Goal: Answer question/provide support: Share knowledge or assist other users

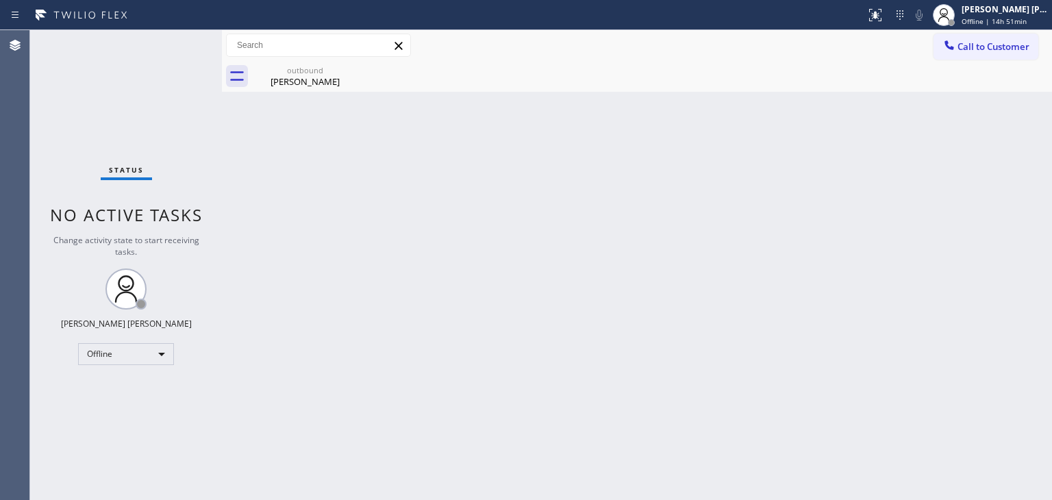
click at [156, 124] on div "Status No active tasks Change activity state to start receiving tasks. [PERSON_…" at bounding box center [126, 265] width 192 height 470
click at [175, 40] on div "Status No active tasks Change activity state to start receiving tasks. [PERSON_…" at bounding box center [126, 265] width 192 height 470
click at [1003, 14] on div "[PERSON_NAME] [PERSON_NAME] Offline | 15h" at bounding box center [1005, 15] width 93 height 24
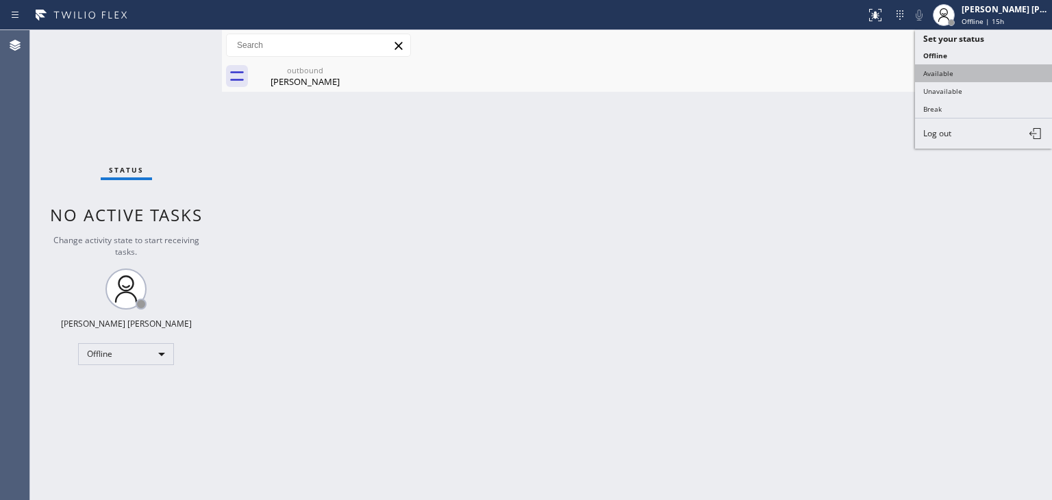
click at [1008, 75] on button "Available" at bounding box center [983, 73] width 137 height 18
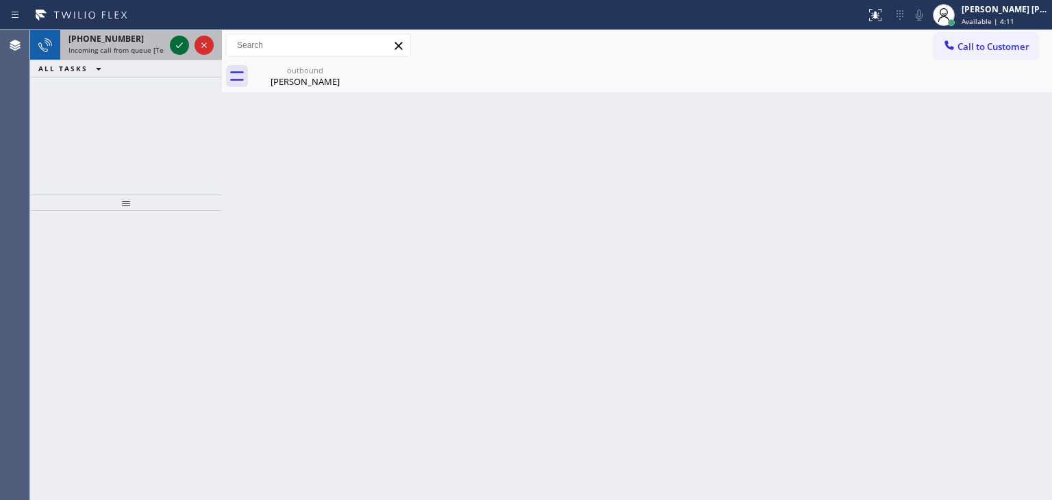
click at [181, 49] on icon at bounding box center [179, 45] width 16 height 16
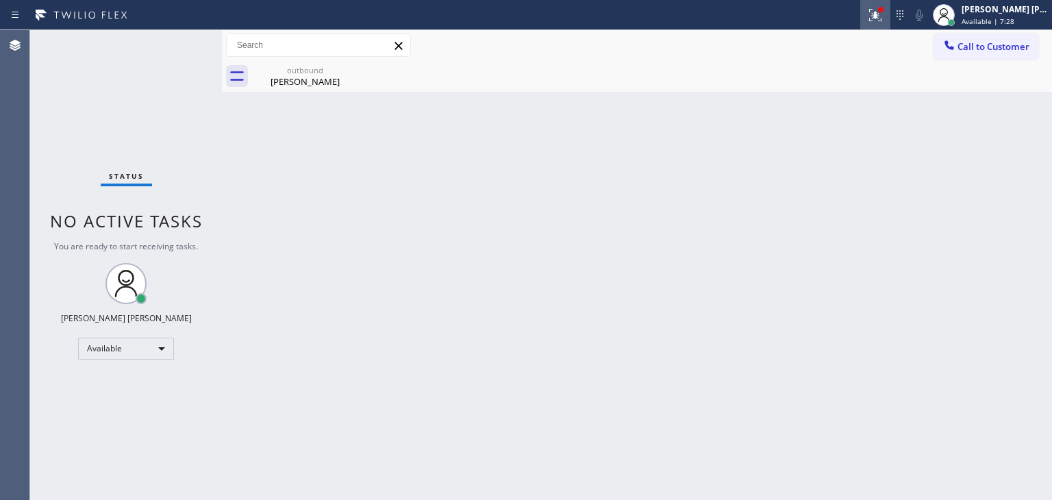
click at [884, 15] on icon at bounding box center [875, 15] width 16 height 16
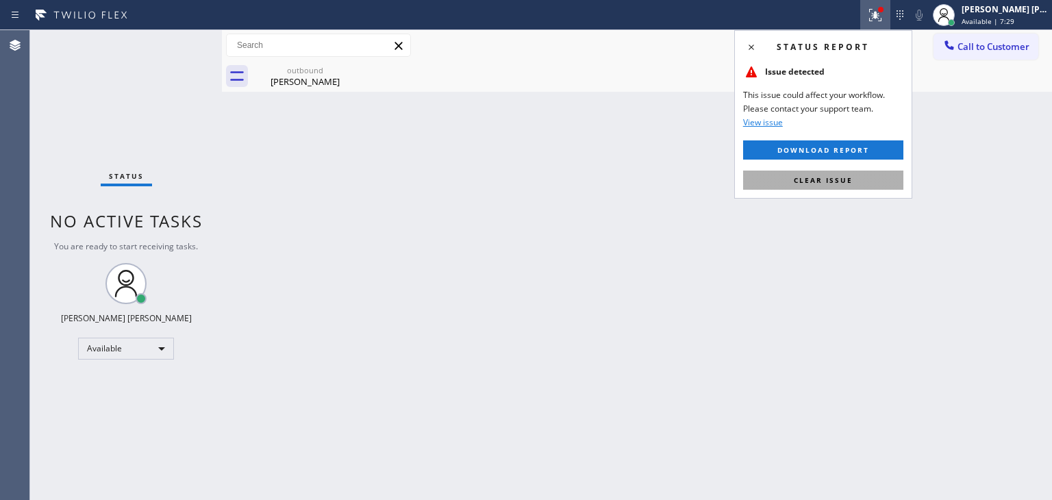
click at [834, 182] on span "Clear issue" at bounding box center [823, 180] width 59 height 10
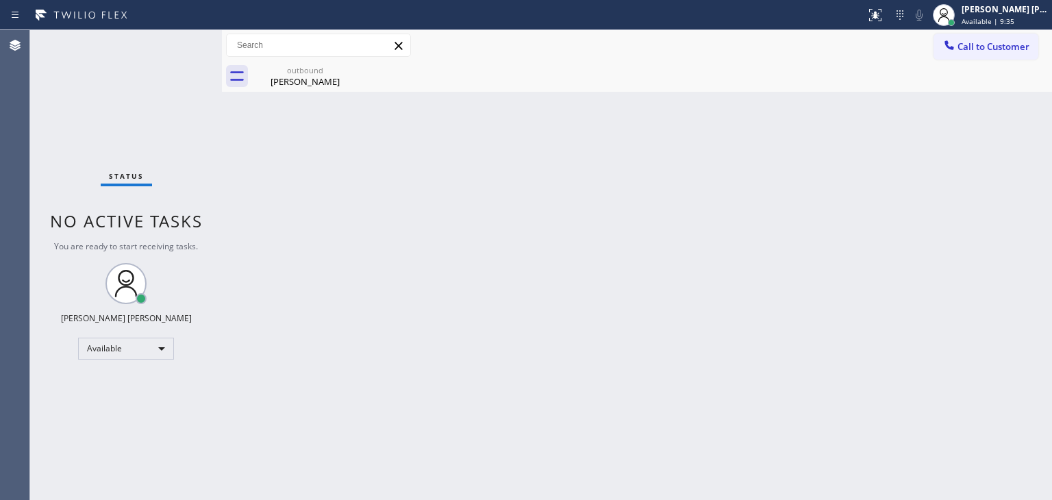
click at [184, 45] on div "Status No active tasks You are ready to start receiving tasks. [PERSON_NAME] [P…" at bounding box center [126, 265] width 192 height 470
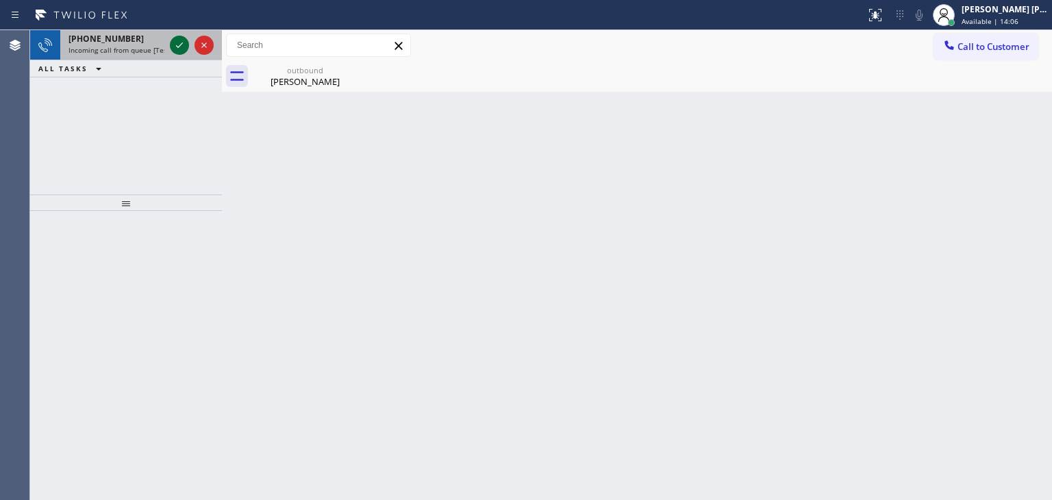
click at [173, 45] on icon at bounding box center [179, 45] width 16 height 16
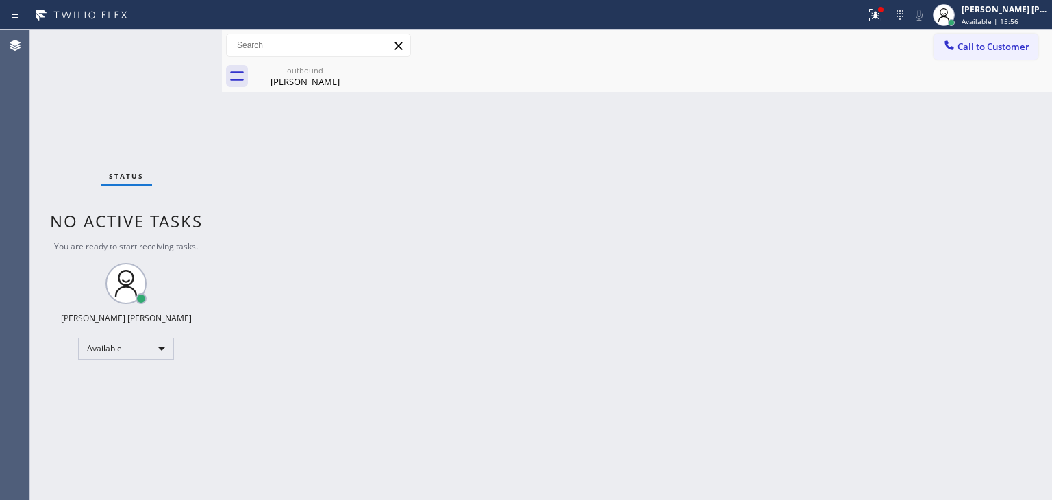
click at [174, 45] on div "Status No active tasks You are ready to start receiving tasks. [PERSON_NAME] [P…" at bounding box center [126, 265] width 192 height 470
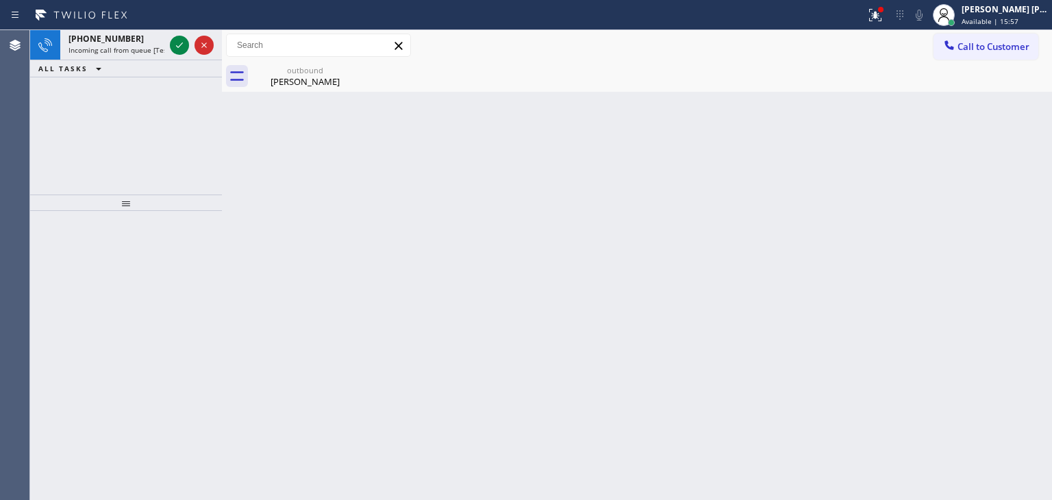
click at [177, 45] on icon at bounding box center [179, 45] width 16 height 16
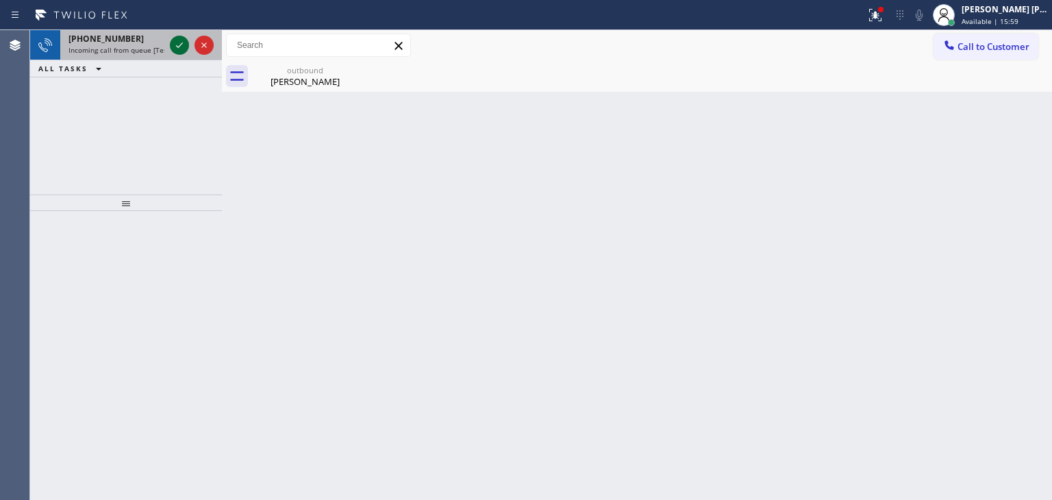
click at [186, 40] on icon at bounding box center [179, 45] width 16 height 16
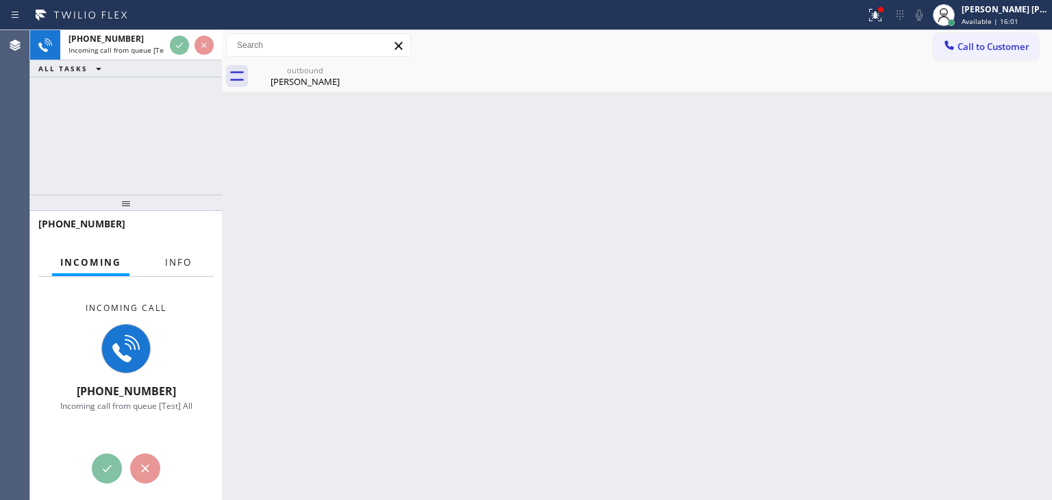
click at [173, 255] on button "Info" at bounding box center [178, 262] width 43 height 27
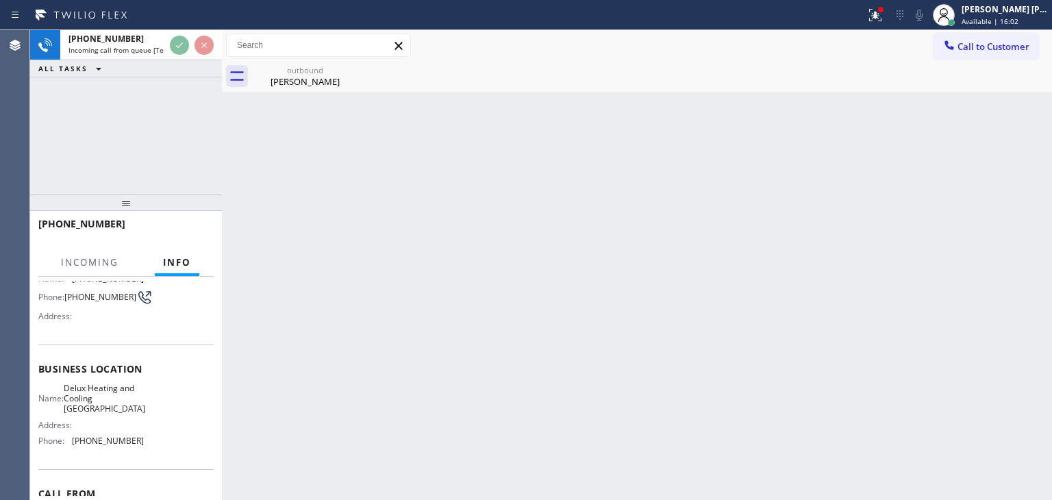
scroll to position [137, 0]
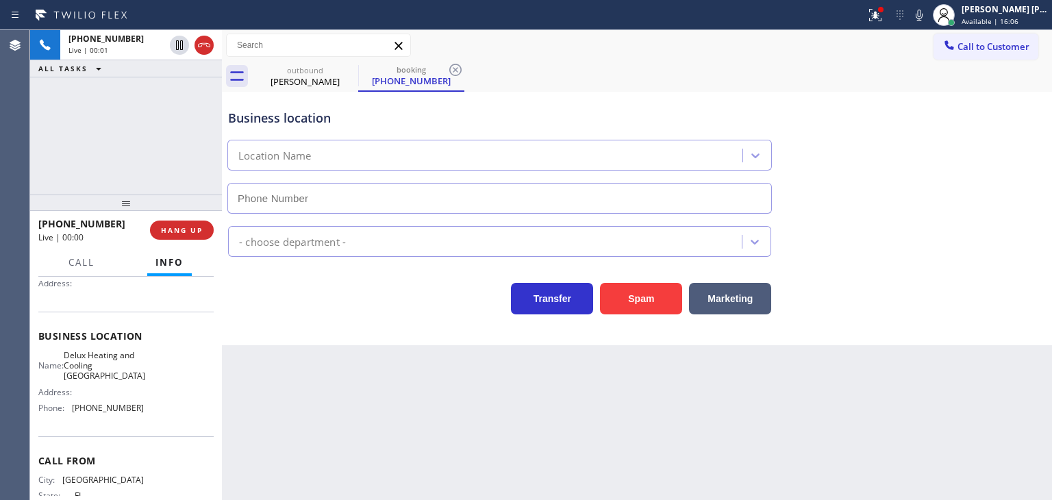
type input "[PHONE_NUMBER]"
click at [878, 17] on icon at bounding box center [873, 14] width 8 height 10
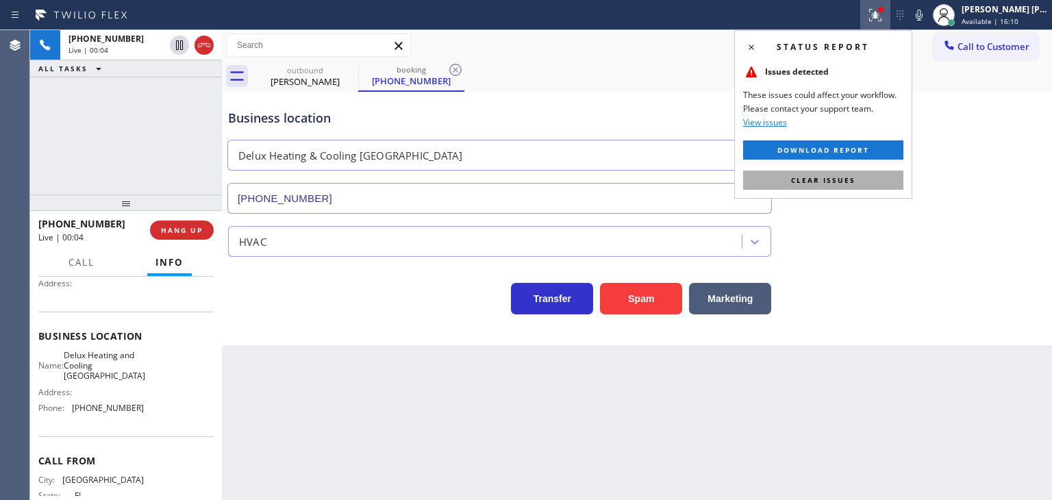
click at [810, 179] on span "Clear issues" at bounding box center [823, 180] width 64 height 10
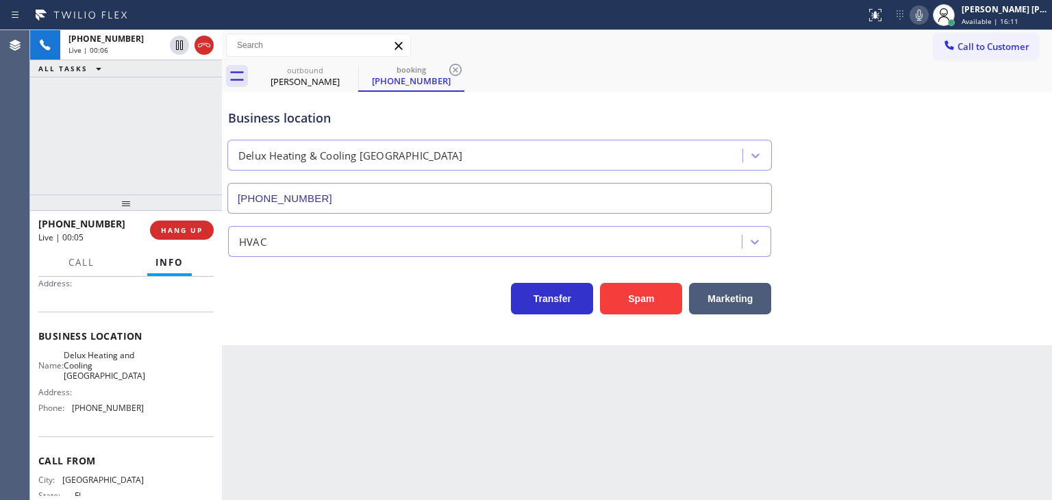
click at [923, 10] on icon at bounding box center [919, 15] width 7 height 11
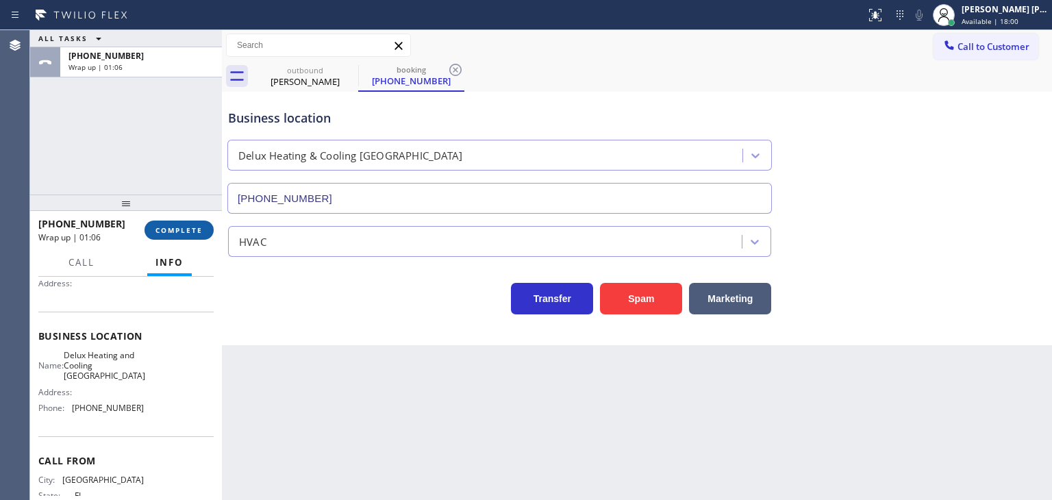
click at [184, 239] on button "COMPLETE" at bounding box center [179, 230] width 69 height 19
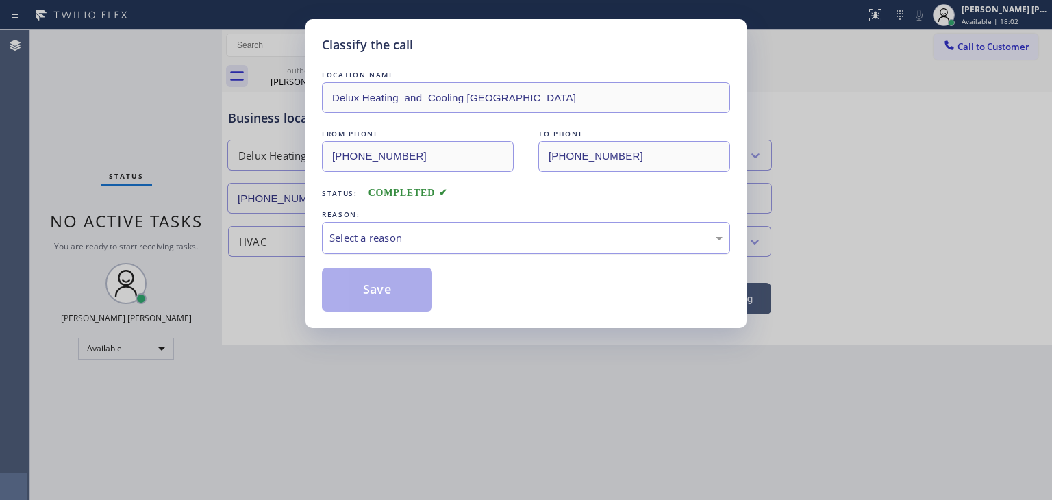
click at [408, 232] on div "Select a reason" at bounding box center [526, 238] width 393 height 16
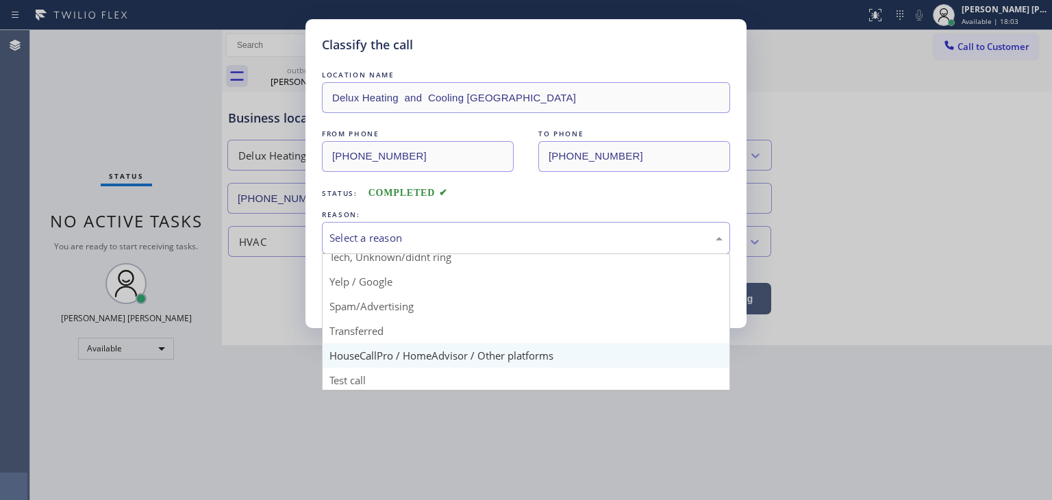
scroll to position [86, 0]
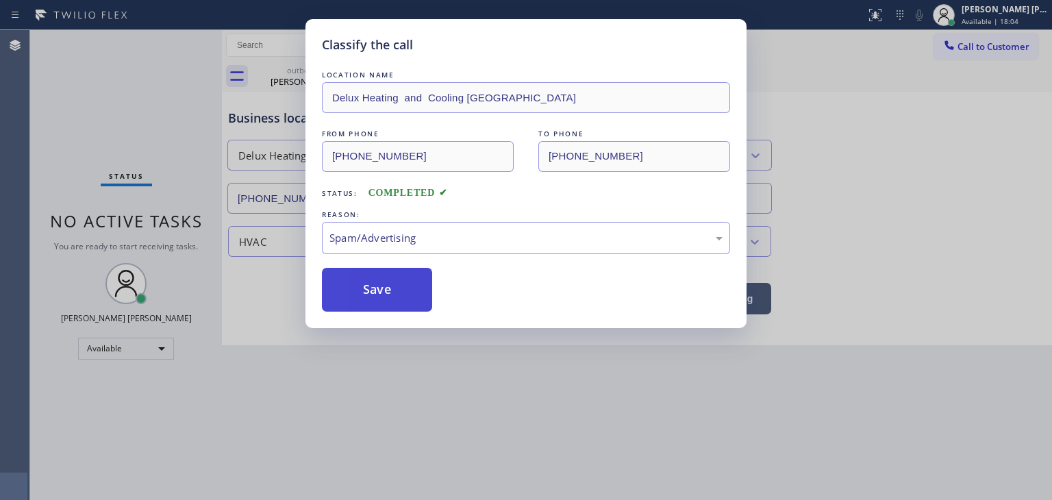
click at [390, 297] on button "Save" at bounding box center [377, 290] width 110 height 44
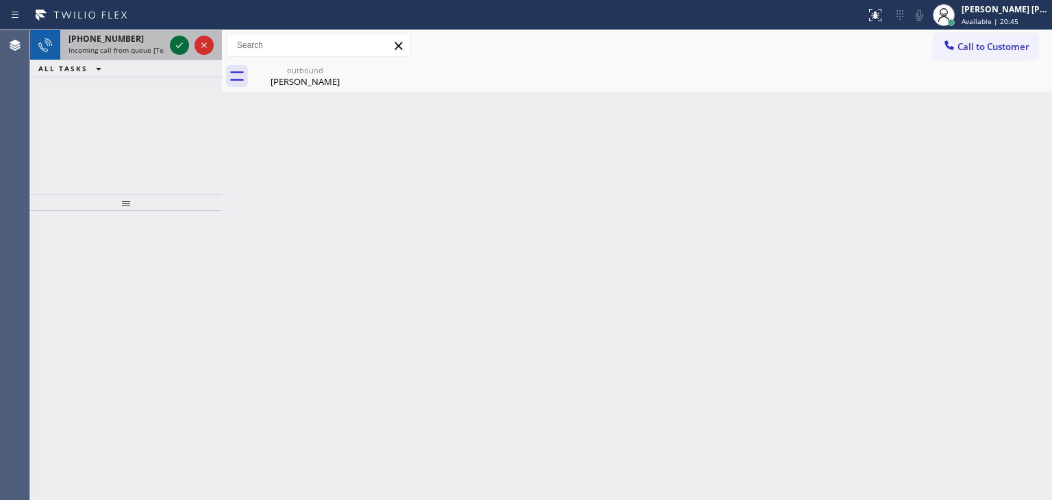
click at [175, 46] on icon at bounding box center [179, 45] width 16 height 16
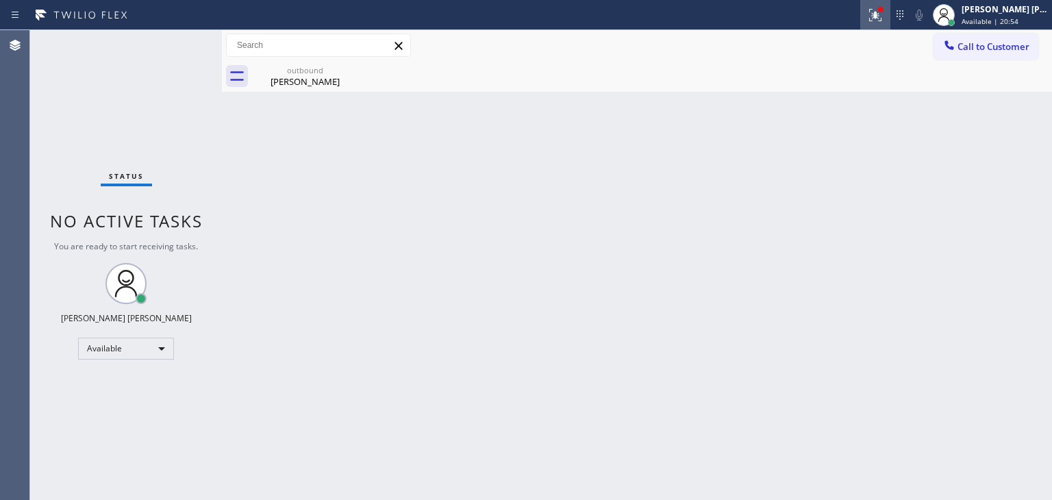
click at [884, 18] on icon at bounding box center [875, 15] width 16 height 16
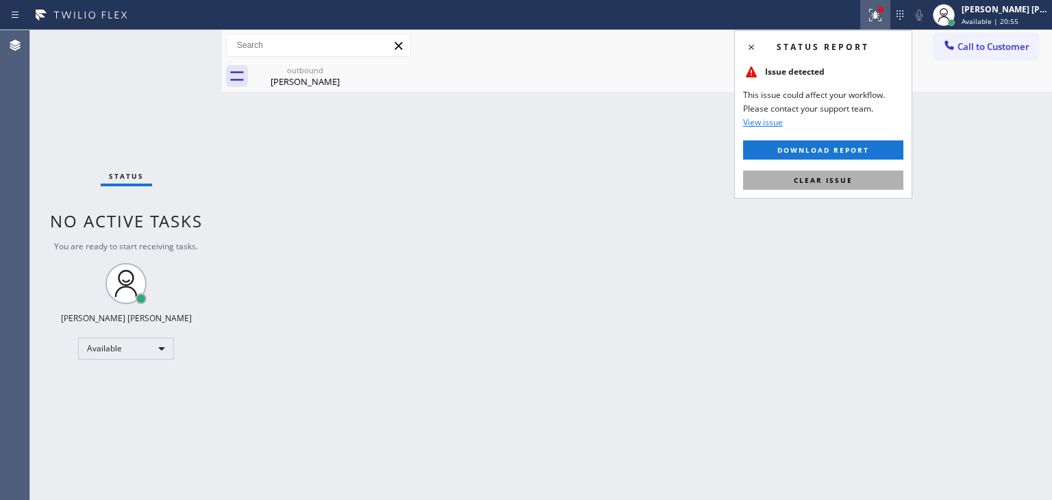
click at [832, 179] on span "Clear issue" at bounding box center [823, 180] width 59 height 10
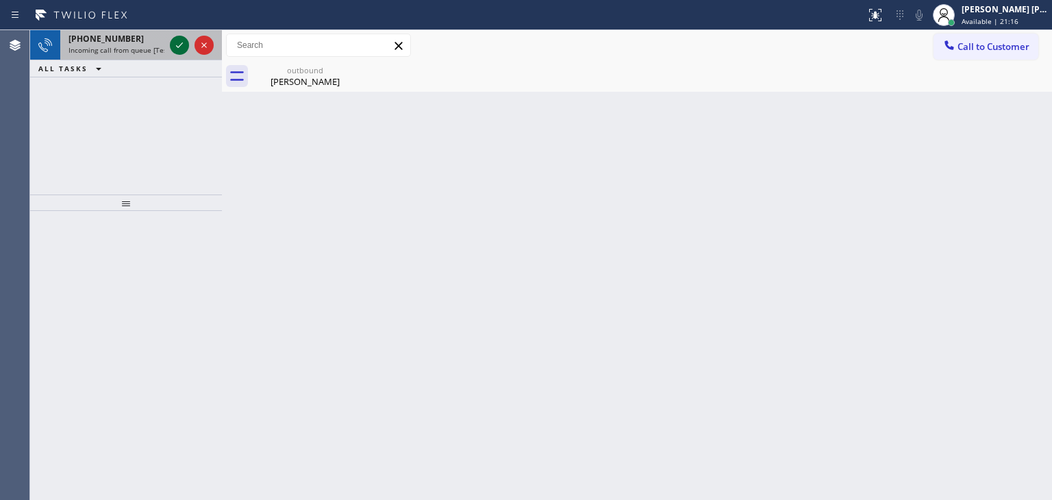
click at [179, 44] on icon at bounding box center [179, 45] width 16 height 16
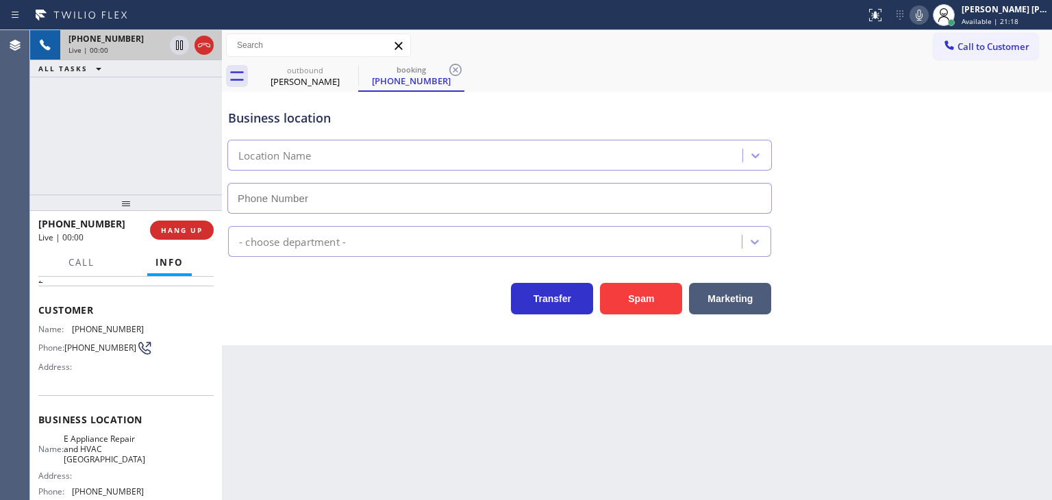
scroll to position [137, 0]
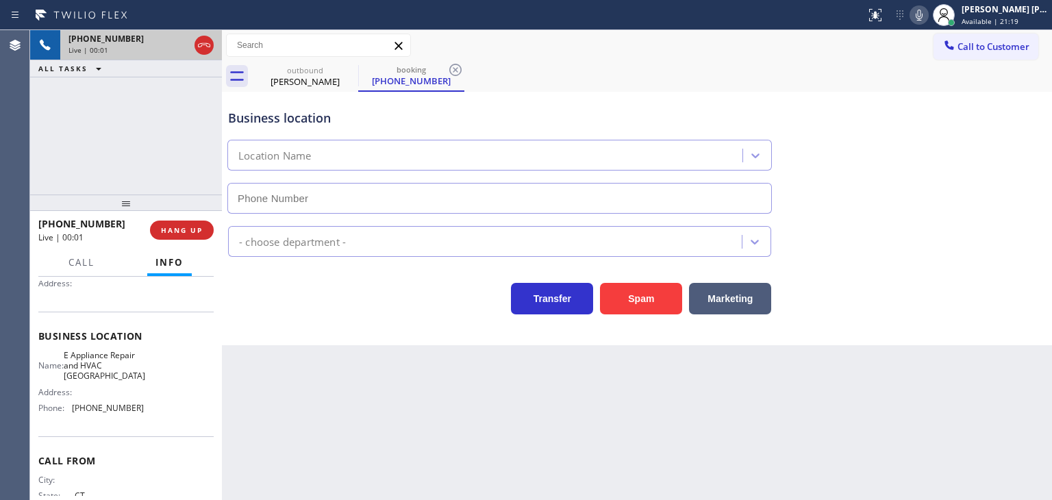
type input "[PHONE_NUMBER]"
click at [923, 16] on icon at bounding box center [919, 15] width 7 height 11
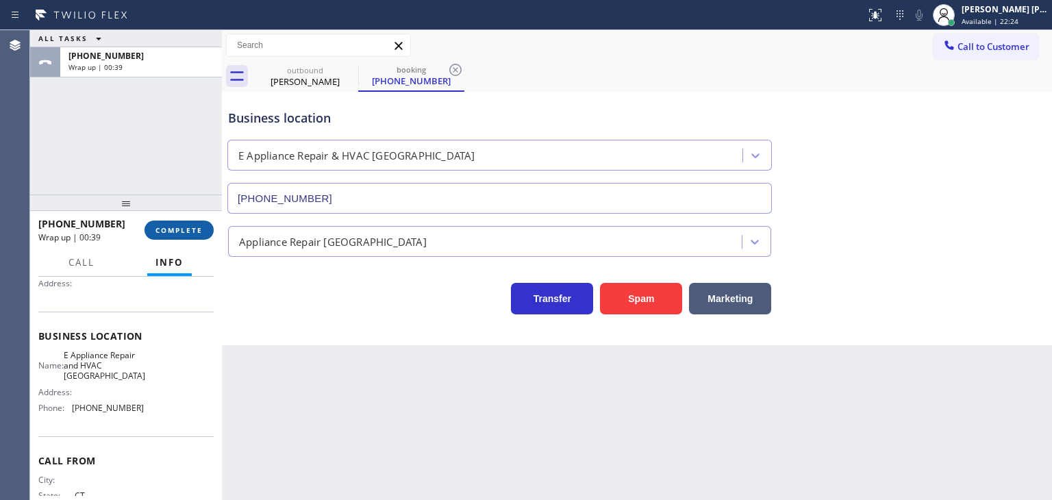
click at [195, 232] on span "COMPLETE" at bounding box center [179, 230] width 47 height 10
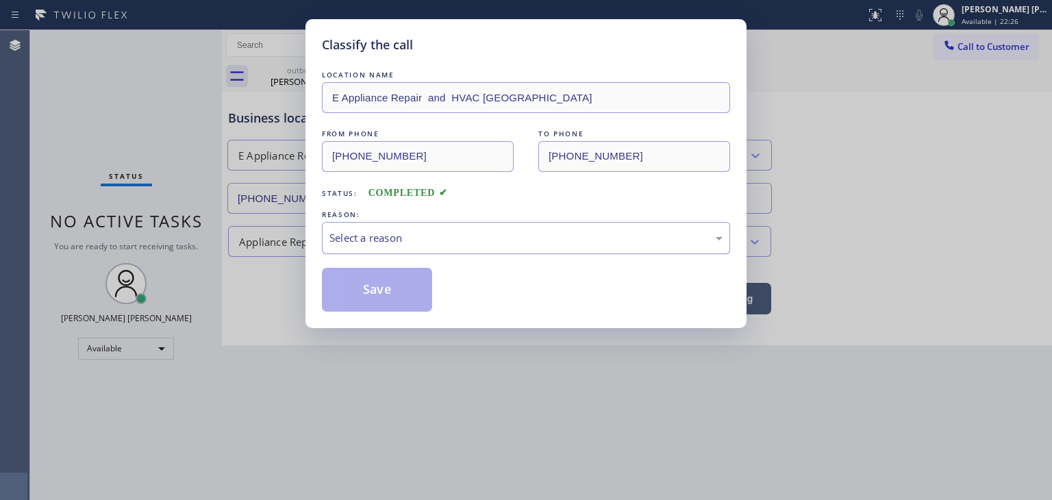
click at [448, 242] on div "Select a reason" at bounding box center [526, 238] width 393 height 16
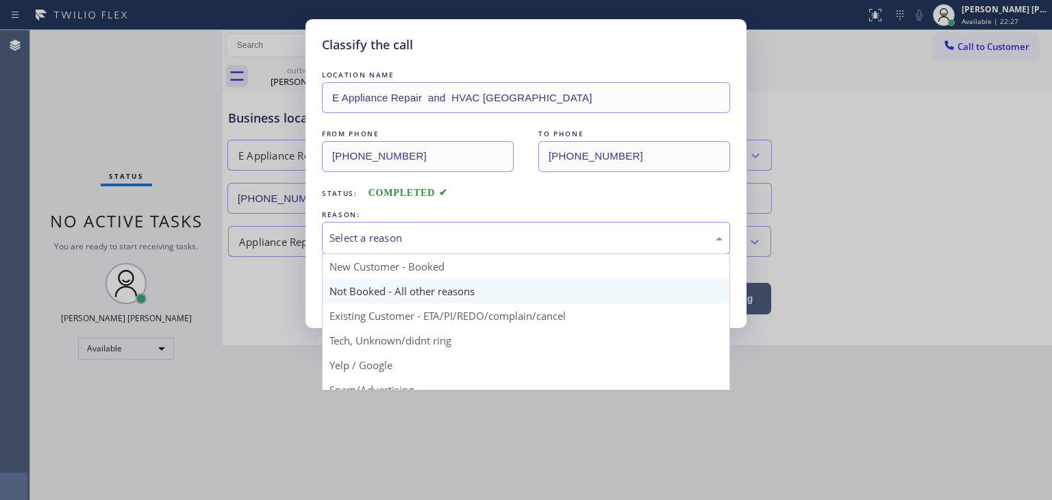
scroll to position [86, 0]
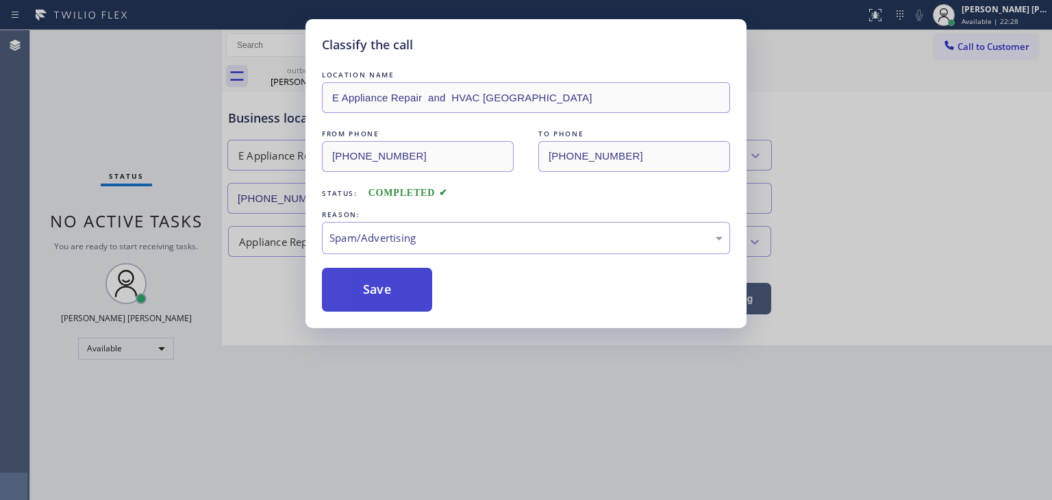
click at [379, 297] on button "Save" at bounding box center [377, 290] width 110 height 44
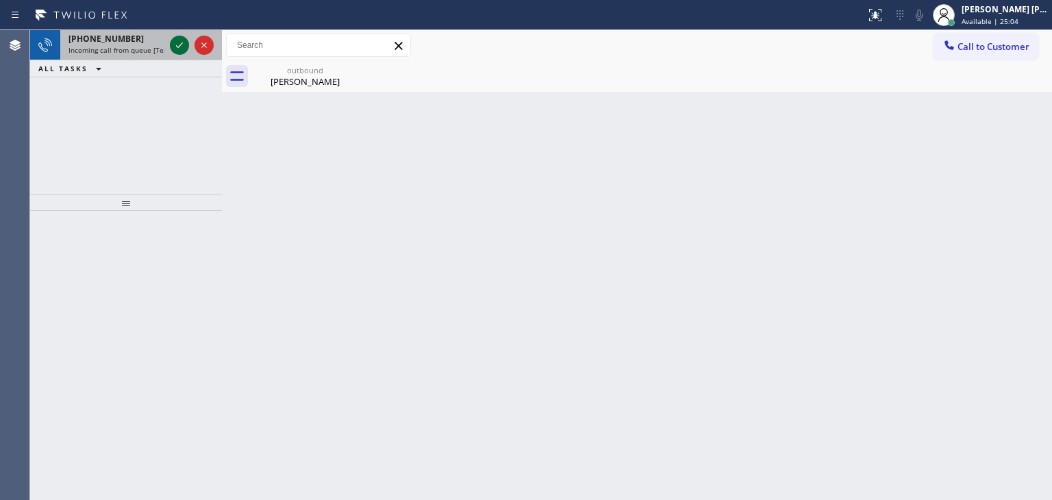
click at [179, 40] on icon at bounding box center [179, 45] width 16 height 16
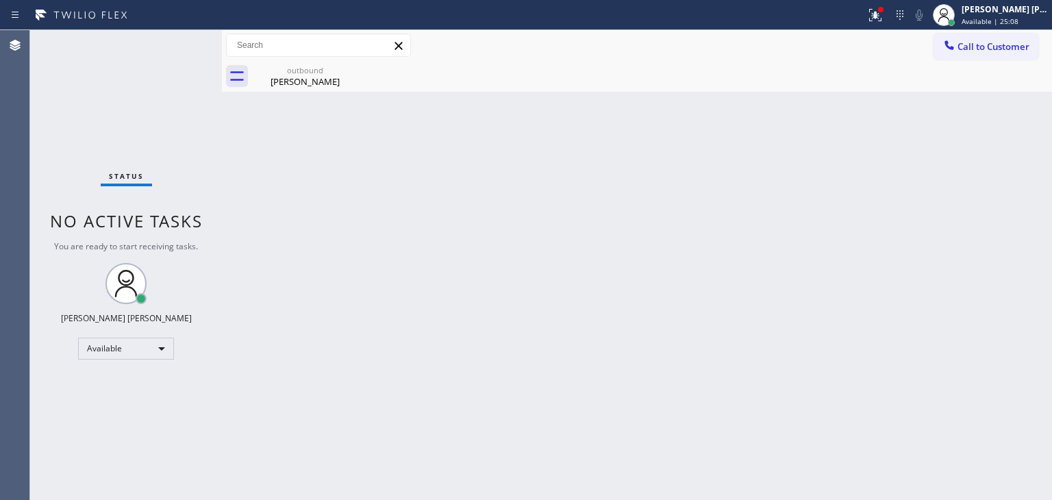
click at [174, 47] on div "Status No active tasks You are ready to start receiving tasks. [PERSON_NAME] [P…" at bounding box center [126, 265] width 192 height 470
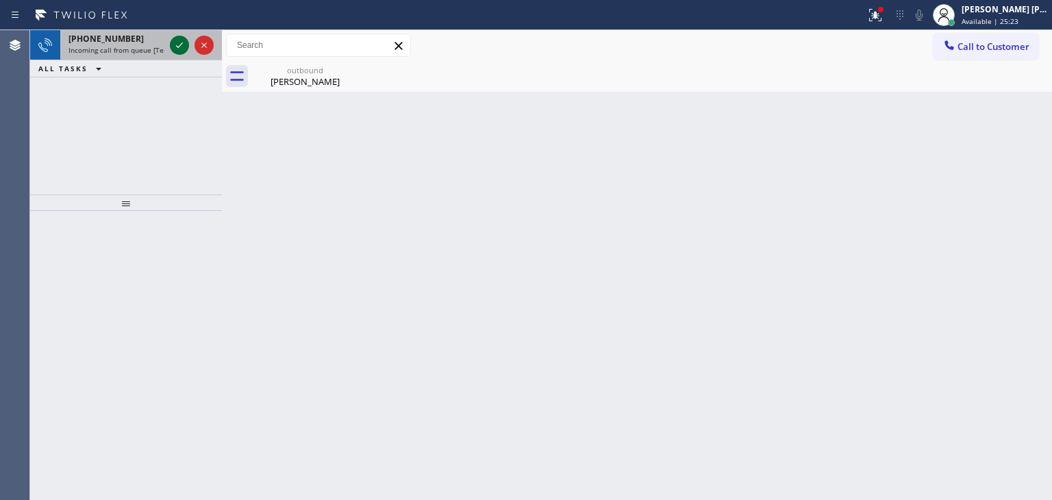
click at [175, 47] on icon at bounding box center [179, 45] width 16 height 16
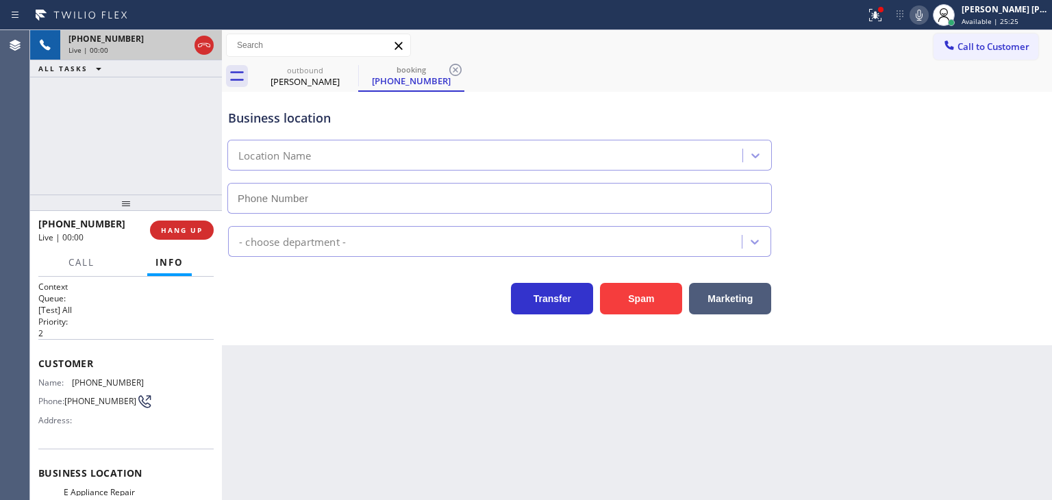
type input "[PHONE_NUMBER]"
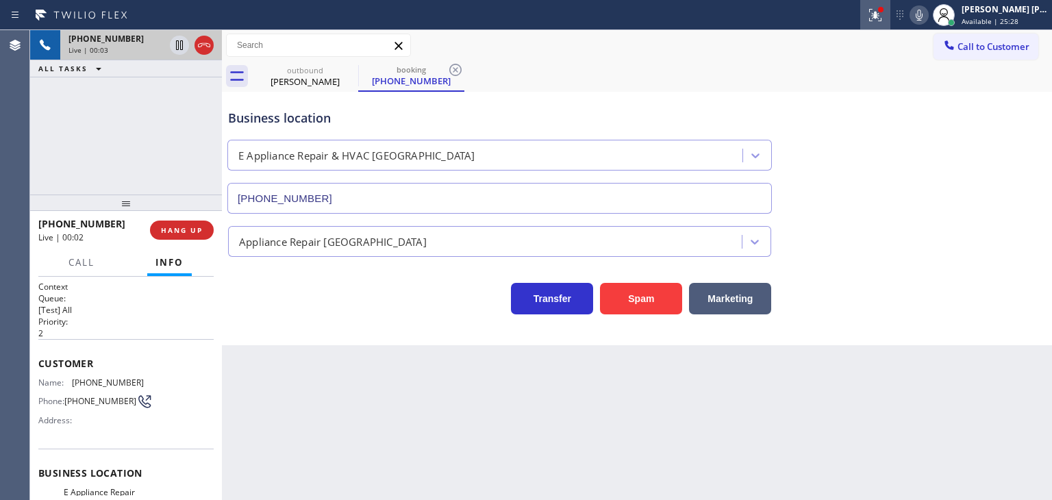
click at [884, 14] on icon at bounding box center [875, 15] width 16 height 16
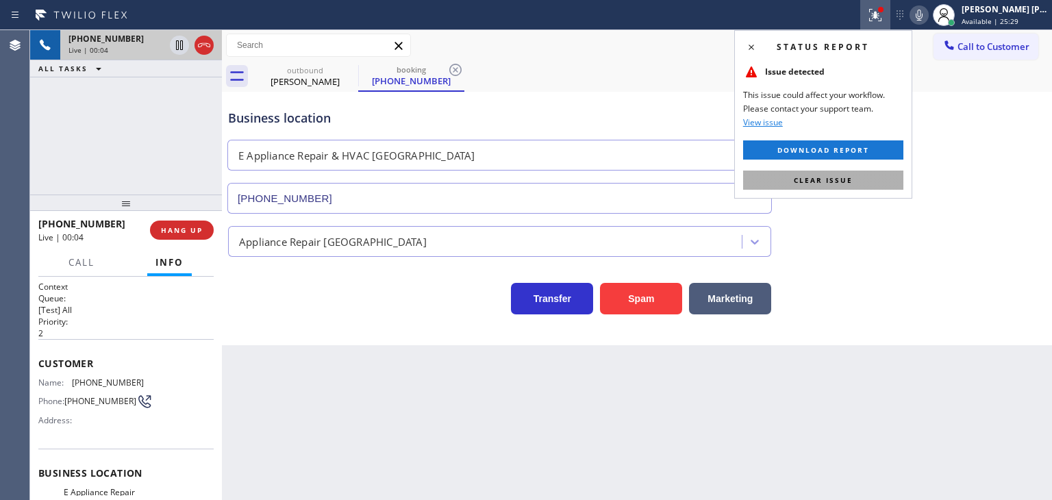
click at [840, 182] on span "Clear issue" at bounding box center [823, 180] width 59 height 10
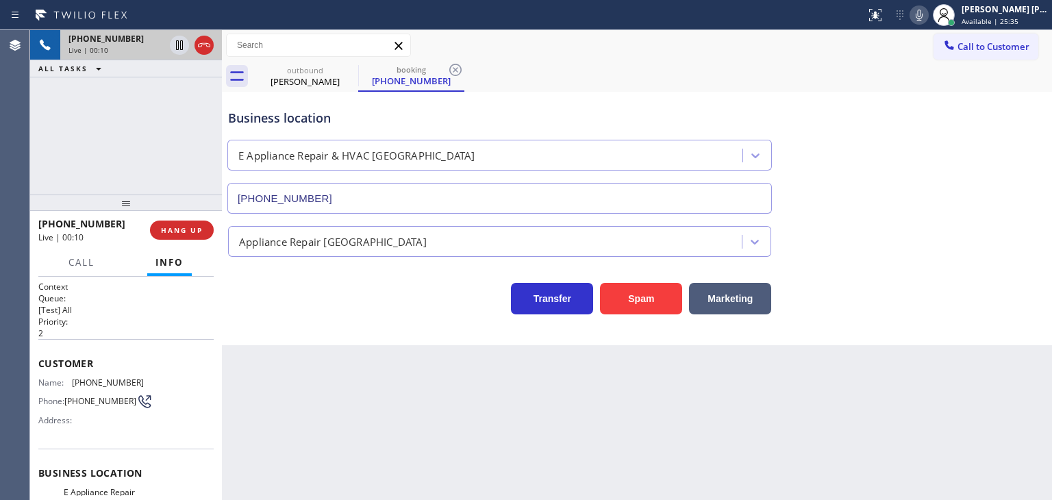
click at [928, 14] on icon at bounding box center [919, 15] width 16 height 16
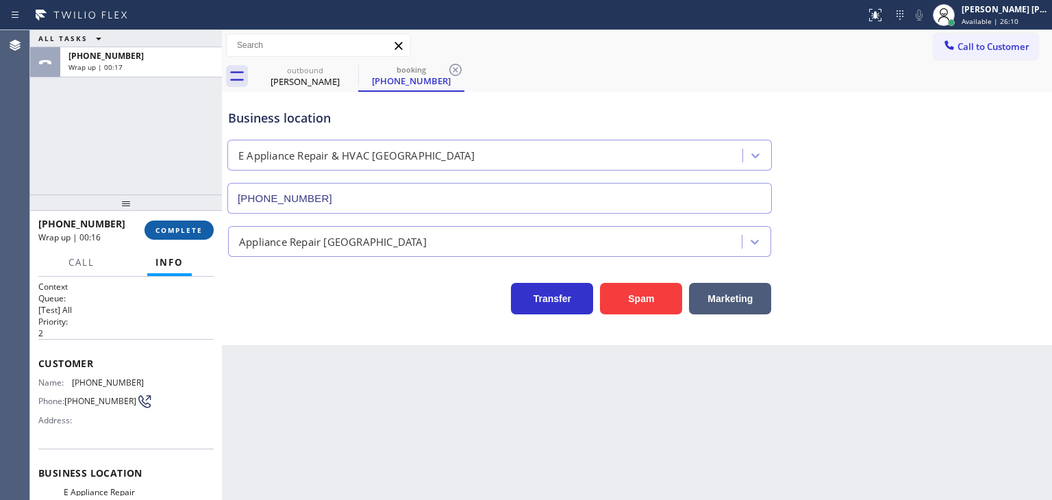
click at [173, 230] on span "COMPLETE" at bounding box center [179, 230] width 47 height 10
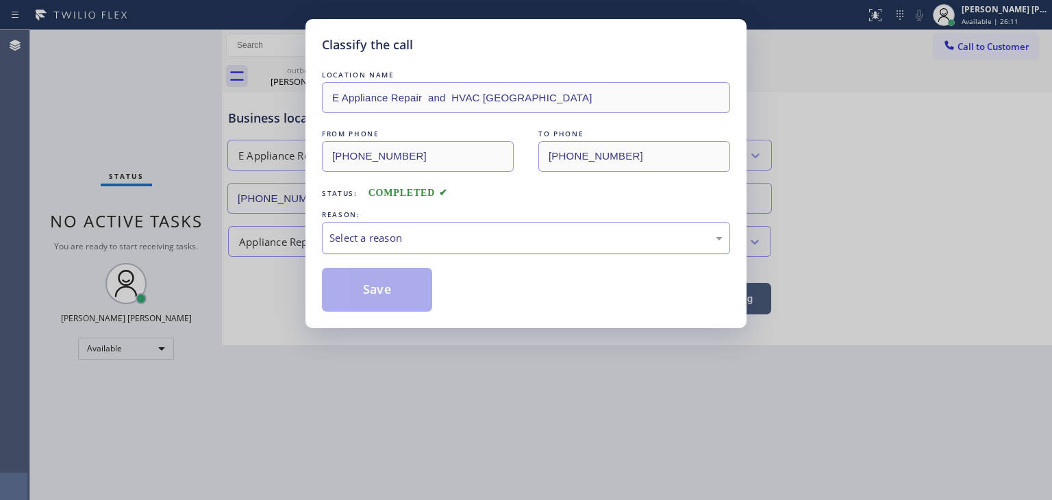
click at [369, 233] on div "Select a reason" at bounding box center [526, 238] width 393 height 16
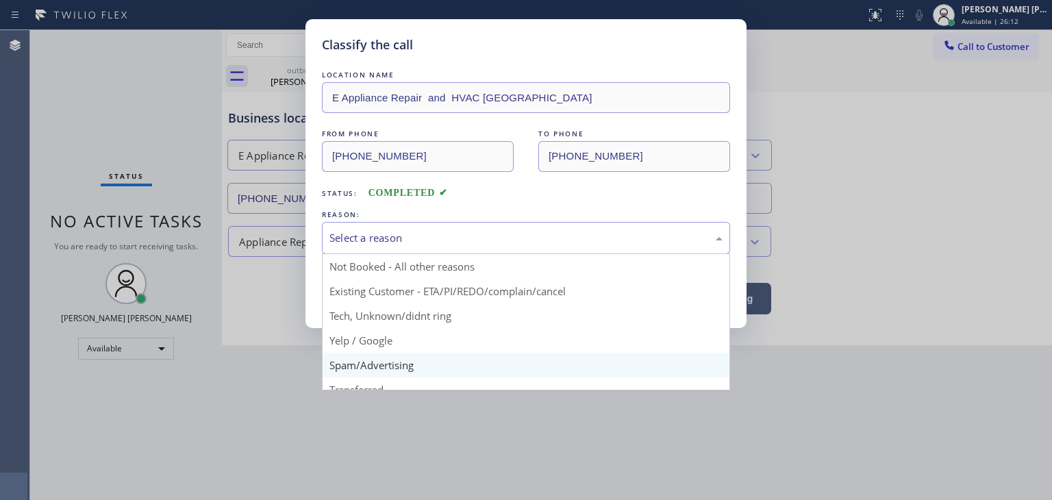
scroll to position [69, 0]
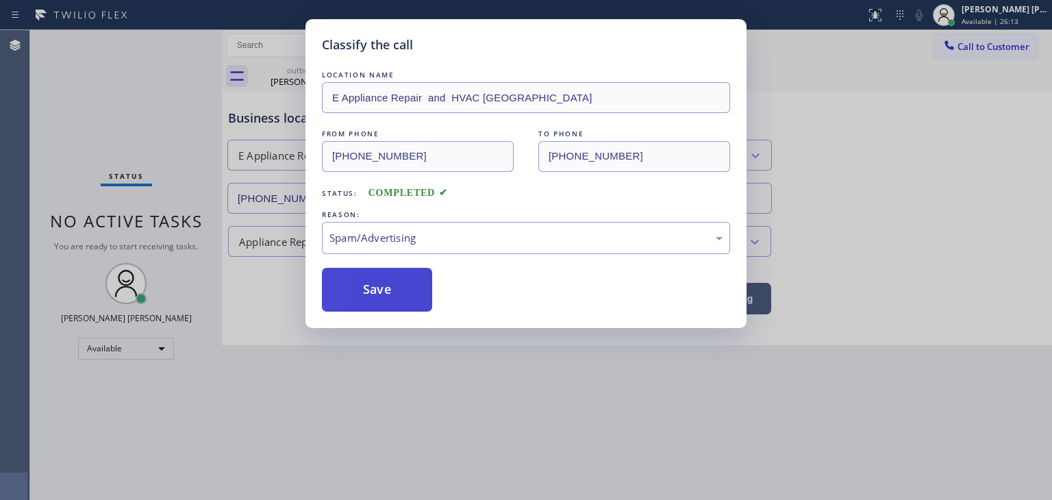
click at [378, 292] on button "Save" at bounding box center [377, 290] width 110 height 44
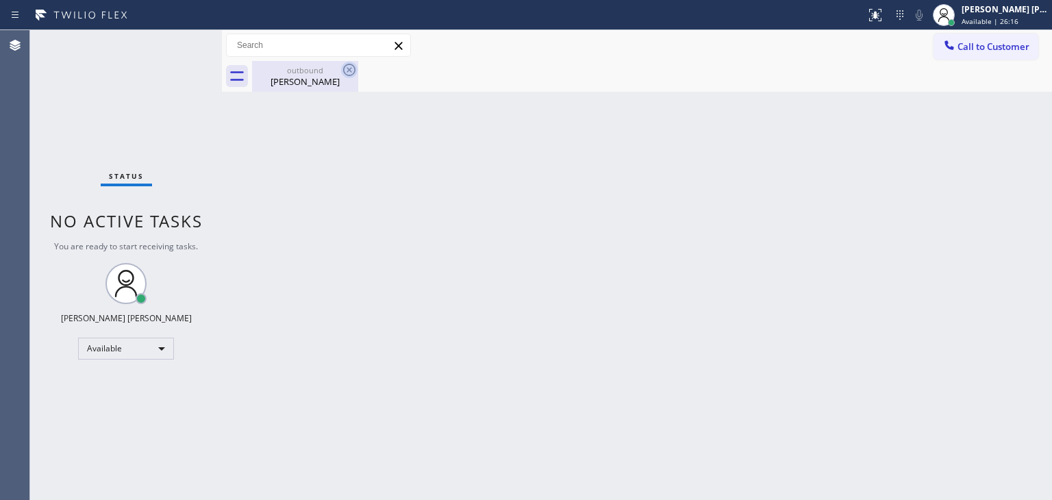
click at [351, 69] on icon at bounding box center [349, 70] width 16 height 16
click at [349, 70] on icon at bounding box center [349, 70] width 12 height 12
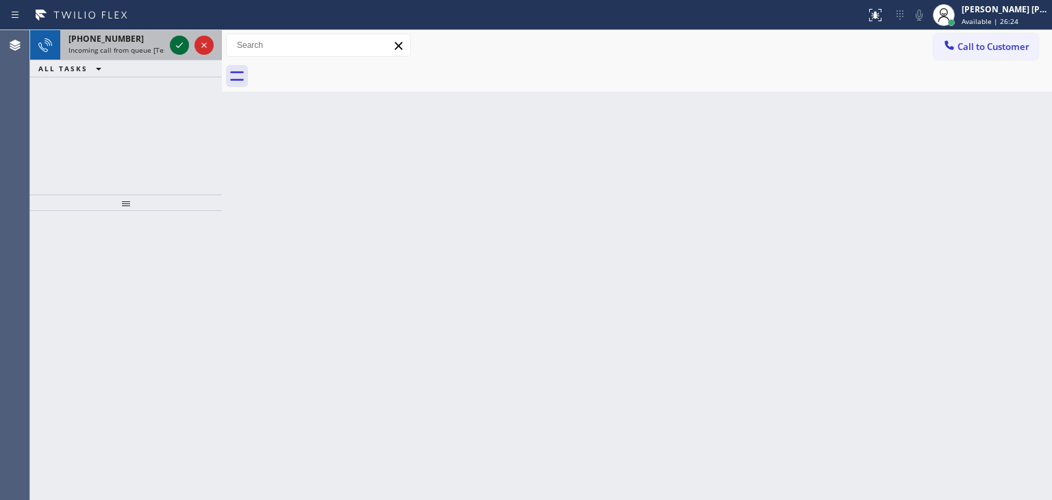
click at [181, 48] on icon at bounding box center [179, 45] width 16 height 16
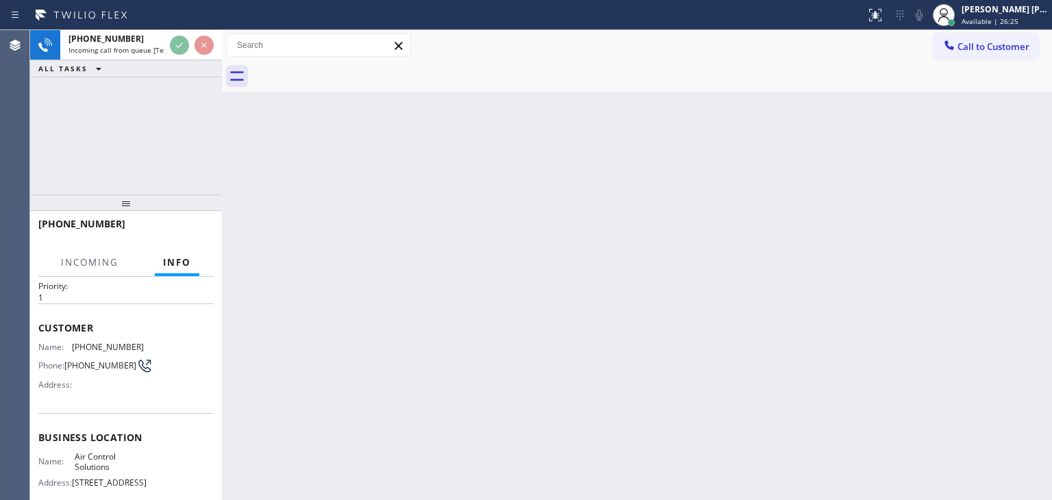
scroll to position [69, 0]
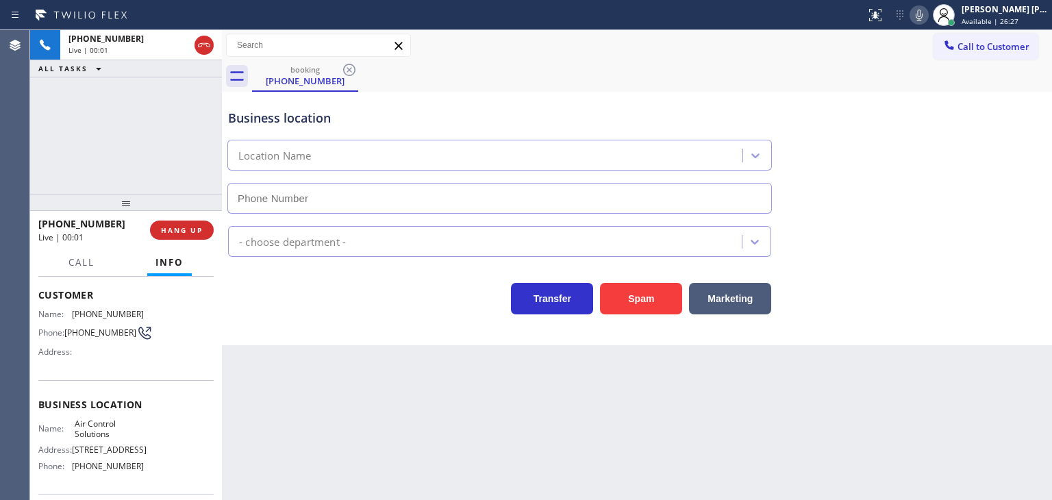
type input "[PHONE_NUMBER]"
click at [928, 14] on icon at bounding box center [919, 15] width 16 height 16
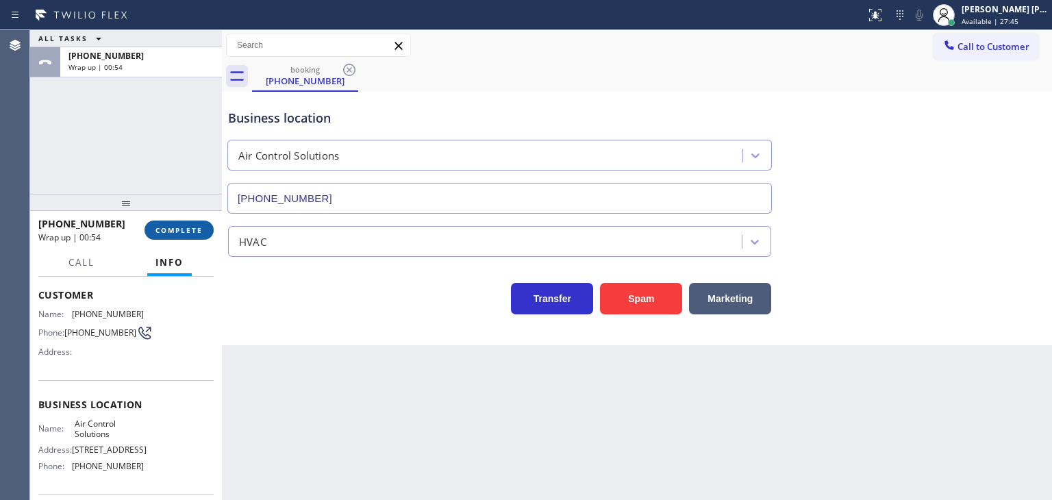
click at [193, 228] on span "COMPLETE" at bounding box center [179, 230] width 47 height 10
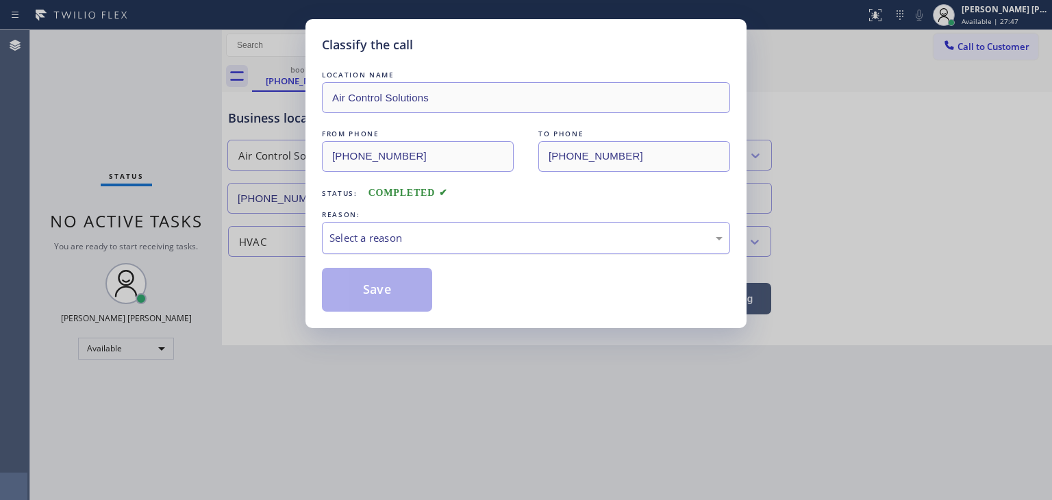
click at [387, 227] on div "Select a reason" at bounding box center [526, 238] width 408 height 32
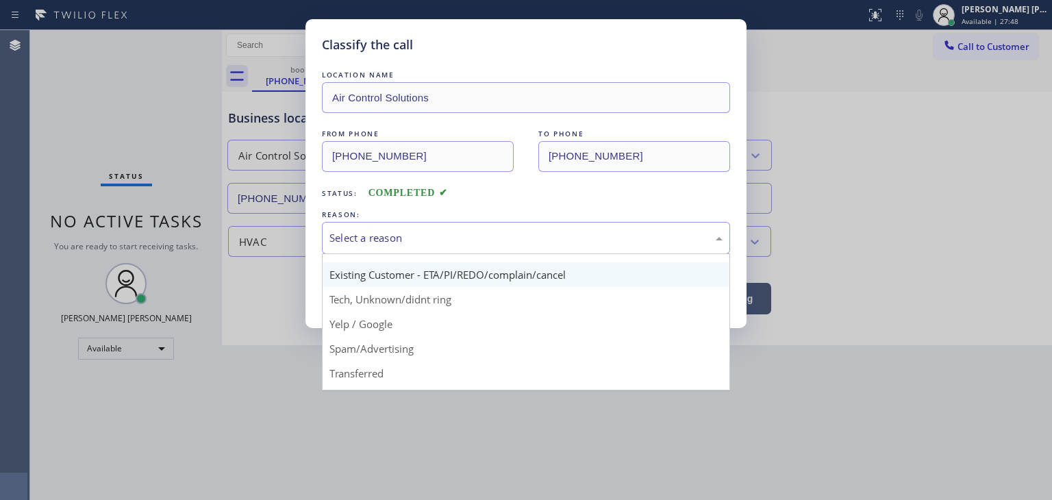
scroll to position [86, 0]
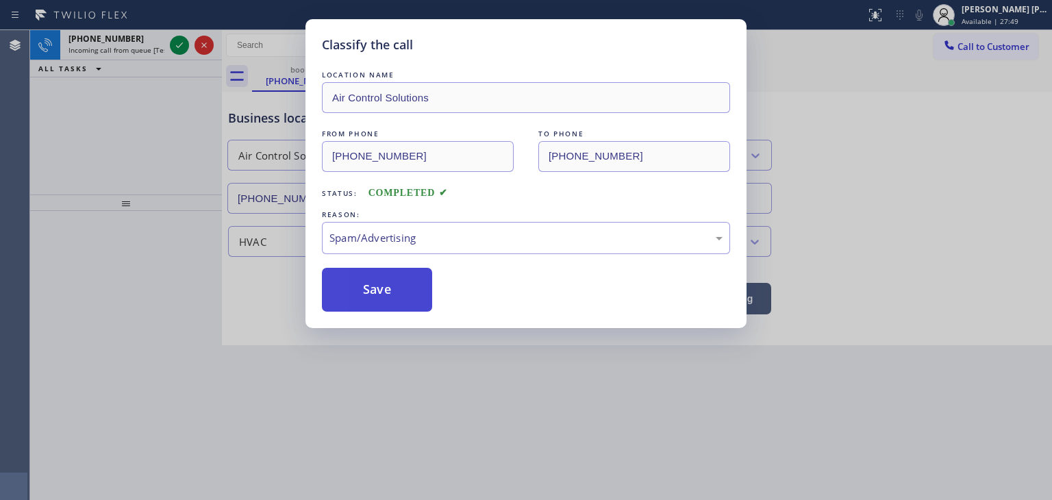
click at [392, 290] on button "Save" at bounding box center [377, 290] width 110 height 44
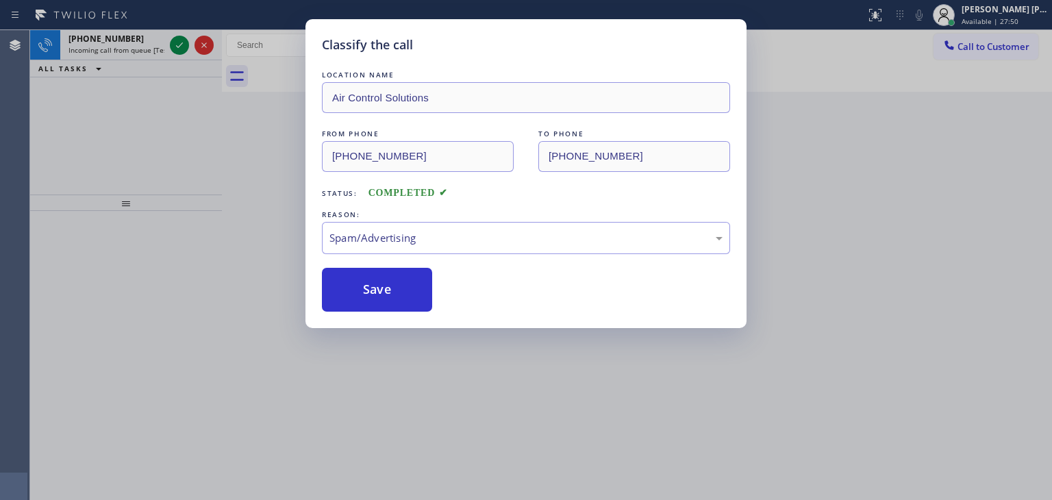
click at [181, 41] on icon at bounding box center [179, 45] width 16 height 16
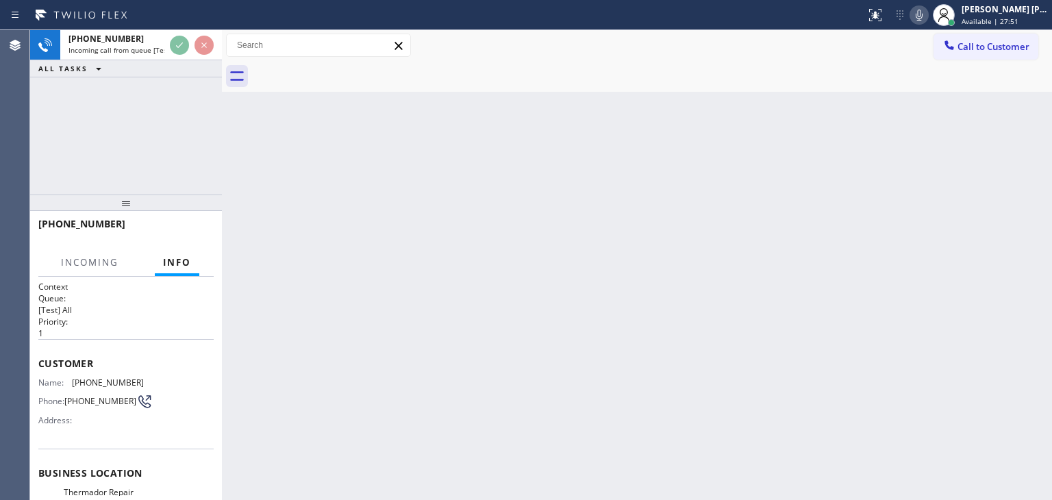
scroll to position [69, 0]
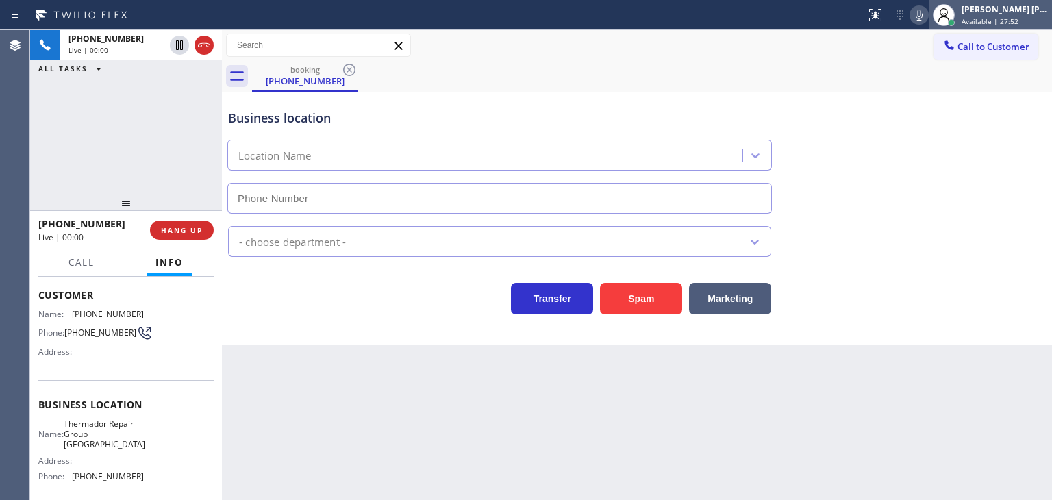
type input "[PHONE_NUMBER]"
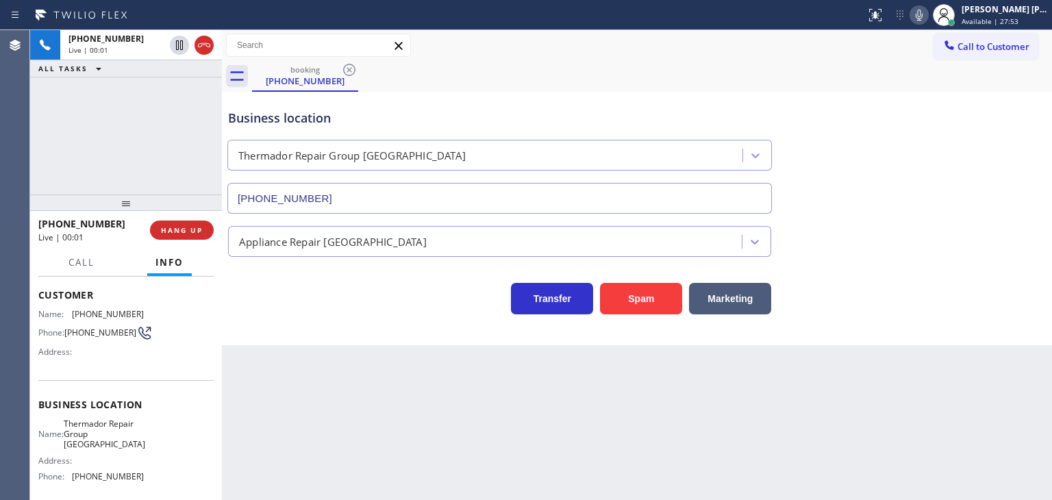
click at [923, 17] on icon at bounding box center [919, 15] width 7 height 11
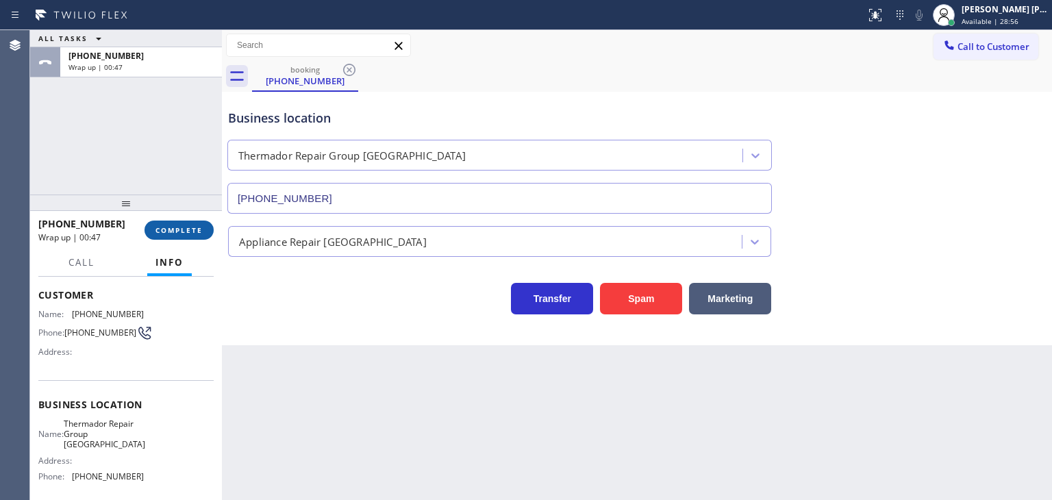
click at [197, 231] on span "COMPLETE" at bounding box center [179, 230] width 47 height 10
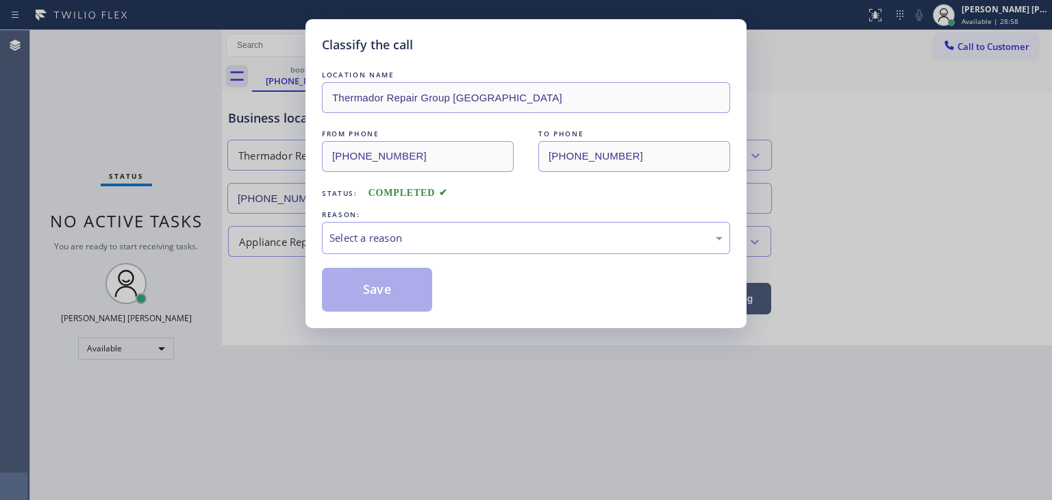
click at [397, 230] on div "Select a reason" at bounding box center [526, 238] width 393 height 16
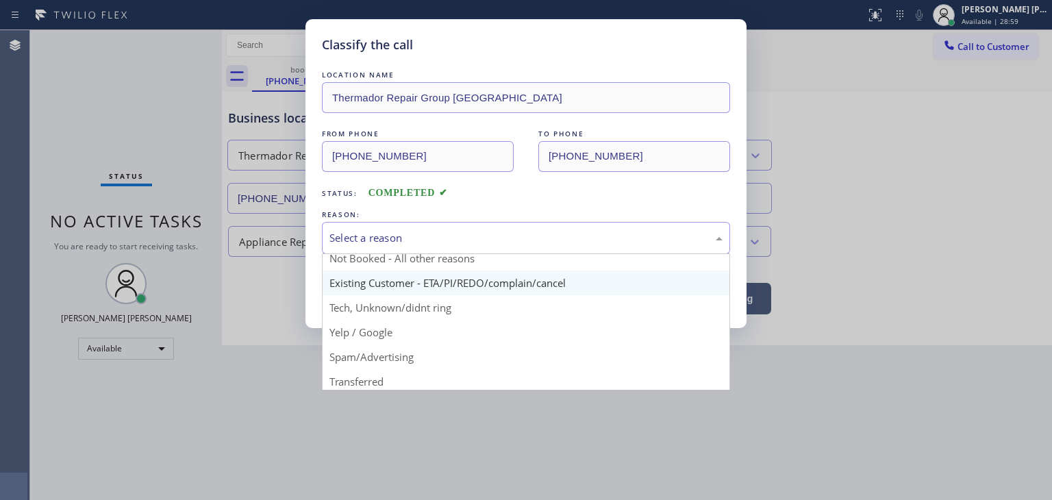
scroll to position [86, 0]
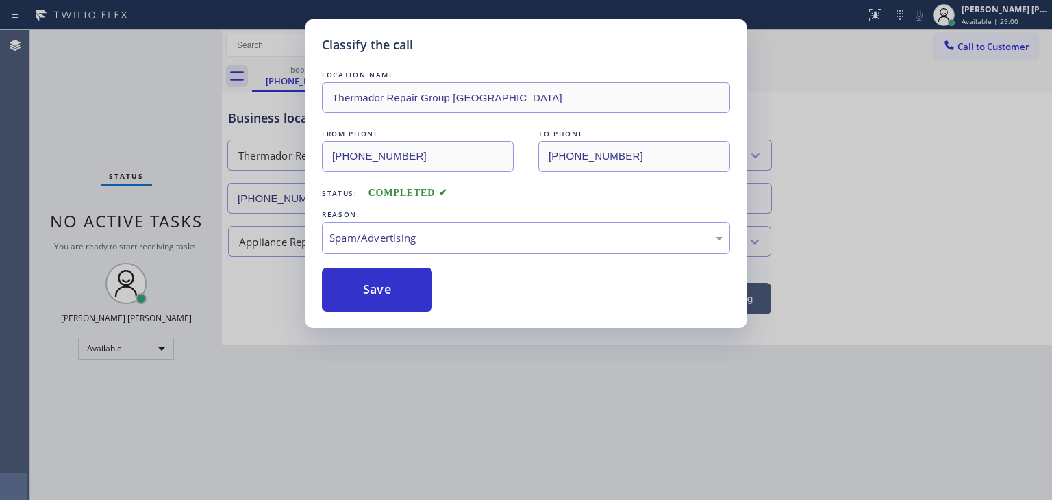
click at [375, 299] on button "Save" at bounding box center [377, 290] width 110 height 44
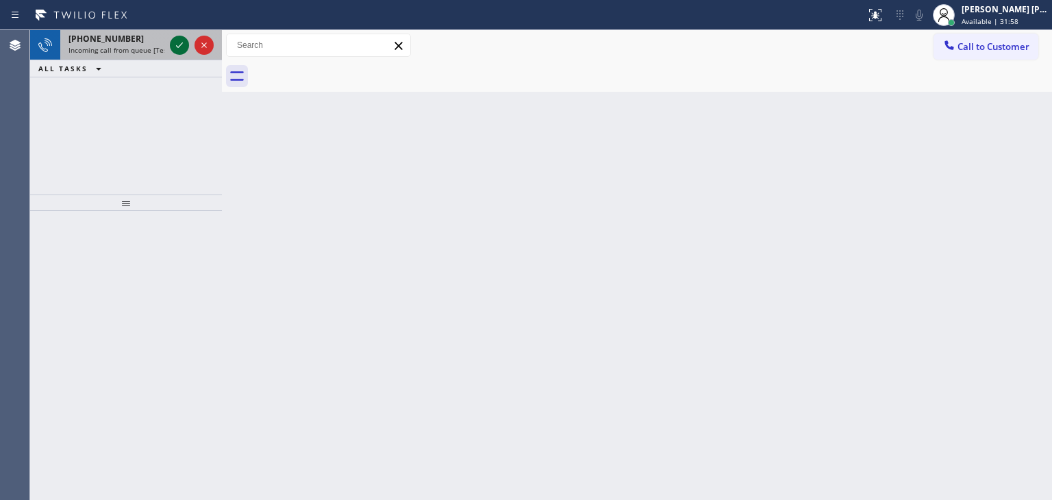
click at [179, 40] on icon at bounding box center [179, 45] width 16 height 16
click at [178, 39] on icon at bounding box center [179, 45] width 16 height 16
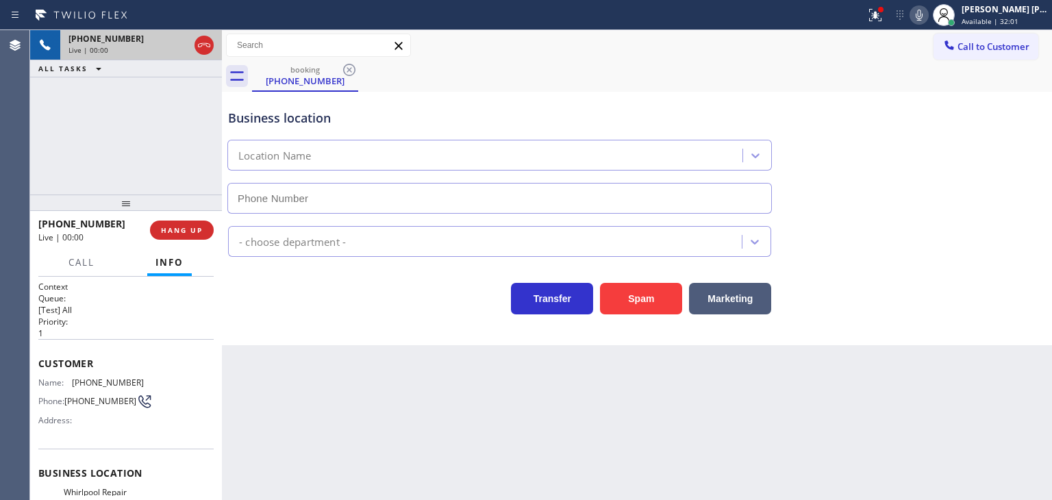
type input "[PHONE_NUMBER]"
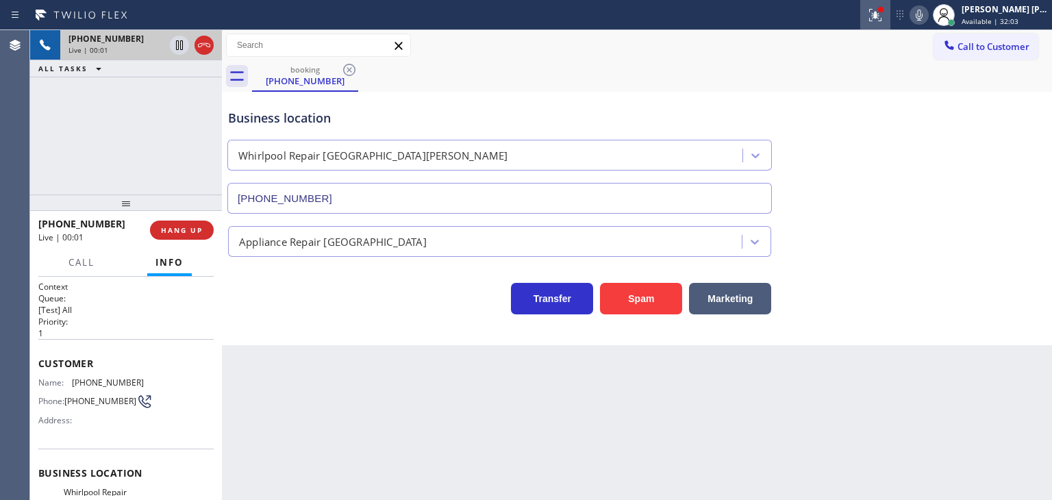
click at [884, 14] on icon at bounding box center [875, 15] width 16 height 16
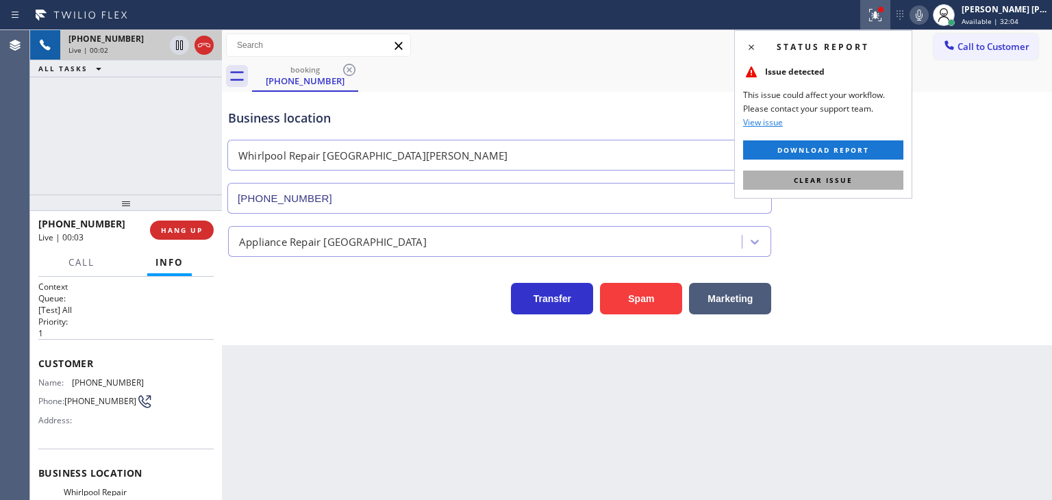
click at [830, 173] on button "Clear issue" at bounding box center [823, 180] width 160 height 19
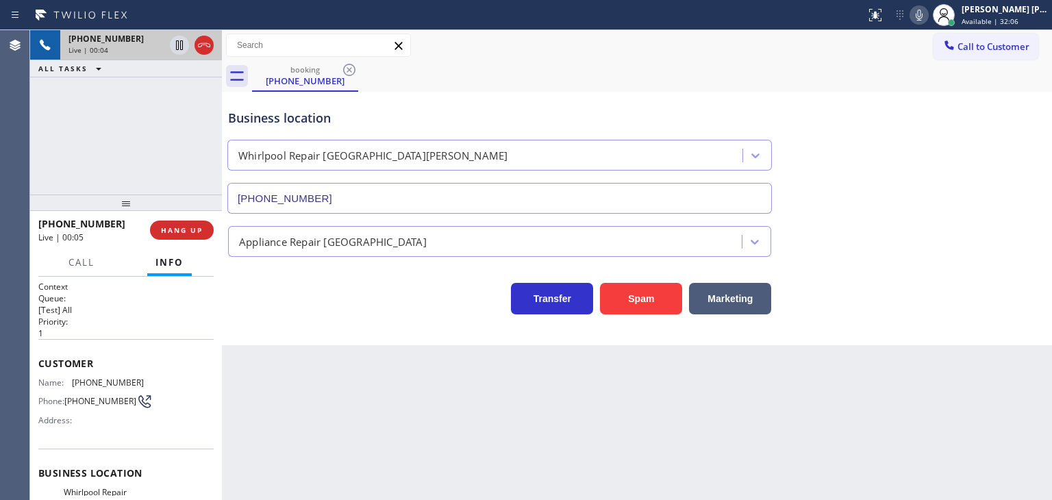
click at [928, 14] on icon at bounding box center [919, 15] width 16 height 16
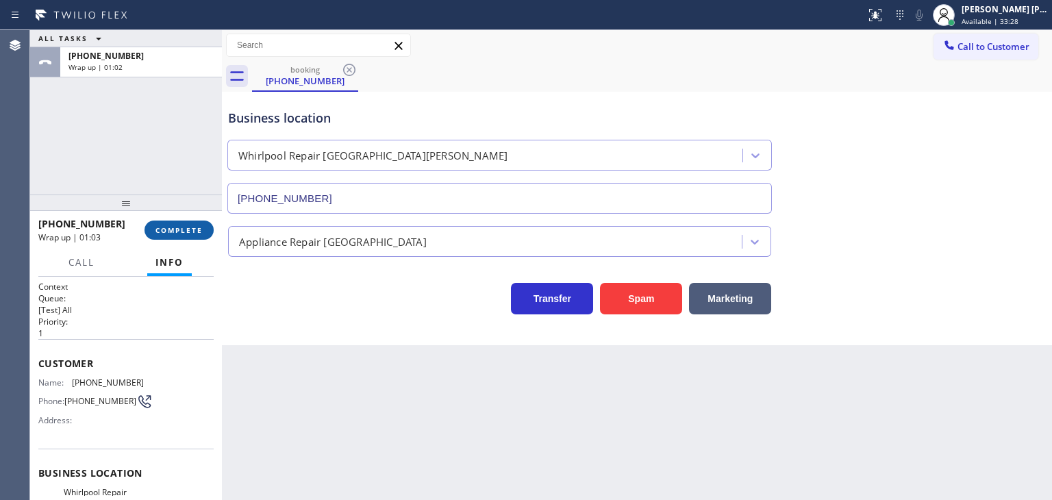
click at [175, 236] on button "COMPLETE" at bounding box center [179, 230] width 69 height 19
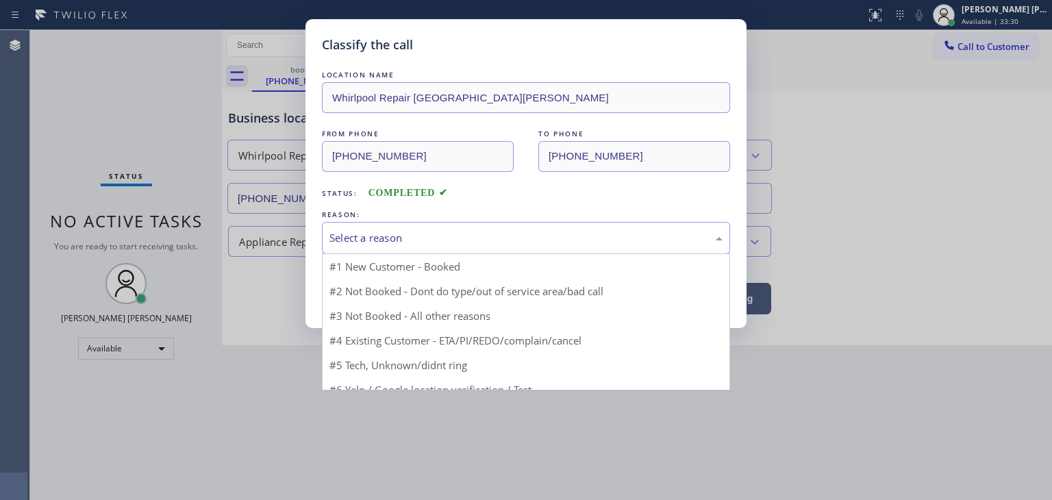
click at [374, 242] on div "Select a reason" at bounding box center [526, 238] width 393 height 16
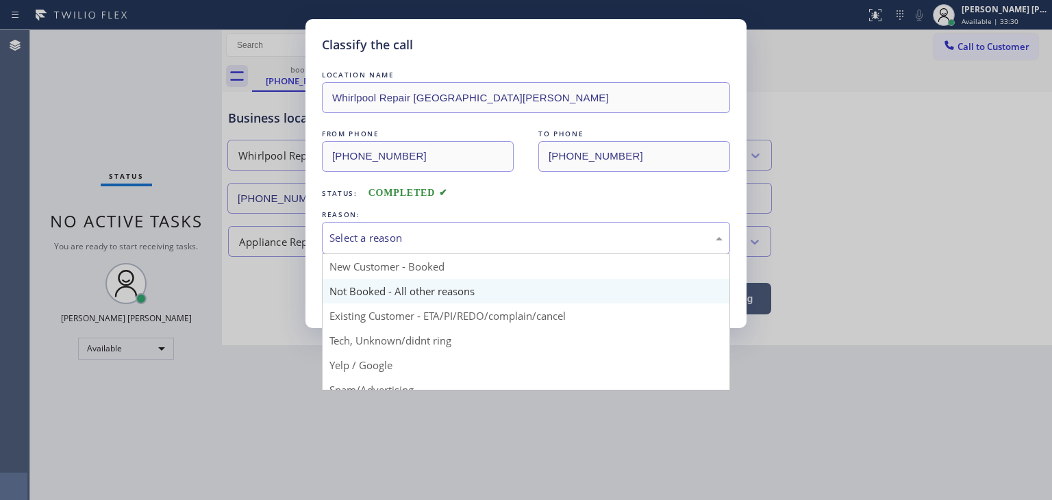
scroll to position [86, 0]
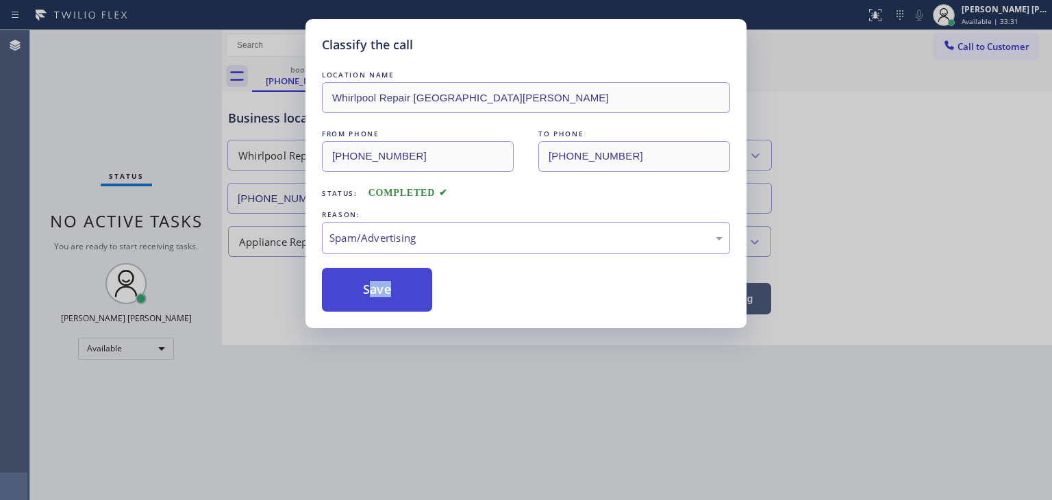
click at [368, 294] on button "Save" at bounding box center [377, 290] width 110 height 44
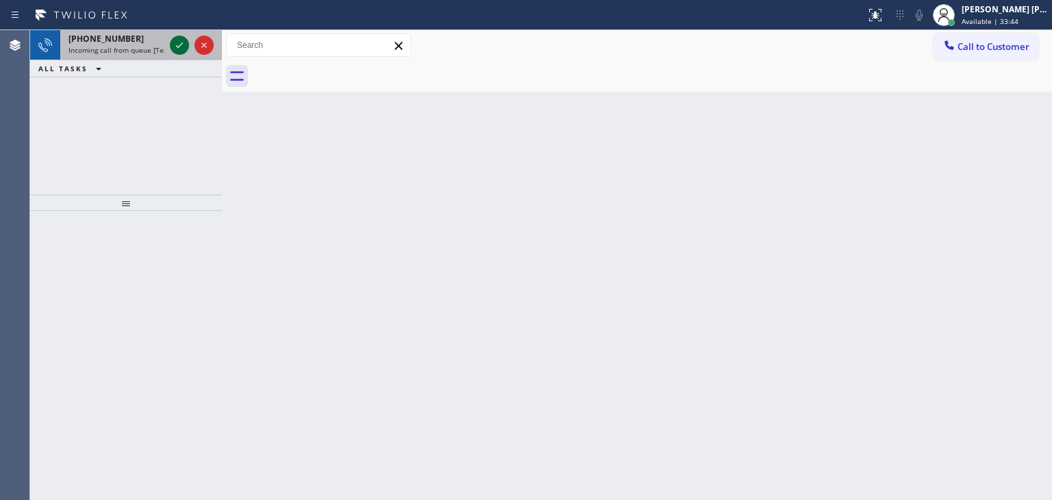
click at [178, 42] on icon at bounding box center [179, 45] width 16 height 16
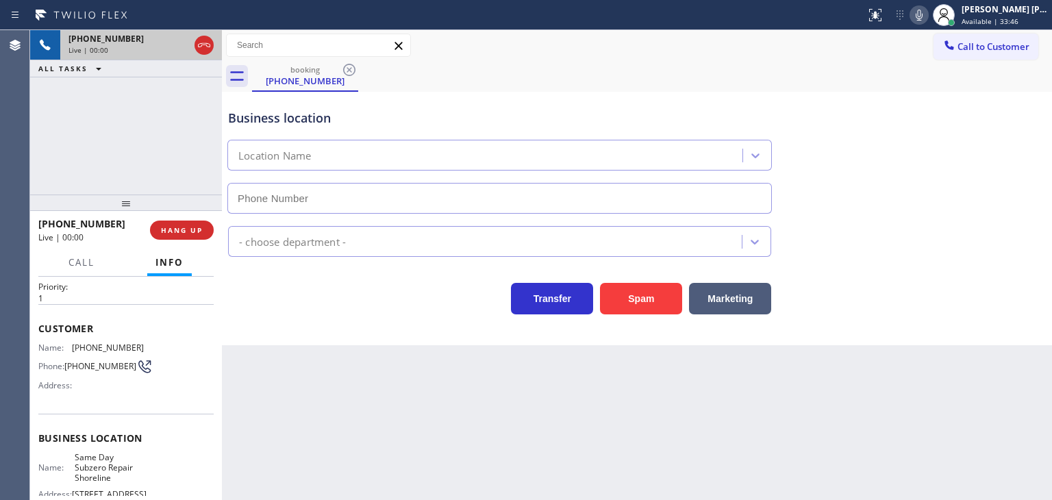
scroll to position [69, 0]
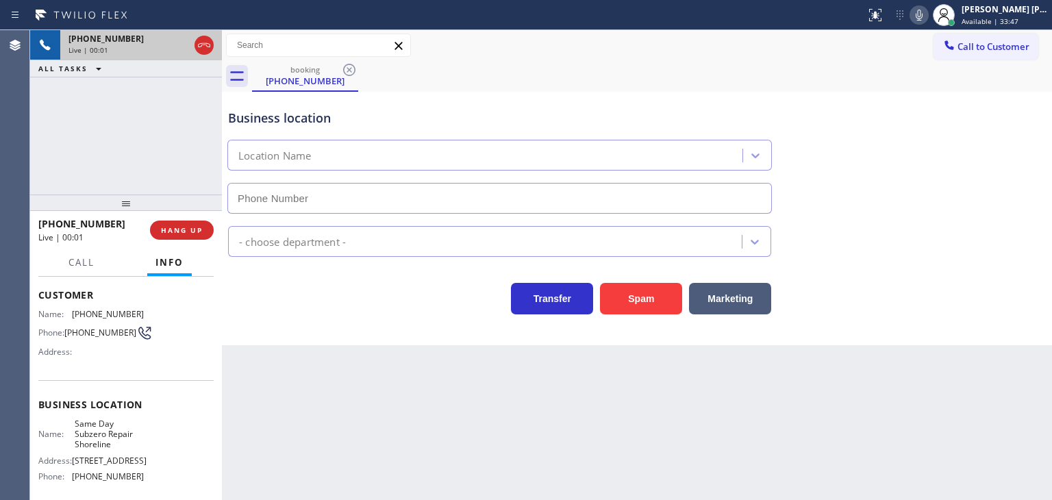
type input "[PHONE_NUMBER]"
click at [191, 232] on span "HANG UP" at bounding box center [182, 230] width 42 height 10
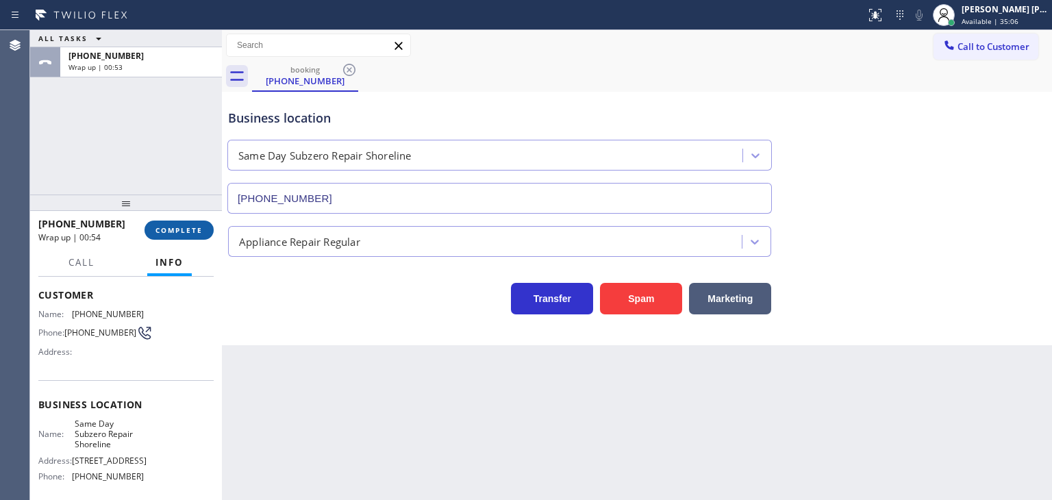
click at [195, 230] on span "COMPLETE" at bounding box center [179, 230] width 47 height 10
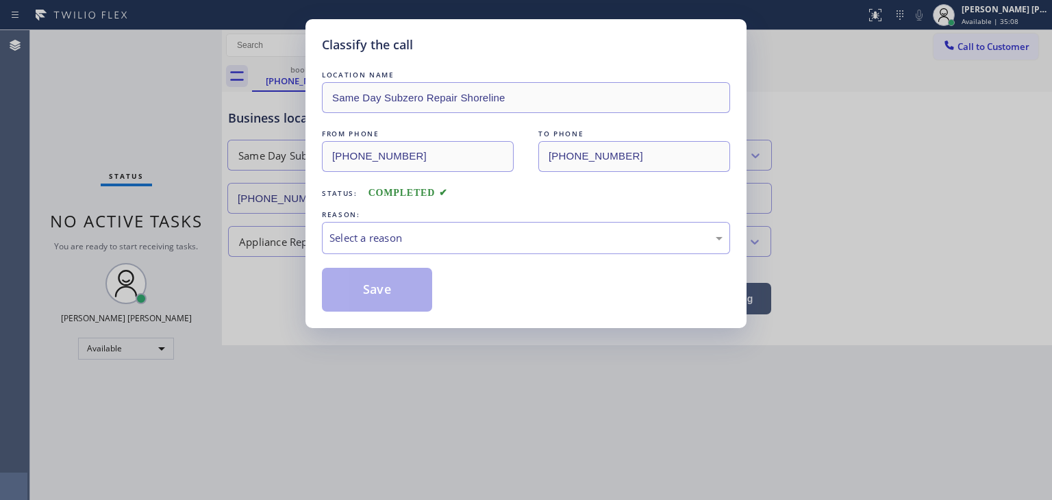
click at [402, 240] on div "Select a reason" at bounding box center [526, 238] width 393 height 16
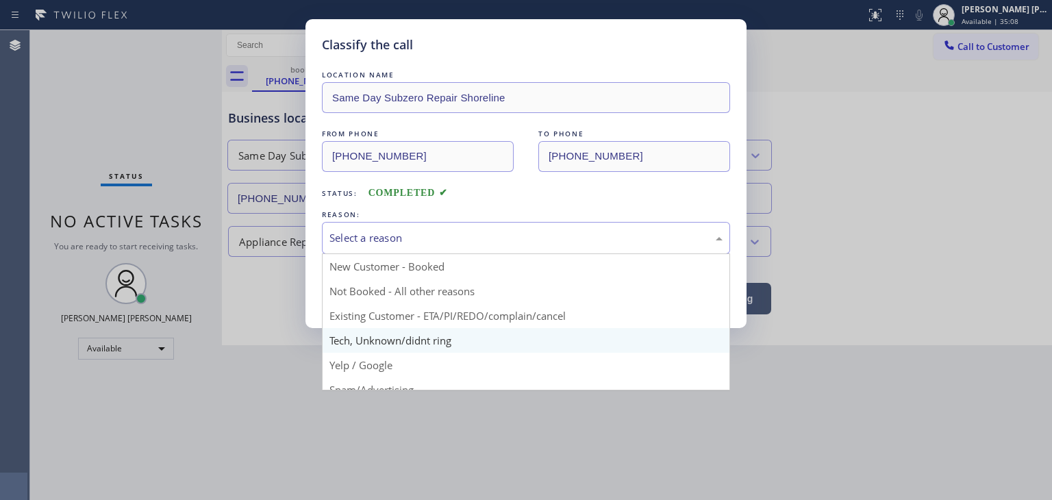
scroll to position [69, 0]
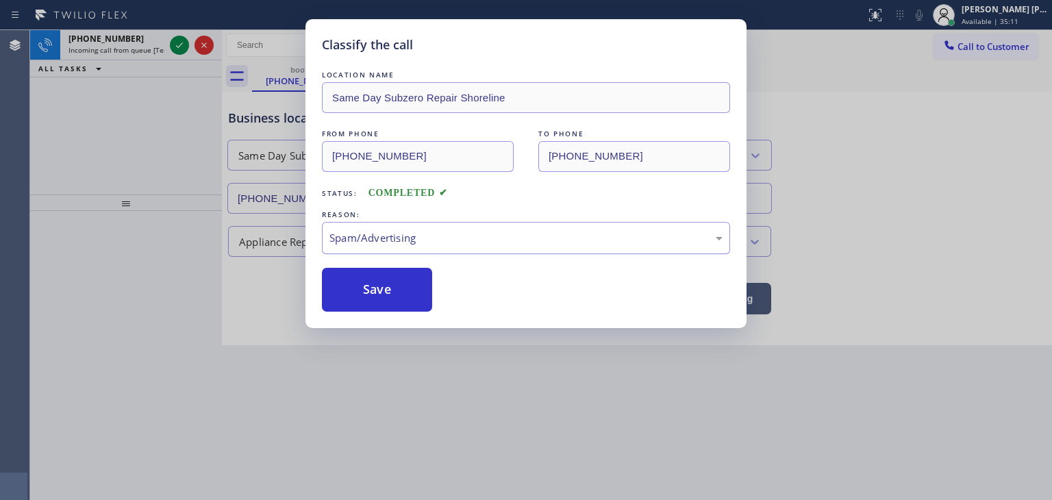
drag, startPoint x: 389, startPoint y: 241, endPoint x: 397, endPoint y: 236, distance: 9.9
click at [397, 236] on div "Spam/Advertising" at bounding box center [526, 238] width 393 height 16
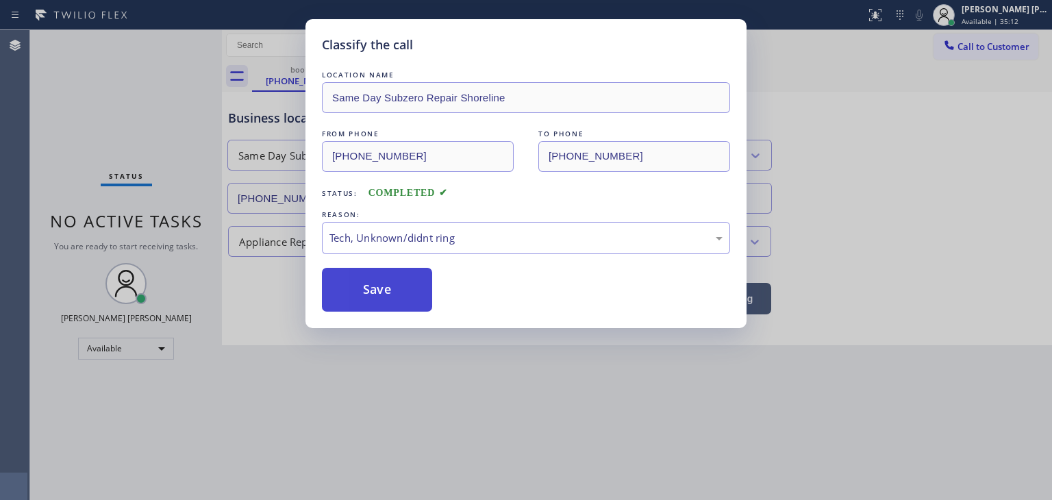
click at [378, 281] on button "Save" at bounding box center [377, 290] width 110 height 44
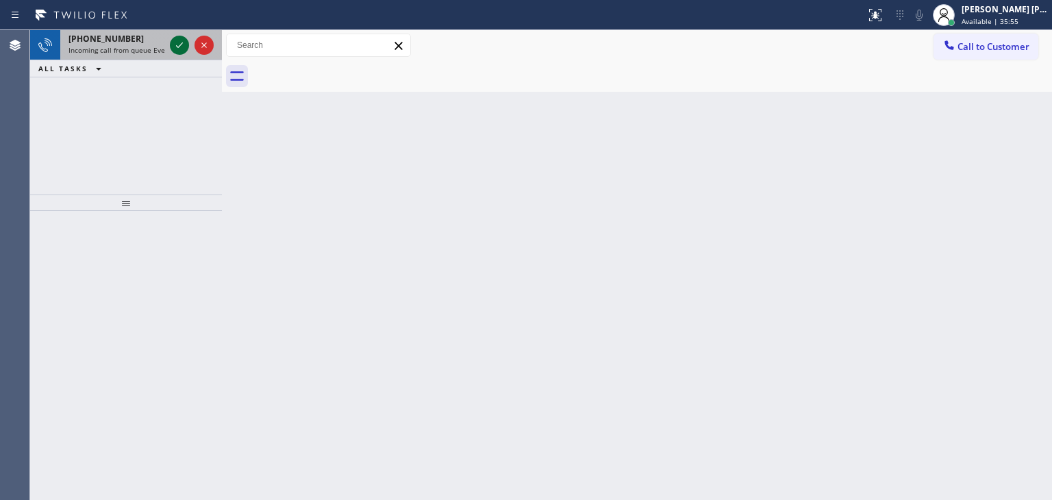
click at [174, 42] on icon at bounding box center [179, 45] width 16 height 16
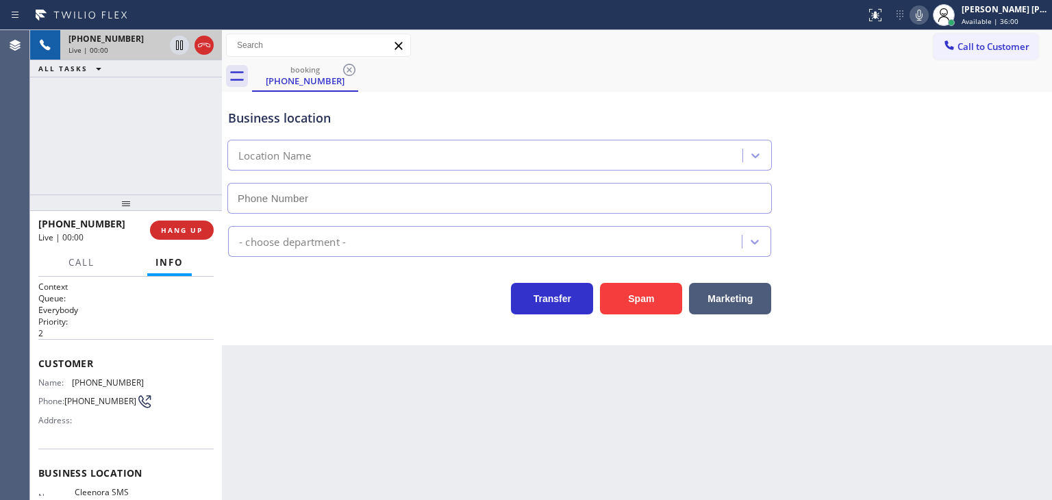
type input "[PHONE_NUMBER]"
click at [928, 15] on icon at bounding box center [919, 15] width 16 height 16
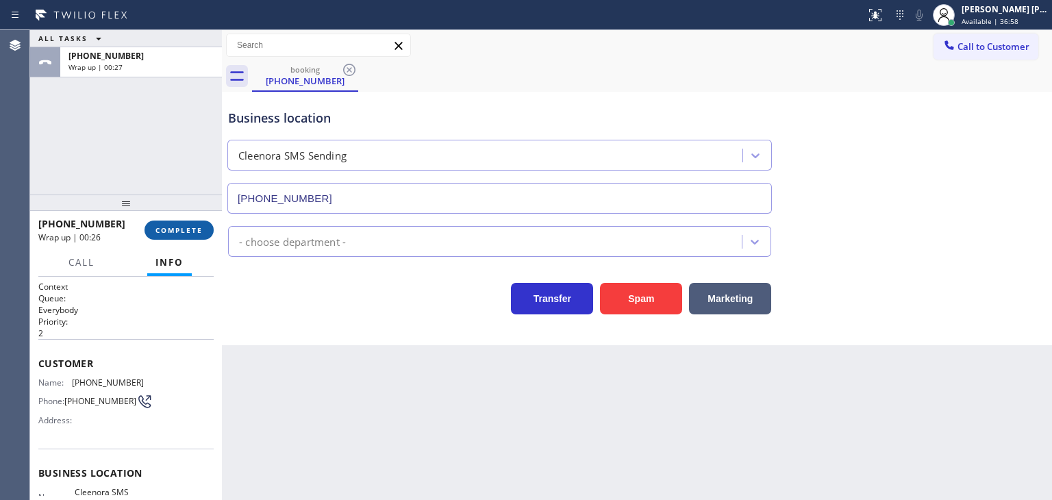
click at [186, 230] on span "COMPLETE" at bounding box center [179, 230] width 47 height 10
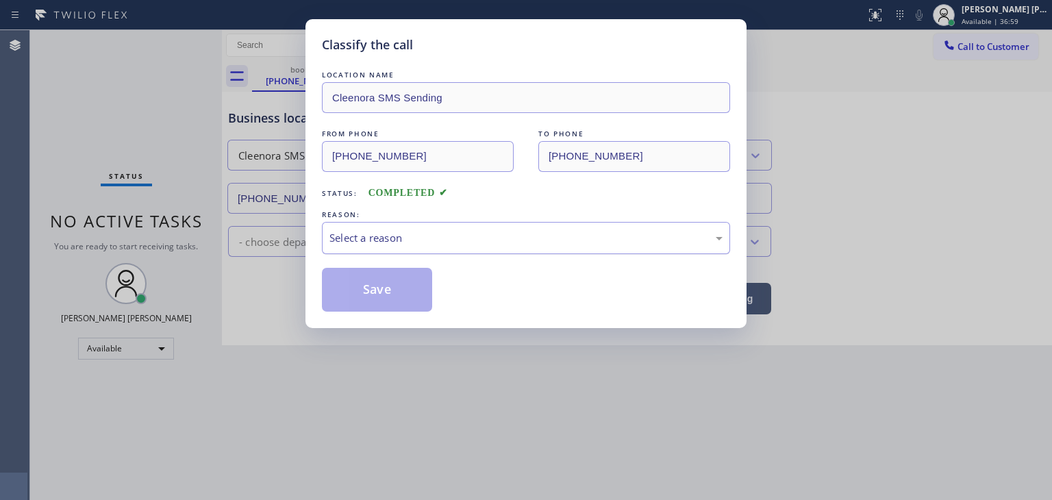
click at [417, 232] on div "Select a reason" at bounding box center [526, 238] width 393 height 16
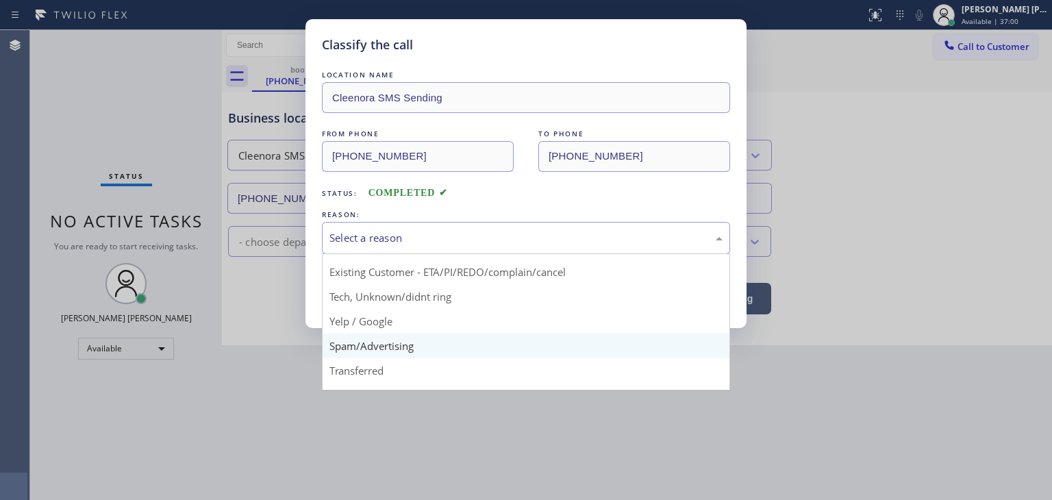
scroll to position [69, 0]
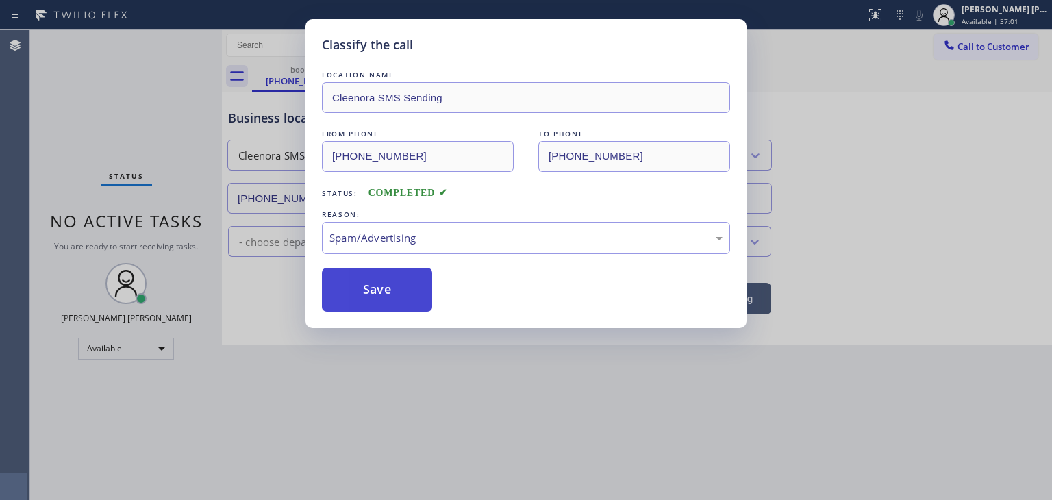
click at [381, 298] on button "Save" at bounding box center [377, 290] width 110 height 44
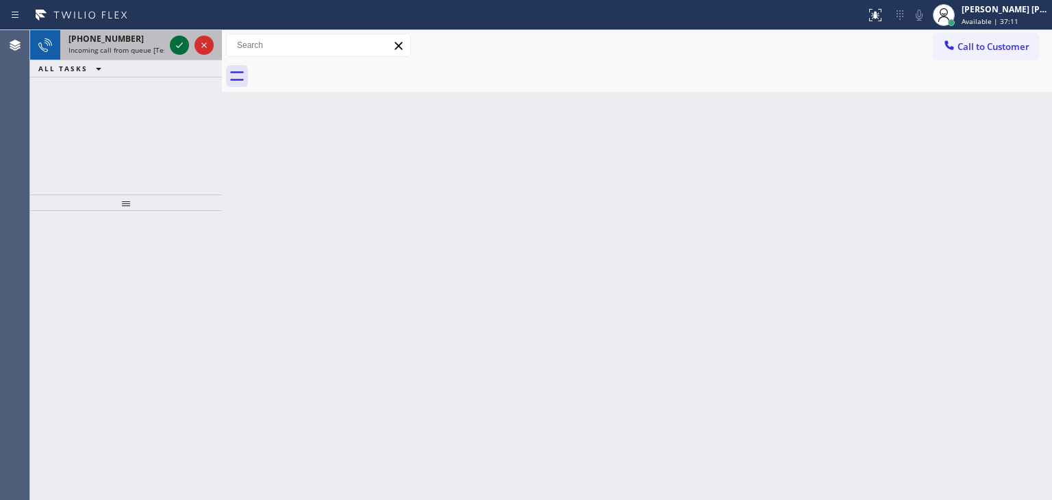
click at [182, 48] on icon at bounding box center [179, 45] width 16 height 16
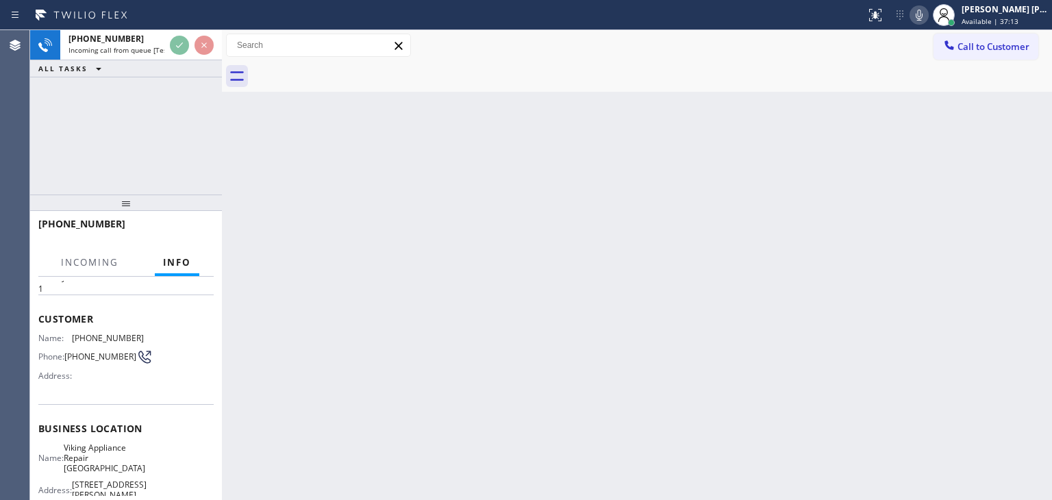
scroll to position [69, 0]
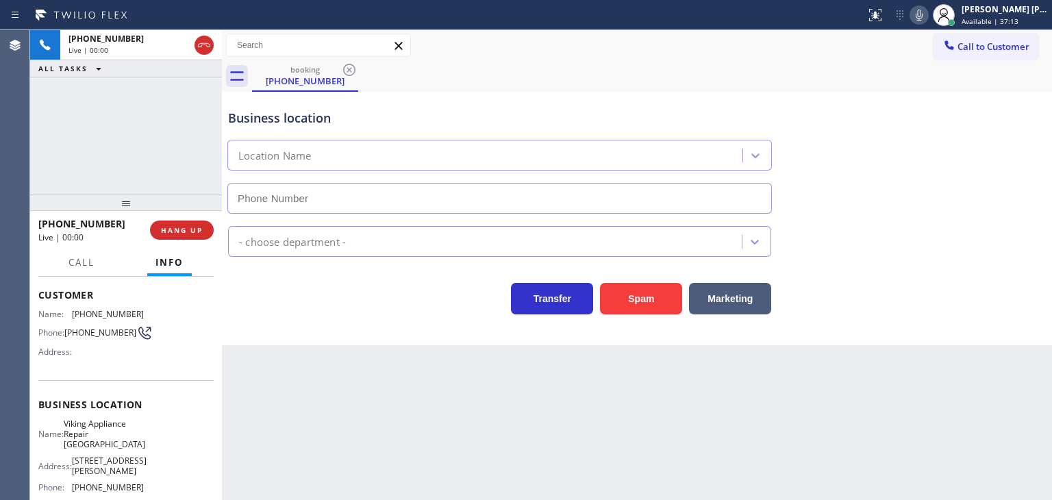
type input "[PHONE_NUMBER]"
click at [923, 12] on icon at bounding box center [919, 15] width 7 height 11
click at [928, 15] on icon at bounding box center [919, 15] width 16 height 16
click at [923, 14] on icon at bounding box center [919, 15] width 7 height 11
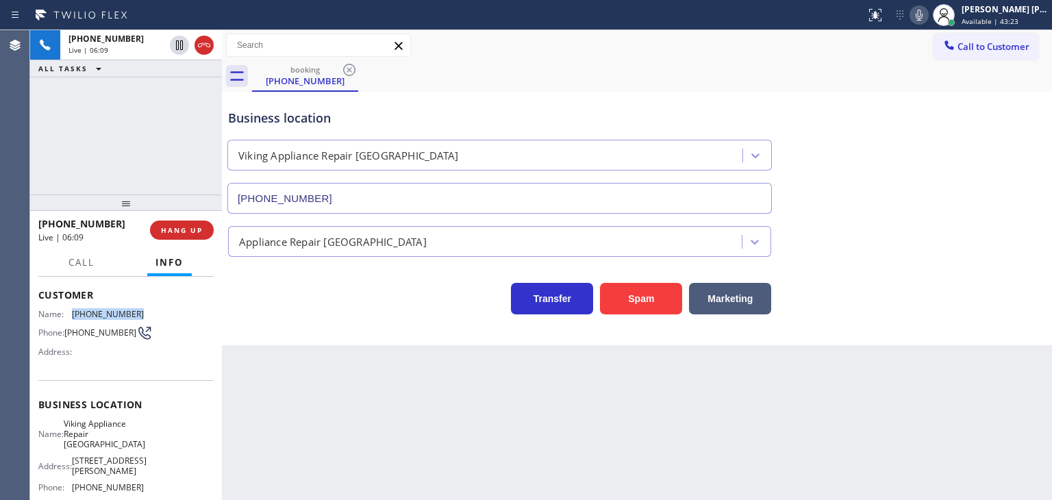
drag, startPoint x: 143, startPoint y: 313, endPoint x: 74, endPoint y: 308, distance: 68.7
click at [74, 309] on div "Name: [PHONE_NUMBER] Phone: [PHONE_NUMBER] Address:" at bounding box center [125, 336] width 175 height 54
copy span "[PHONE_NUMBER]"
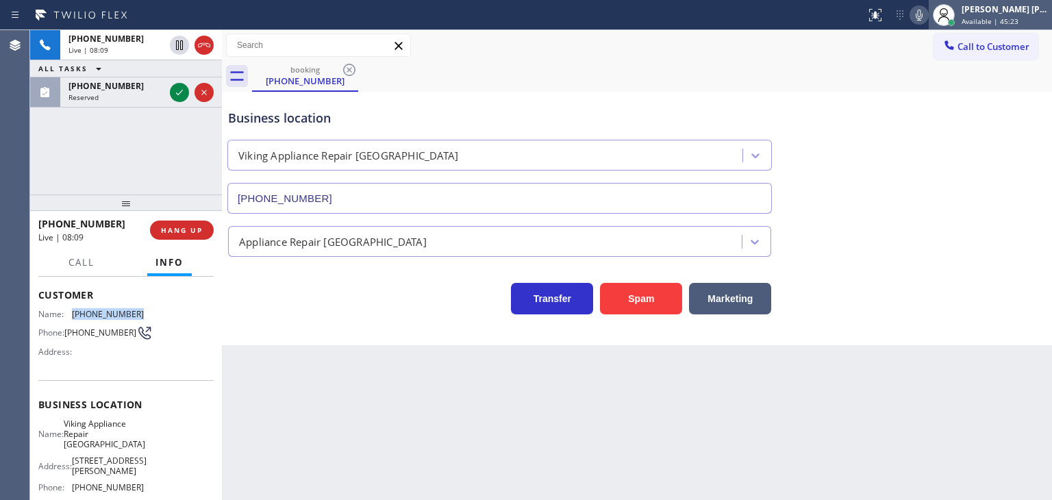
click at [1012, 23] on span "Available | 45:23" at bounding box center [990, 21] width 57 height 10
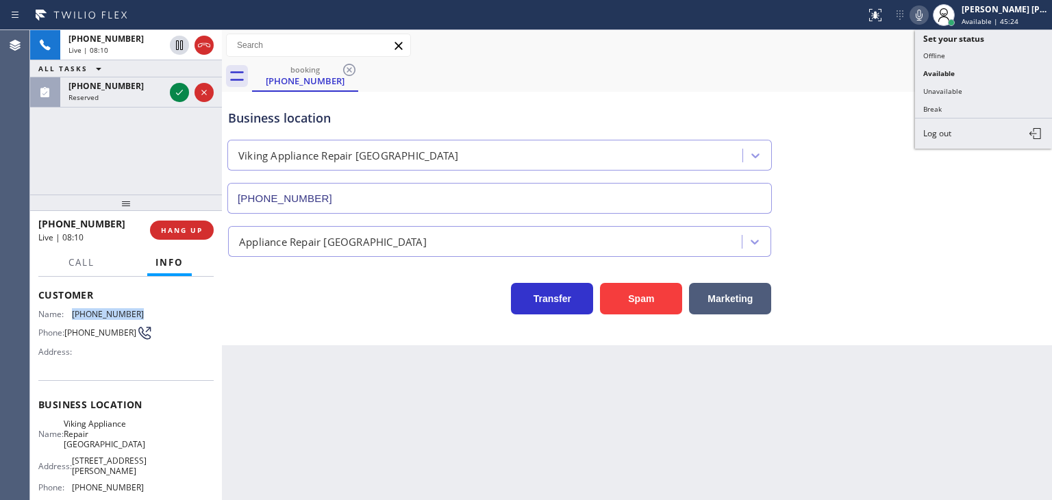
drag, startPoint x: 967, startPoint y: 90, endPoint x: 457, endPoint y: 190, distance: 520.2
click at [967, 88] on button "Unavailable" at bounding box center [983, 91] width 137 height 18
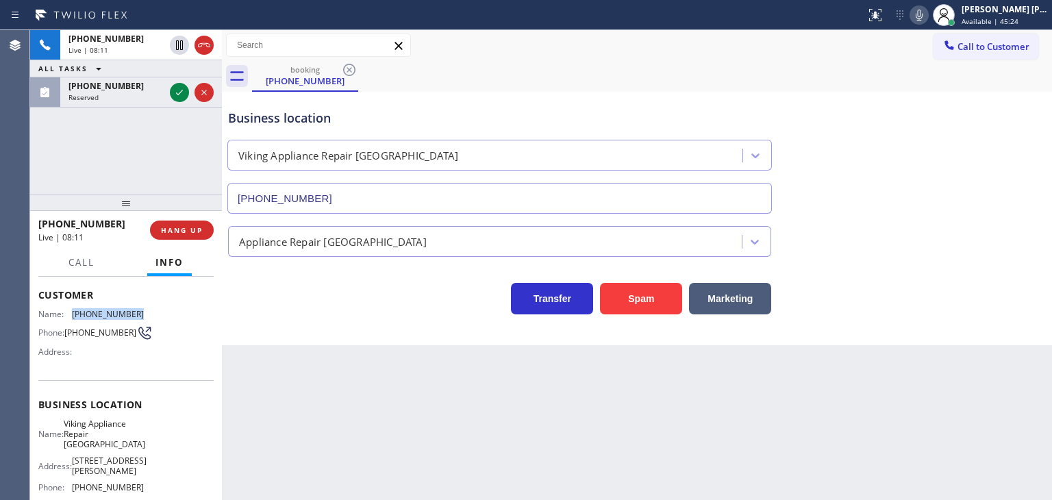
scroll to position [182, 0]
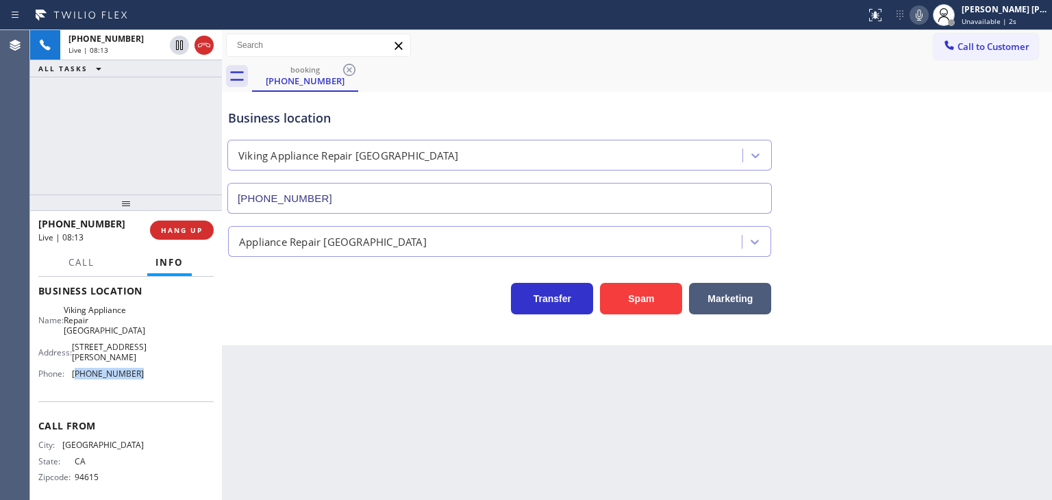
drag, startPoint x: 138, startPoint y: 360, endPoint x: 74, endPoint y: 364, distance: 63.8
click at [74, 364] on div "Name: Viking Appliance Repair [GEOGRAPHIC_DATA] Address: [STREET_ADDRESS][PERSO…" at bounding box center [125, 345] width 175 height 80
copy span "415) 965-3863"
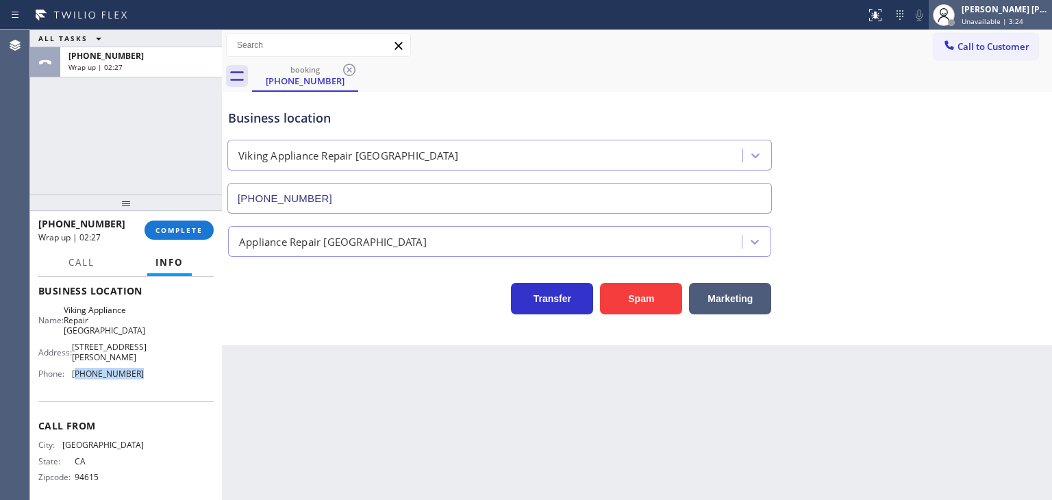
click at [1026, 8] on div "[PERSON_NAME] [PERSON_NAME]" at bounding box center [1005, 9] width 86 height 12
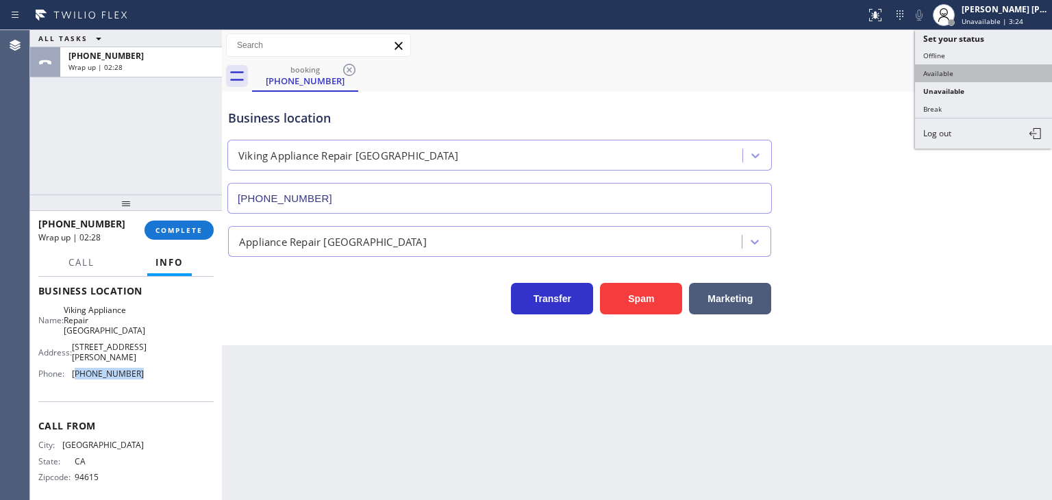
click at [981, 72] on button "Available" at bounding box center [983, 73] width 137 height 18
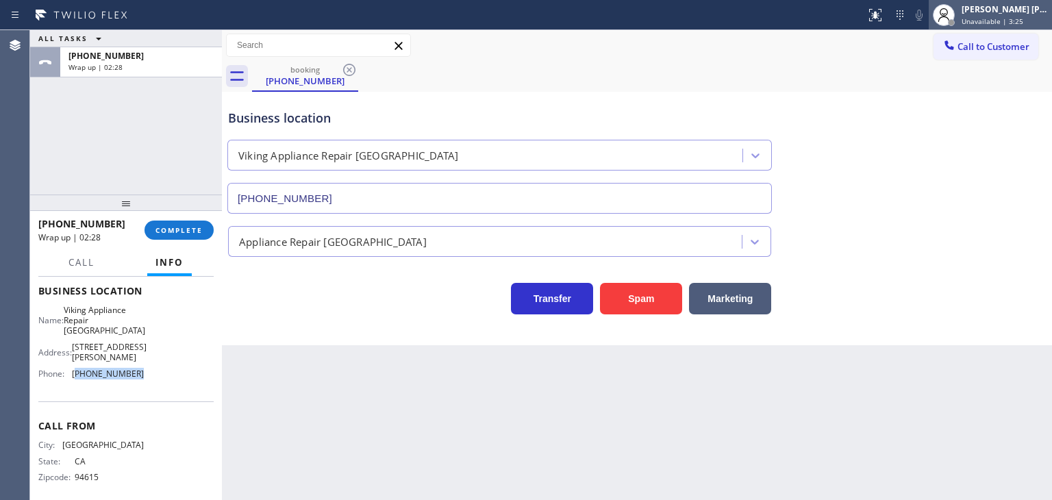
click at [1012, 18] on span "Unavailable | 3:25" at bounding box center [993, 21] width 62 height 10
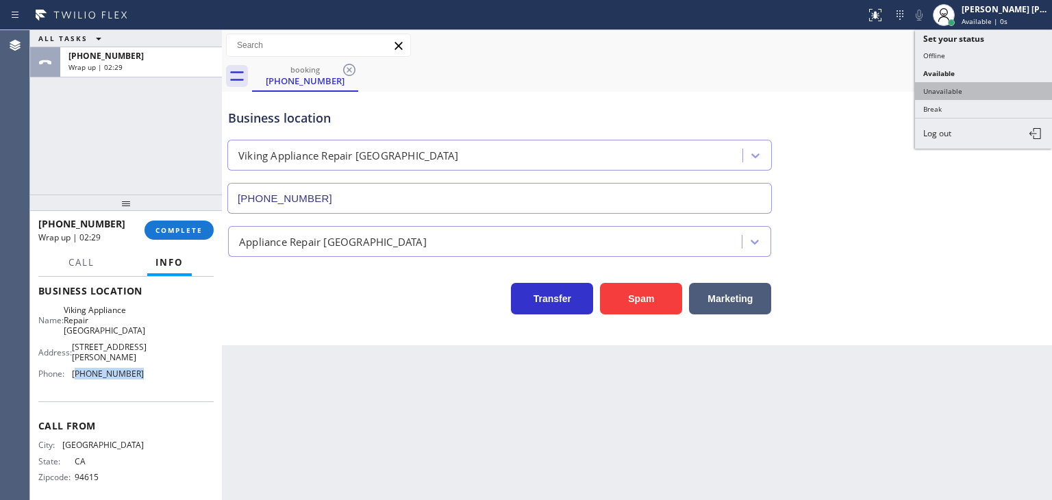
click at [982, 92] on button "Unavailable" at bounding box center [983, 91] width 137 height 18
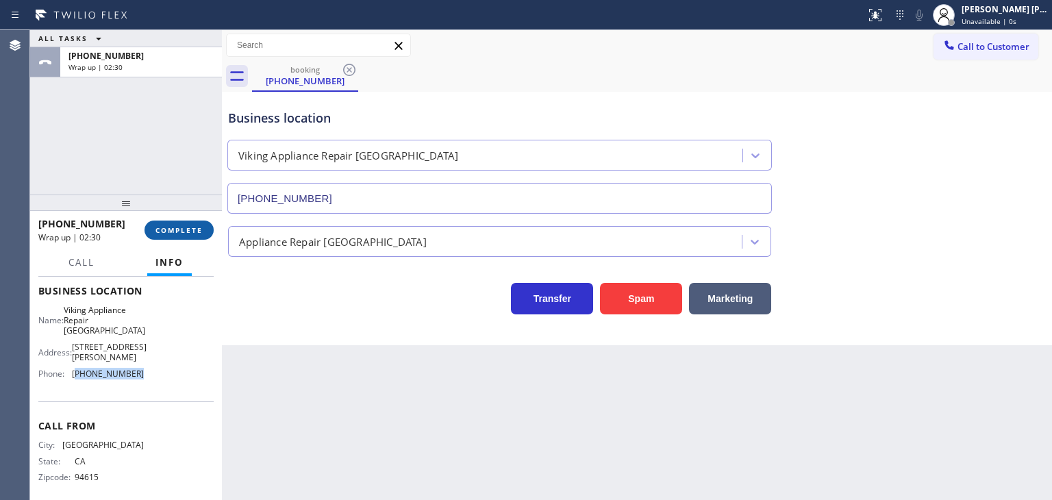
click at [179, 225] on button "COMPLETE" at bounding box center [179, 230] width 69 height 19
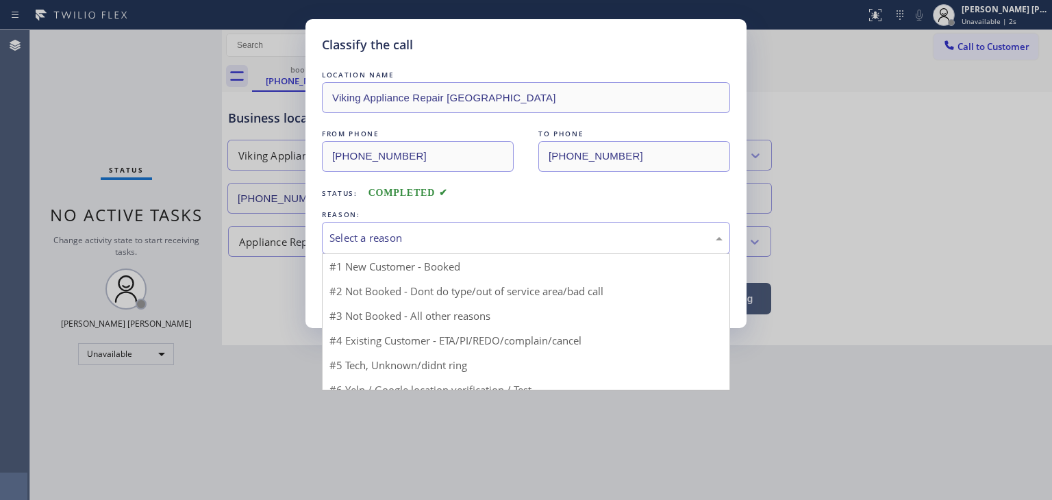
click at [360, 224] on div "Select a reason" at bounding box center [526, 238] width 408 height 32
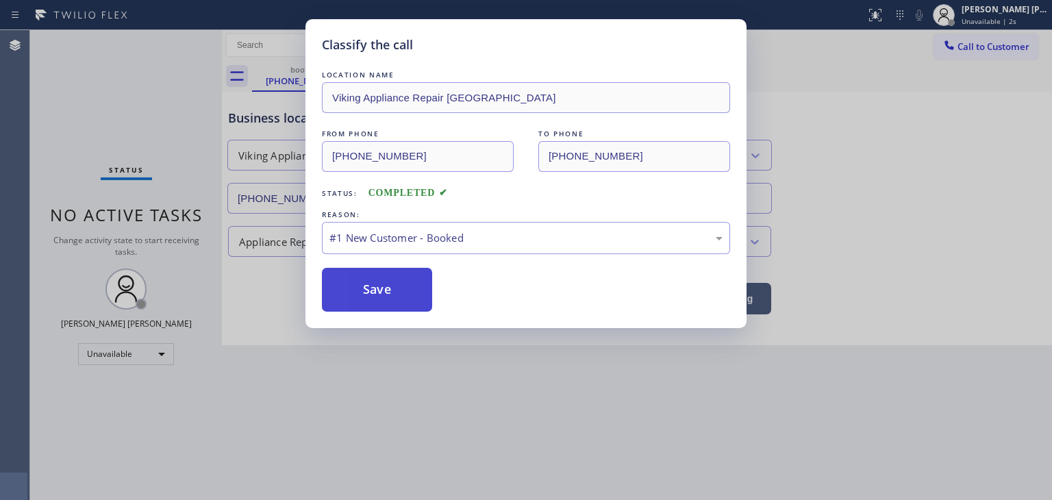
click at [377, 286] on button "Save" at bounding box center [377, 290] width 110 height 44
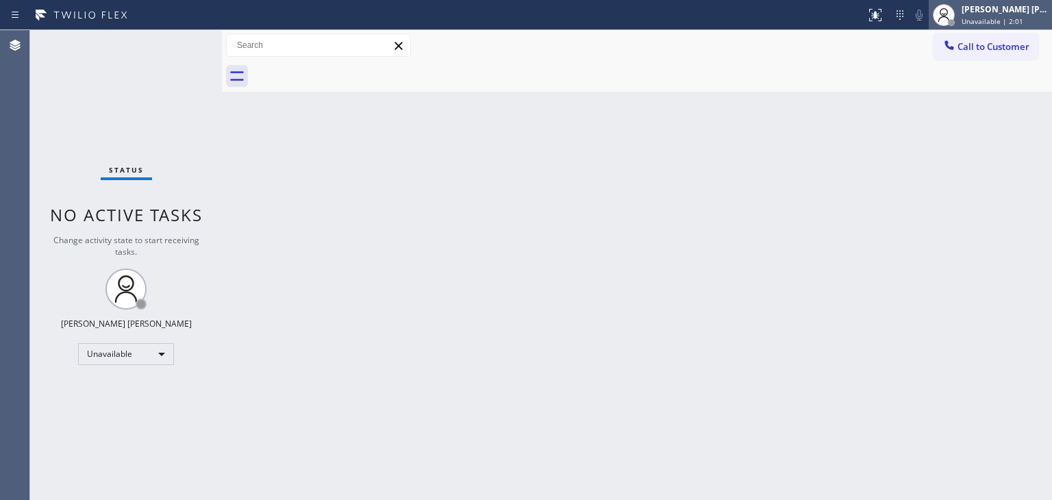
click at [1017, 14] on div "[PERSON_NAME] [PERSON_NAME]" at bounding box center [1005, 9] width 86 height 12
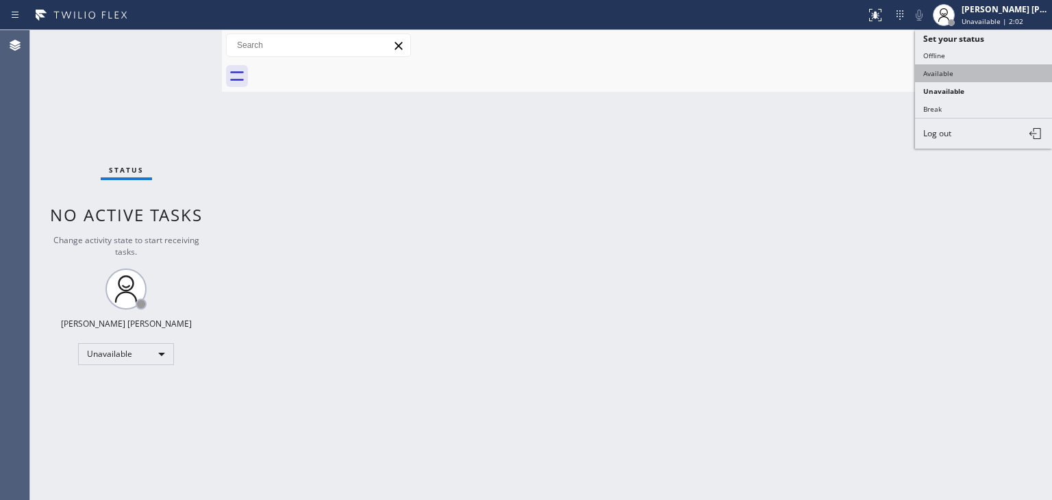
click at [991, 71] on button "Available" at bounding box center [983, 73] width 137 height 18
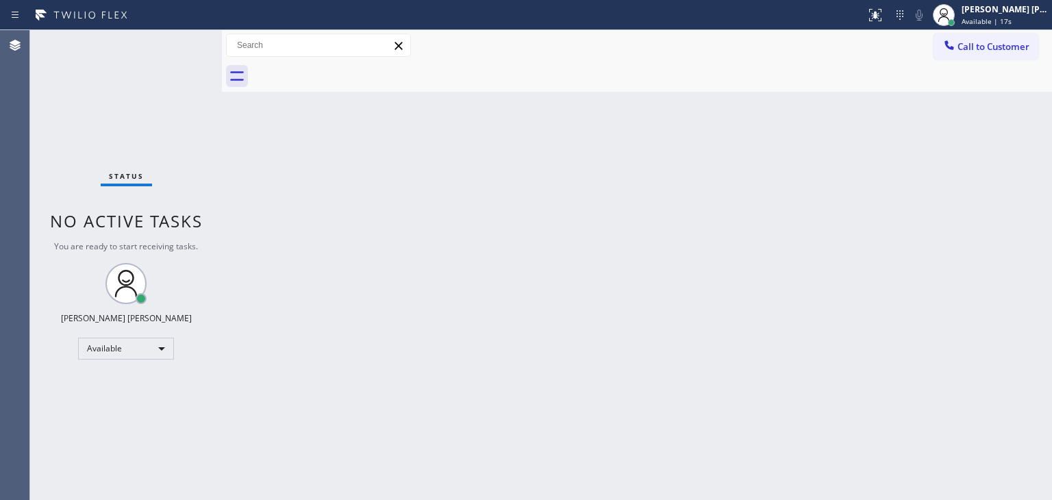
click at [181, 42] on div "Status No active tasks You are ready to start receiving tasks. [PERSON_NAME] [P…" at bounding box center [126, 265] width 192 height 470
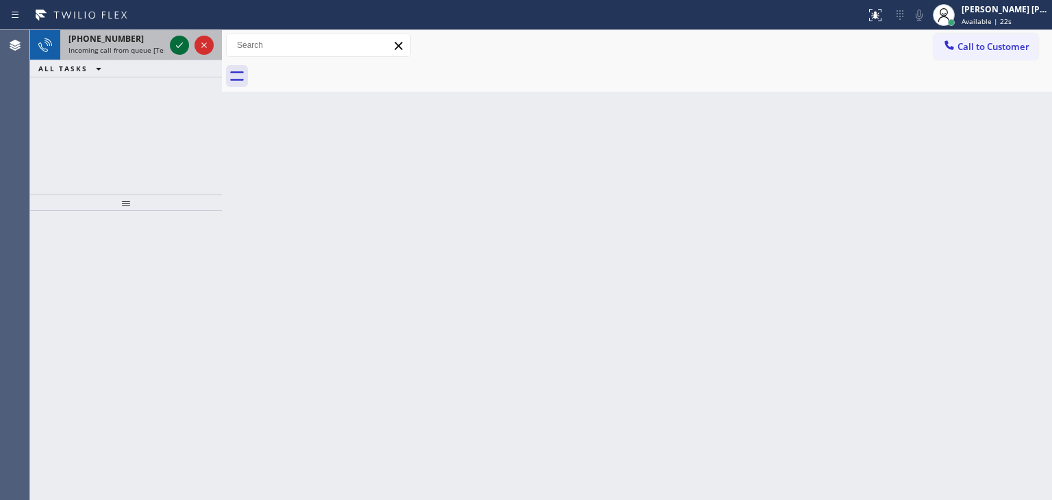
click at [182, 42] on icon at bounding box center [179, 45] width 16 height 16
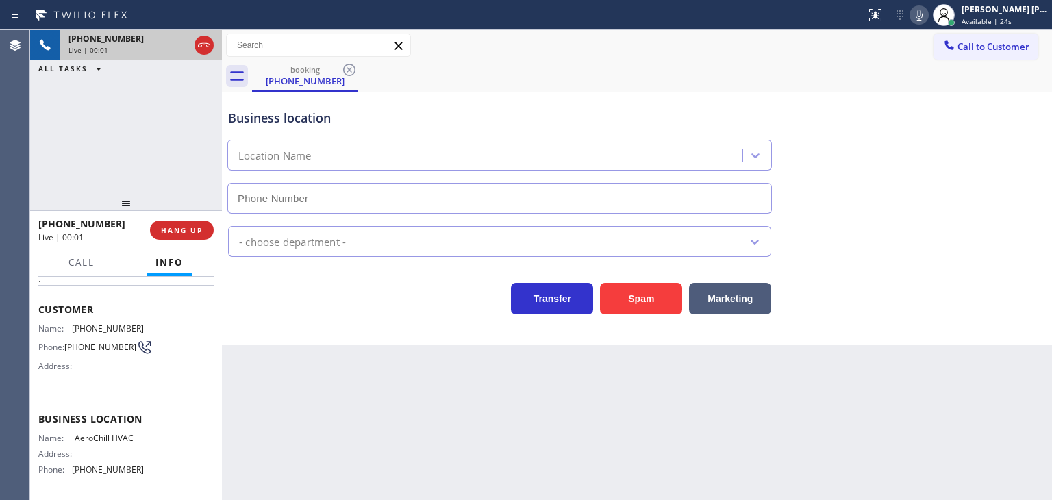
scroll to position [69, 0]
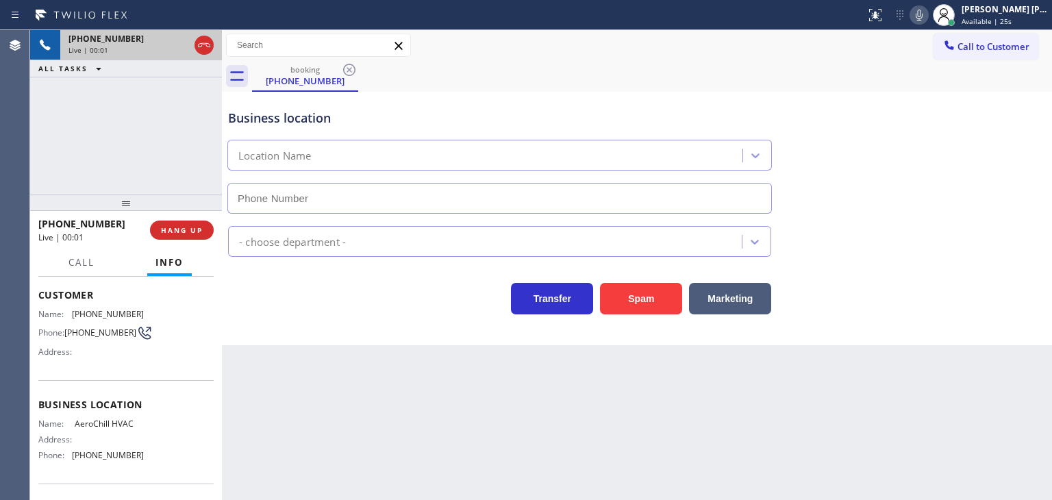
type input "[PHONE_NUMBER]"
click at [928, 15] on icon at bounding box center [919, 15] width 16 height 16
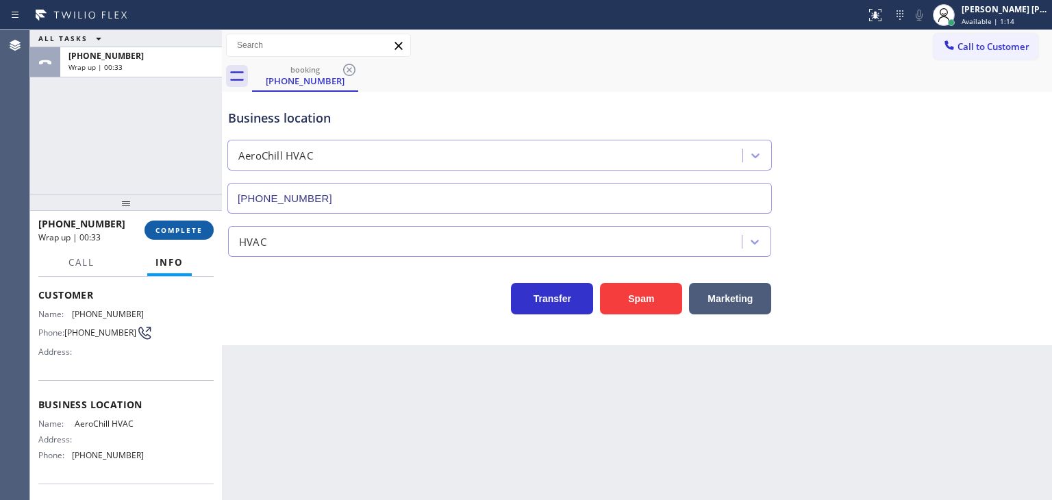
click at [184, 232] on span "COMPLETE" at bounding box center [179, 230] width 47 height 10
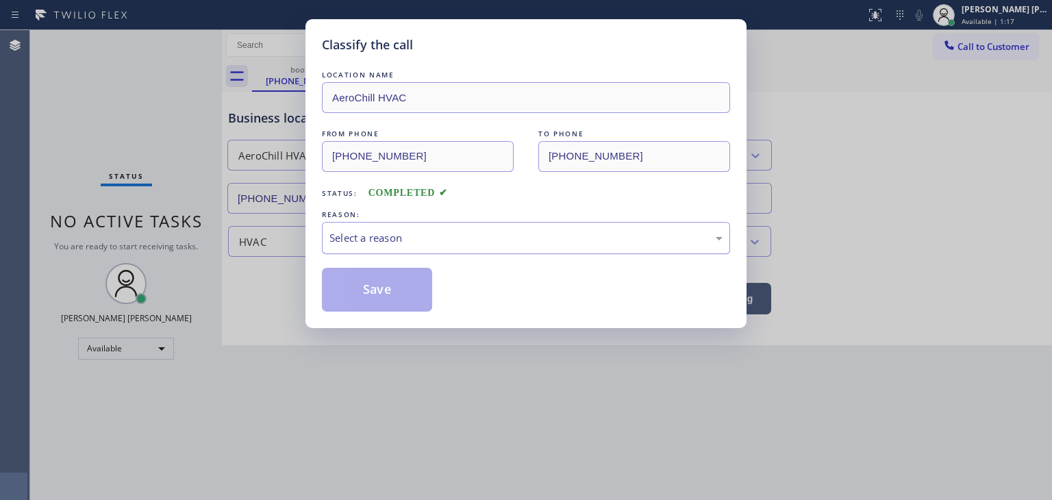
click at [428, 239] on div "Select a reason" at bounding box center [526, 238] width 393 height 16
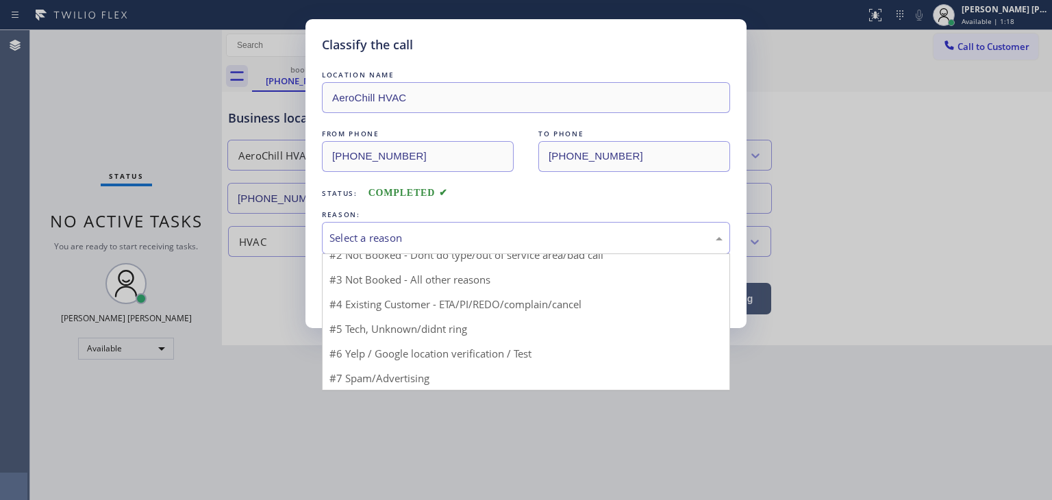
scroll to position [12, 0]
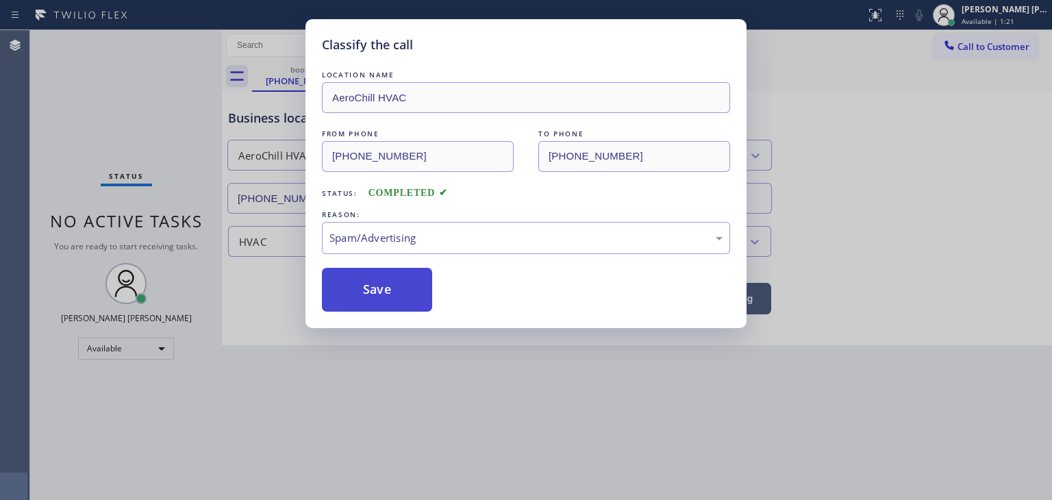
click at [394, 289] on button "Save" at bounding box center [377, 290] width 110 height 44
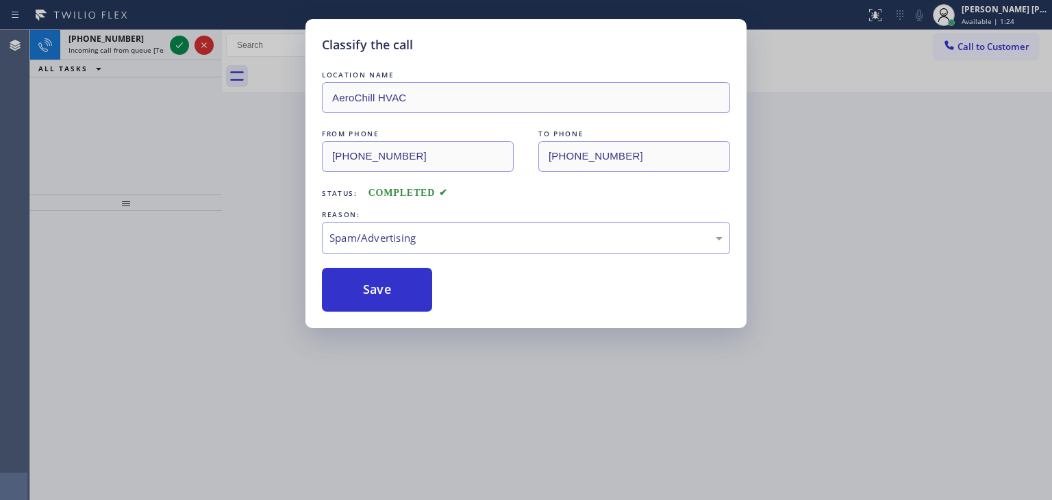
click at [178, 44] on div "Classify the call LOCATION NAME AeroChill HVAC FROM PHONE [PHONE_NUMBER] TO PHO…" at bounding box center [526, 250] width 1052 height 500
click at [404, 280] on div "Back to Dashboard Change Sender ID Customers Technicians Select a contact Outbo…" at bounding box center [637, 265] width 830 height 470
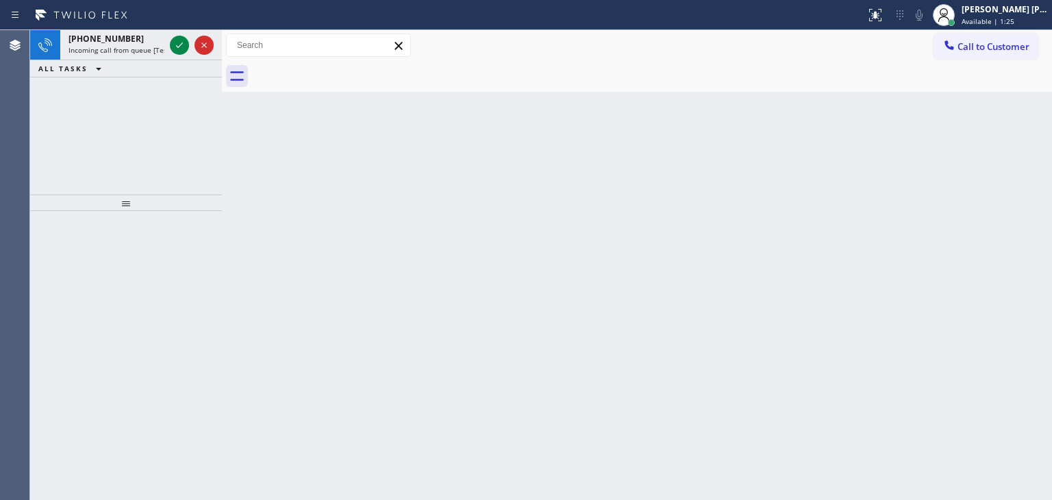
click at [404, 280] on div "Back to Dashboard Change Sender ID Customers Technicians Select a contact Outbo…" at bounding box center [637, 265] width 830 height 470
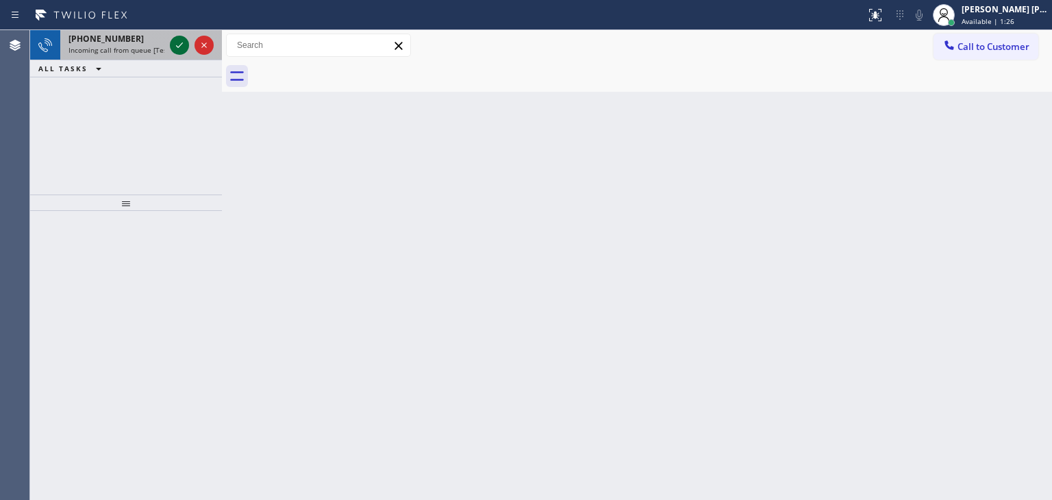
click at [175, 47] on icon at bounding box center [179, 45] width 16 height 16
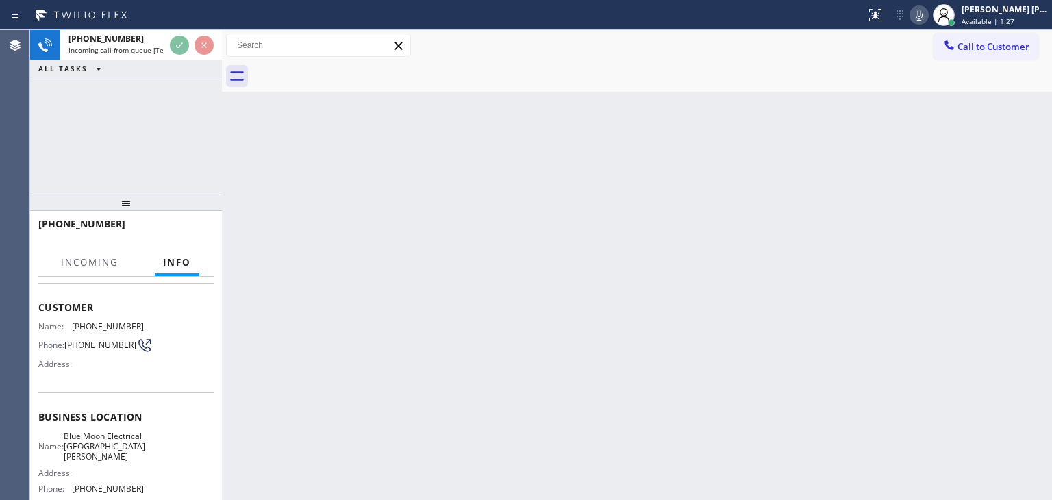
scroll to position [69, 0]
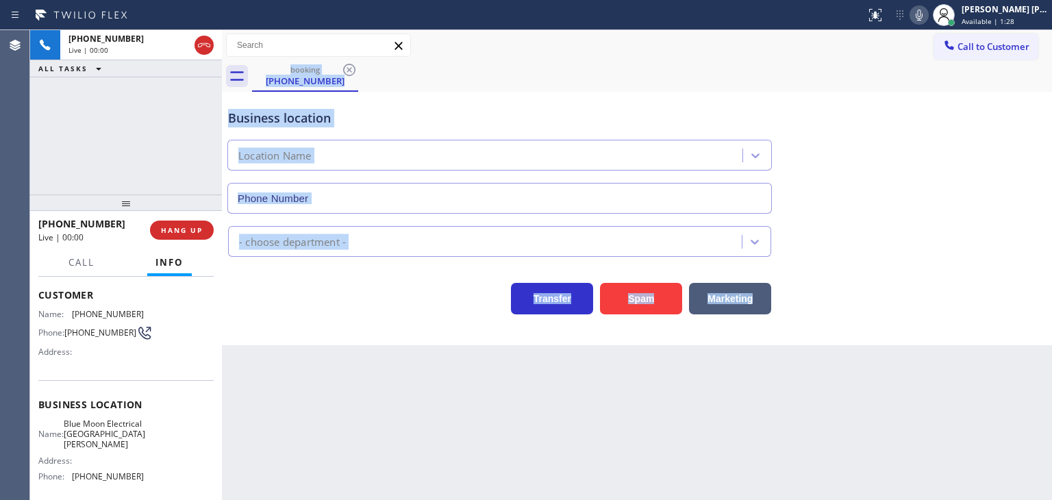
type input "[PHONE_NUMBER]"
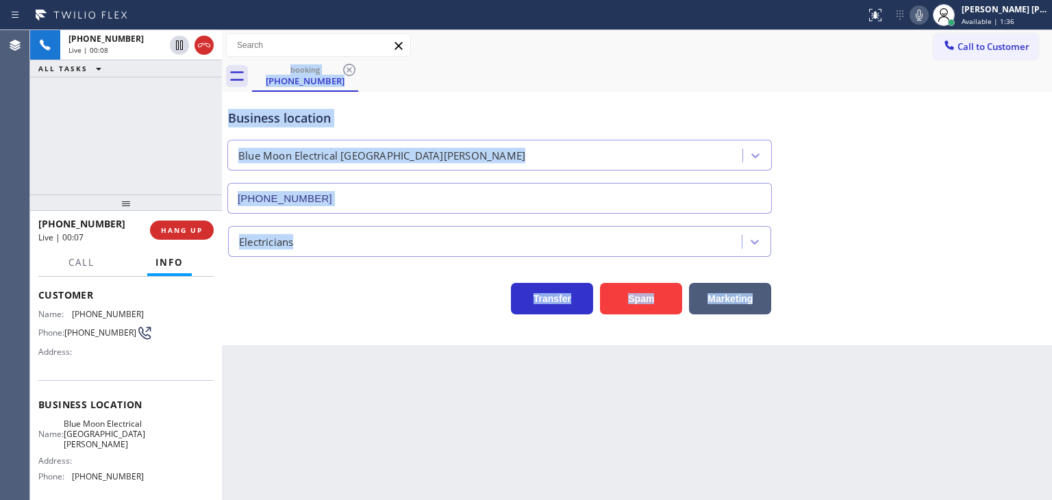
click at [928, 14] on icon at bounding box center [919, 15] width 16 height 16
click at [924, 14] on rect at bounding box center [920, 14] width 10 height 10
click at [1006, 23] on span "Available | 2:01" at bounding box center [988, 21] width 53 height 10
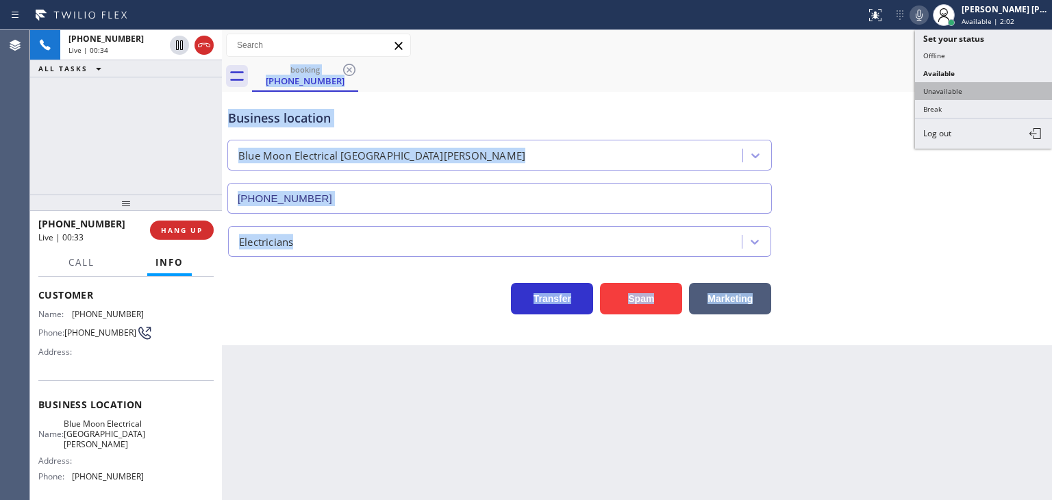
click at [989, 90] on button "Unavailable" at bounding box center [983, 91] width 137 height 18
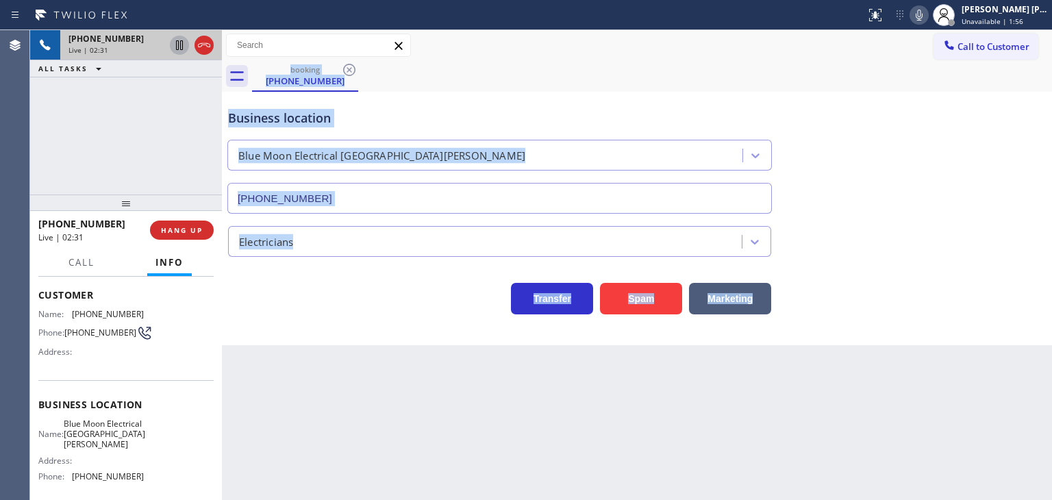
click at [175, 40] on icon at bounding box center [179, 45] width 16 height 16
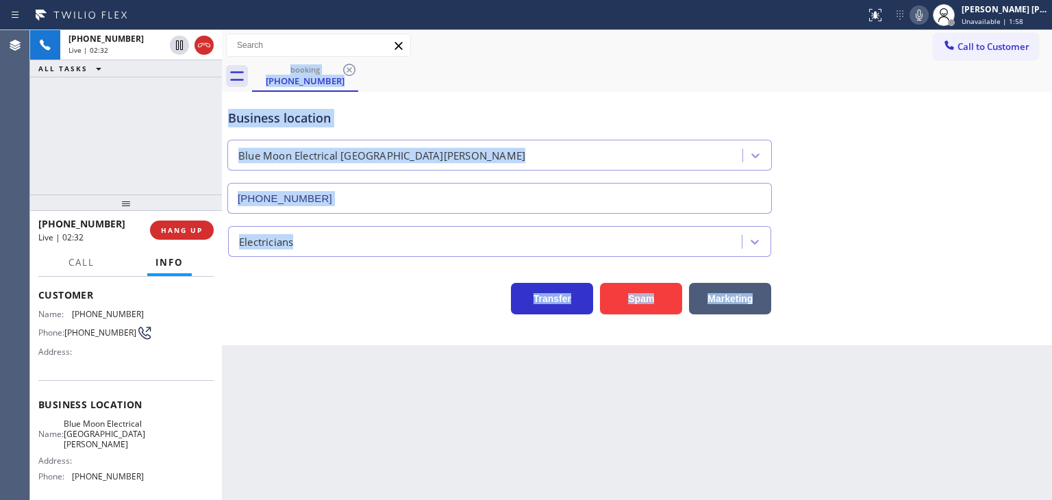
click at [923, 14] on icon at bounding box center [919, 15] width 7 height 11
click at [1022, 16] on span "Unavailable | 3:04" at bounding box center [993, 21] width 62 height 10
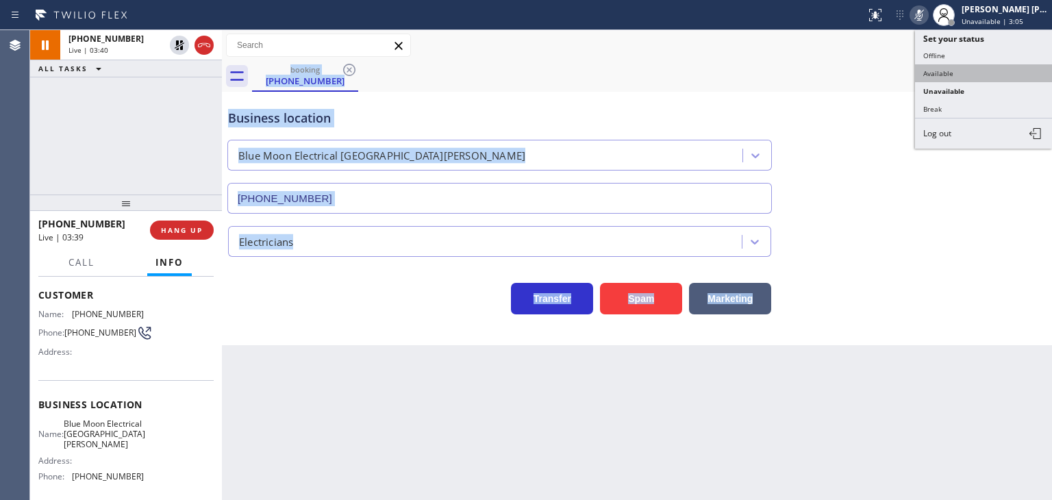
click at [962, 70] on button "Available" at bounding box center [983, 73] width 137 height 18
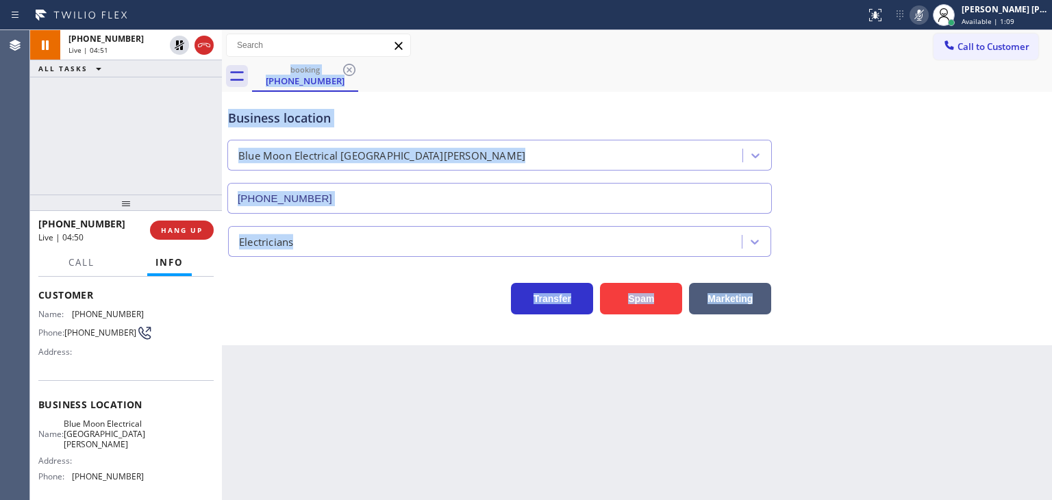
click at [928, 16] on icon at bounding box center [919, 15] width 16 height 16
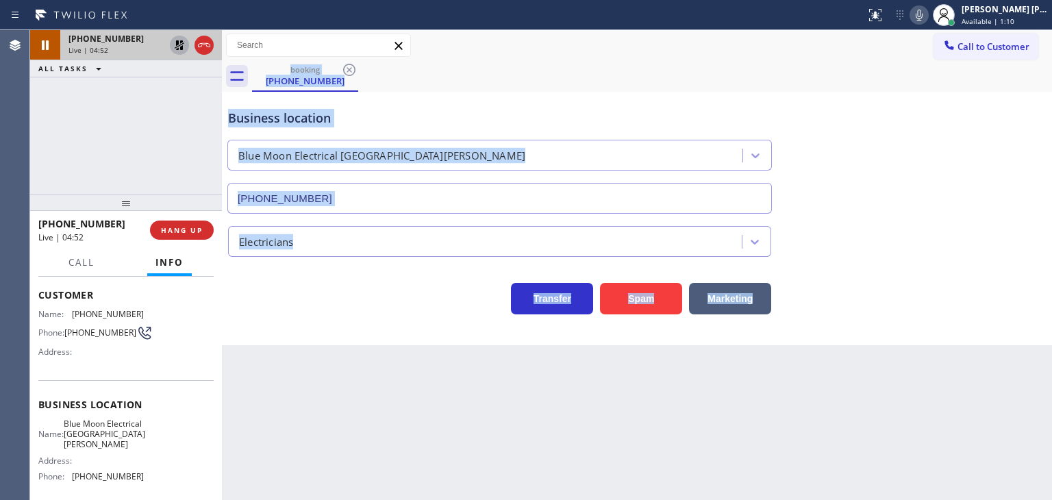
click at [179, 38] on icon at bounding box center [179, 45] width 16 height 16
click at [202, 228] on span "HANG UP" at bounding box center [182, 230] width 42 height 10
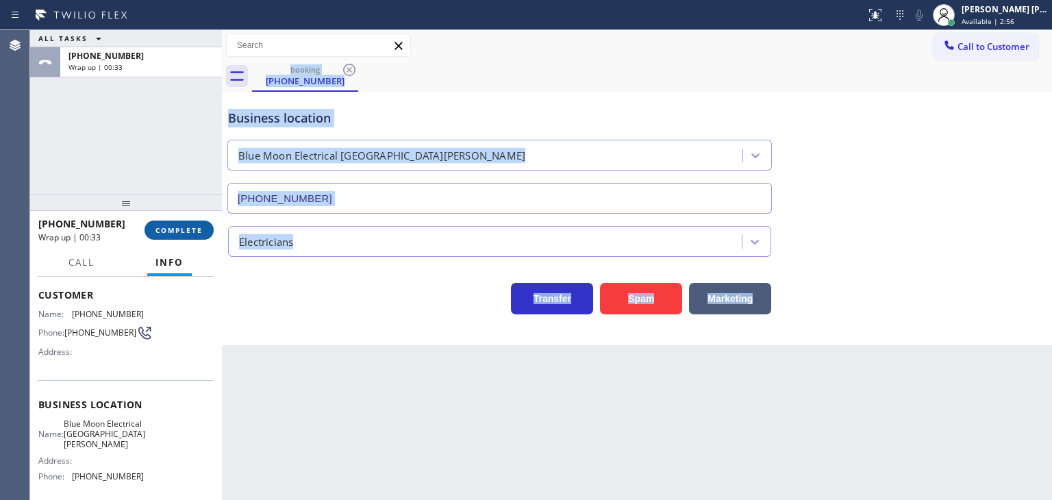
click at [164, 231] on span "COMPLETE" at bounding box center [179, 230] width 47 height 10
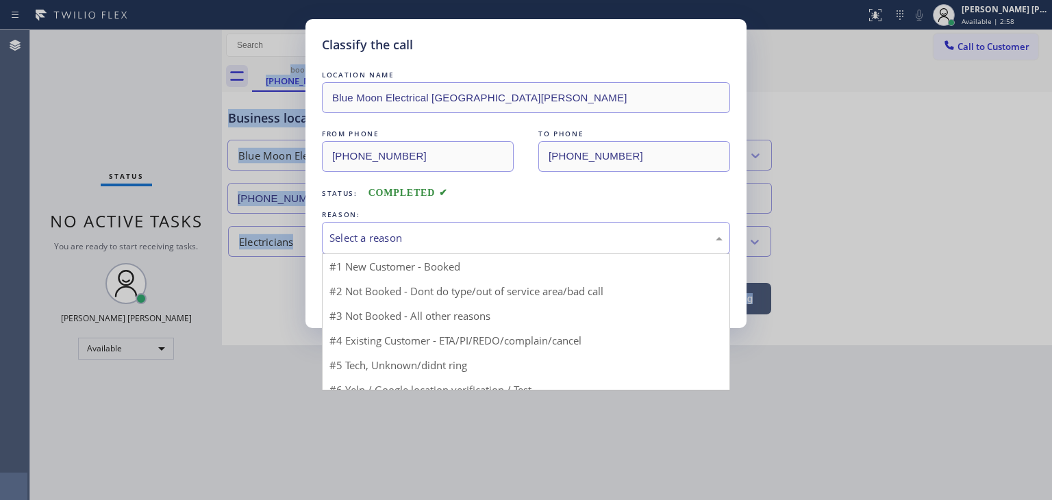
click at [458, 238] on div "Select a reason" at bounding box center [526, 238] width 393 height 16
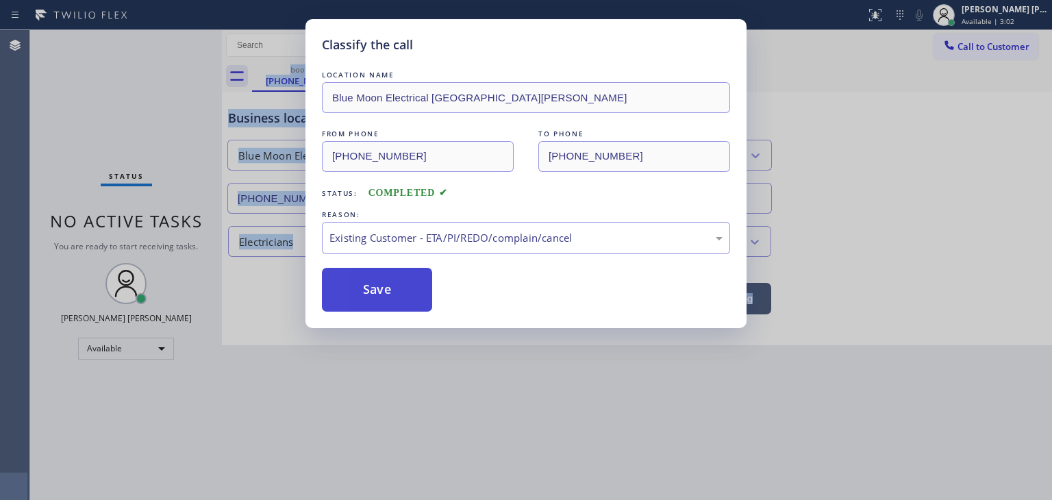
click at [383, 287] on button "Save" at bounding box center [377, 290] width 110 height 44
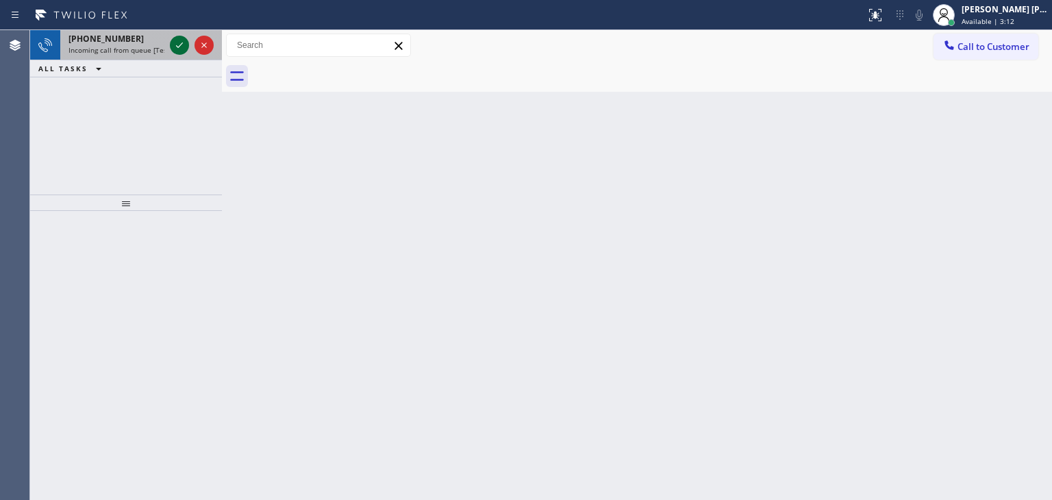
click at [179, 45] on icon at bounding box center [179, 45] width 16 height 16
click at [177, 45] on icon at bounding box center [179, 45] width 16 height 16
click at [177, 44] on icon at bounding box center [179, 45] width 16 height 16
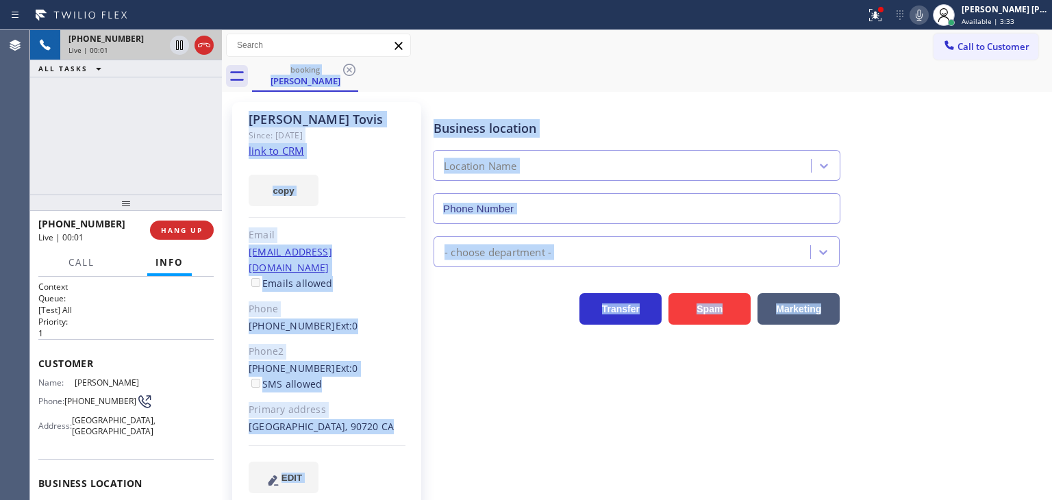
scroll to position [137, 0]
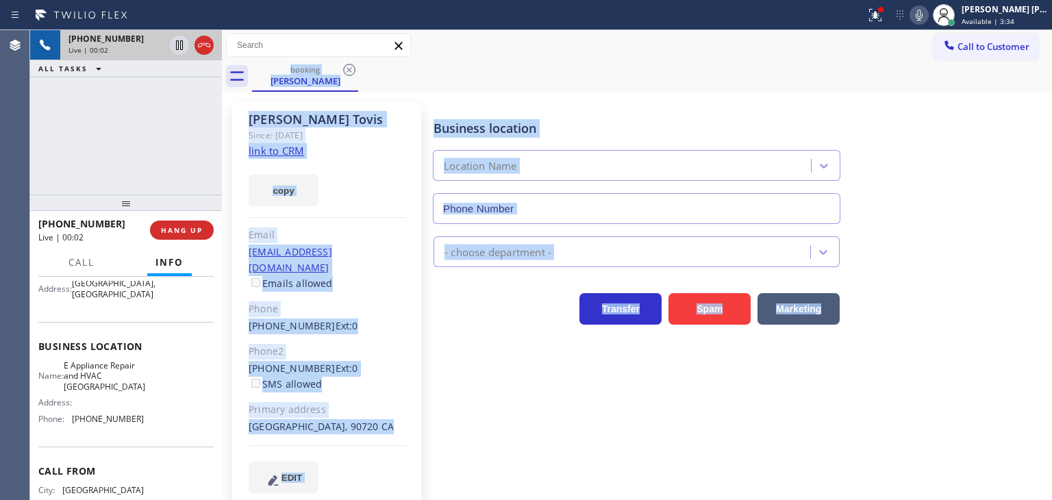
type input "[PHONE_NUMBER]"
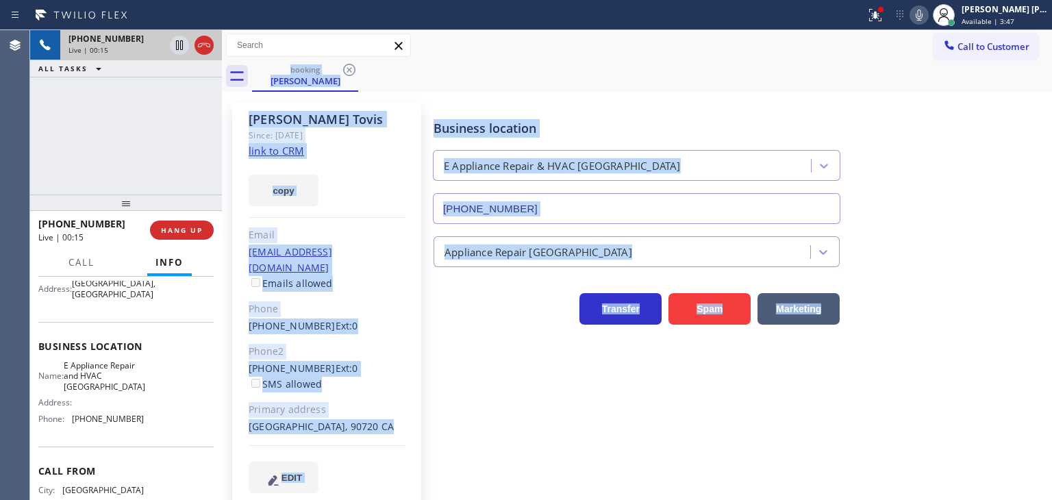
click at [264, 151] on link "link to CRM" at bounding box center [276, 151] width 55 height 14
click at [1028, 8] on div "[PERSON_NAME] [PERSON_NAME]" at bounding box center [1005, 9] width 86 height 12
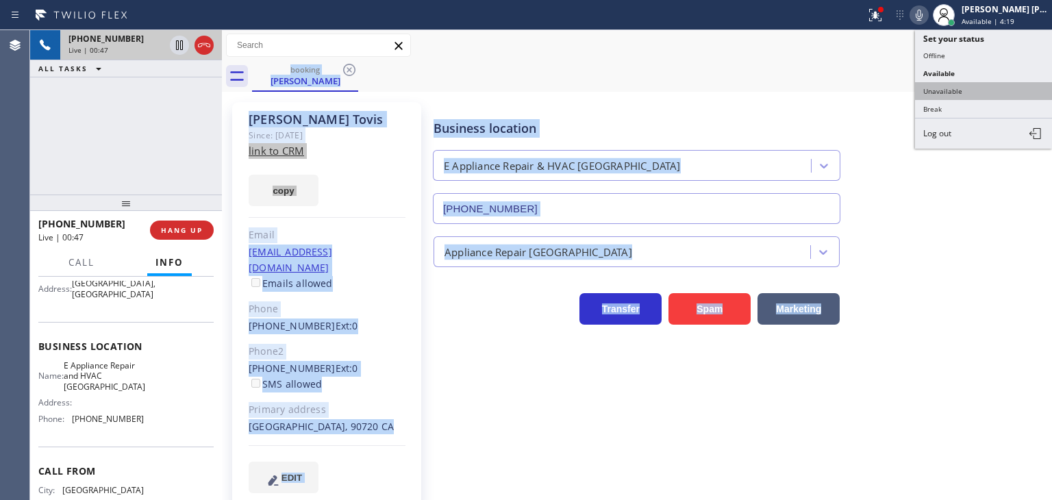
click at [959, 83] on button "Unavailable" at bounding box center [983, 91] width 137 height 18
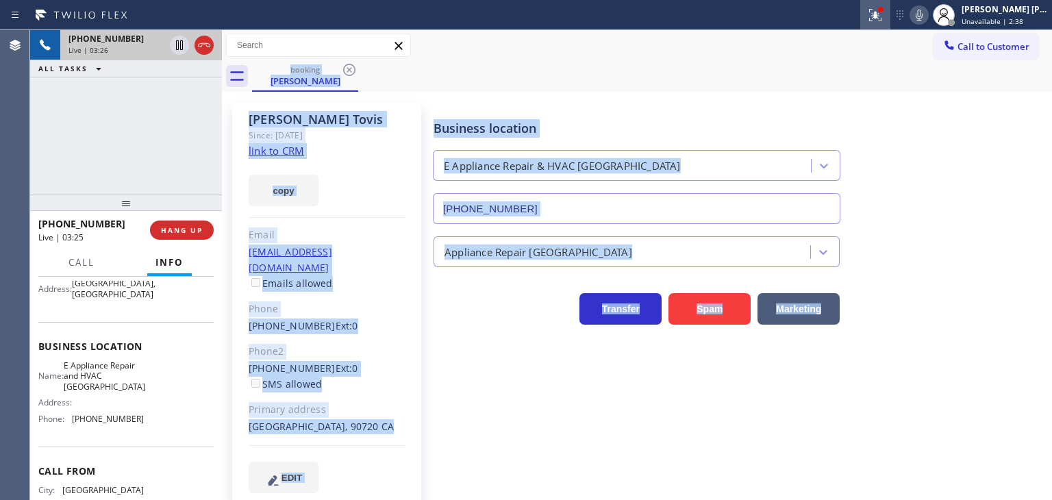
click at [878, 16] on icon at bounding box center [873, 14] width 8 height 10
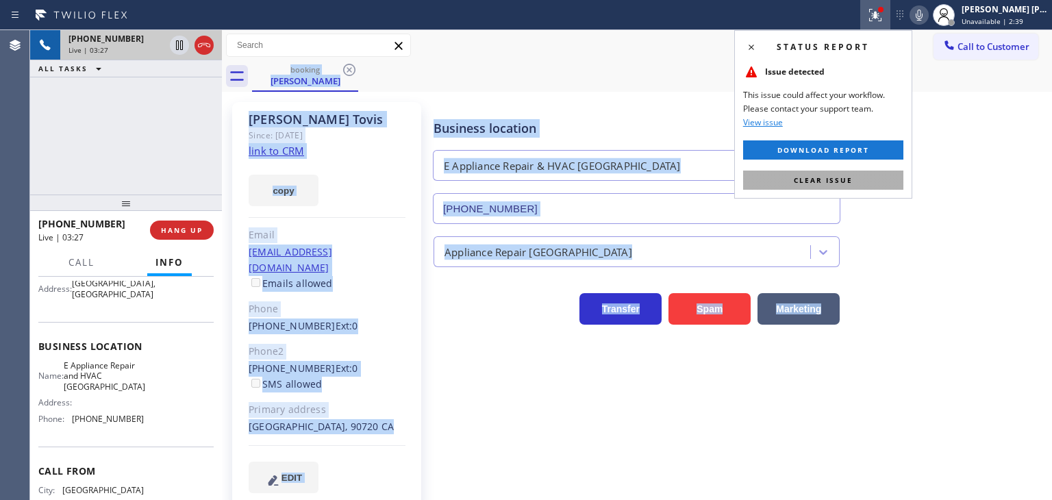
click at [852, 181] on span "Clear issue" at bounding box center [823, 180] width 59 height 10
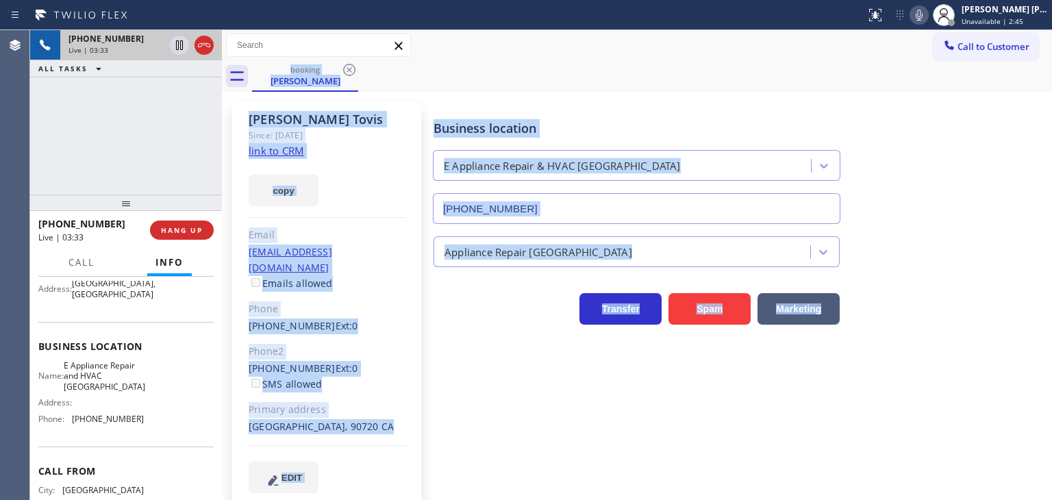
click at [928, 14] on icon at bounding box center [919, 15] width 16 height 16
click at [923, 13] on icon at bounding box center [919, 15] width 7 height 11
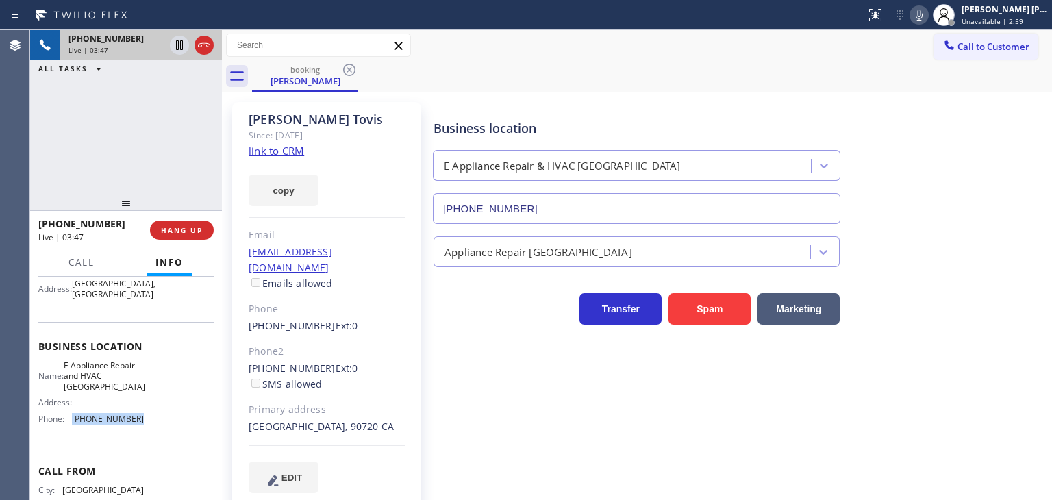
drag, startPoint x: 145, startPoint y: 420, endPoint x: 70, endPoint y: 425, distance: 75.6
click at [70, 425] on div "Name: E Appliance Repair and [GEOGRAPHIC_DATA] Address: Phone: [PHONE_NUMBER]" at bounding box center [125, 394] width 175 height 69
copy div "[PHONE_NUMBER]"
click at [928, 14] on icon at bounding box center [919, 15] width 16 height 16
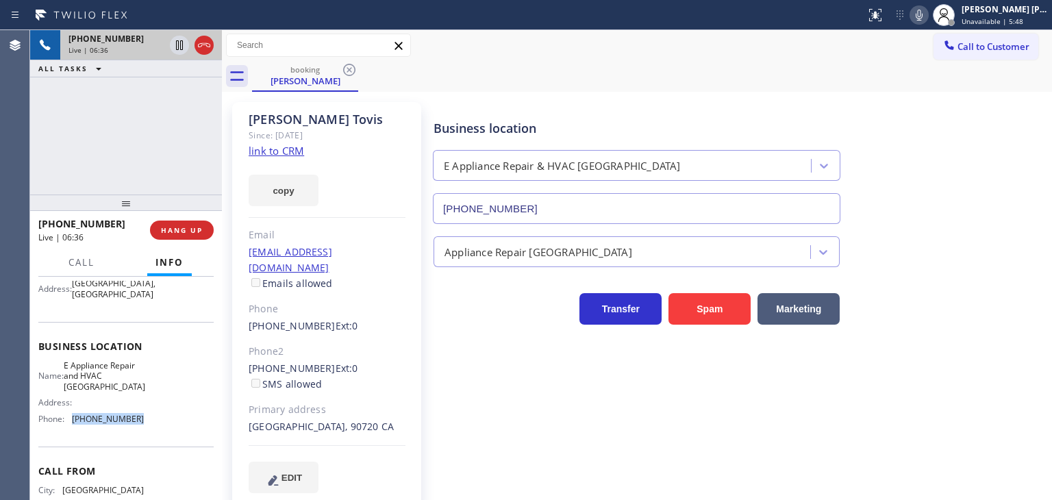
click at [928, 15] on icon at bounding box center [919, 15] width 16 height 16
click at [1000, 25] on span "Unavailable | 5:49" at bounding box center [993, 21] width 62 height 10
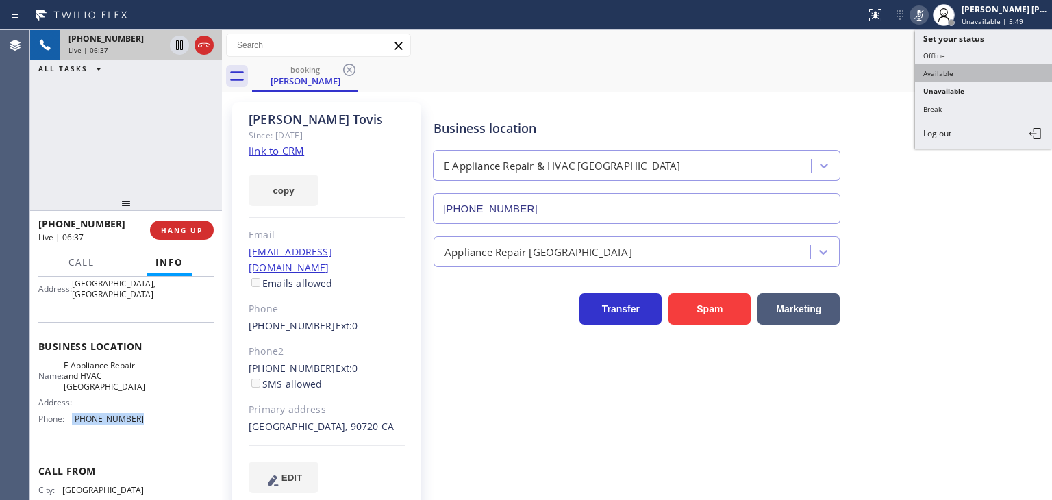
click at [977, 68] on button "Available" at bounding box center [983, 73] width 137 height 18
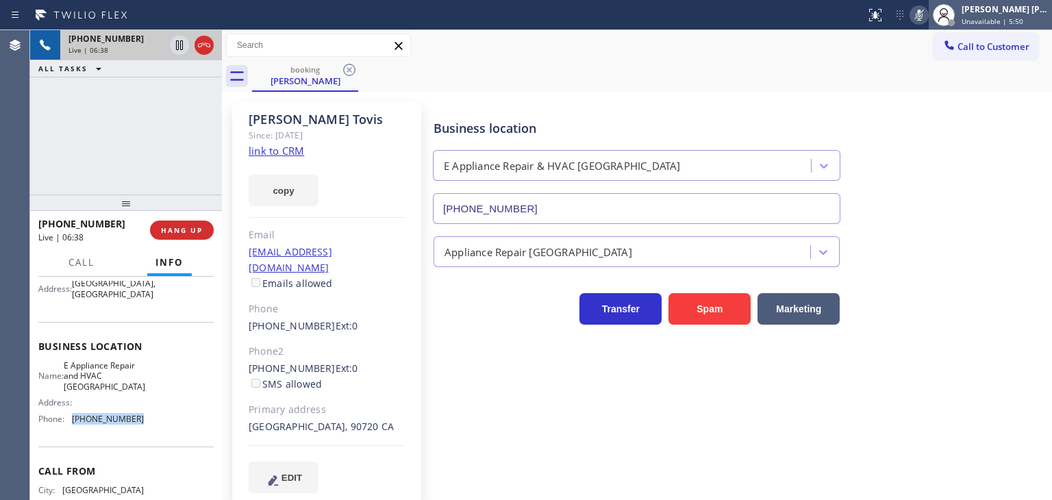
click at [1008, 26] on div "[PERSON_NAME] [PERSON_NAME] Unavailable | 5:50" at bounding box center [990, 15] width 123 height 30
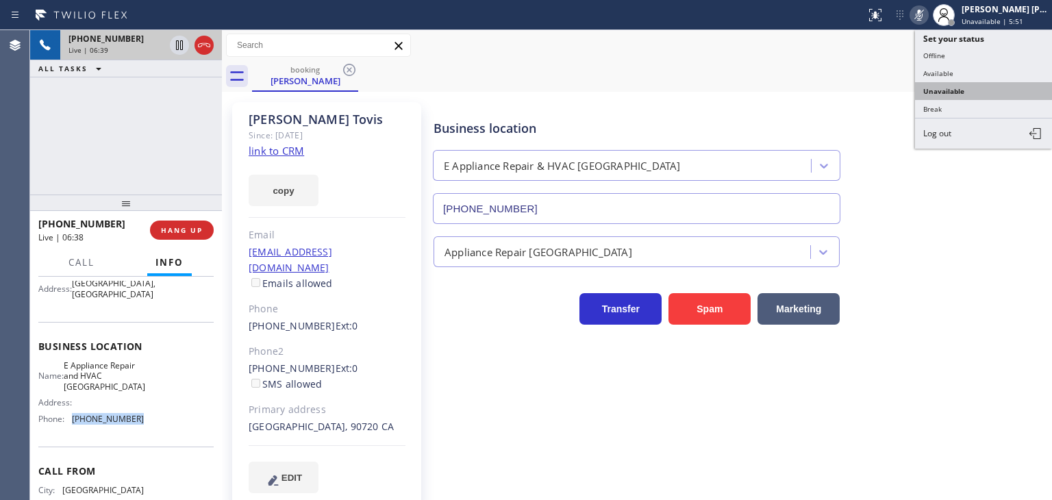
click at [987, 91] on button "Unavailable" at bounding box center [983, 91] width 137 height 18
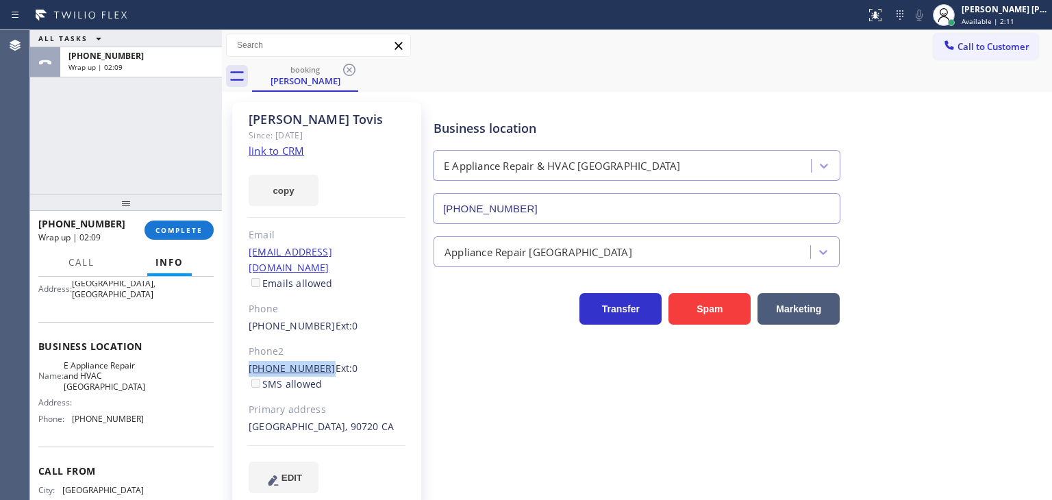
drag, startPoint x: 240, startPoint y: 353, endPoint x: 315, endPoint y: 348, distance: 74.8
click at [315, 348] on div "[PERSON_NAME] Since: [DATE] link to CRM copy Email [EMAIL_ADDRESS][DOMAIN_NAME]…" at bounding box center [326, 306] width 189 height 408
copy link "[PHONE_NUMBER]"
drag, startPoint x: 106, startPoint y: 220, endPoint x: 52, endPoint y: 225, distance: 54.3
click at [52, 225] on div "[PHONE_NUMBER]" at bounding box center [86, 223] width 97 height 13
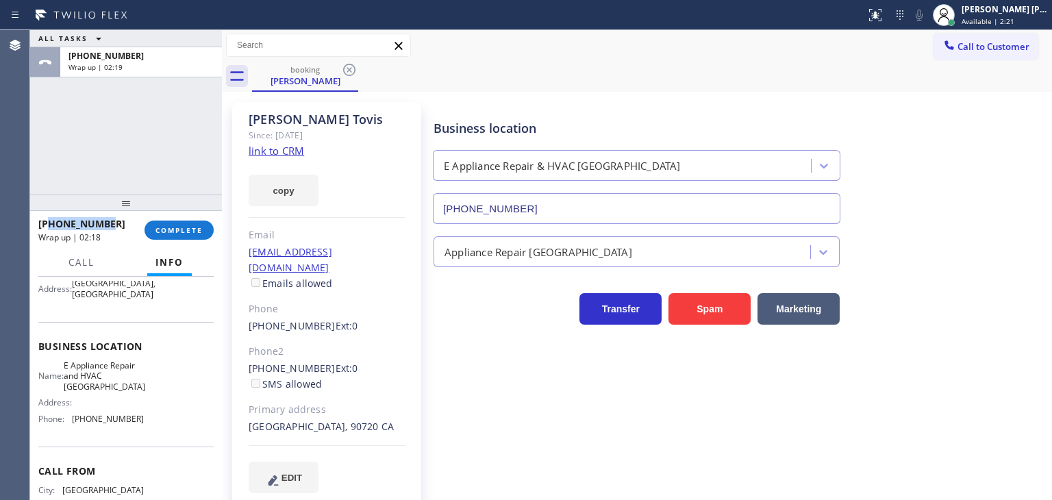
copy span "5629842423"
click at [178, 229] on span "COMPLETE" at bounding box center [179, 230] width 47 height 10
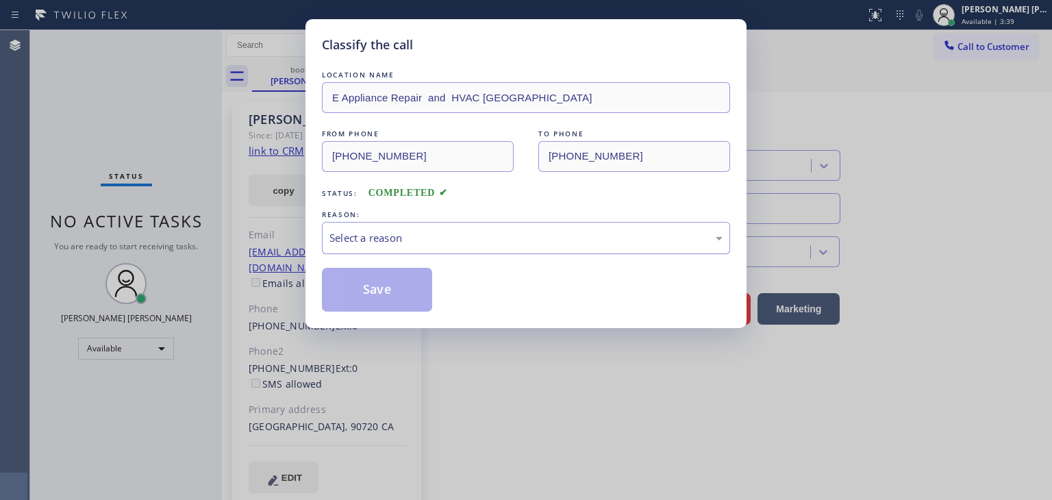
click at [361, 232] on div "Select a reason" at bounding box center [526, 238] width 393 height 16
click at [364, 288] on button "Save" at bounding box center [377, 290] width 110 height 44
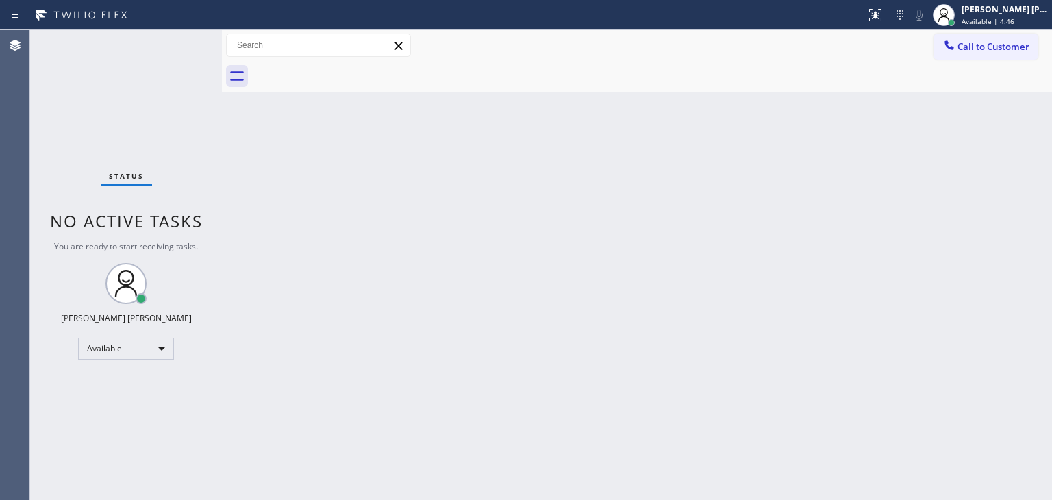
click at [974, 175] on div "Back to Dashboard Change Sender ID Customers Technicians Select a contact Outbo…" at bounding box center [637, 265] width 830 height 470
click at [177, 42] on div "Status No active tasks You are ready to start receiving tasks. [PERSON_NAME] [P…" at bounding box center [126, 265] width 192 height 470
click at [174, 37] on div "Status No active tasks You are ready to start receiving tasks. [PERSON_NAME] [P…" at bounding box center [126, 265] width 192 height 470
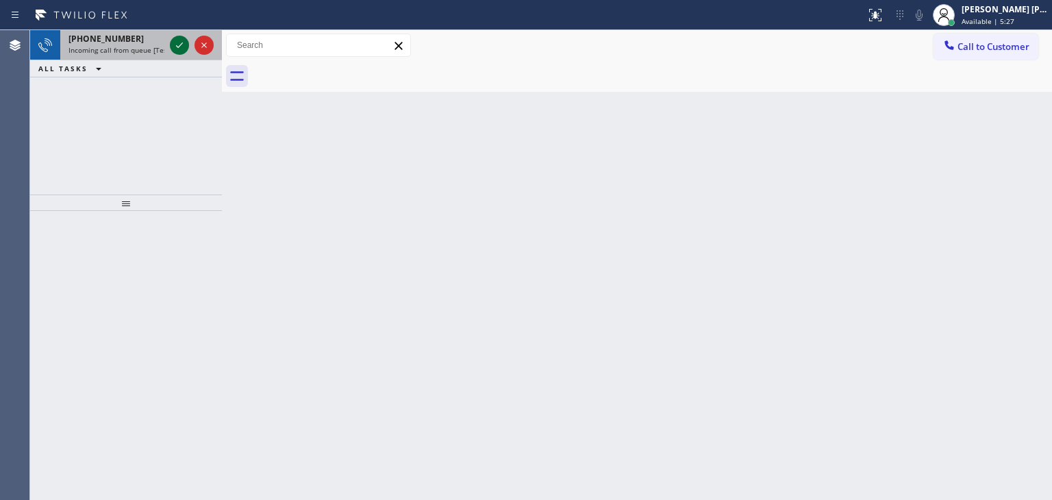
click at [175, 42] on icon at bounding box center [179, 45] width 16 height 16
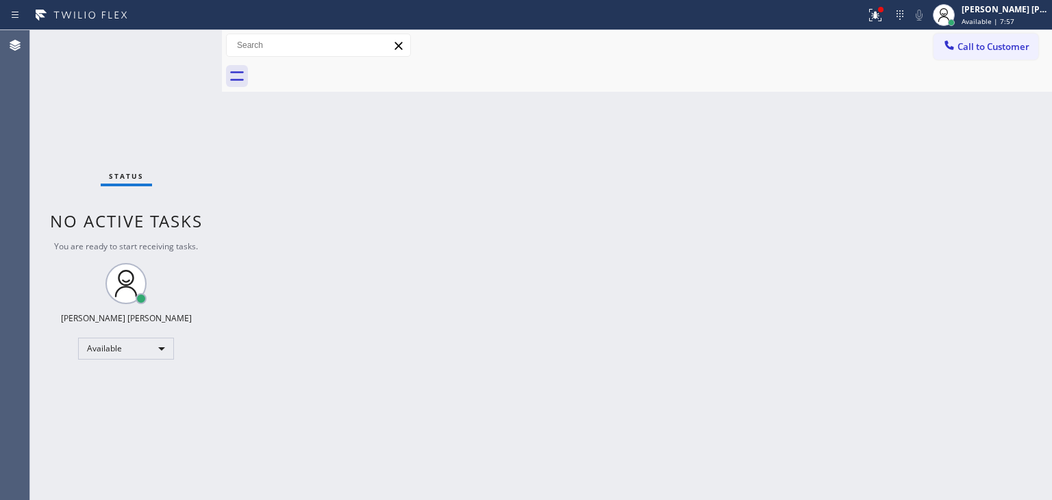
click at [182, 45] on div "Status No active tasks You are ready to start receiving tasks. [PERSON_NAME] [P…" at bounding box center [126, 265] width 192 height 470
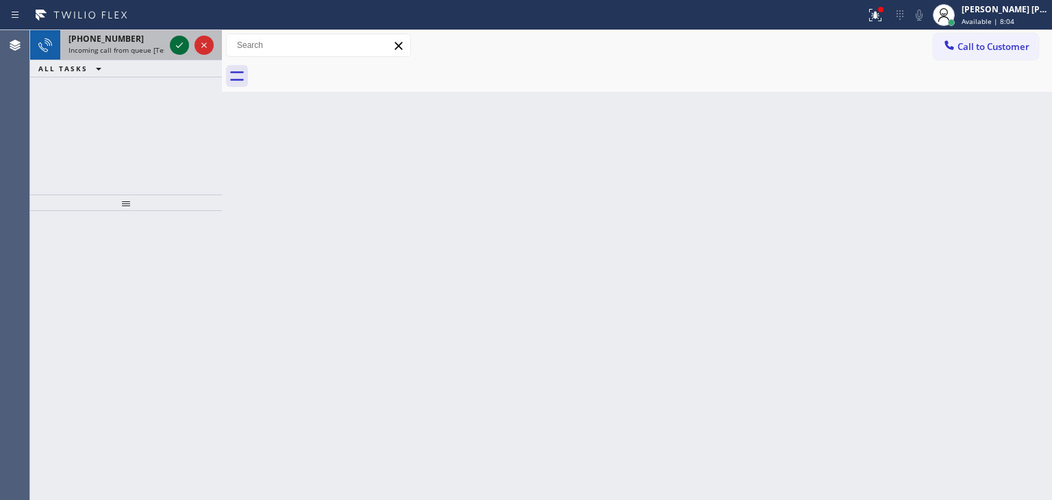
click at [184, 45] on icon at bounding box center [179, 45] width 16 height 16
click at [179, 46] on icon at bounding box center [179, 44] width 7 height 5
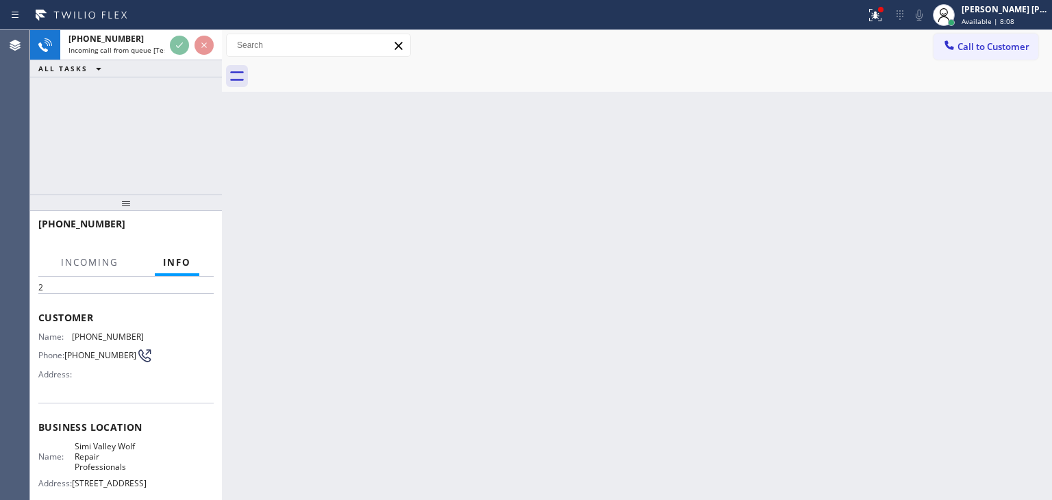
scroll to position [69, 0]
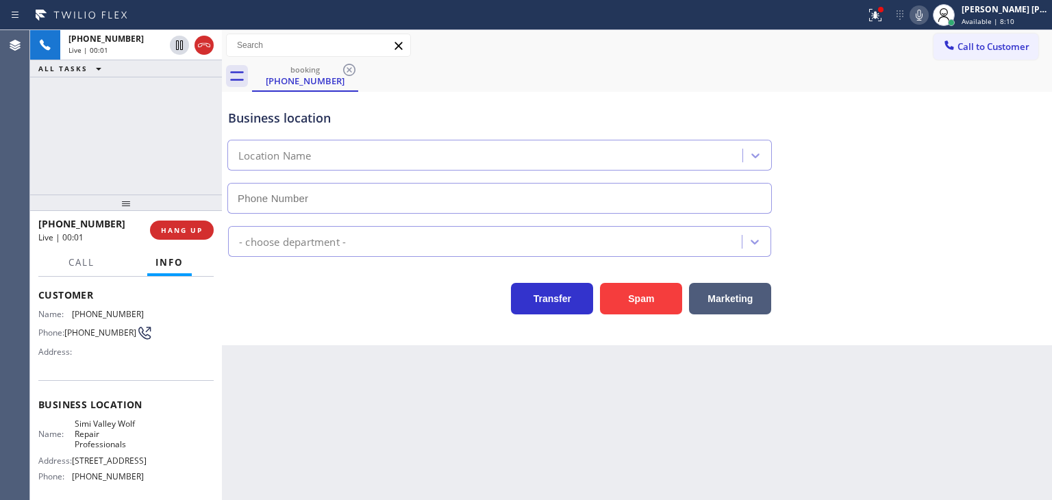
type input "[PHONE_NUMBER]"
click at [878, 9] on icon at bounding box center [873, 14] width 8 height 10
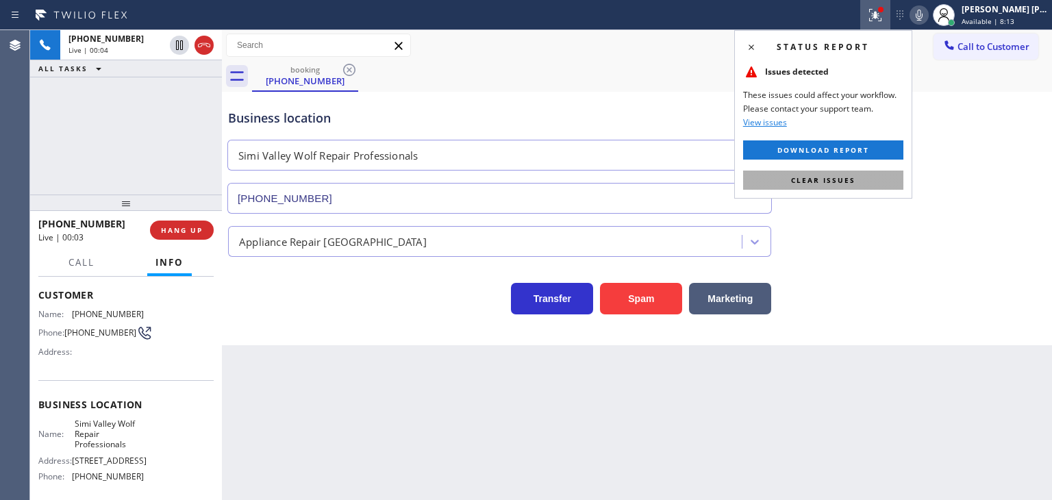
click at [846, 179] on span "Clear issues" at bounding box center [823, 180] width 64 height 10
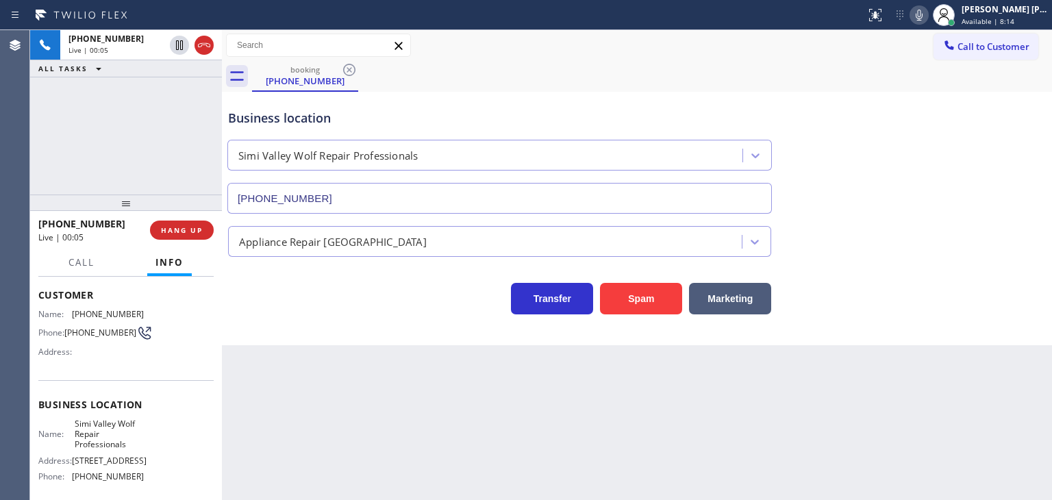
click at [928, 9] on icon at bounding box center [919, 15] width 16 height 16
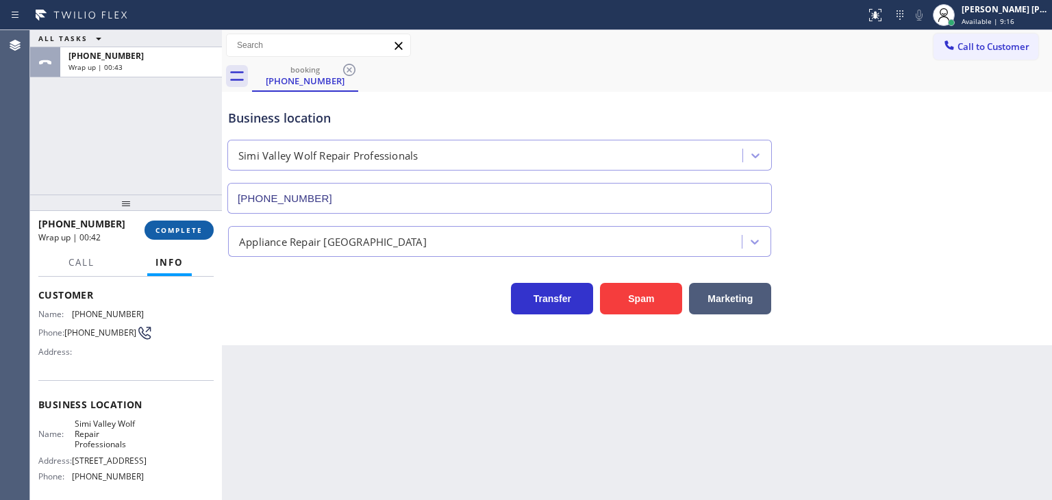
click at [200, 238] on button "COMPLETE" at bounding box center [179, 230] width 69 height 19
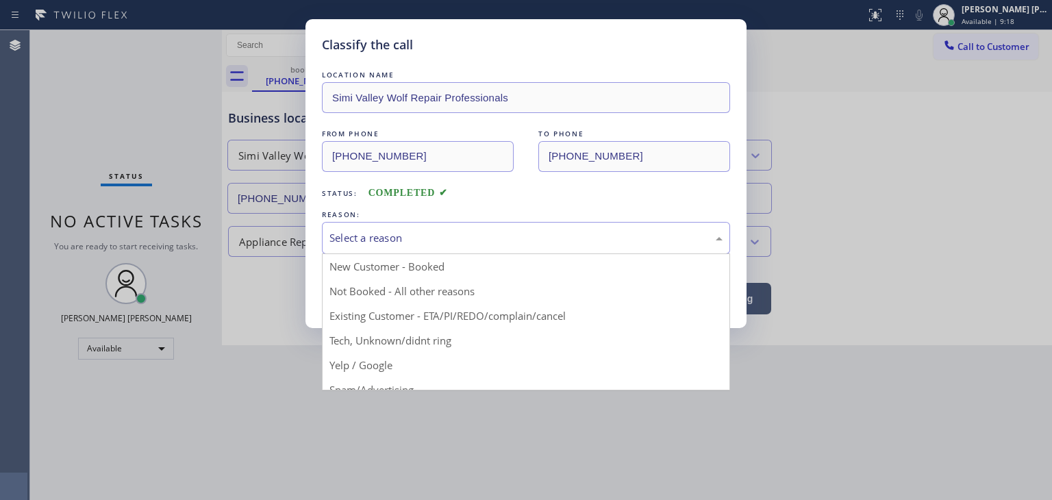
click at [428, 231] on div "Select a reason" at bounding box center [526, 238] width 393 height 16
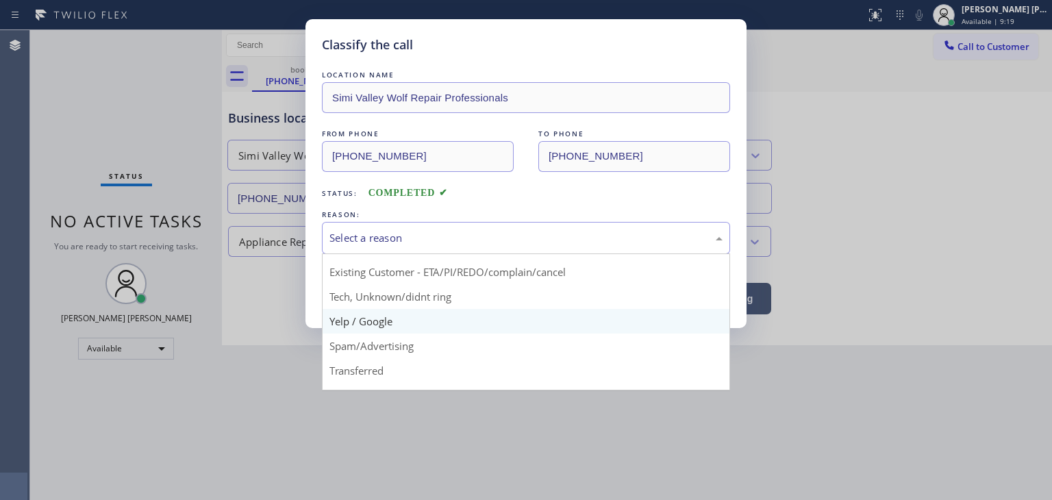
scroll to position [86, 0]
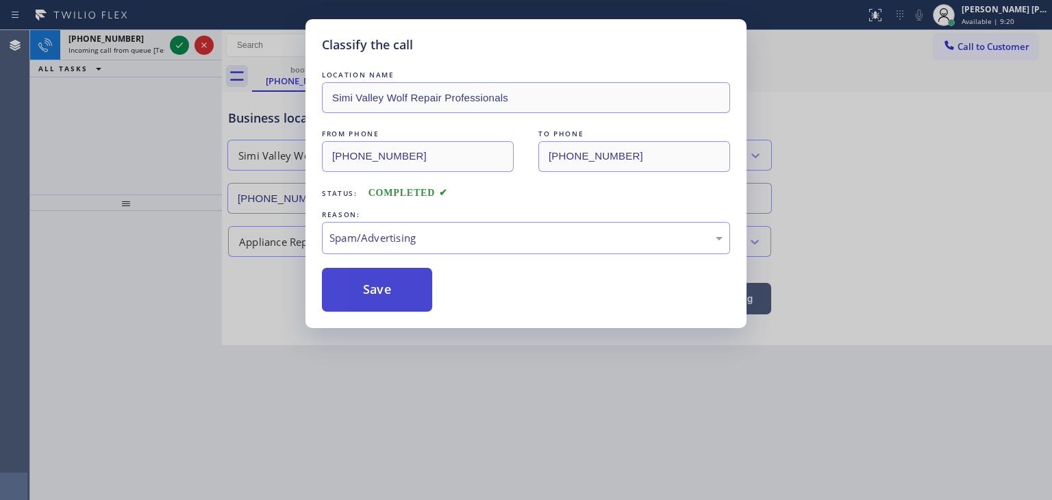
click at [393, 288] on button "Save" at bounding box center [377, 290] width 110 height 44
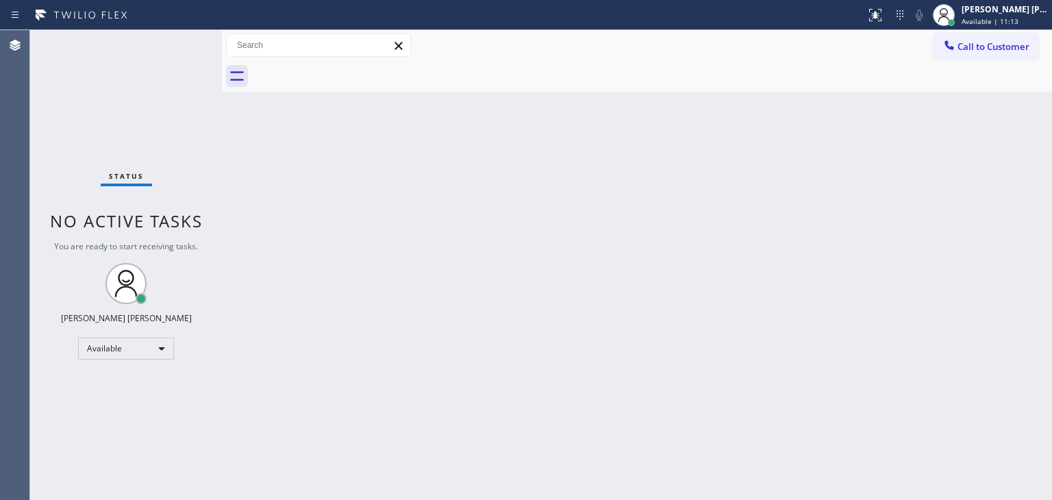
click at [178, 40] on div "Status No active tasks You are ready to start receiving tasks. [PERSON_NAME] [P…" at bounding box center [126, 265] width 192 height 470
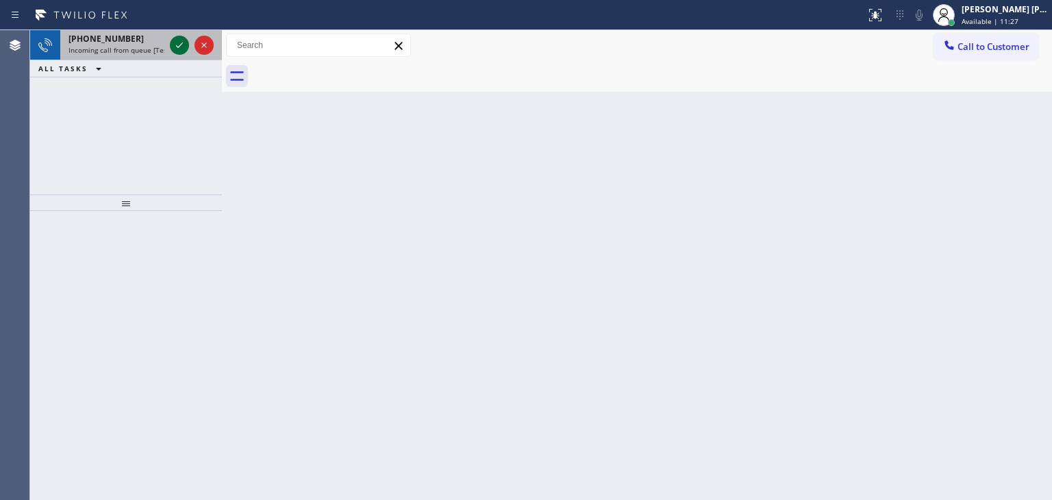
click at [178, 40] on icon at bounding box center [179, 45] width 16 height 16
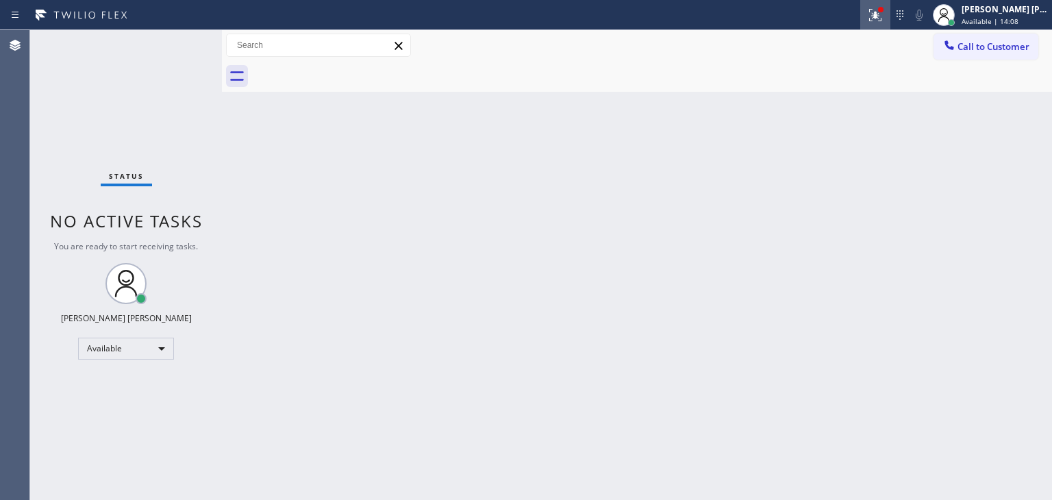
click at [884, 14] on icon at bounding box center [875, 15] width 16 height 16
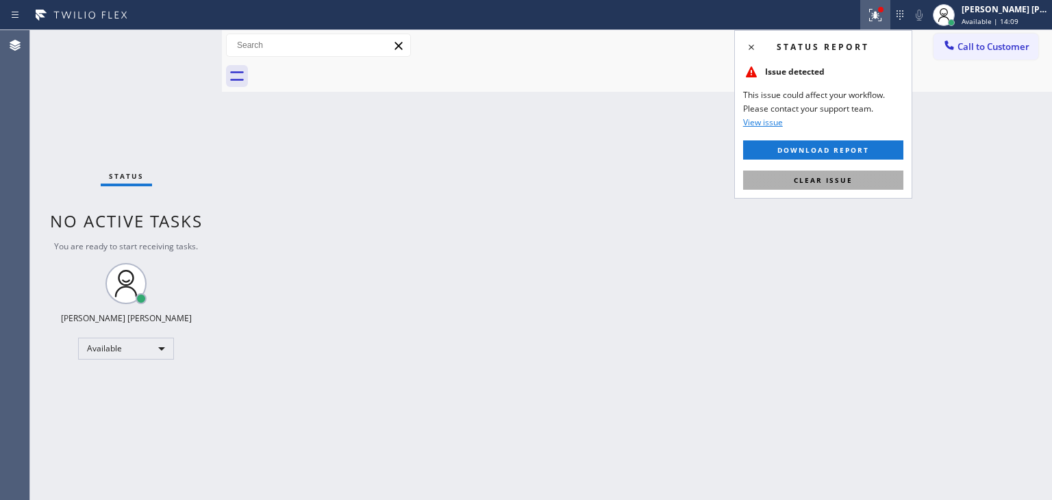
click at [839, 176] on span "Clear issue" at bounding box center [823, 180] width 59 height 10
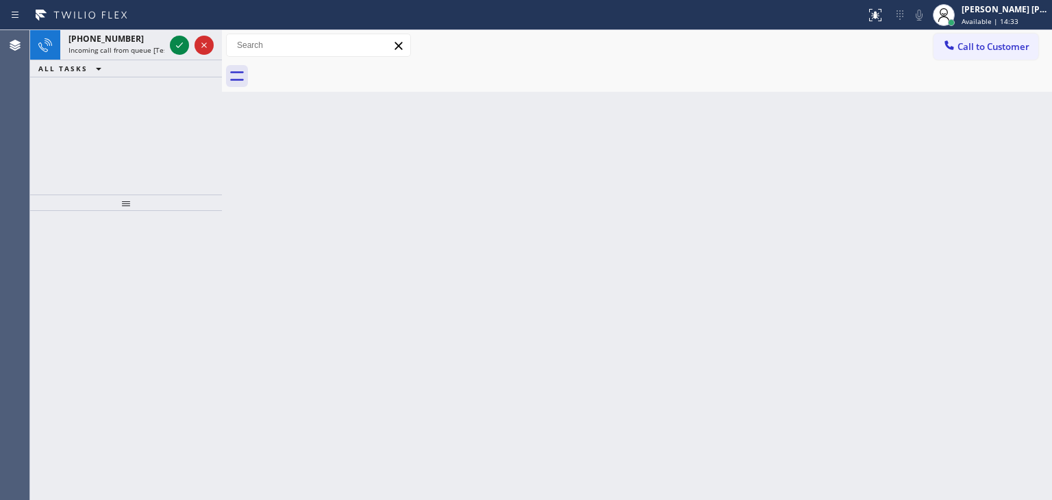
click at [182, 47] on icon at bounding box center [179, 45] width 16 height 16
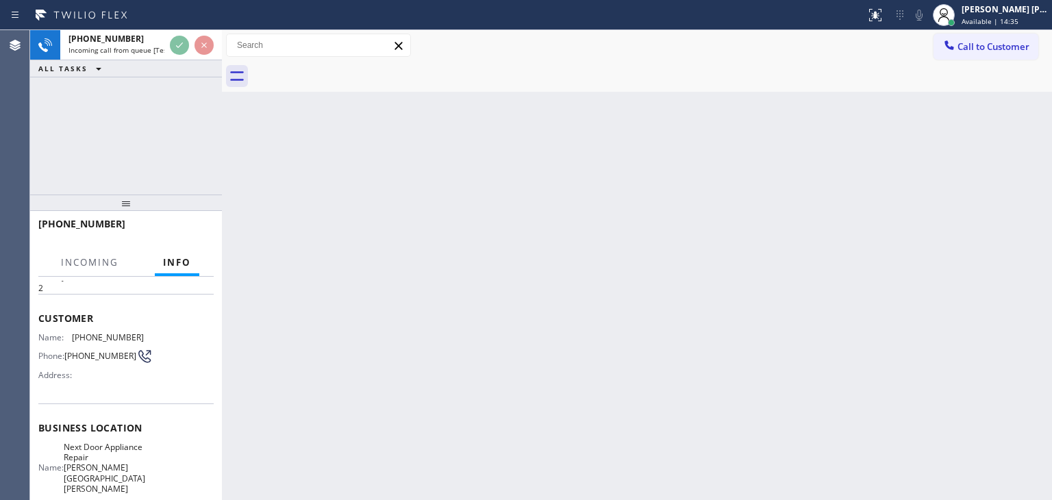
scroll to position [137, 0]
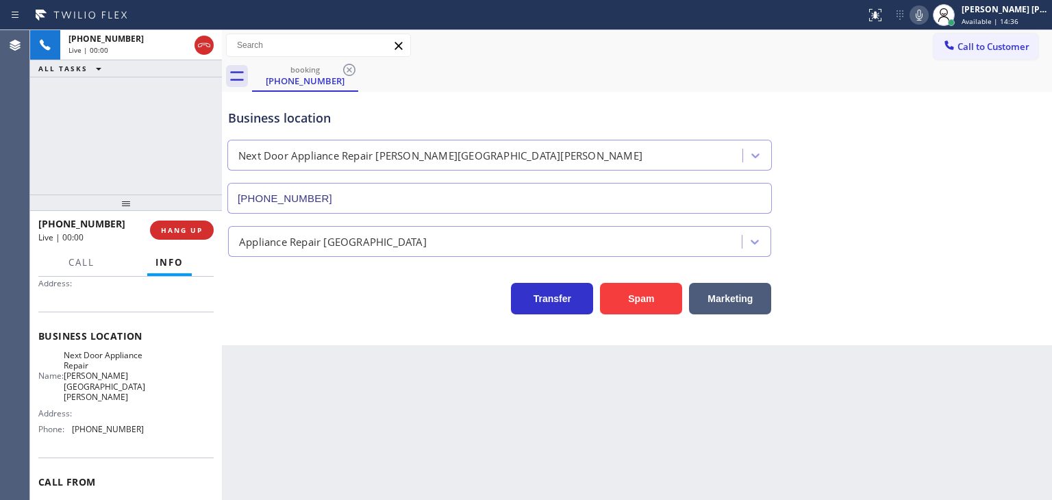
type input "[PHONE_NUMBER]"
click at [928, 12] on icon at bounding box center [919, 15] width 16 height 16
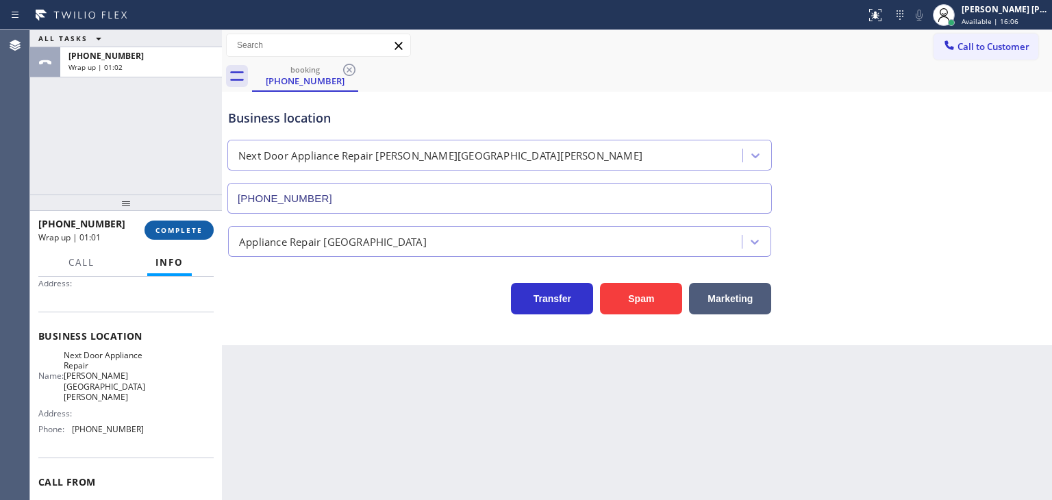
click at [175, 232] on span "COMPLETE" at bounding box center [179, 230] width 47 height 10
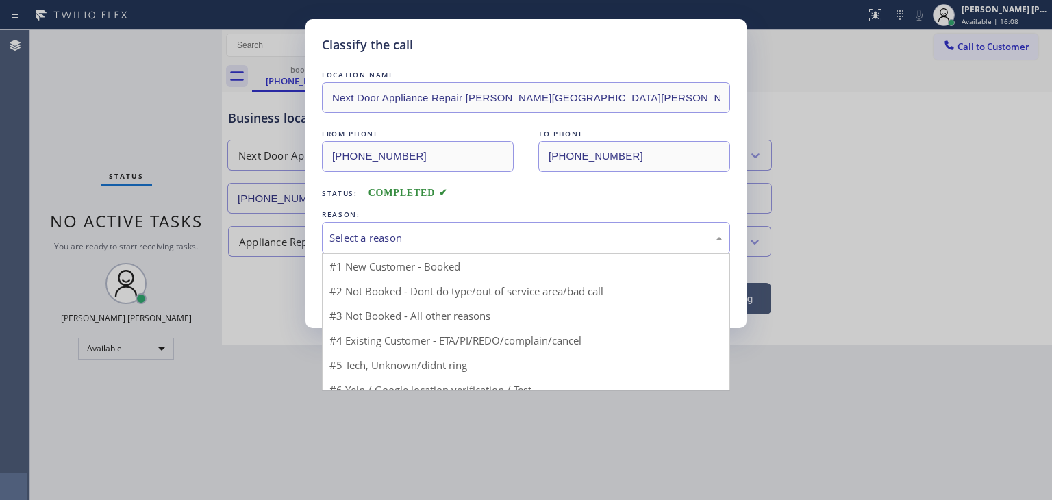
click at [360, 231] on div "Select a reason" at bounding box center [526, 238] width 393 height 16
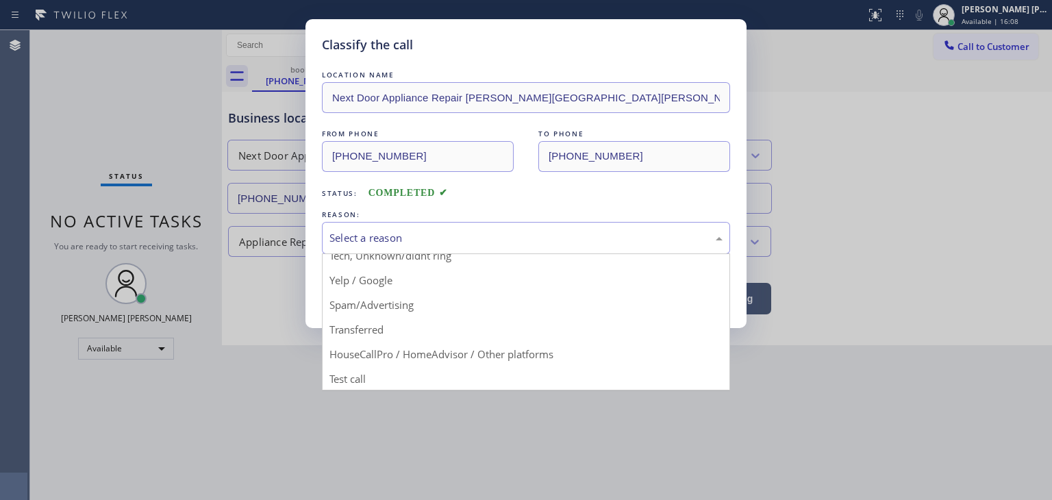
scroll to position [86, 0]
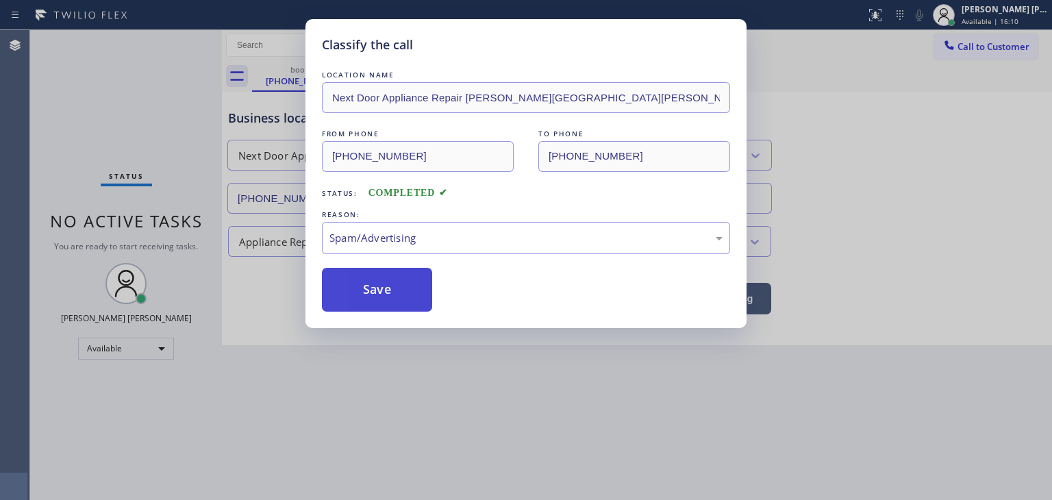
click at [385, 290] on button "Save" at bounding box center [377, 290] width 110 height 44
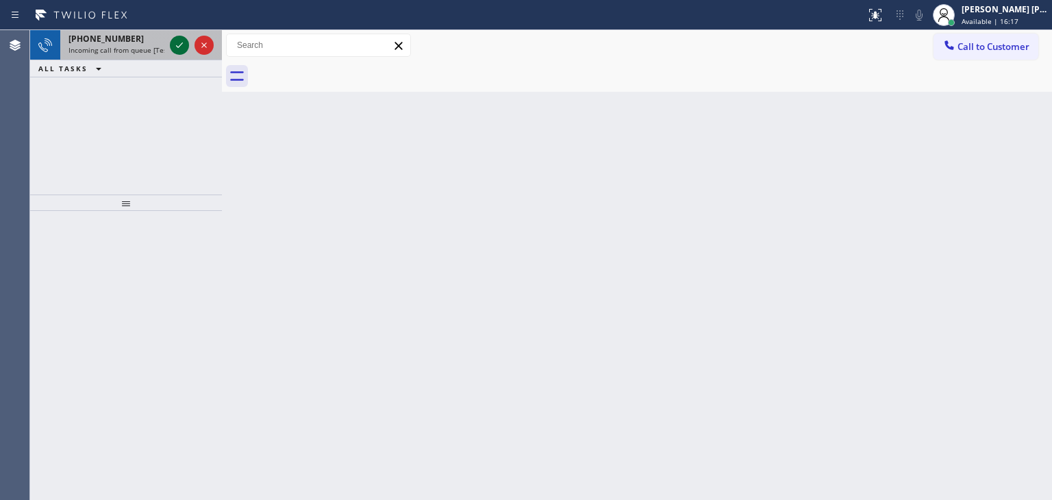
click at [178, 47] on icon at bounding box center [179, 44] width 7 height 5
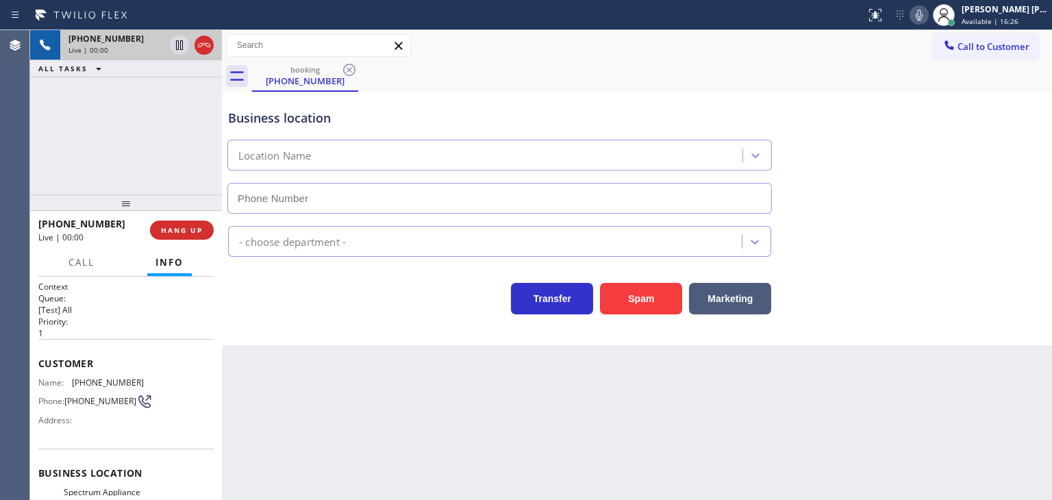
type input "[PHONE_NUMBER]"
click at [928, 11] on icon at bounding box center [919, 15] width 16 height 16
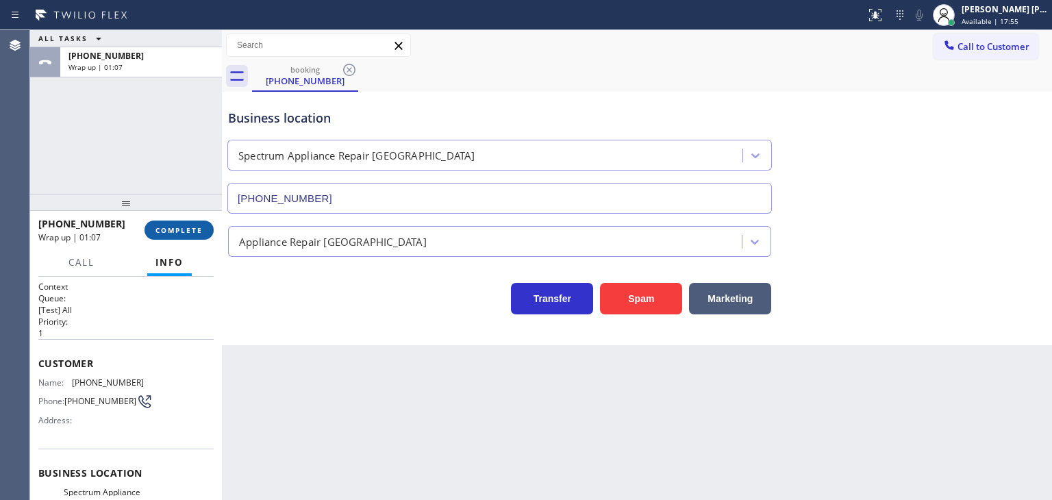
click at [179, 231] on span "COMPLETE" at bounding box center [179, 230] width 47 height 10
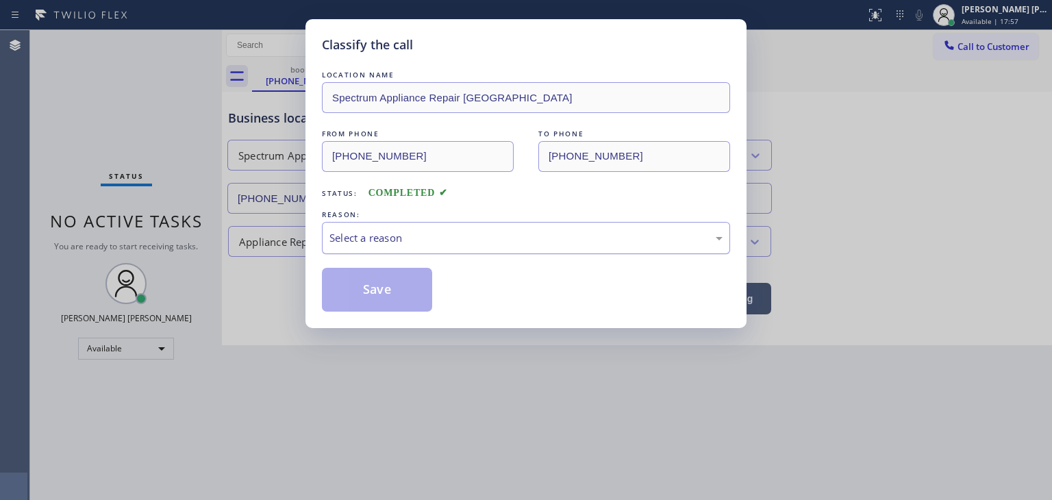
click at [367, 247] on div "Select a reason" at bounding box center [526, 238] width 408 height 32
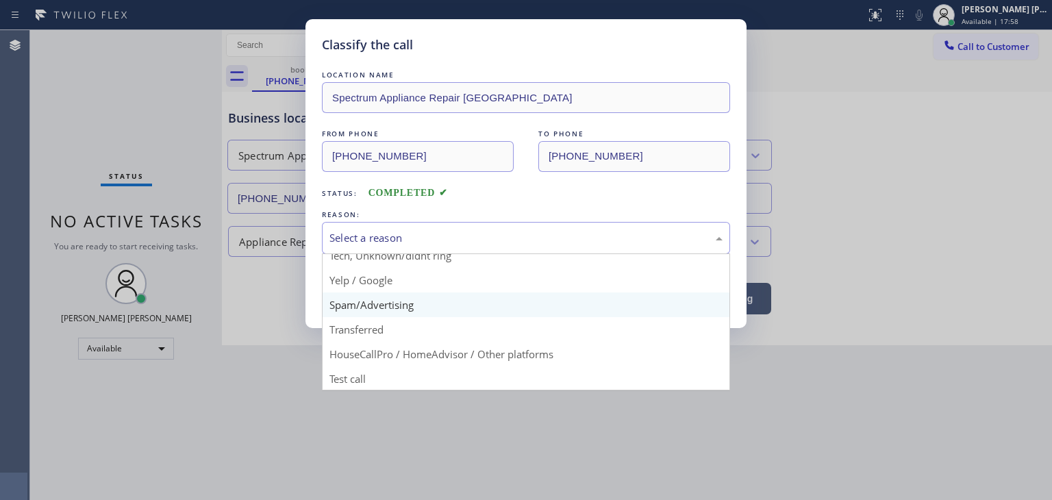
scroll to position [86, 0]
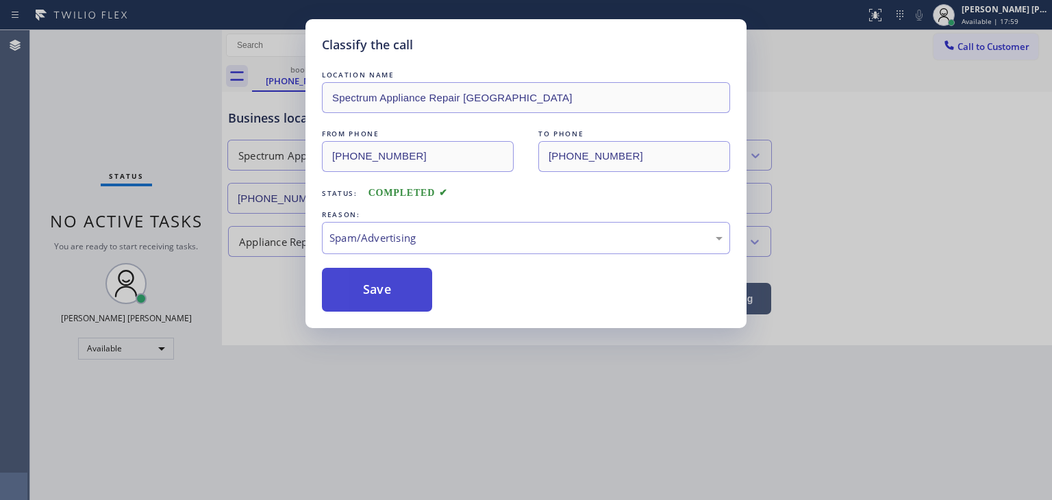
click at [377, 275] on button "Save" at bounding box center [377, 290] width 110 height 44
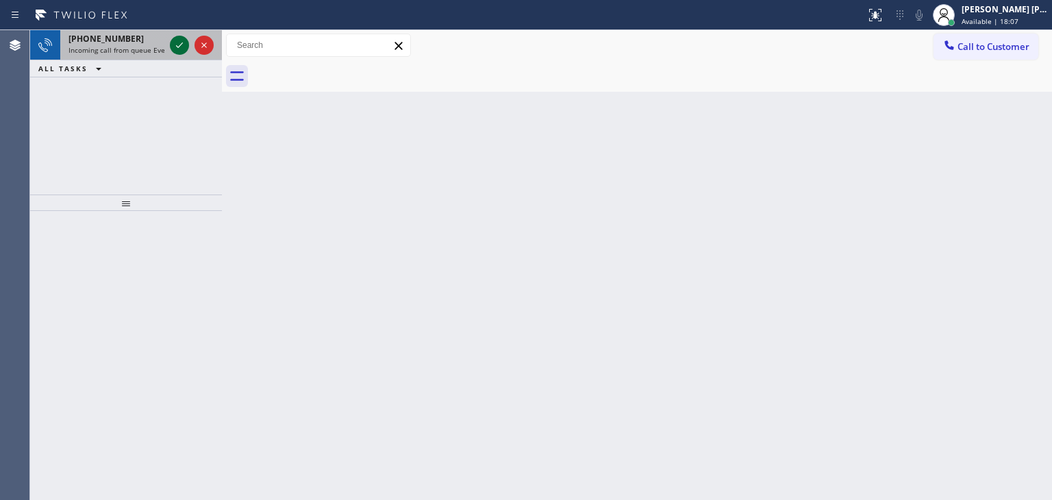
click at [176, 49] on icon at bounding box center [179, 45] width 16 height 16
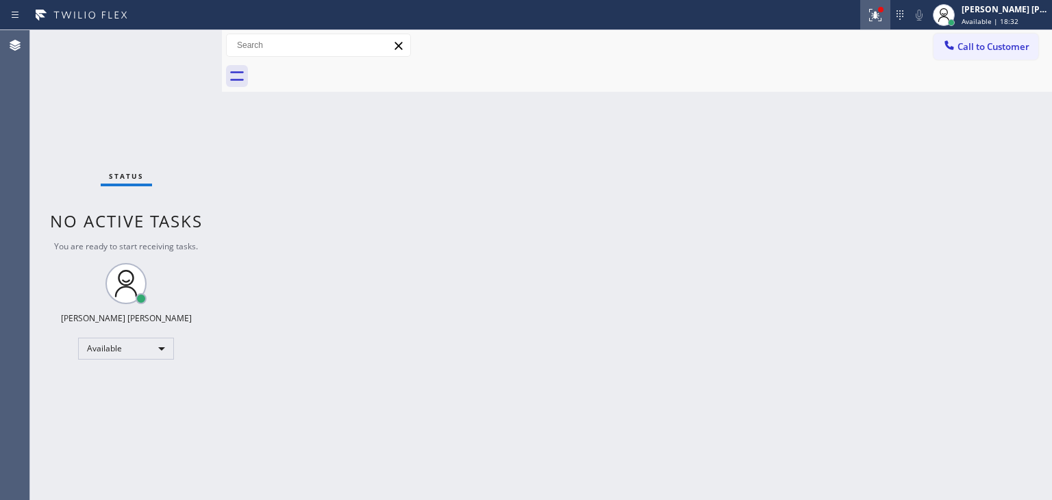
click at [884, 19] on icon at bounding box center [875, 15] width 16 height 16
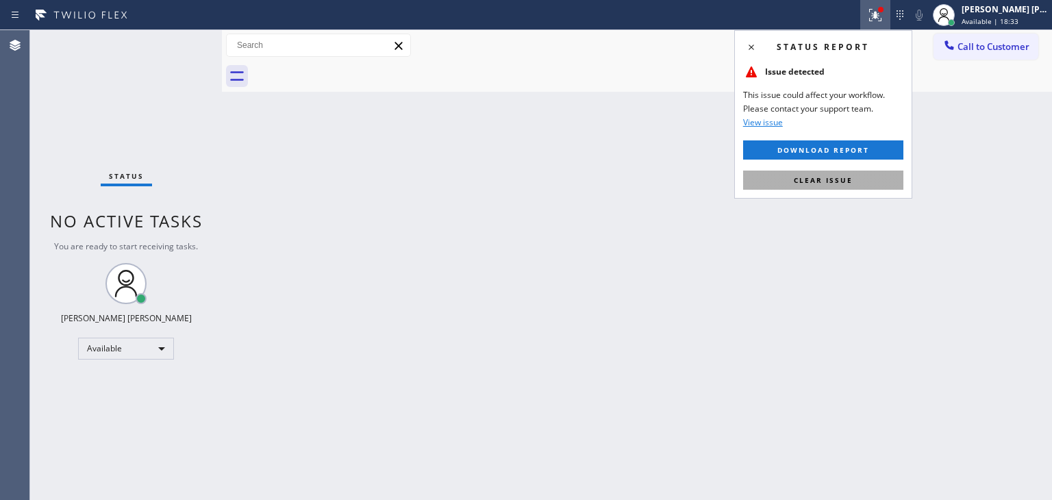
click at [818, 182] on span "Clear issue" at bounding box center [823, 180] width 59 height 10
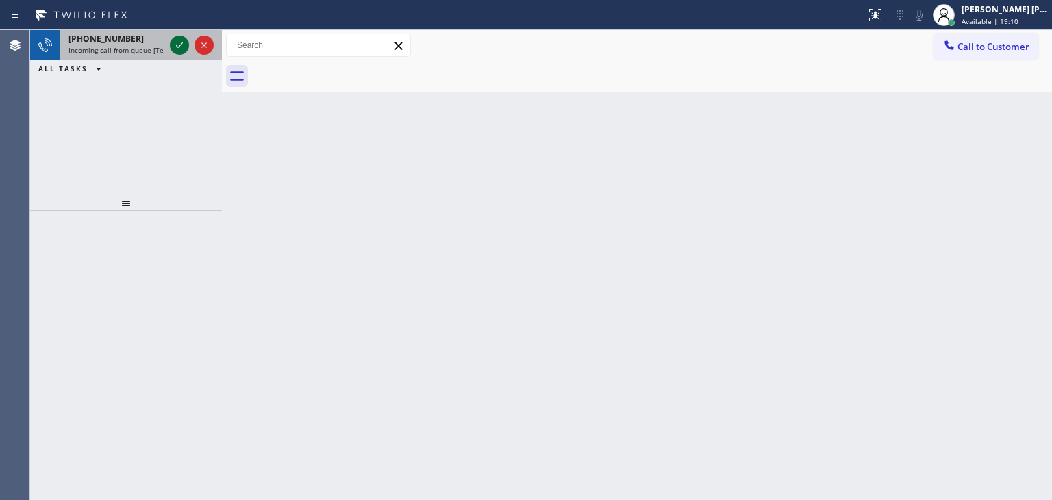
click at [175, 45] on icon at bounding box center [179, 45] width 16 height 16
click at [180, 41] on icon at bounding box center [179, 45] width 16 height 16
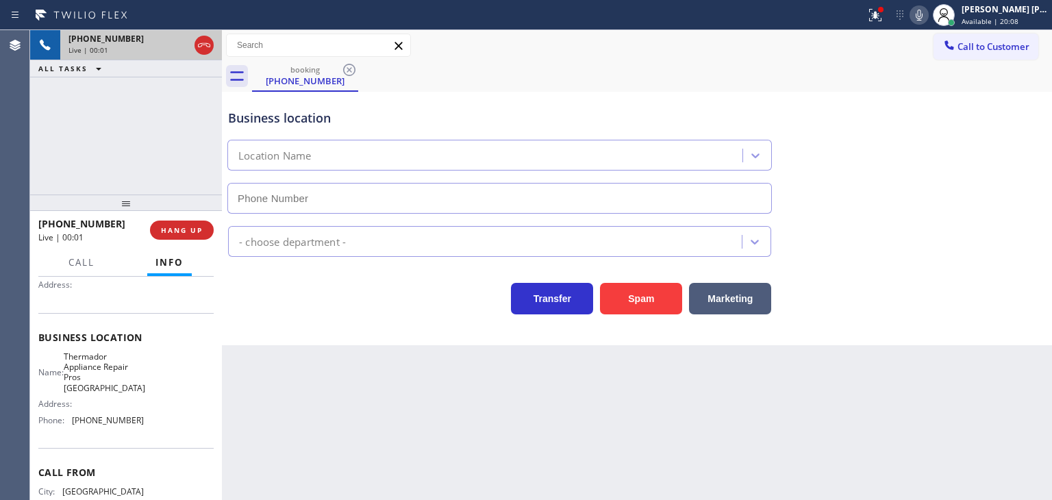
type input "[PHONE_NUMBER]"
click at [928, 12] on icon at bounding box center [919, 15] width 16 height 16
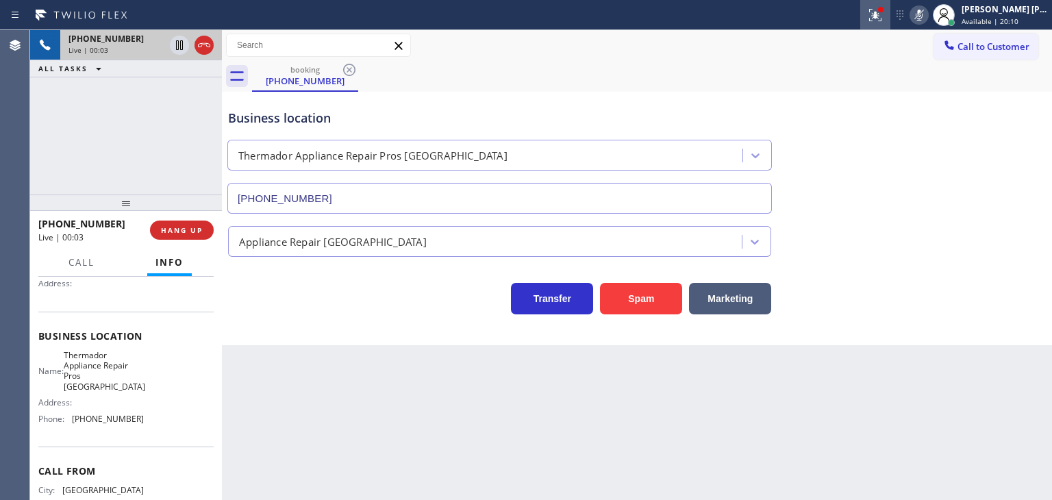
click at [884, 17] on icon at bounding box center [875, 15] width 16 height 16
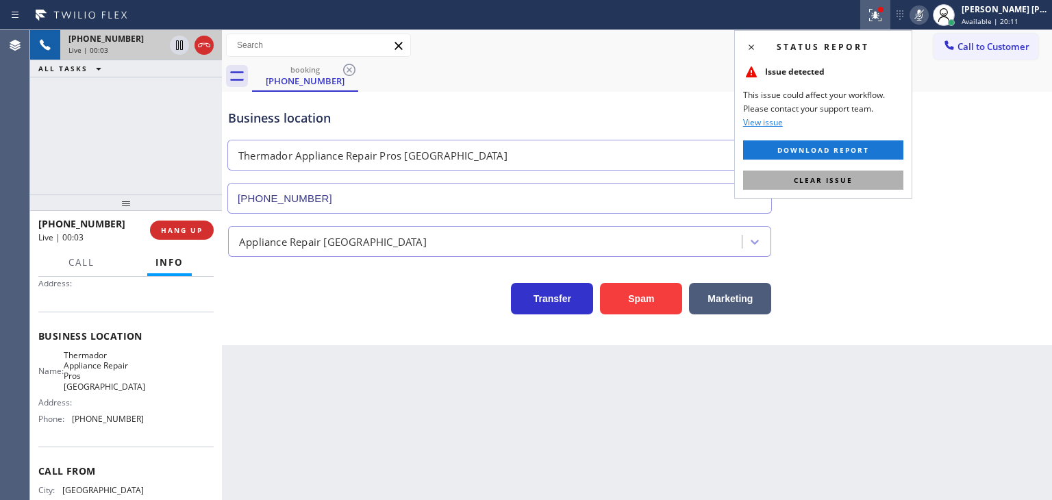
click at [830, 182] on span "Clear issue" at bounding box center [823, 180] width 59 height 10
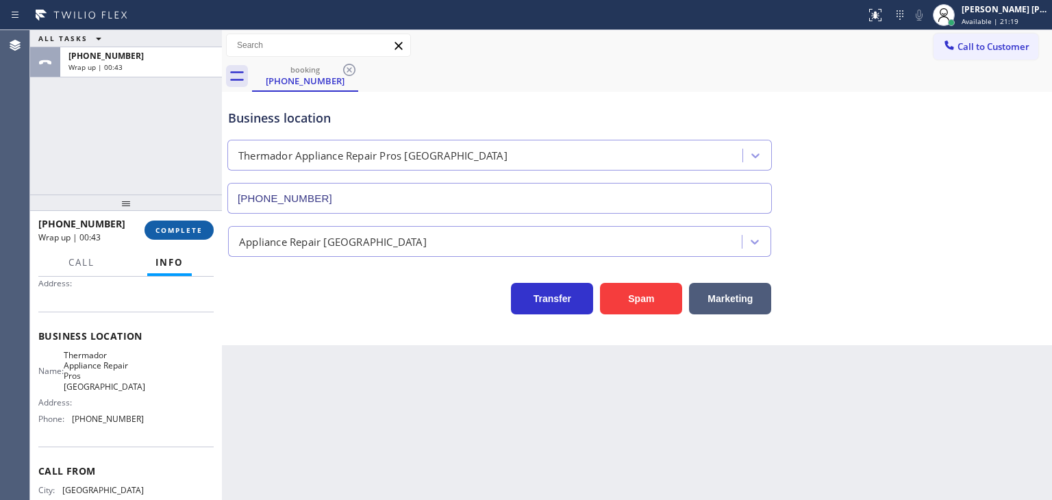
click at [181, 225] on span "COMPLETE" at bounding box center [179, 230] width 47 height 10
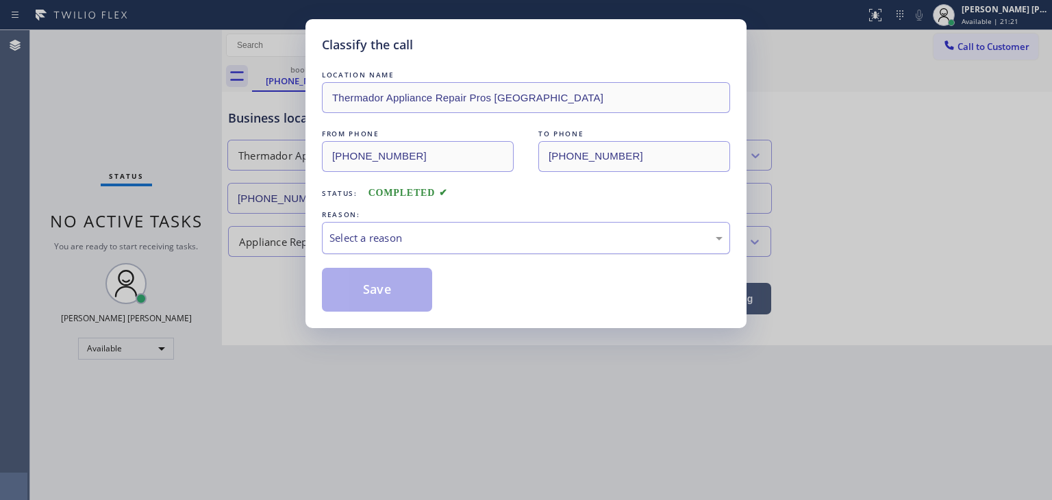
click at [381, 236] on div "Select a reason" at bounding box center [526, 238] width 393 height 16
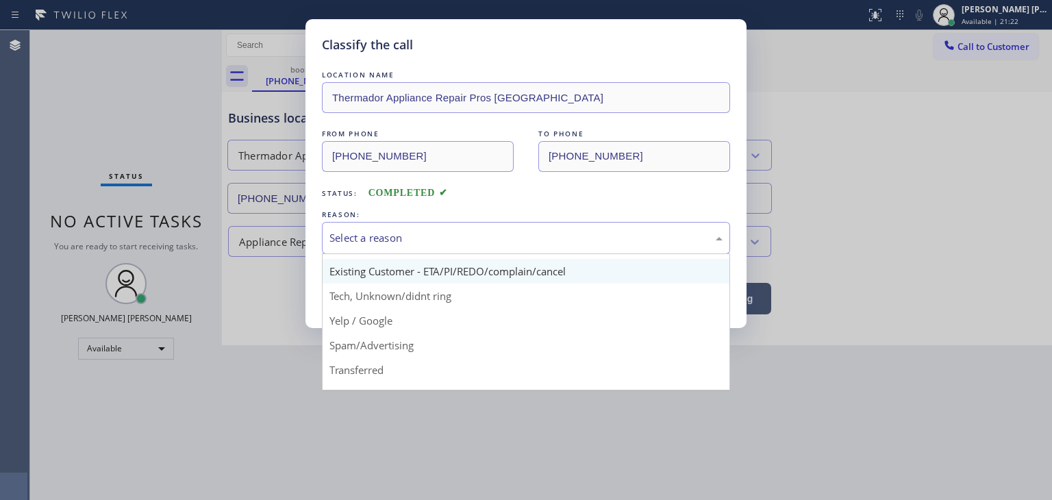
scroll to position [69, 0]
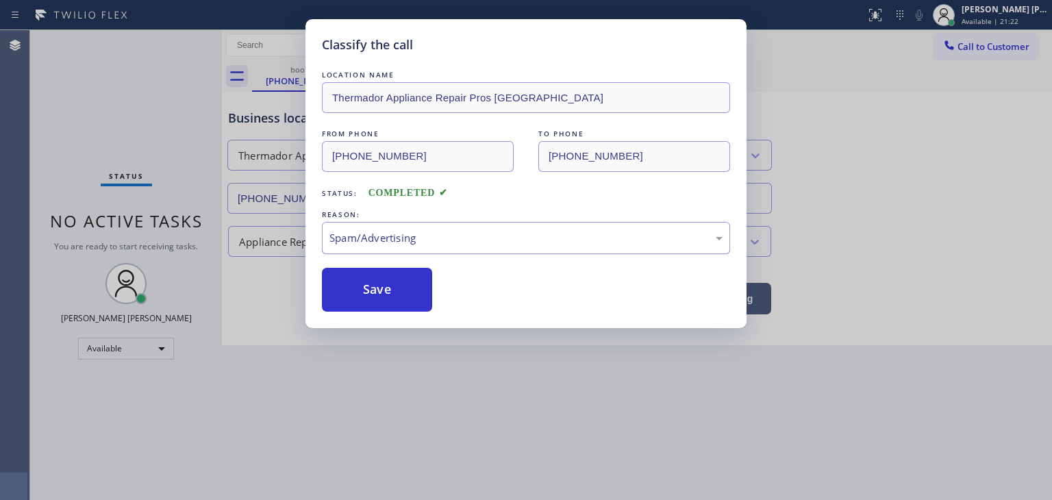
drag, startPoint x: 378, startPoint y: 297, endPoint x: 323, endPoint y: 248, distance: 73.3
click at [378, 295] on button "Save" at bounding box center [377, 290] width 110 height 44
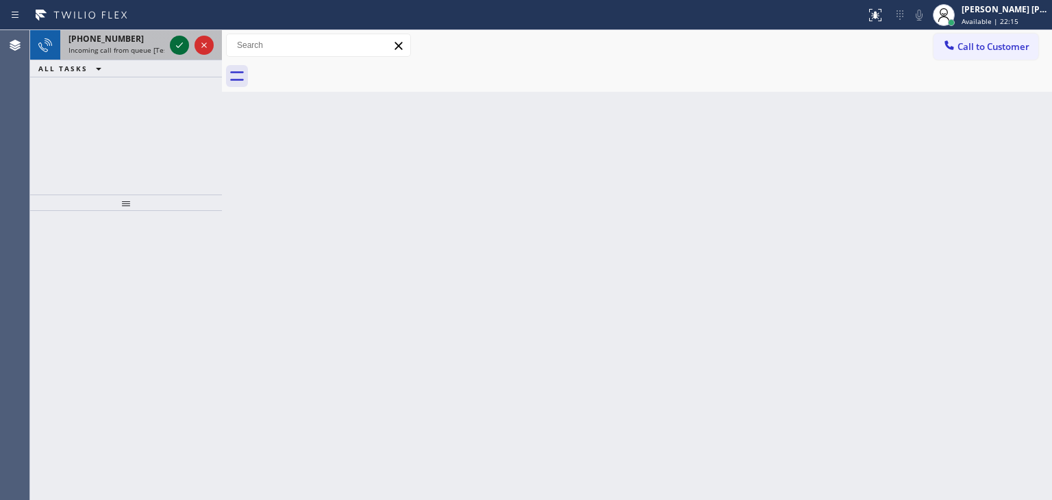
click at [175, 37] on icon at bounding box center [179, 45] width 16 height 16
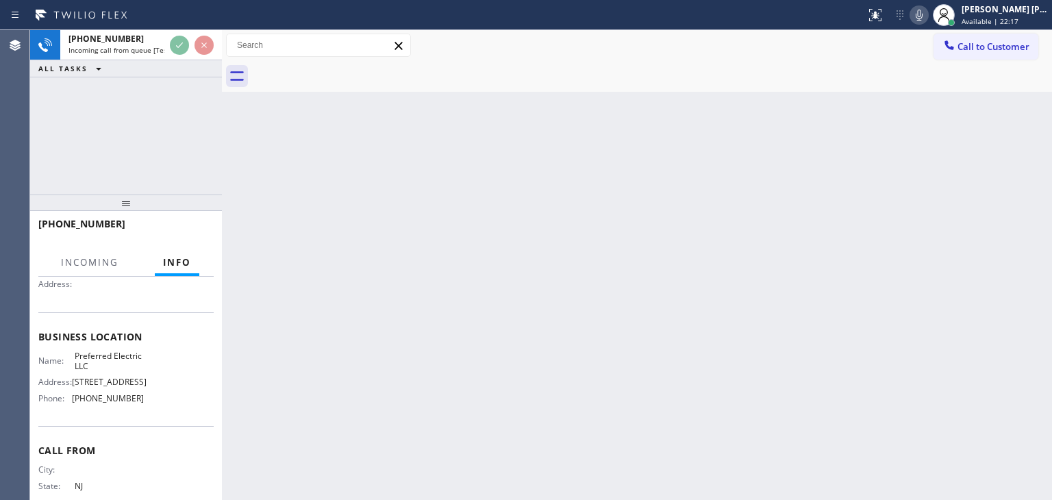
scroll to position [137, 0]
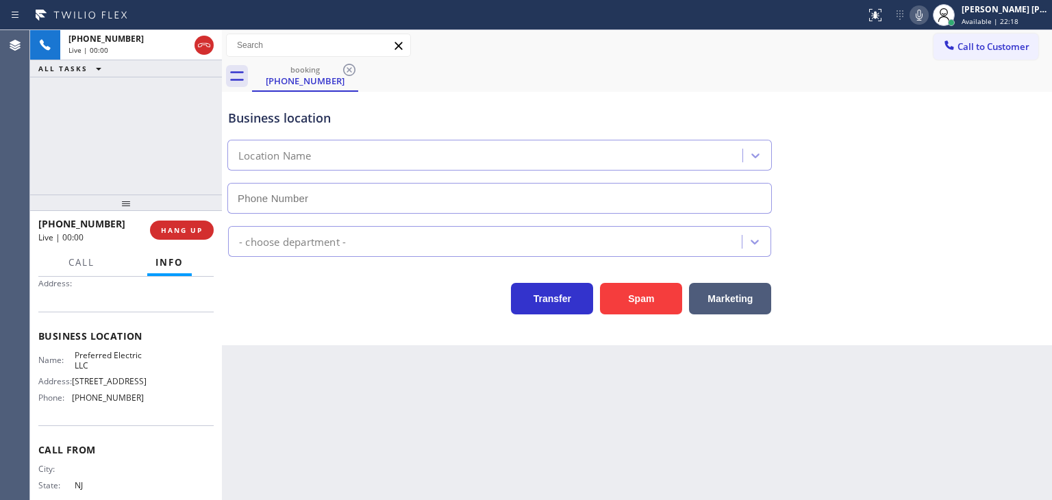
type input "[PHONE_NUMBER]"
click at [928, 18] on icon at bounding box center [919, 15] width 16 height 16
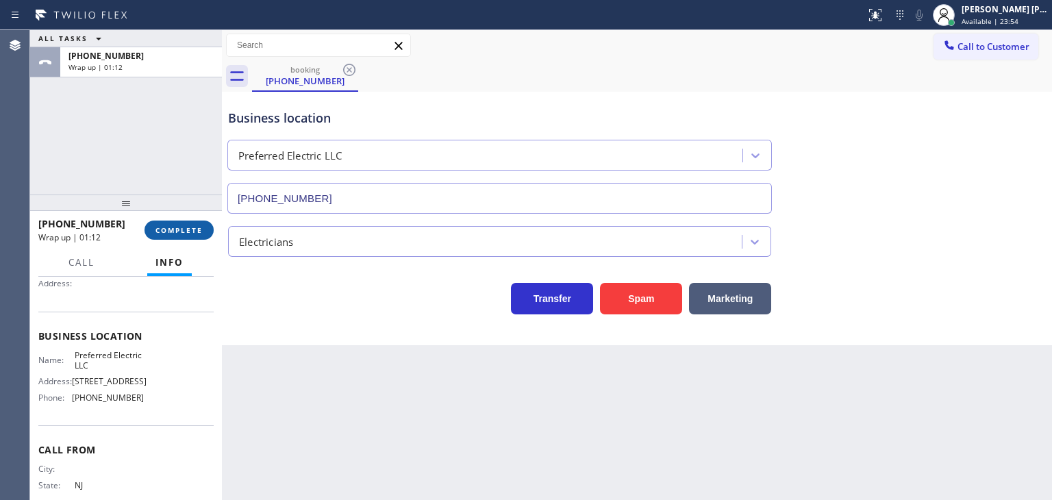
click at [191, 223] on button "COMPLETE" at bounding box center [179, 230] width 69 height 19
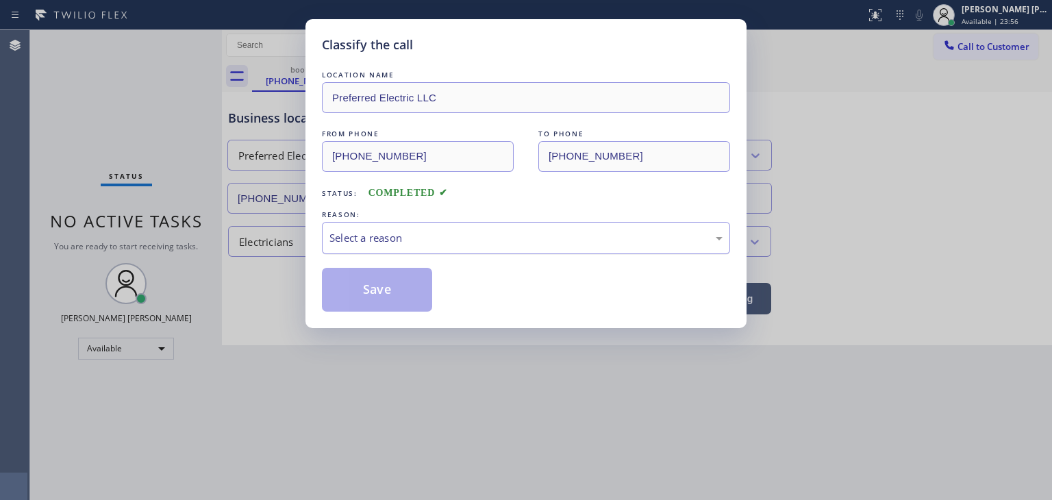
click at [412, 234] on div "Select a reason" at bounding box center [526, 238] width 393 height 16
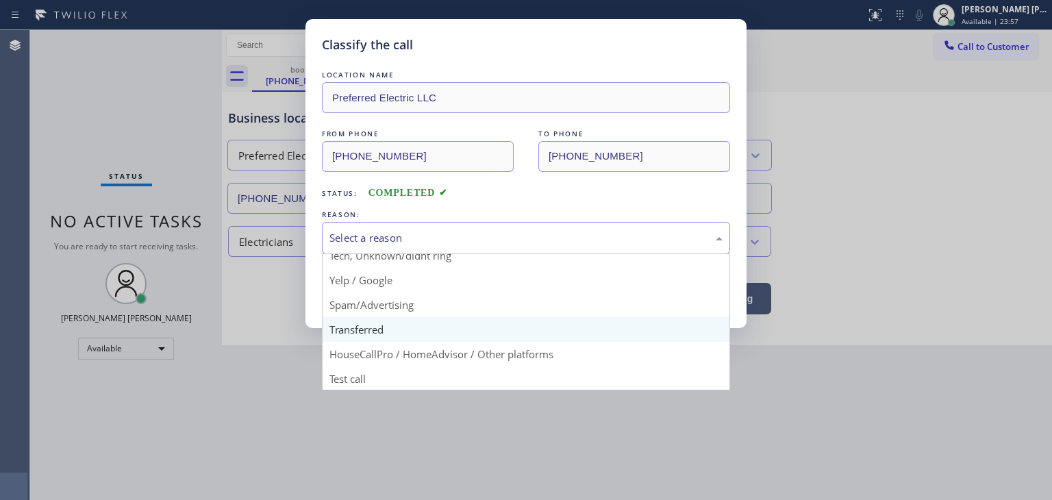
scroll to position [86, 0]
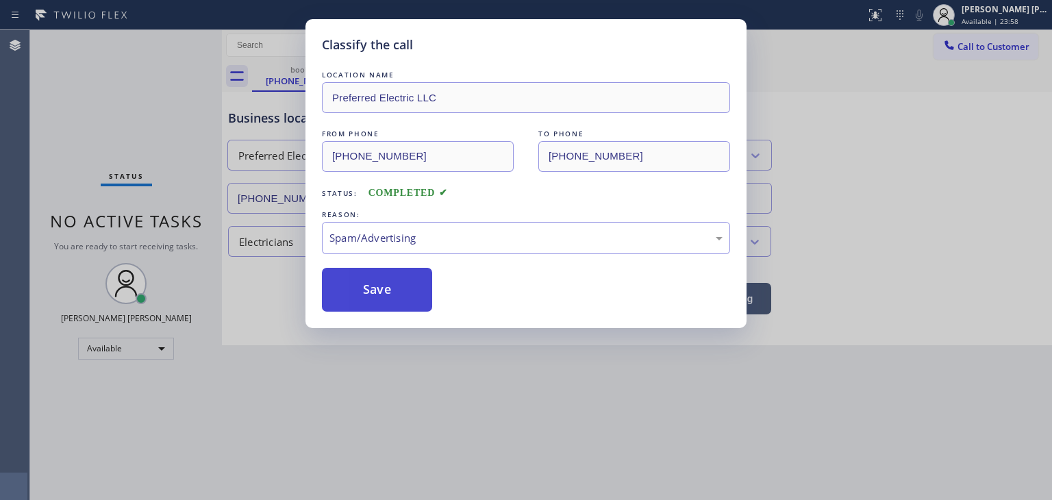
click at [383, 291] on button "Save" at bounding box center [377, 290] width 110 height 44
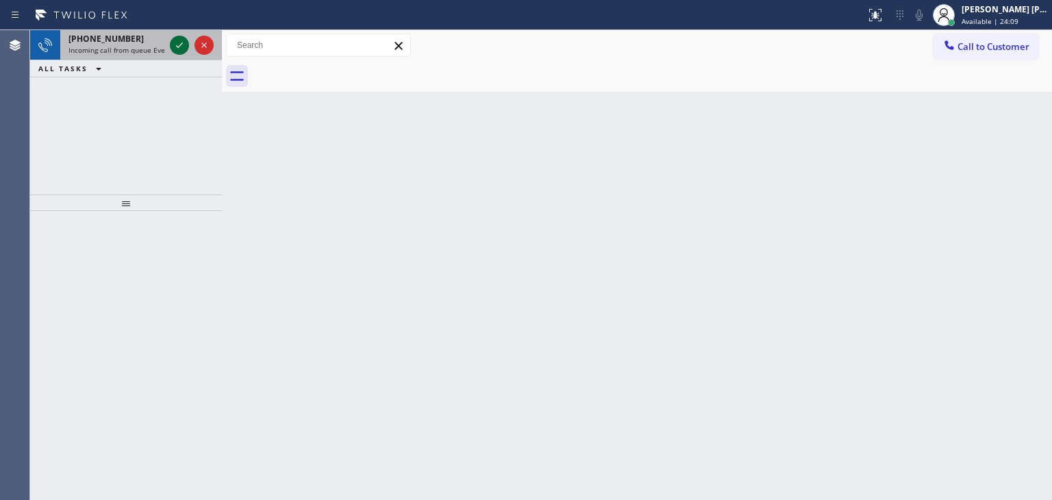
click at [179, 37] on icon at bounding box center [179, 45] width 16 height 16
click at [177, 38] on icon at bounding box center [179, 45] width 16 height 16
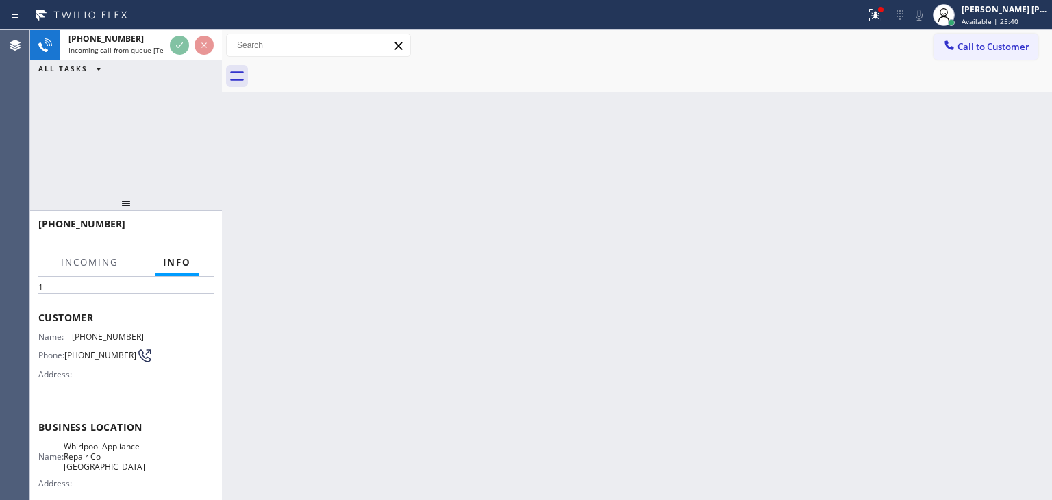
scroll to position [137, 0]
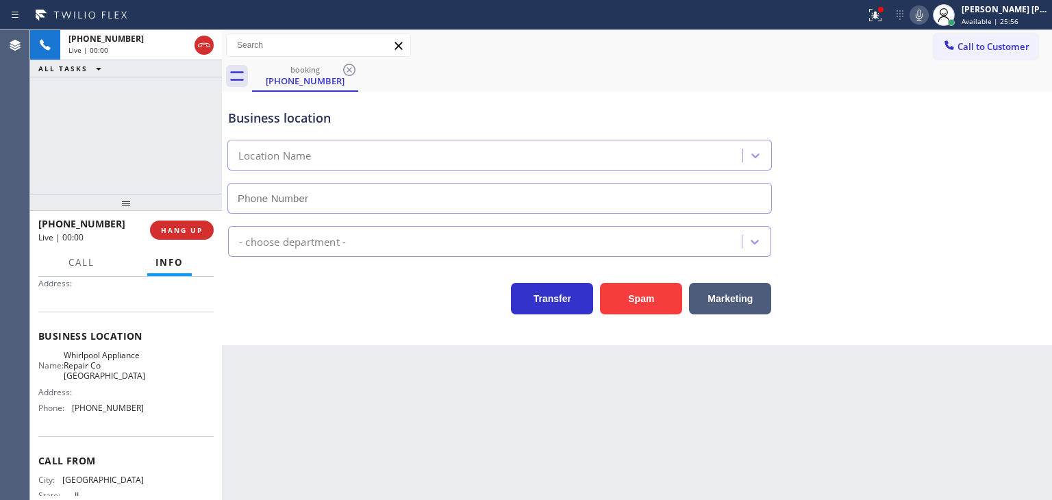
type input "[PHONE_NUMBER]"
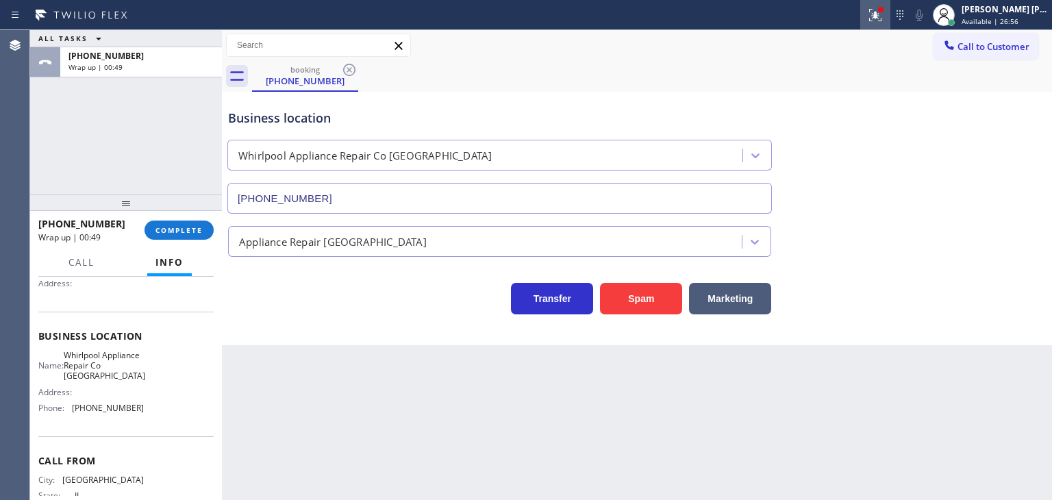
click at [884, 21] on icon at bounding box center [875, 15] width 16 height 16
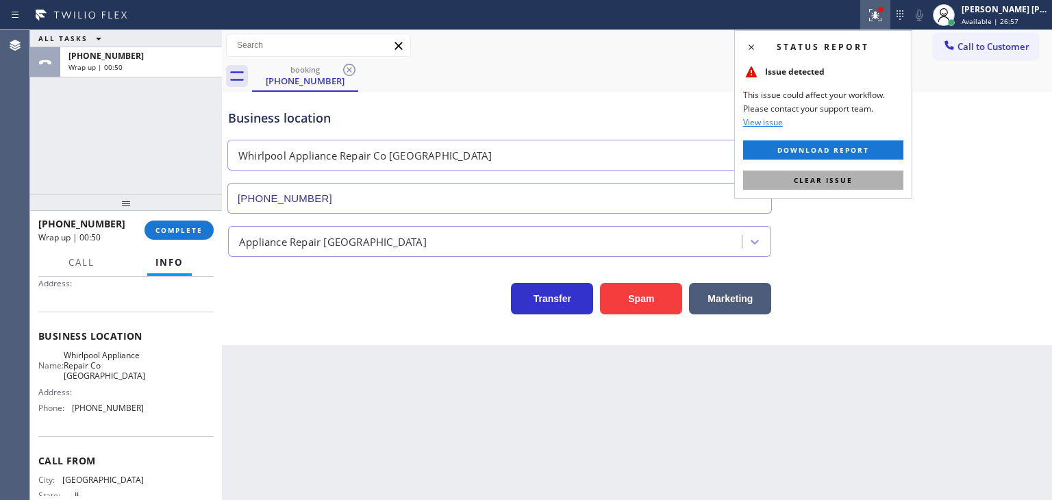
click at [837, 178] on span "Clear issue" at bounding box center [823, 180] width 59 height 10
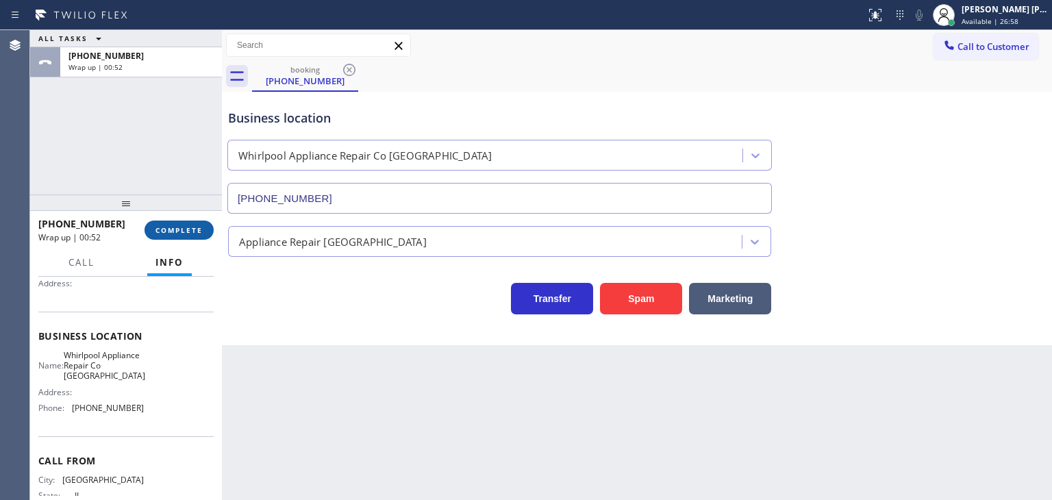
click at [167, 236] on button "COMPLETE" at bounding box center [179, 230] width 69 height 19
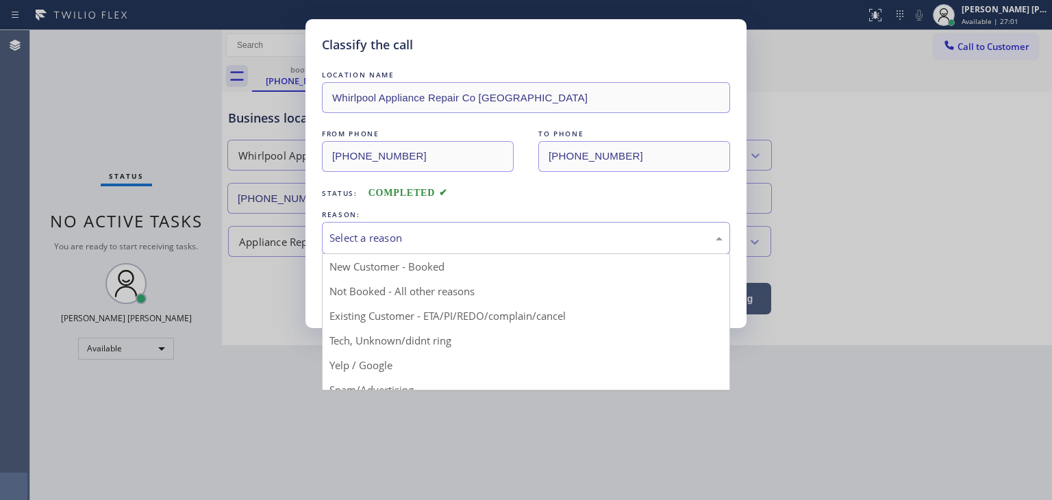
click at [390, 245] on div "Select a reason" at bounding box center [526, 238] width 393 height 16
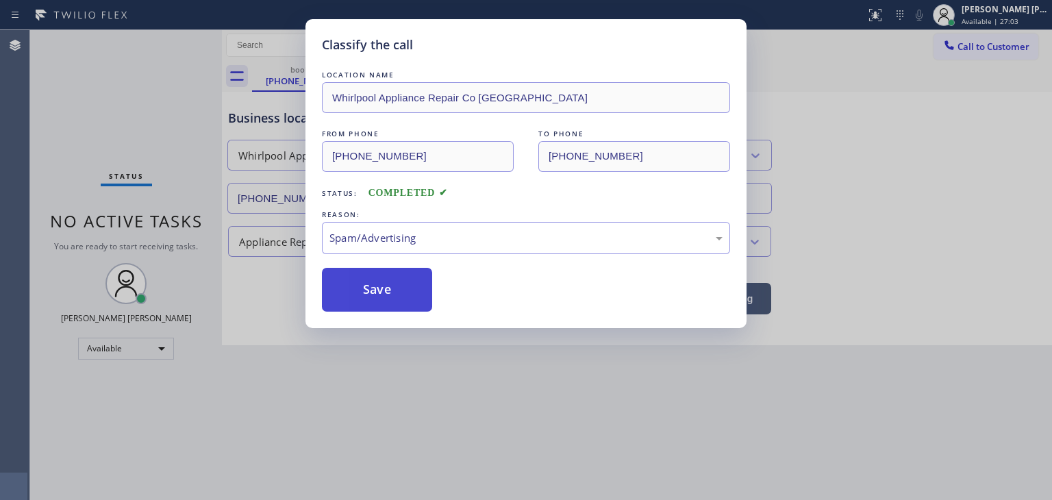
click at [386, 297] on button "Save" at bounding box center [377, 290] width 110 height 44
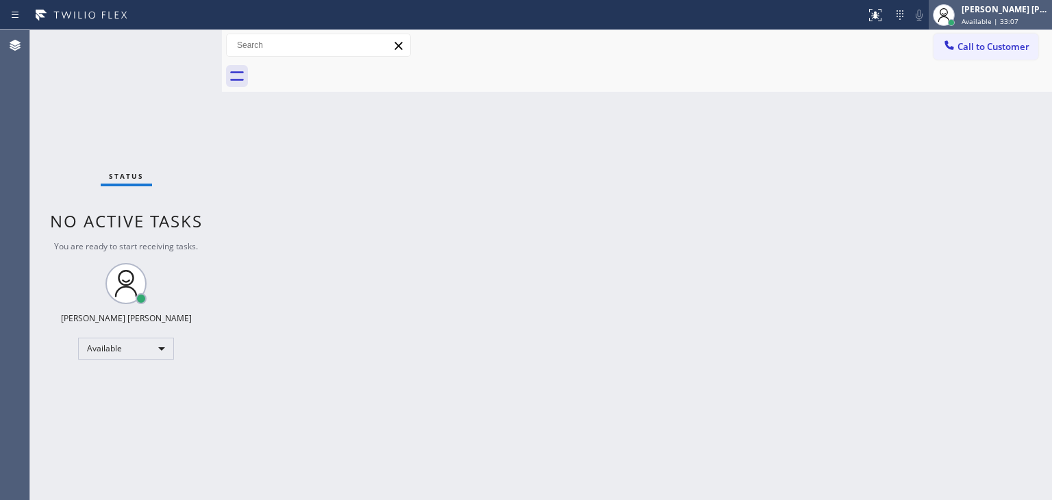
click at [1017, 15] on div "[PERSON_NAME] [PERSON_NAME] Available | 33:07" at bounding box center [1005, 15] width 93 height 24
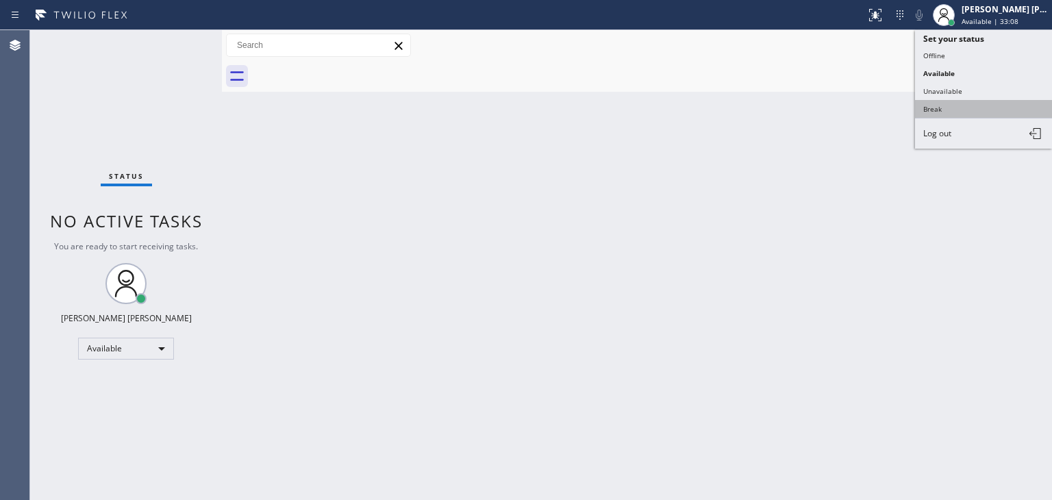
click at [962, 109] on button "Break" at bounding box center [983, 109] width 137 height 18
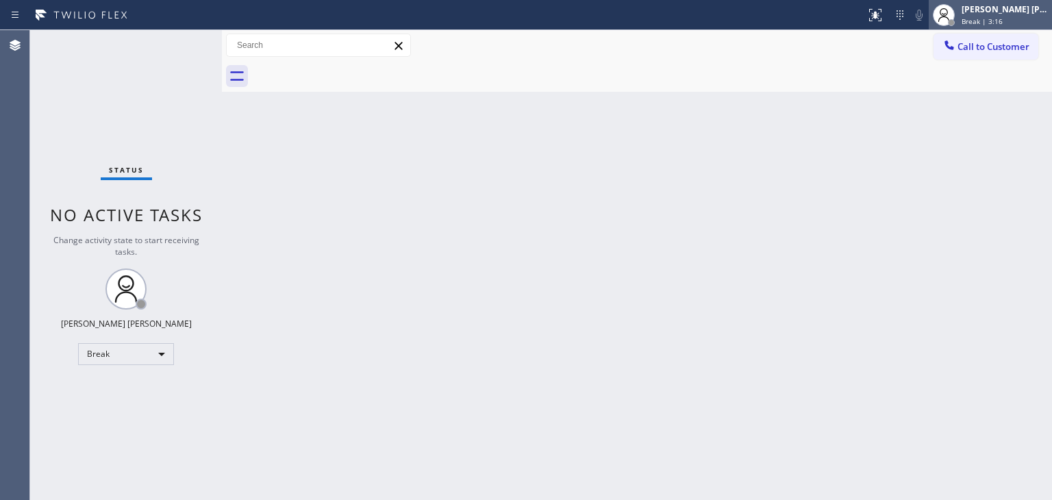
click at [998, 8] on div "[PERSON_NAME] [PERSON_NAME]" at bounding box center [1005, 9] width 86 height 12
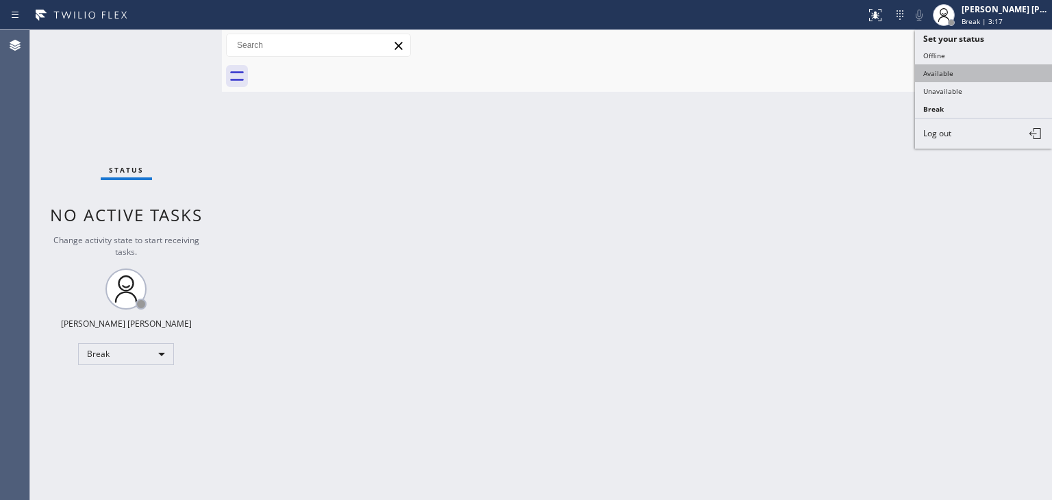
click at [966, 74] on button "Available" at bounding box center [983, 73] width 137 height 18
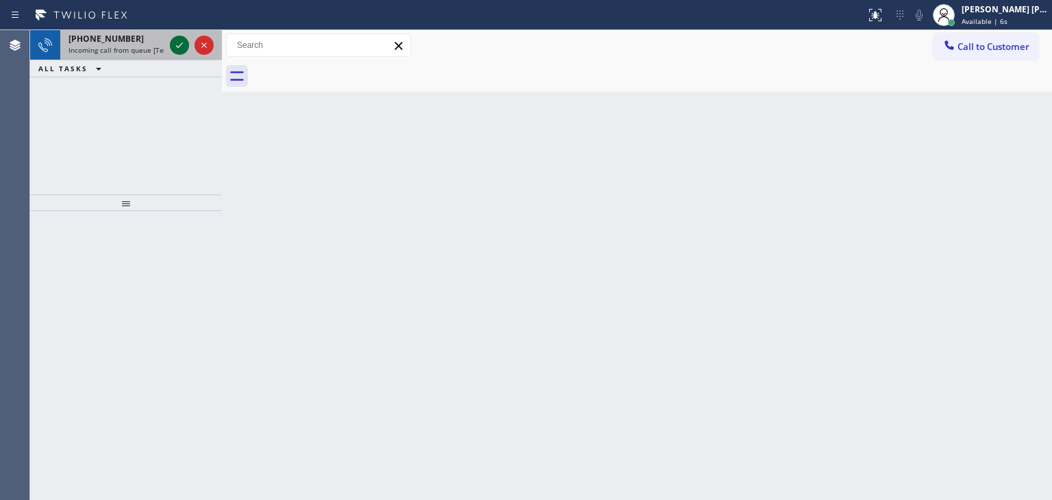
click at [184, 40] on icon at bounding box center [179, 45] width 16 height 16
click at [177, 37] on icon at bounding box center [179, 45] width 16 height 16
click at [186, 51] on icon at bounding box center [179, 45] width 16 height 16
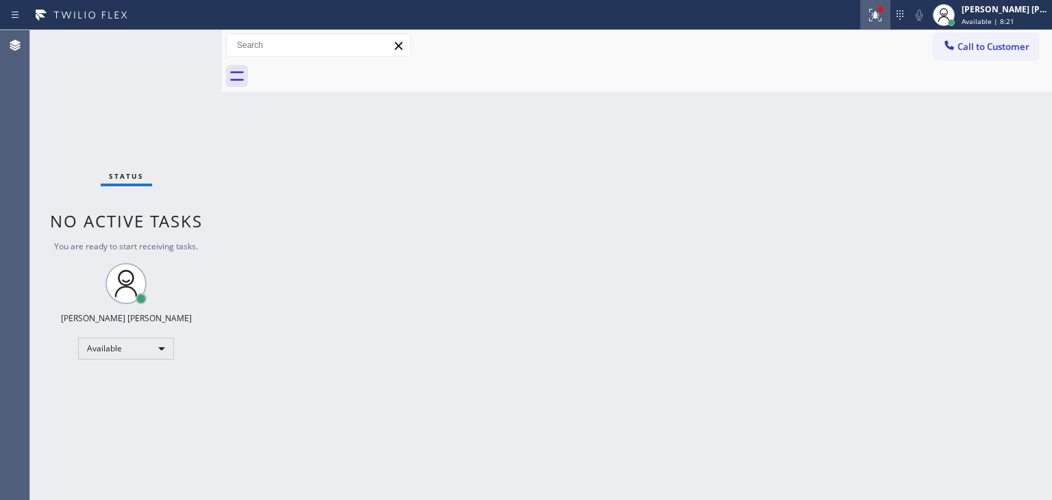
click at [888, 16] on div at bounding box center [875, 15] width 30 height 16
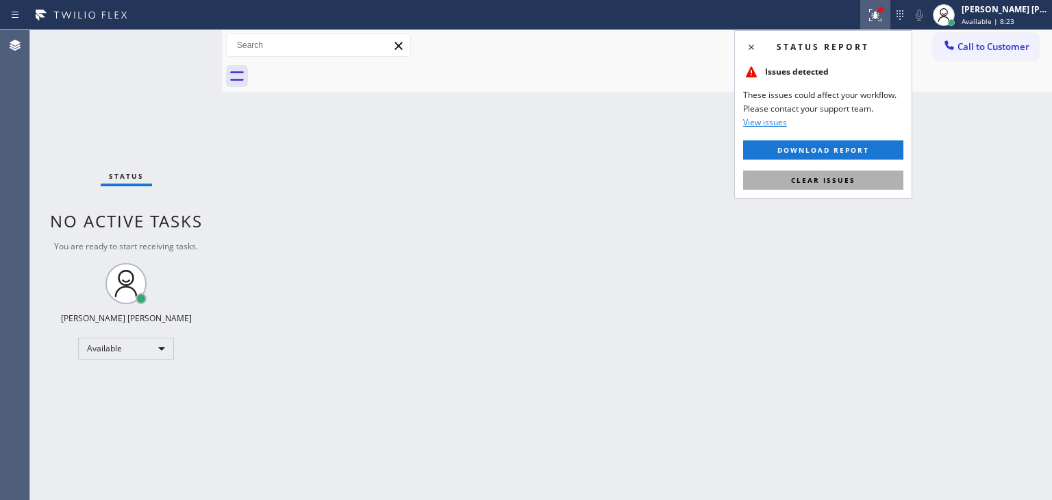
click at [860, 186] on button "Clear issues" at bounding box center [823, 180] width 160 height 19
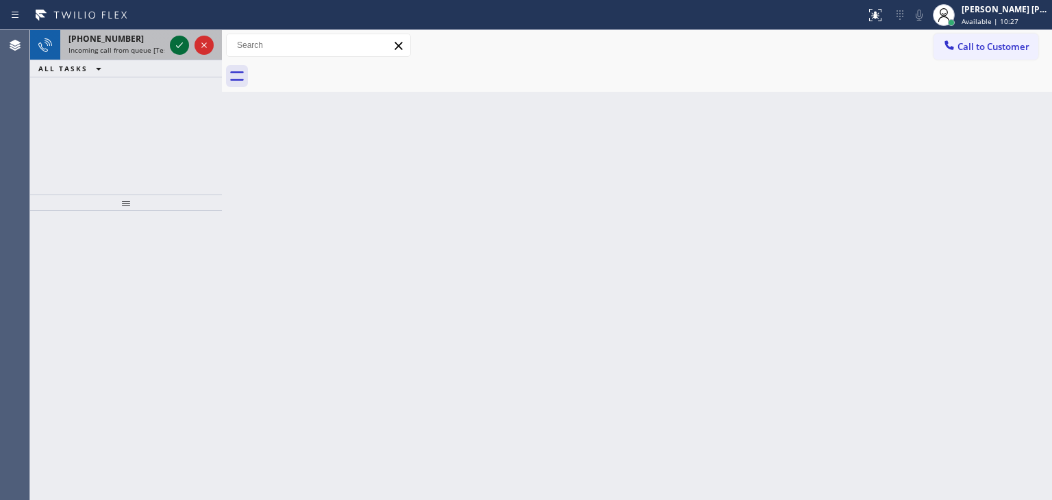
click at [172, 47] on icon at bounding box center [179, 45] width 16 height 16
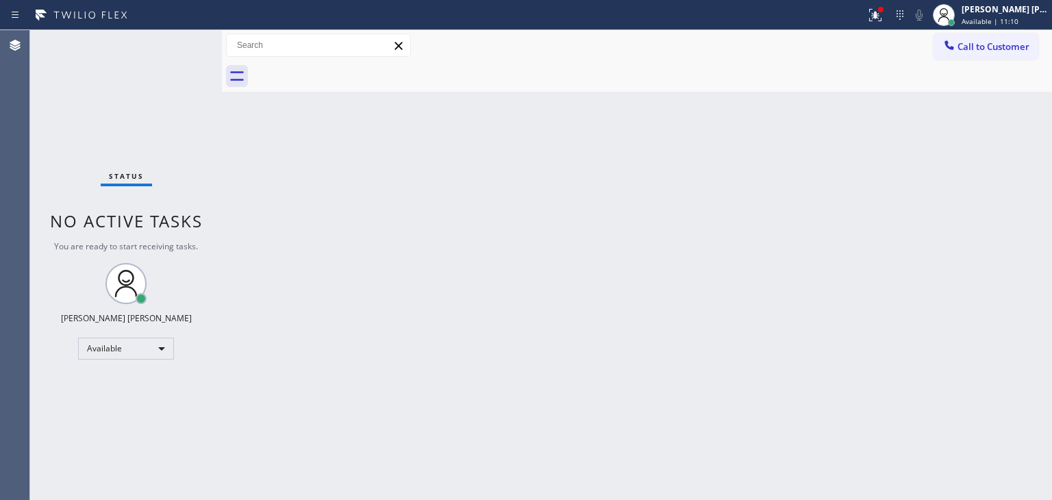
drag, startPoint x: 184, startPoint y: 42, endPoint x: 175, endPoint y: 38, distance: 9.5
click at [175, 38] on div "Status No active tasks You are ready to start receiving tasks. [PERSON_NAME] [P…" at bounding box center [126, 265] width 192 height 470
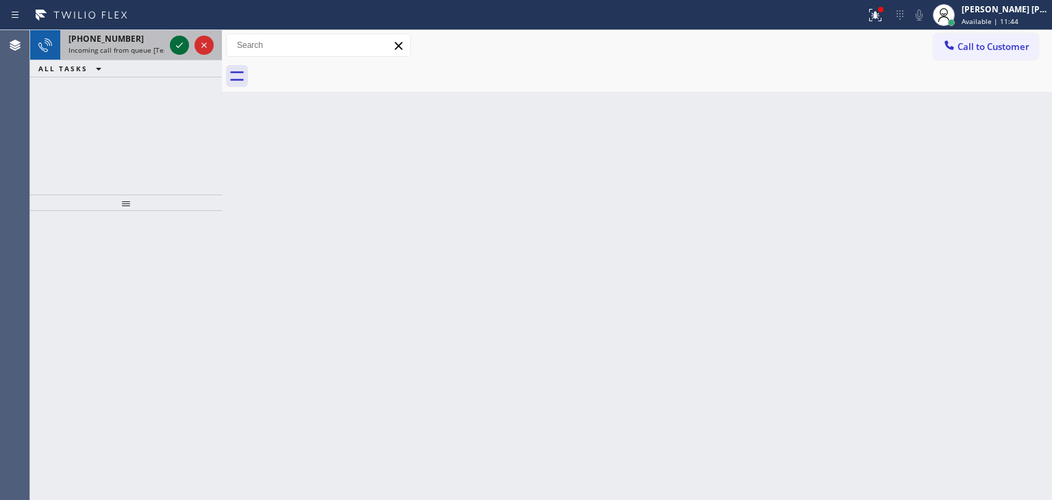
click at [175, 39] on icon at bounding box center [179, 45] width 16 height 16
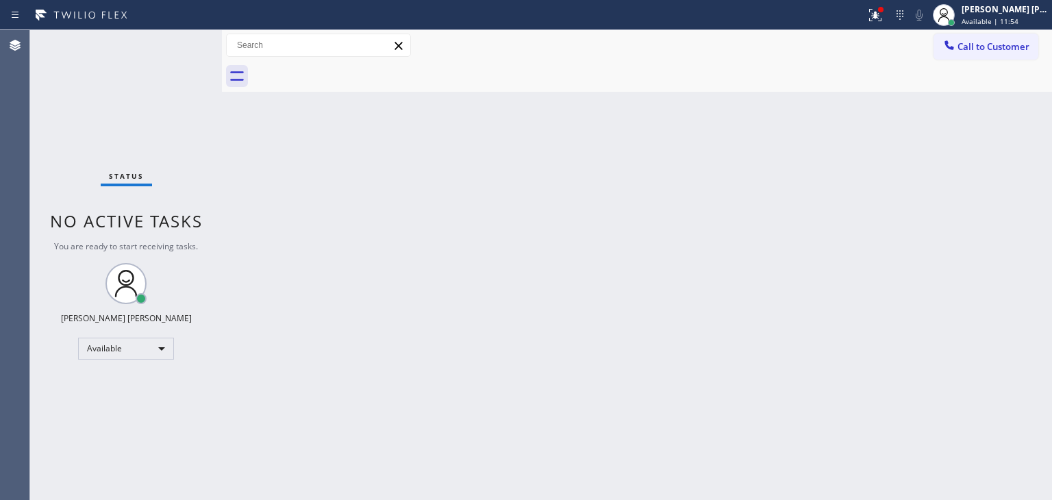
click at [175, 39] on div "Status No active tasks You are ready to start receiving tasks. [PERSON_NAME] [P…" at bounding box center [126, 265] width 192 height 470
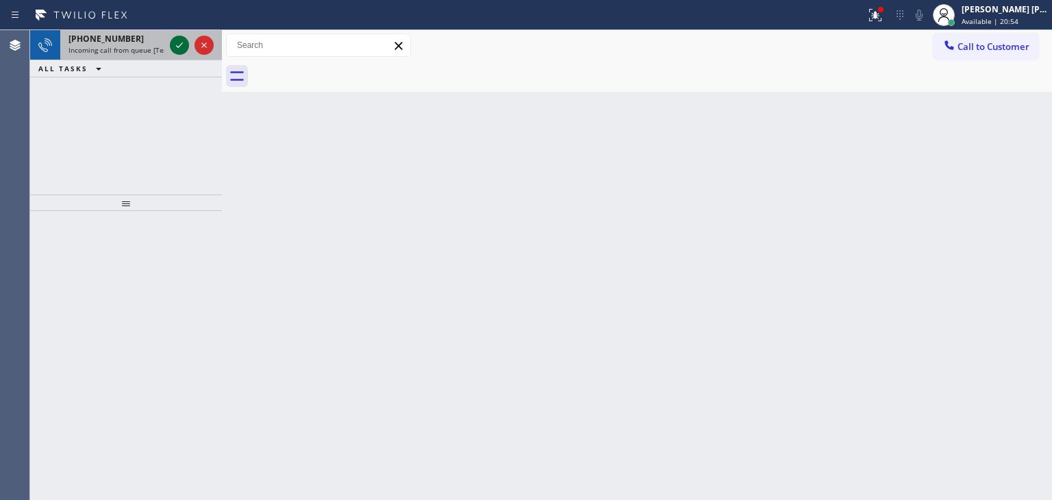
click at [182, 47] on icon at bounding box center [179, 45] width 16 height 16
click at [183, 42] on icon at bounding box center [179, 45] width 16 height 16
click at [175, 40] on icon at bounding box center [179, 45] width 16 height 16
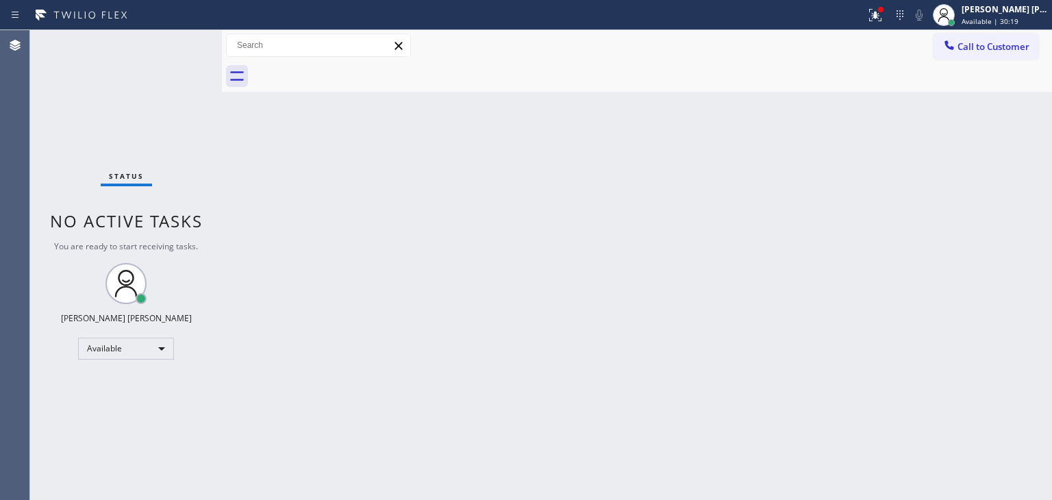
click at [178, 43] on div "Status No active tasks You are ready to start receiving tasks. [PERSON_NAME] [P…" at bounding box center [126, 265] width 192 height 470
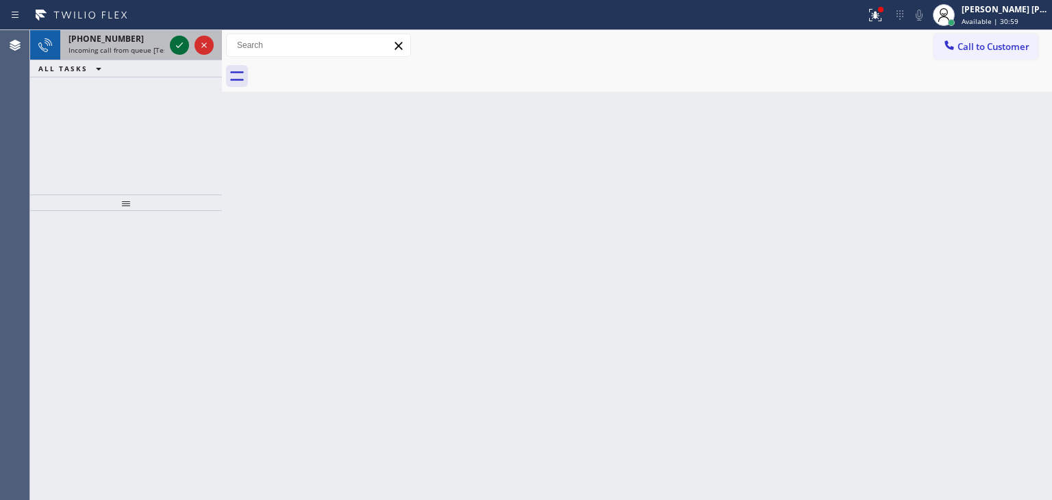
click at [177, 47] on icon at bounding box center [179, 44] width 7 height 5
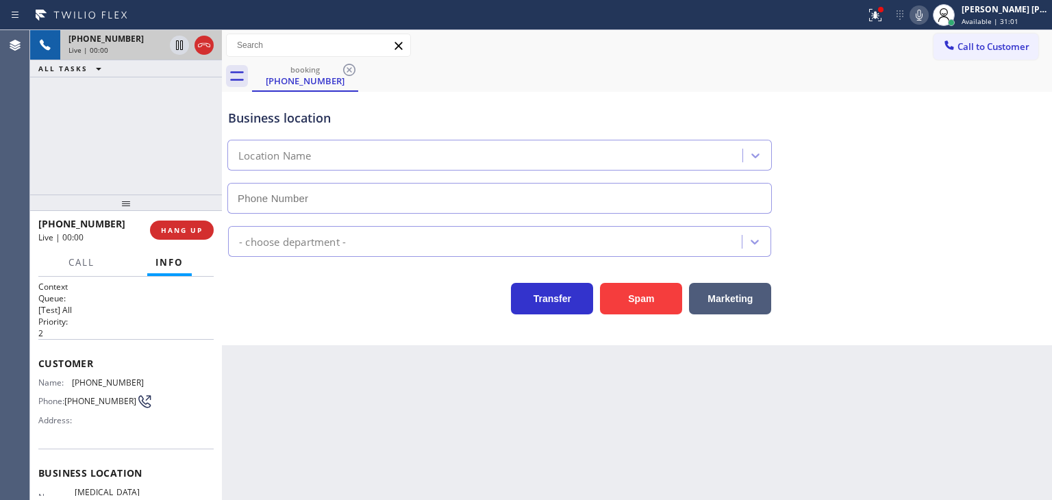
type input "[PHONE_NUMBER]"
drag, startPoint x: 113, startPoint y: 221, endPoint x: 51, endPoint y: 223, distance: 62.4
click at [51, 223] on div "[PHONE_NUMBER]" at bounding box center [89, 223] width 102 height 13
copy span "6264227947"
click at [928, 12] on icon at bounding box center [919, 15] width 16 height 16
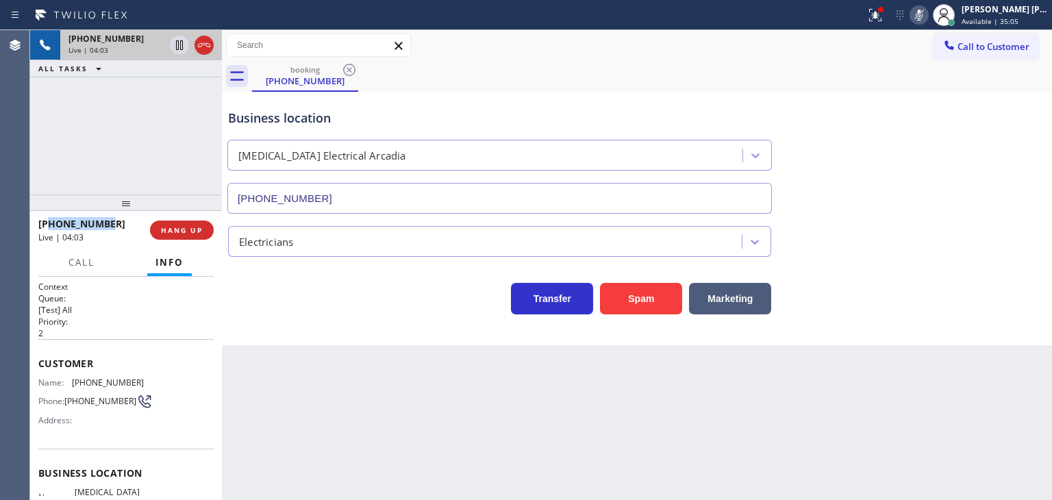
click at [928, 12] on icon at bounding box center [919, 15] width 16 height 16
click at [993, 116] on div "Business location [MEDICAL_DATA] Electrical [GEOGRAPHIC_DATA] [PHONE_NUMBER]" at bounding box center [636, 152] width 823 height 124
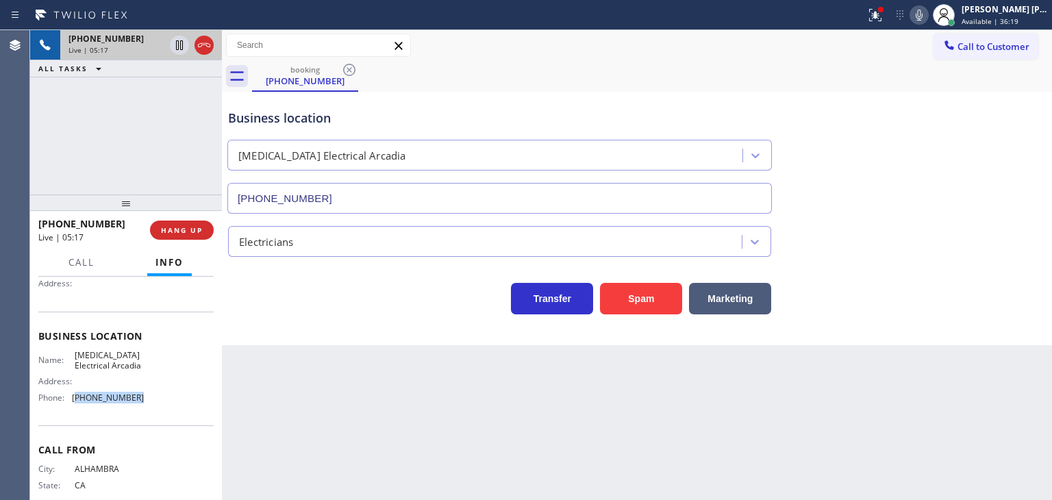
drag, startPoint x: 151, startPoint y: 413, endPoint x: 74, endPoint y: 411, distance: 77.4
click at [74, 409] on div "Name: [MEDICAL_DATA] Electrical Arcadia Address: Phone: [PHONE_NUMBER]" at bounding box center [125, 379] width 175 height 59
copy span "626) 714-2452"
click at [758, 77] on div "booking [PHONE_NUMBER]" at bounding box center [652, 76] width 800 height 31
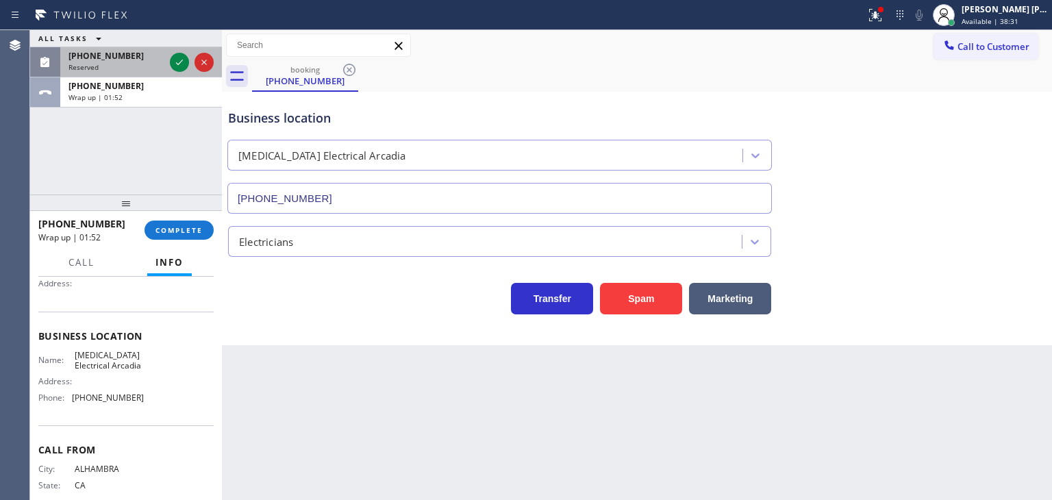
click at [185, 73] on div at bounding box center [191, 62] width 49 height 30
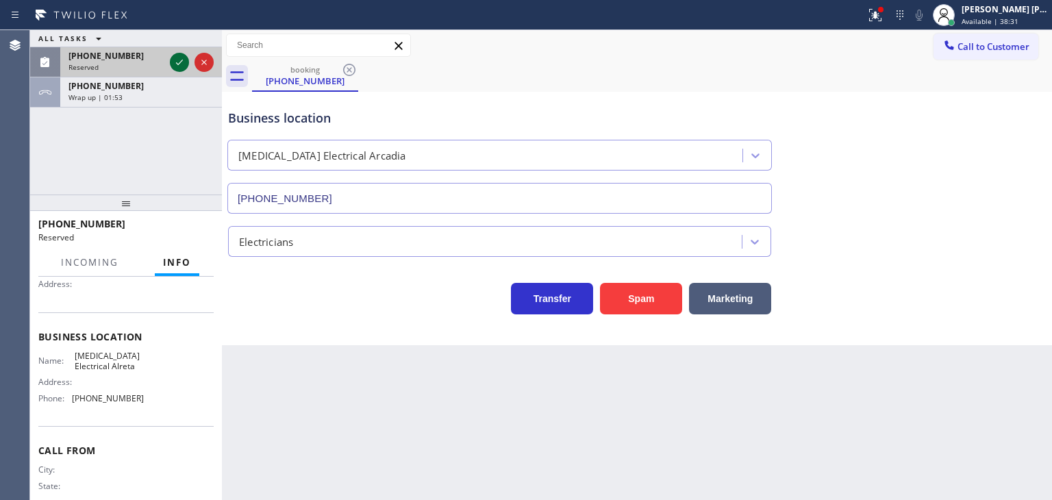
click at [179, 64] on icon at bounding box center [179, 62] width 16 height 16
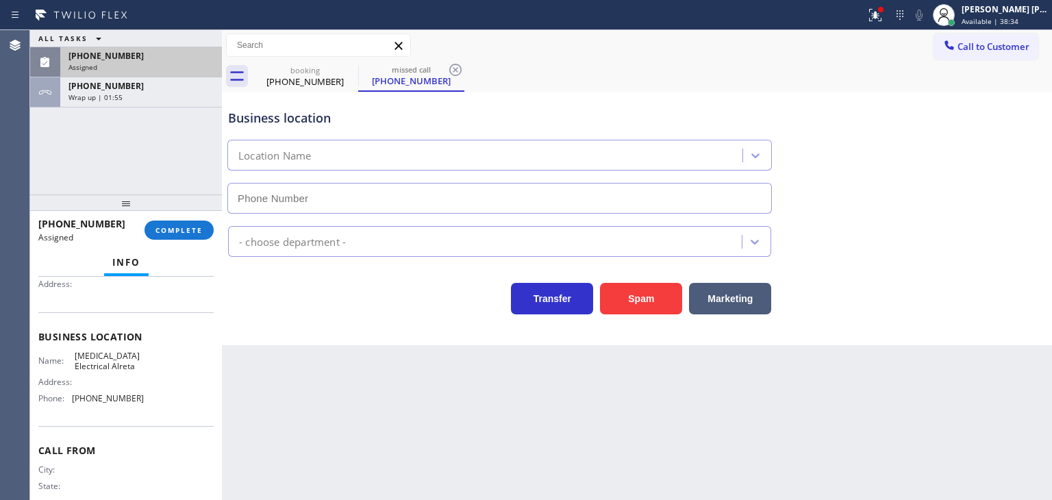
type input "[PHONE_NUMBER]"
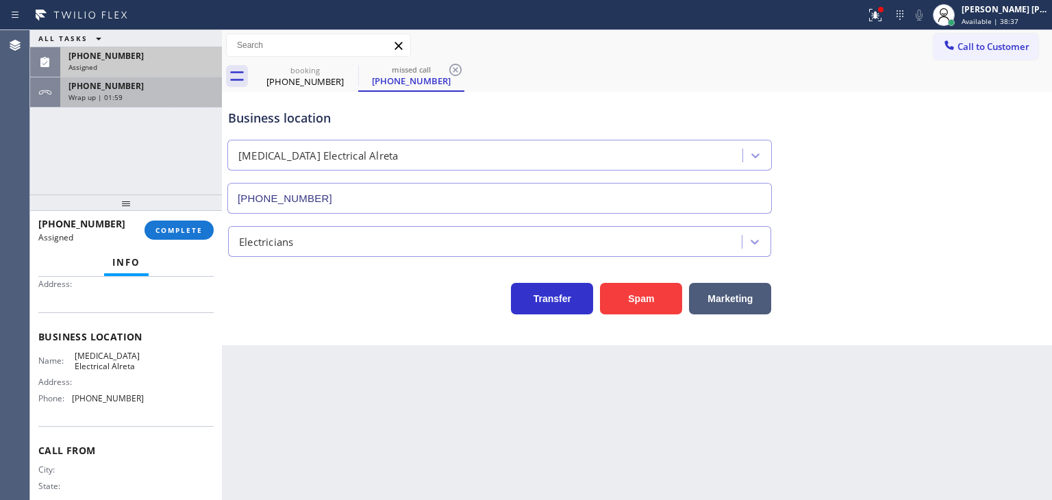
click at [159, 92] on div "Wrap up | 01:59" at bounding box center [141, 97] width 145 height 10
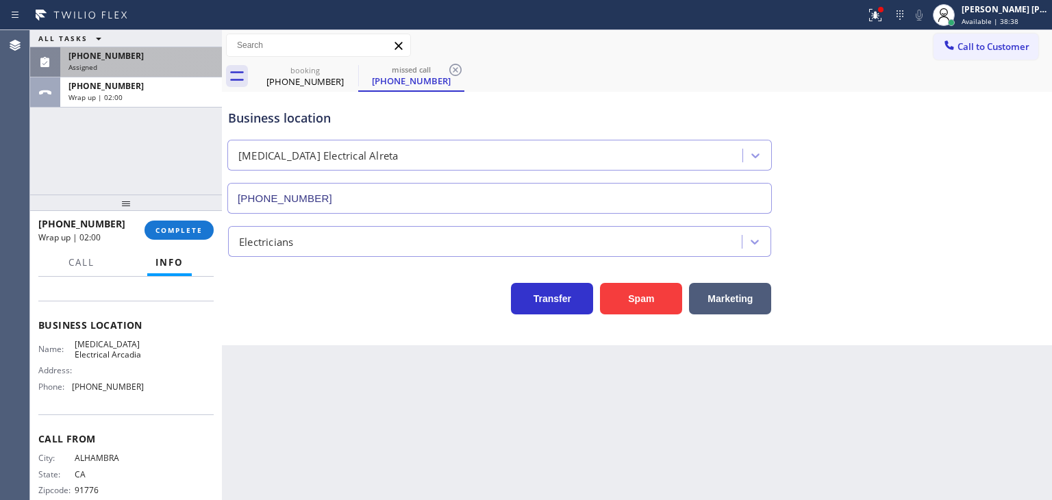
scroll to position [137, 0]
click at [171, 68] on div "Assigned" at bounding box center [141, 67] width 145 height 10
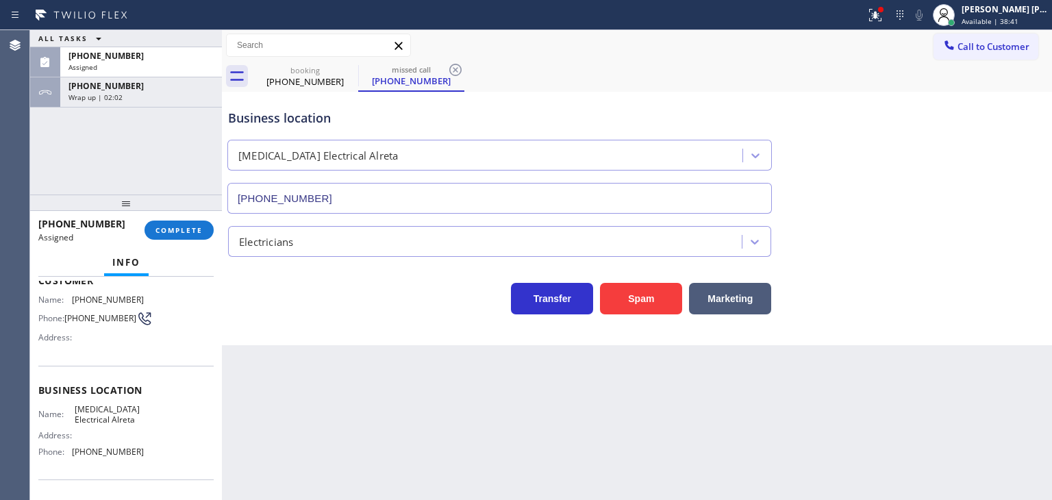
scroll to position [79, 0]
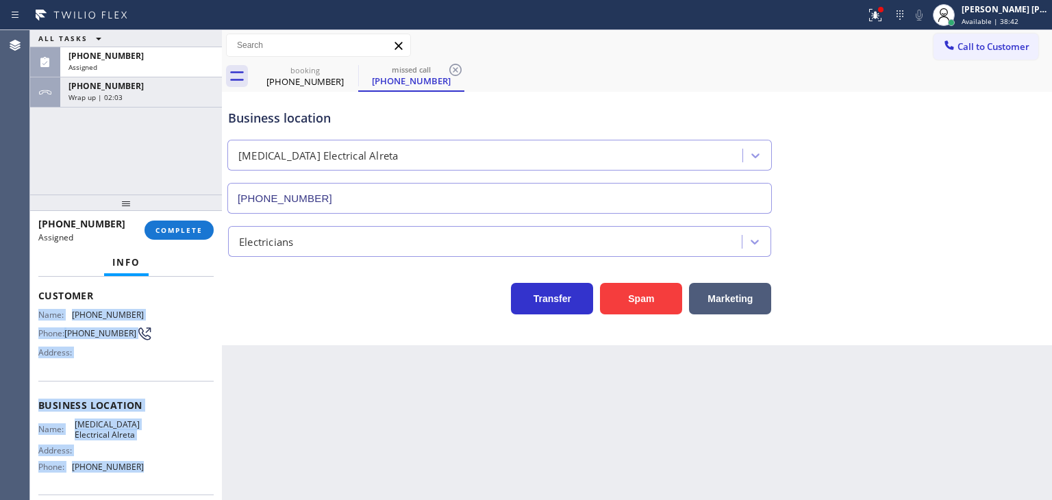
drag, startPoint x: 138, startPoint y: 467, endPoint x: 40, endPoint y: 302, distance: 191.4
click at [40, 302] on div "Context Queue: Electrical Priority: 0 Task Age: Customer Name: [PHONE_NUMBER] P…" at bounding box center [125, 399] width 175 height 397
copy div "Name: [PHONE_NUMBER] Phone: [PHONE_NUMBER] Address: Business location Name: [ME…"
click at [1012, 12] on div "[PERSON_NAME] [PERSON_NAME]" at bounding box center [1005, 9] width 86 height 12
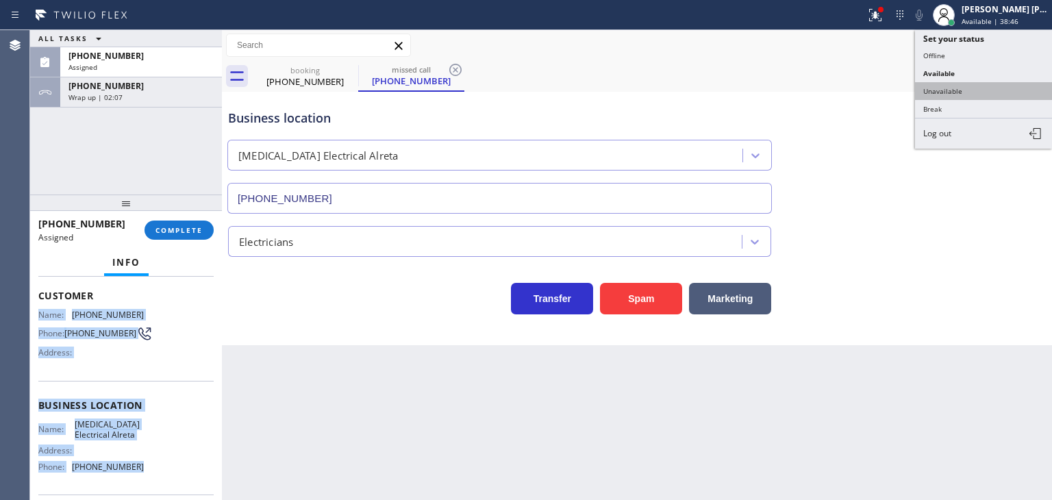
click at [949, 95] on button "Unavailable" at bounding box center [983, 91] width 137 height 18
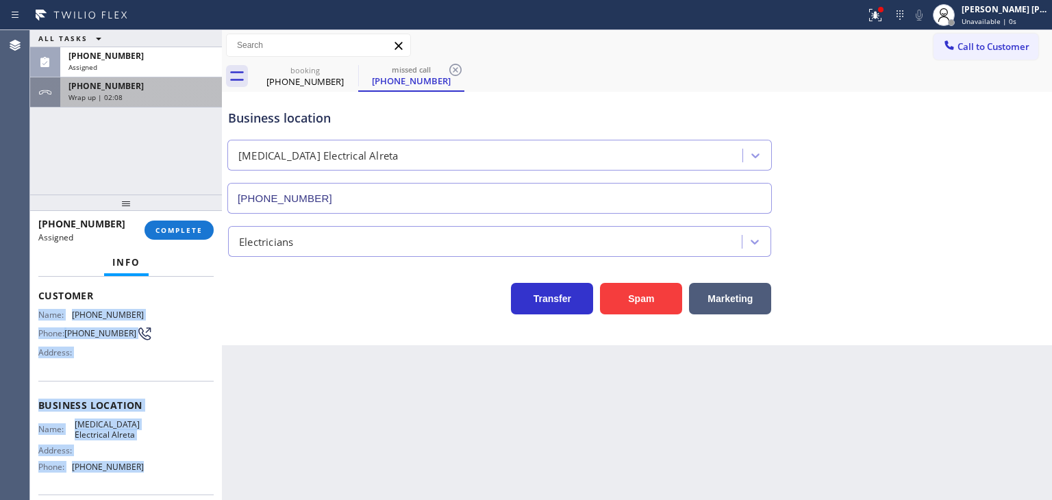
click at [156, 92] on div "Wrap up | 02:08" at bounding box center [141, 97] width 145 height 10
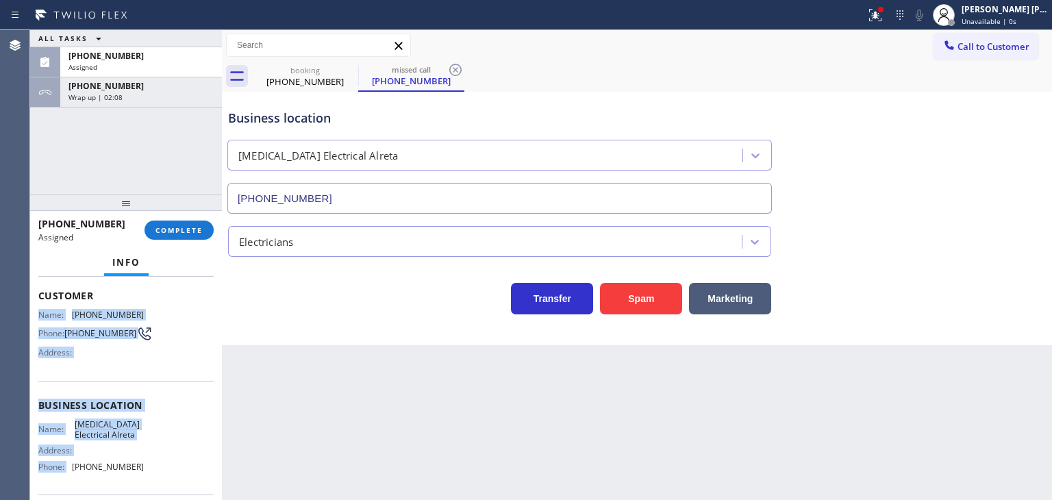
scroll to position [69, 0]
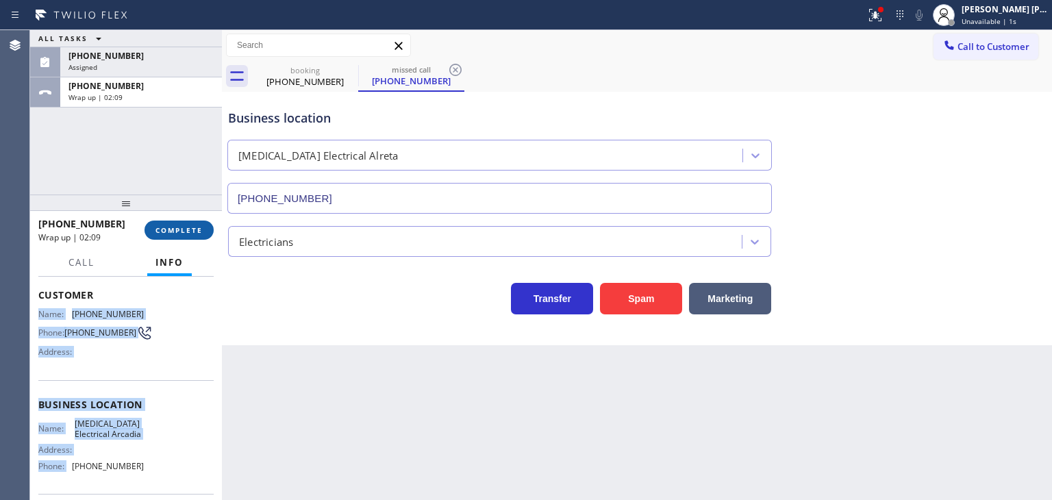
click at [184, 225] on span "COMPLETE" at bounding box center [179, 230] width 47 height 10
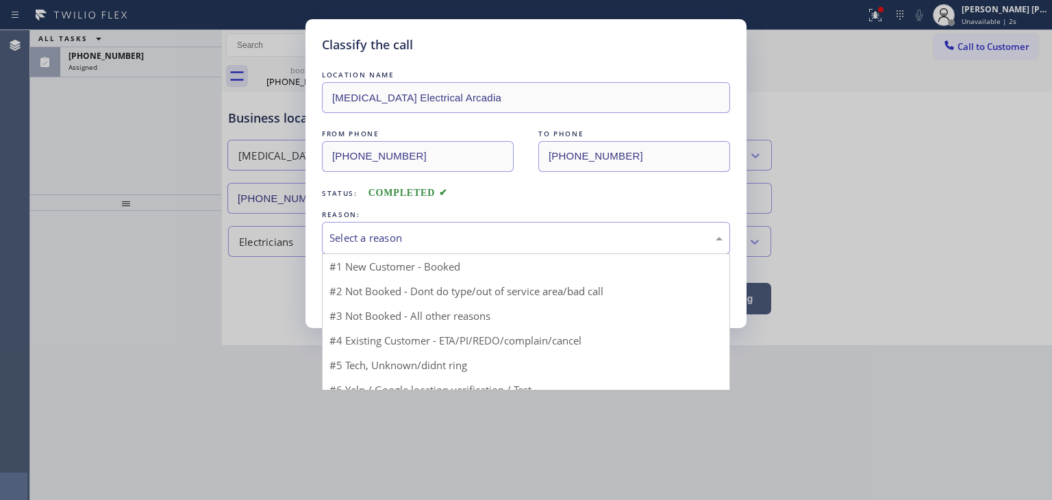
click at [392, 240] on div "Select a reason" at bounding box center [526, 238] width 393 height 16
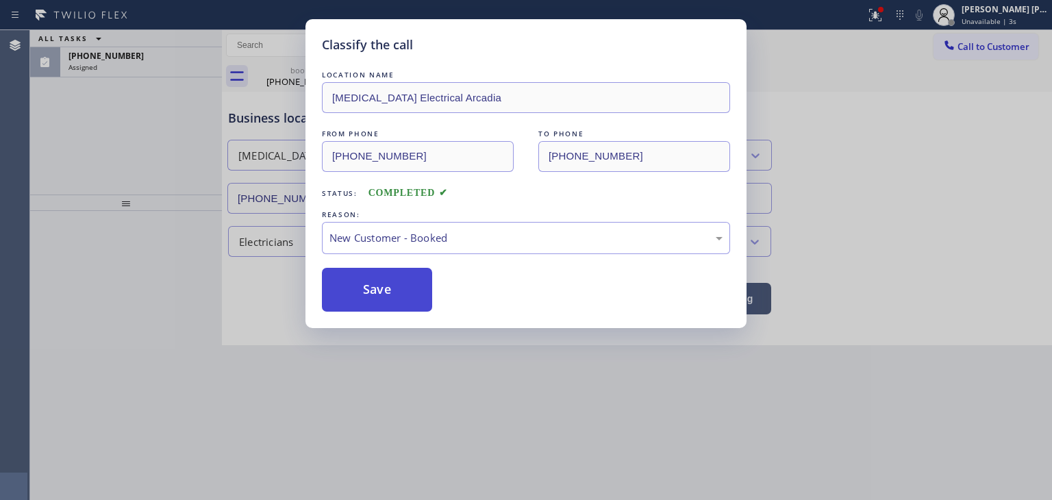
click at [386, 286] on button "Save" at bounding box center [377, 290] width 110 height 44
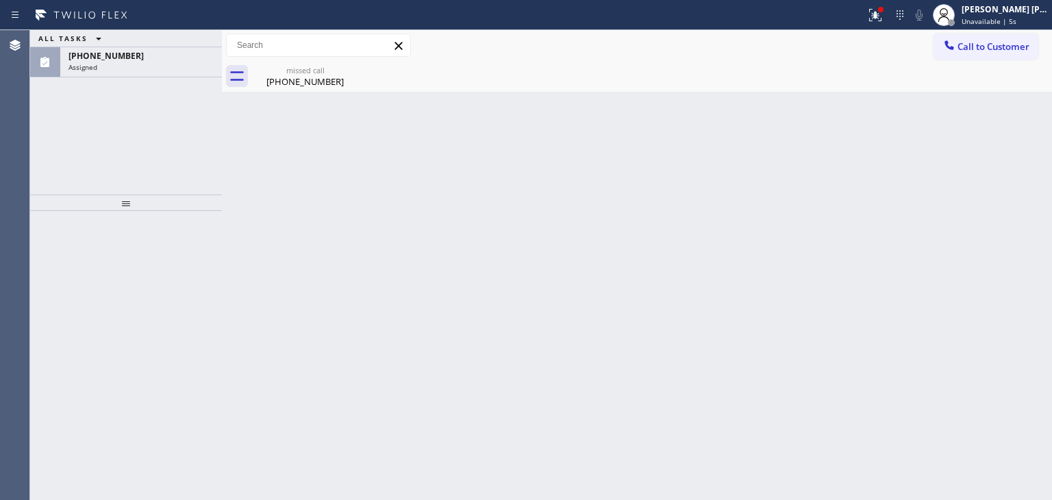
click at [151, 57] on div "[PHONE_NUMBER]" at bounding box center [141, 56] width 145 height 12
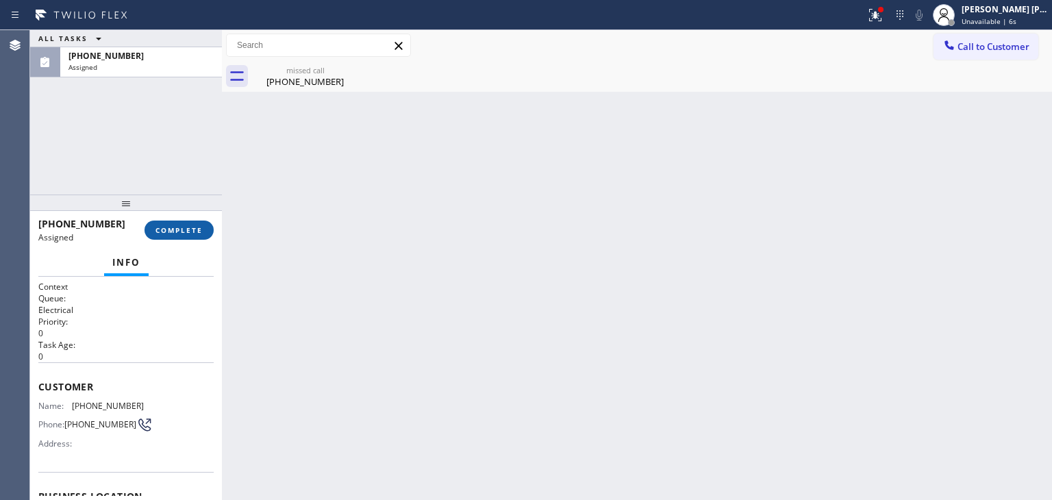
click at [165, 234] on span "COMPLETE" at bounding box center [179, 230] width 47 height 10
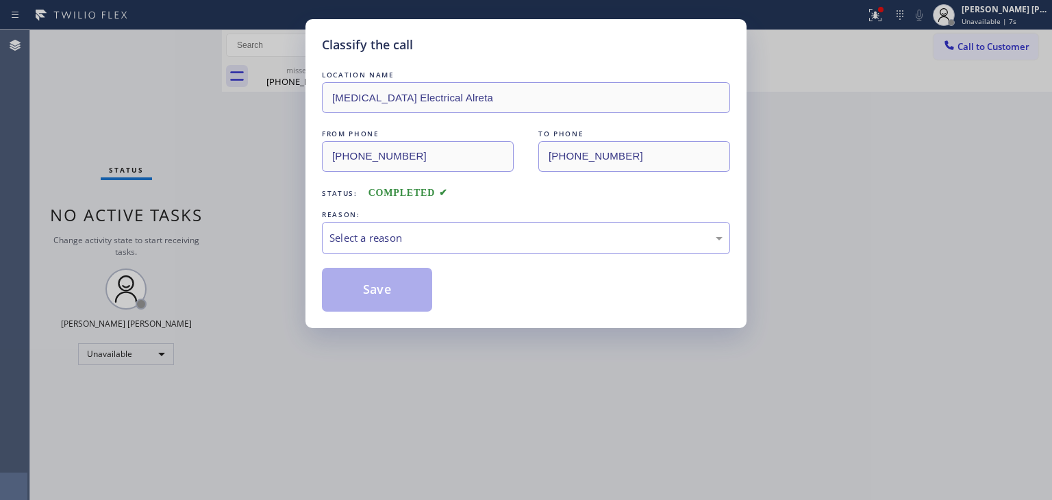
click at [391, 239] on div "Select a reason" at bounding box center [526, 238] width 393 height 16
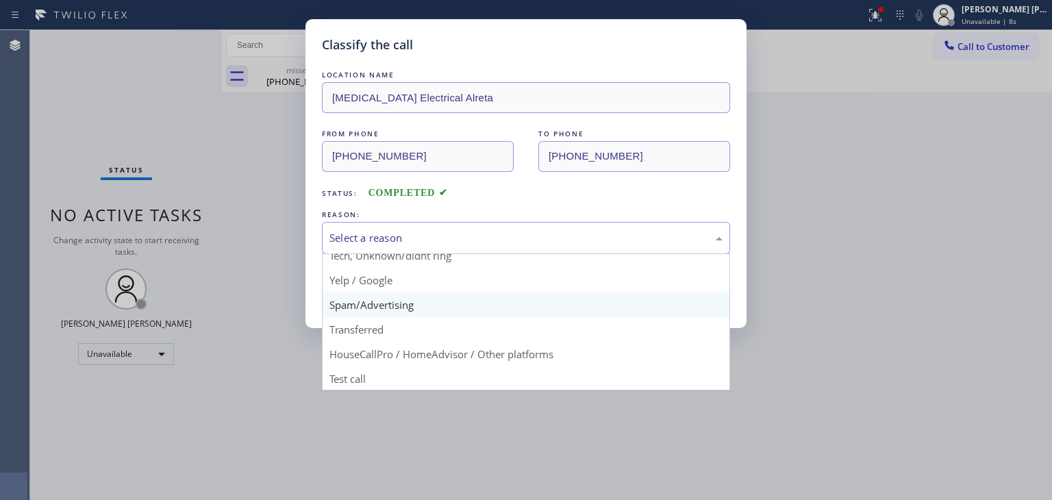
scroll to position [86, 0]
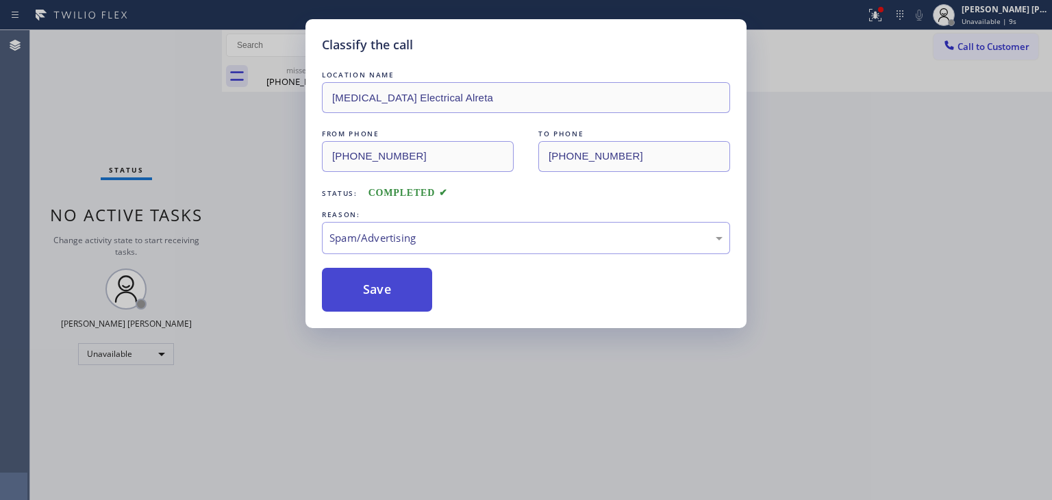
click at [378, 291] on button "Save" at bounding box center [377, 290] width 110 height 44
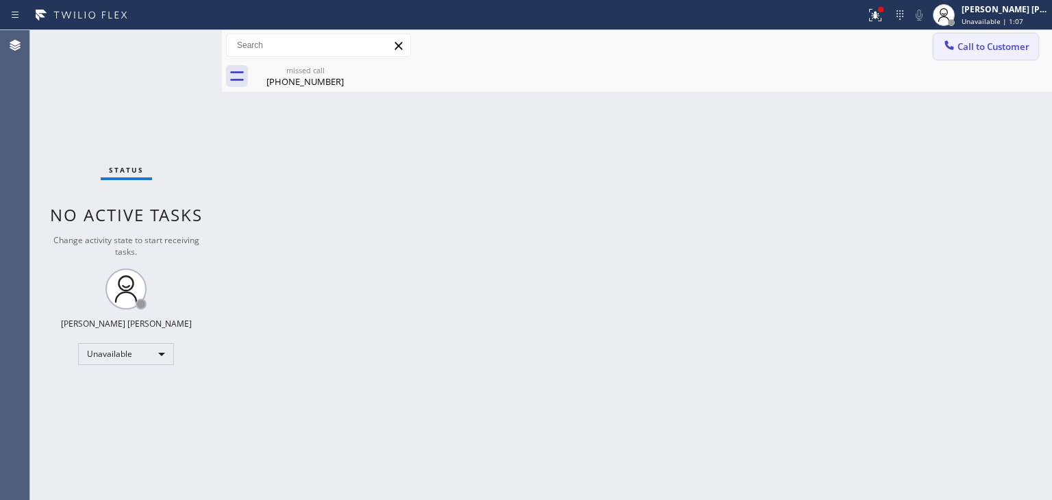
click at [1008, 45] on span "Call to Customer" at bounding box center [994, 46] width 72 height 12
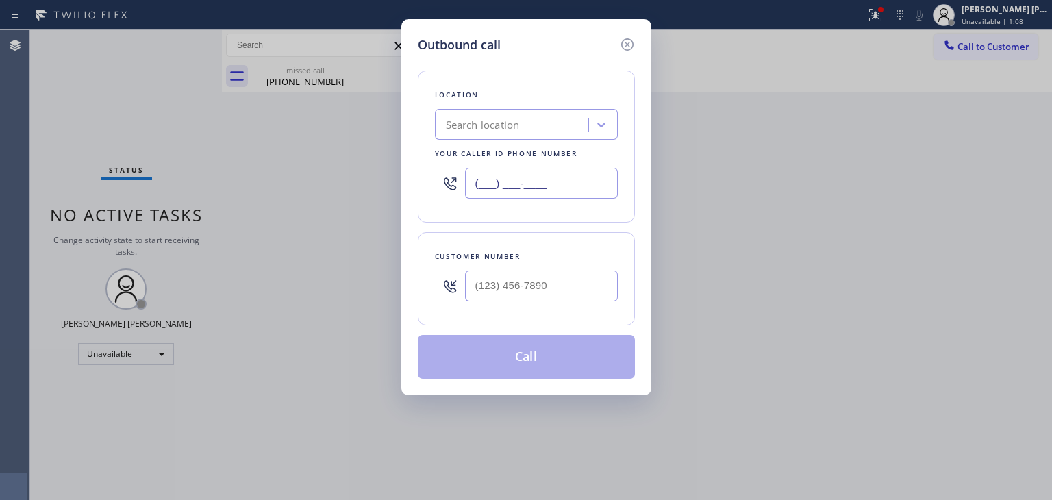
click at [528, 173] on input "(___) ___-____" at bounding box center [541, 183] width 153 height 31
paste input "626) 714-2452"
type input "[PHONE_NUMBER]"
type input "(___) ___-____"
paste input "626) 422-7947"
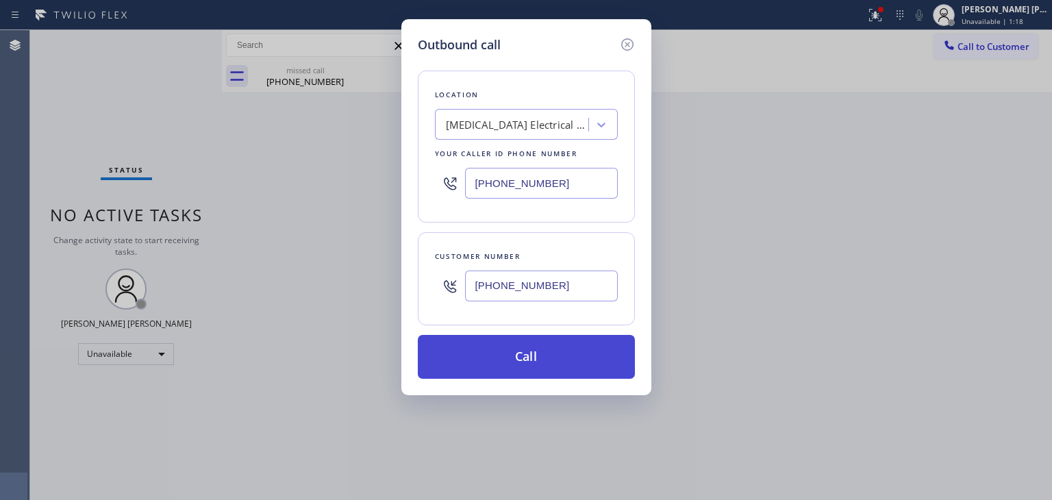
type input "[PHONE_NUMBER]"
click at [552, 363] on button "Call" at bounding box center [526, 357] width 217 height 44
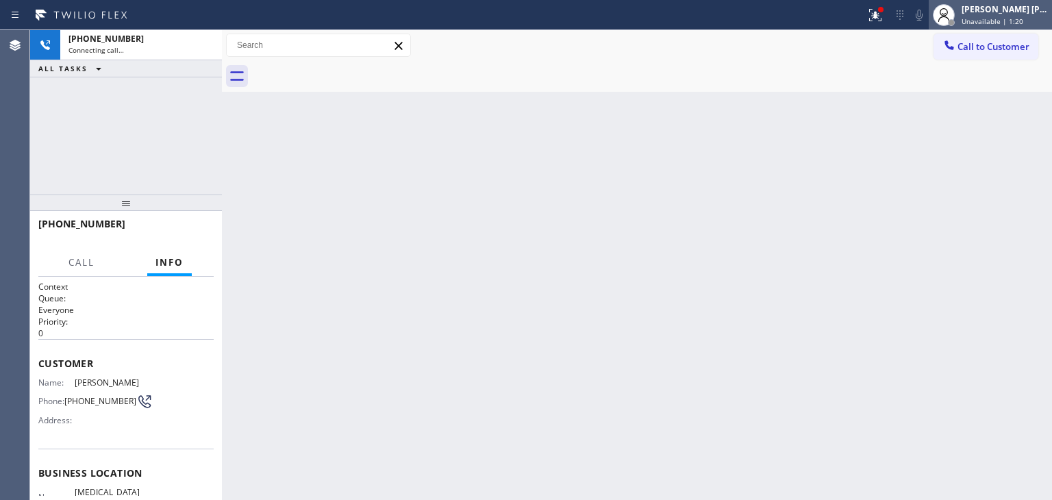
click at [1003, 16] on span "Unavailable | 1:20" at bounding box center [993, 21] width 62 height 10
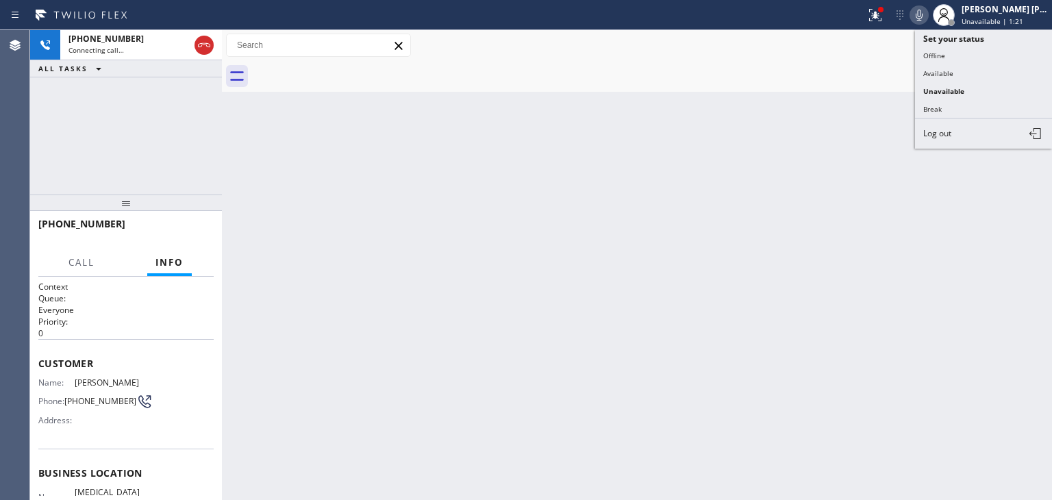
click at [982, 68] on button "Available" at bounding box center [983, 73] width 137 height 18
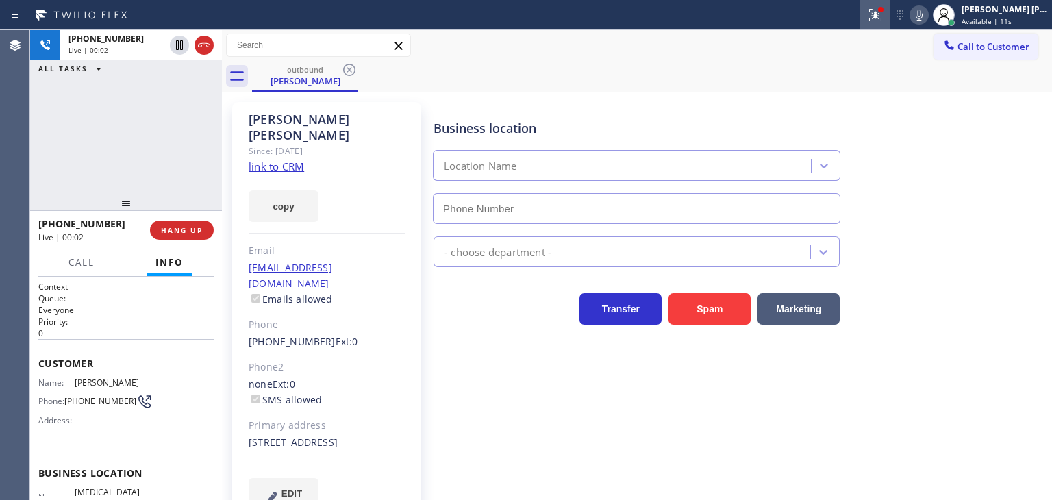
type input "[PHONE_NUMBER]"
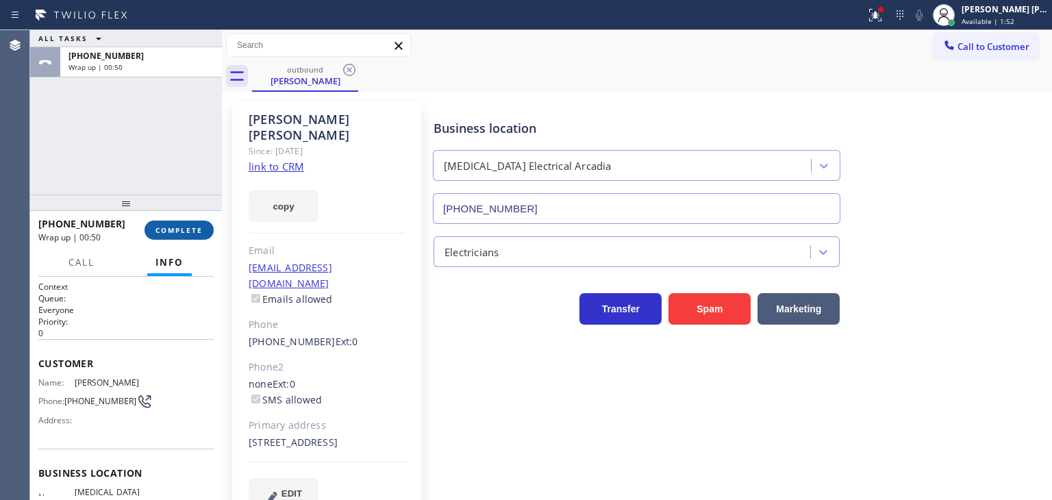
click at [188, 225] on span "COMPLETE" at bounding box center [179, 230] width 47 height 10
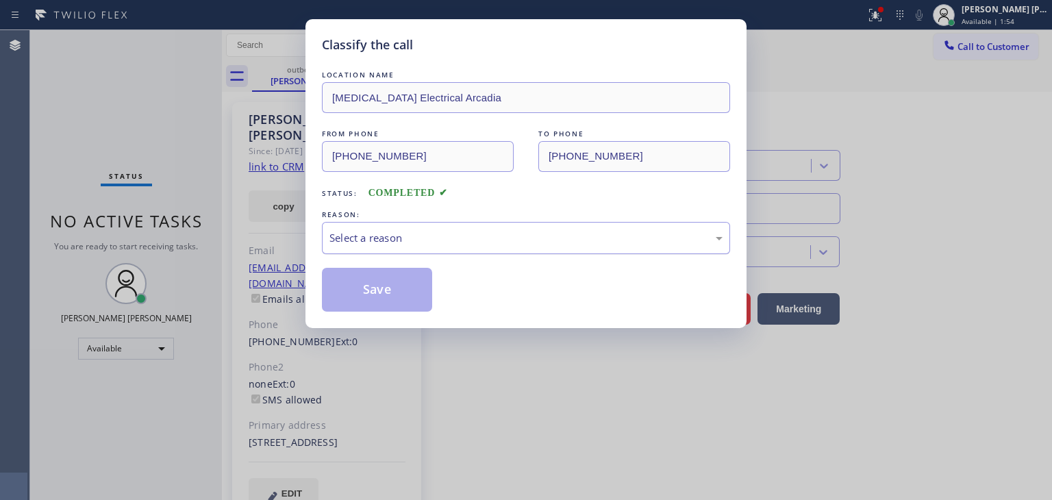
click at [438, 233] on div "Select a reason" at bounding box center [526, 238] width 393 height 16
drag, startPoint x: 384, startPoint y: 283, endPoint x: 402, endPoint y: 291, distance: 19.6
click at [384, 282] on button "Save" at bounding box center [377, 290] width 110 height 44
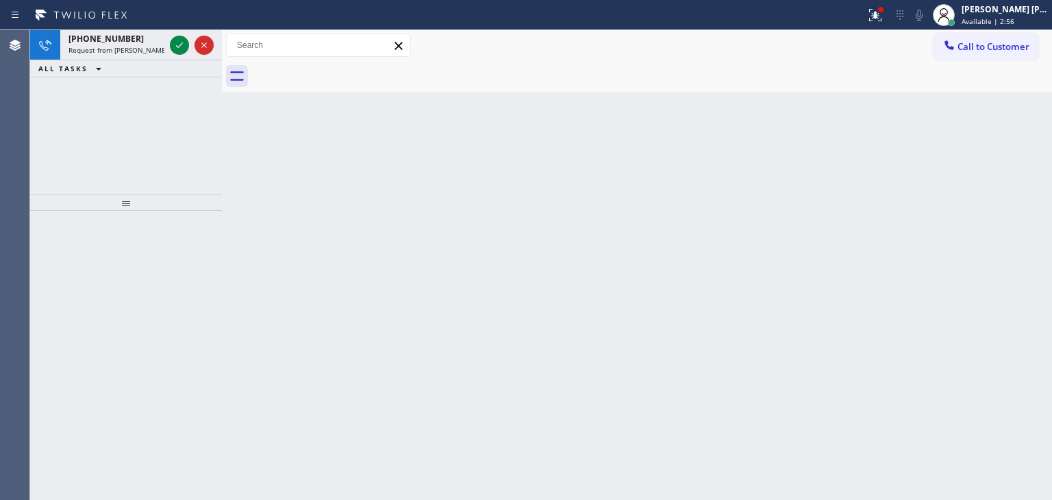
drag, startPoint x: 190, startPoint y: 53, endPoint x: 206, endPoint y: 130, distance: 79.0
click at [190, 53] on div at bounding box center [191, 45] width 49 height 30
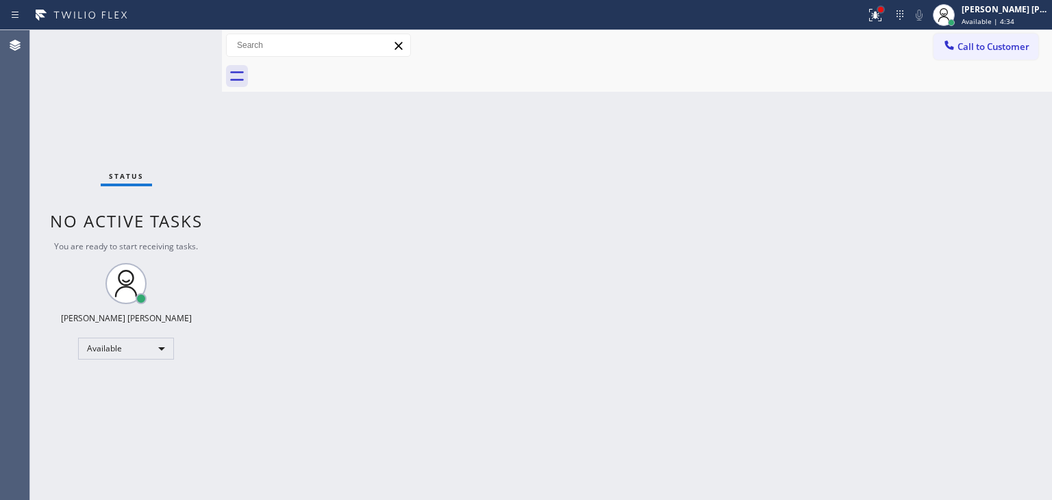
click at [884, 12] on div at bounding box center [880, 9] width 5 height 5
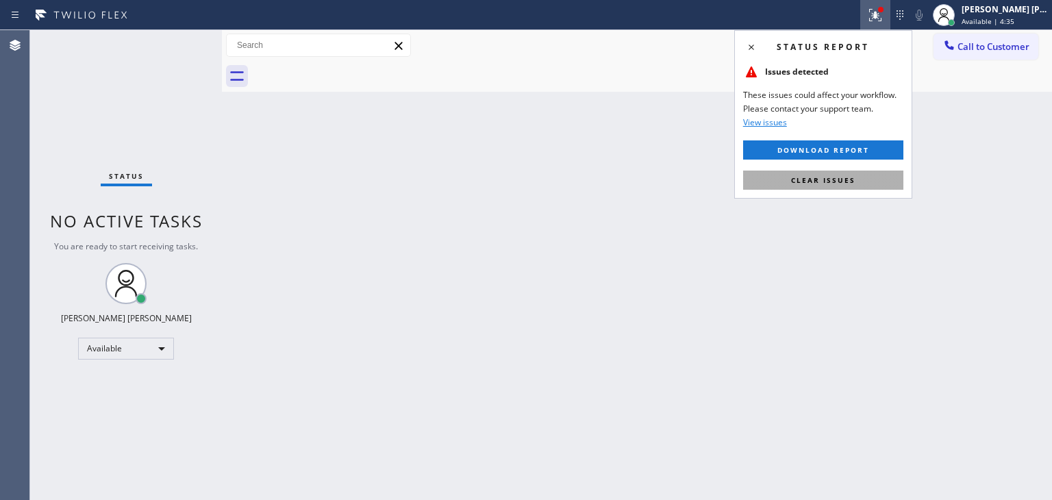
click at [825, 182] on span "Clear issues" at bounding box center [823, 180] width 64 height 10
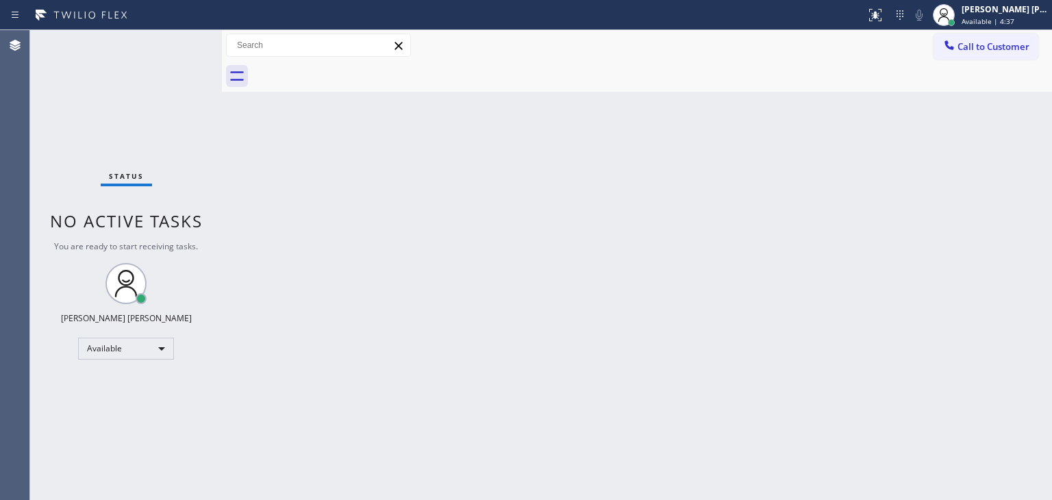
click at [177, 42] on div "Status No active tasks You are ready to start receiving tasks. [PERSON_NAME] [P…" at bounding box center [126, 265] width 192 height 470
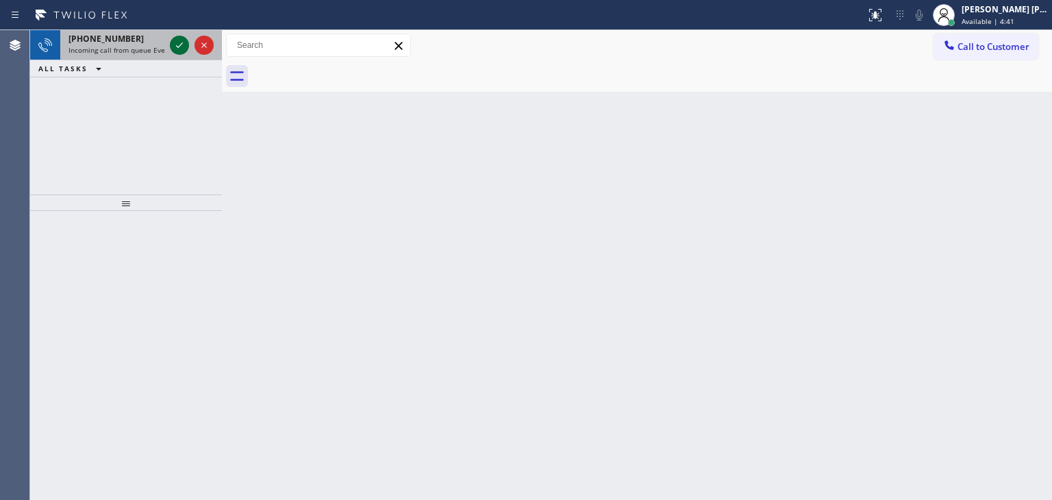
click at [177, 41] on icon at bounding box center [179, 45] width 16 height 16
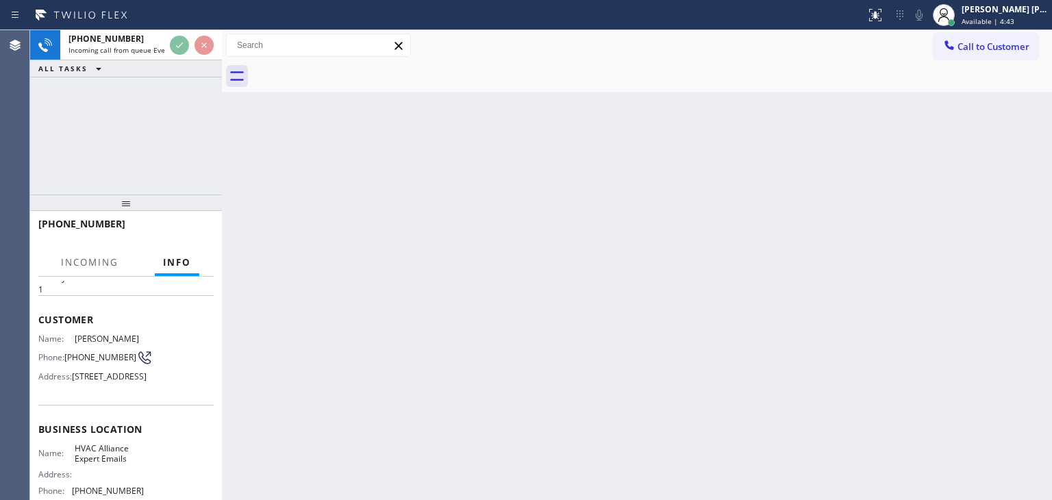
scroll to position [69, 0]
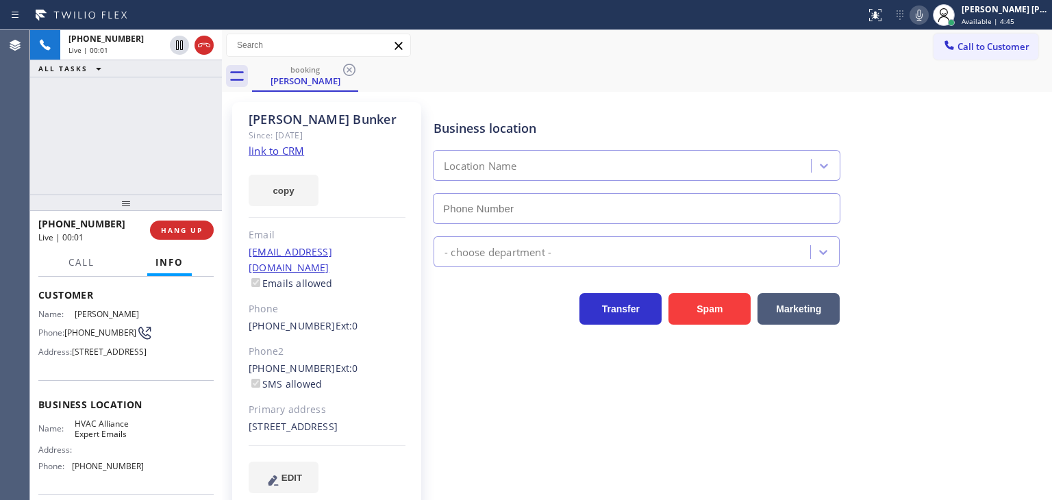
type input "[PHONE_NUMBER]"
click at [286, 153] on link "link to CRM" at bounding box center [276, 151] width 55 height 14
click at [1008, 16] on span "Available | 4:56" at bounding box center [988, 21] width 53 height 10
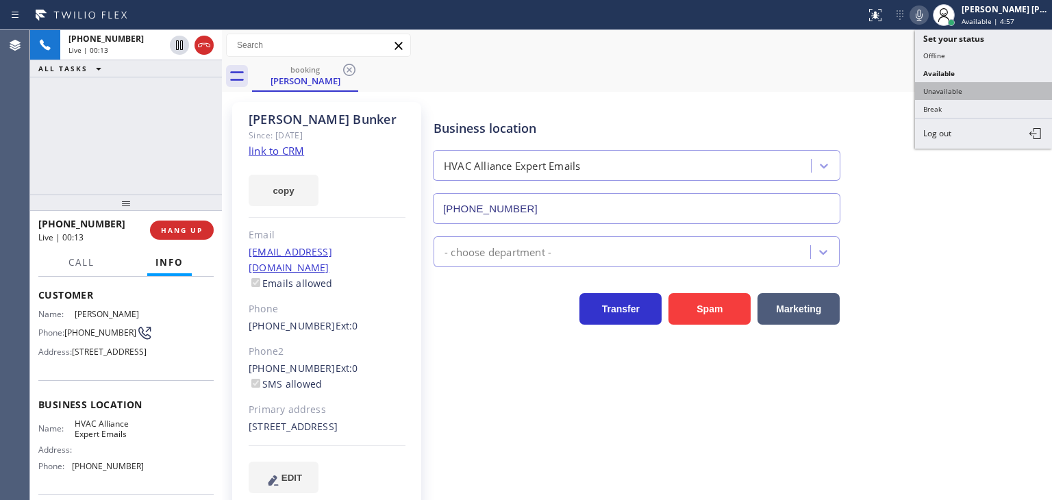
click at [956, 82] on button "Unavailable" at bounding box center [983, 91] width 137 height 18
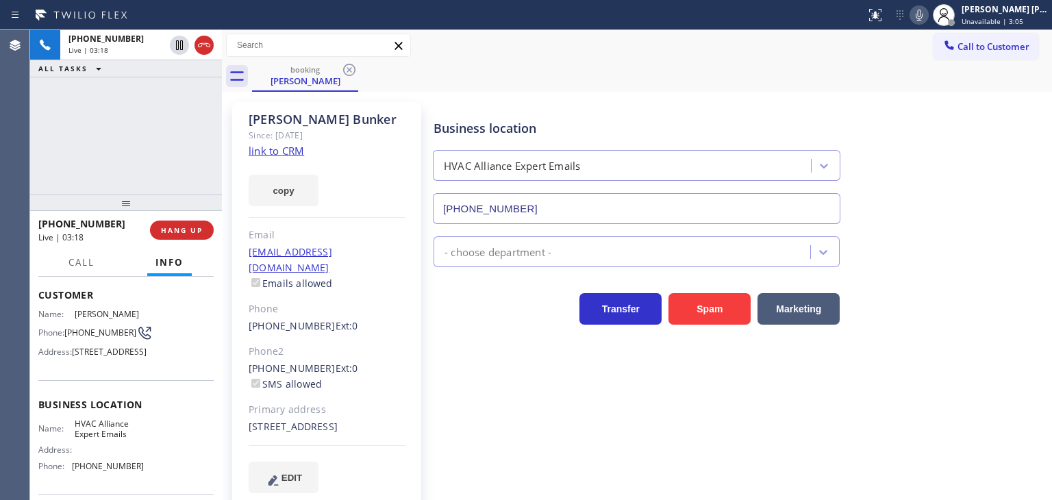
click at [928, 19] on icon at bounding box center [919, 15] width 16 height 16
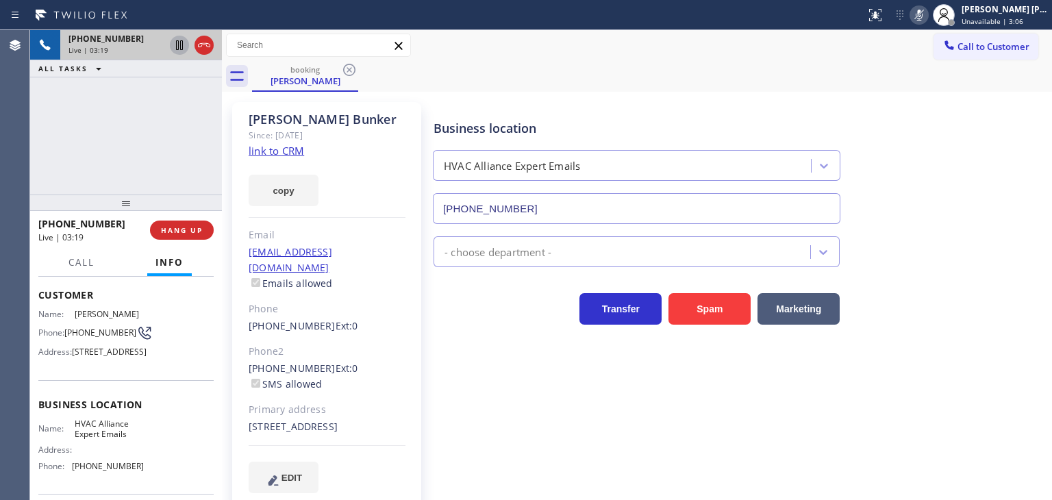
click at [178, 45] on icon at bounding box center [179, 45] width 7 height 10
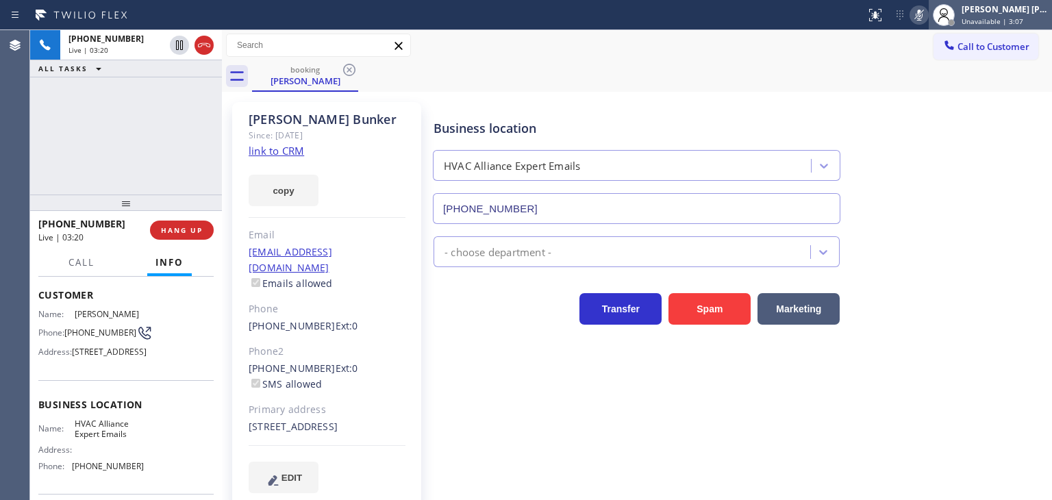
click at [1000, 13] on div "[PERSON_NAME] [PERSON_NAME]" at bounding box center [1005, 9] width 86 height 12
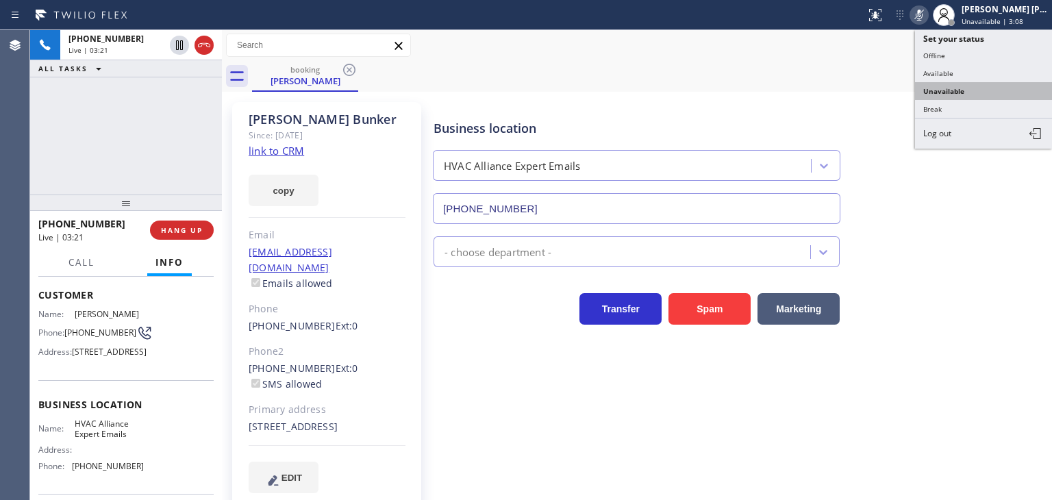
click at [969, 83] on button "Unavailable" at bounding box center [983, 91] width 137 height 18
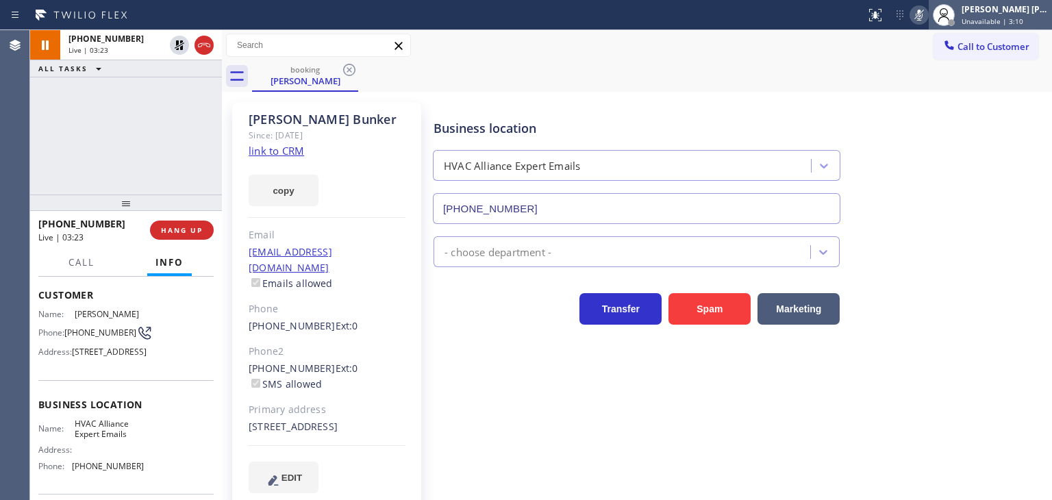
click at [1007, 23] on span "Unavailable | 3:10" at bounding box center [993, 21] width 62 height 10
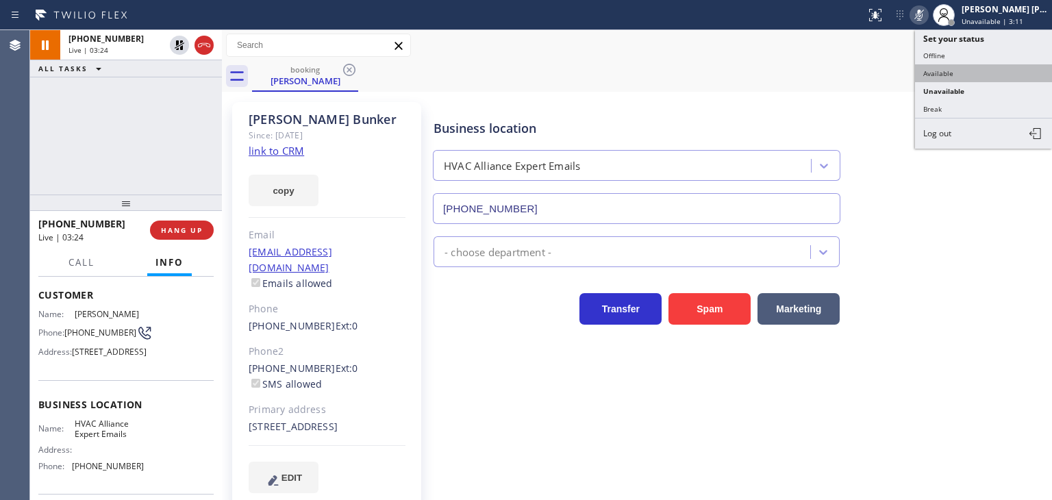
click at [967, 69] on button "Available" at bounding box center [983, 73] width 137 height 18
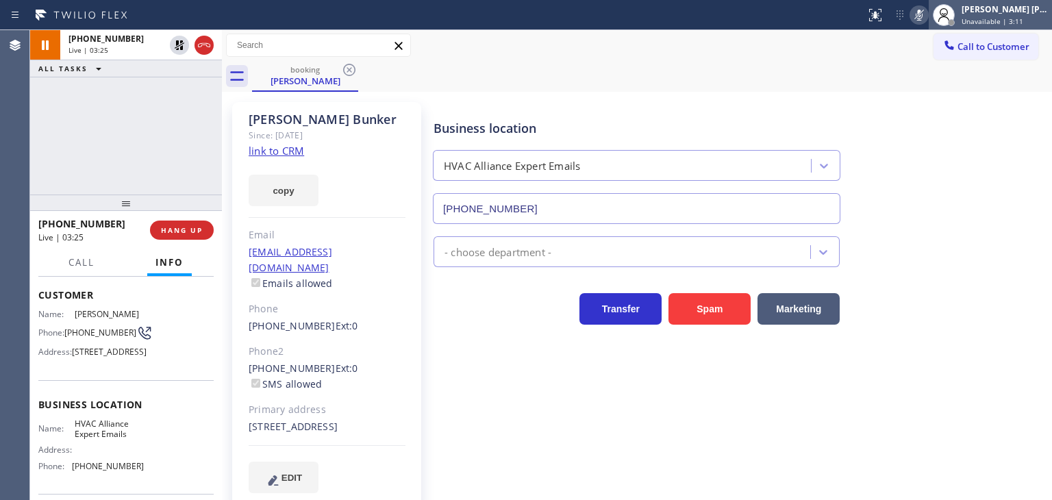
click at [1003, 28] on div "[PERSON_NAME] [PERSON_NAME] Unavailable | 3:11" at bounding box center [990, 15] width 123 height 30
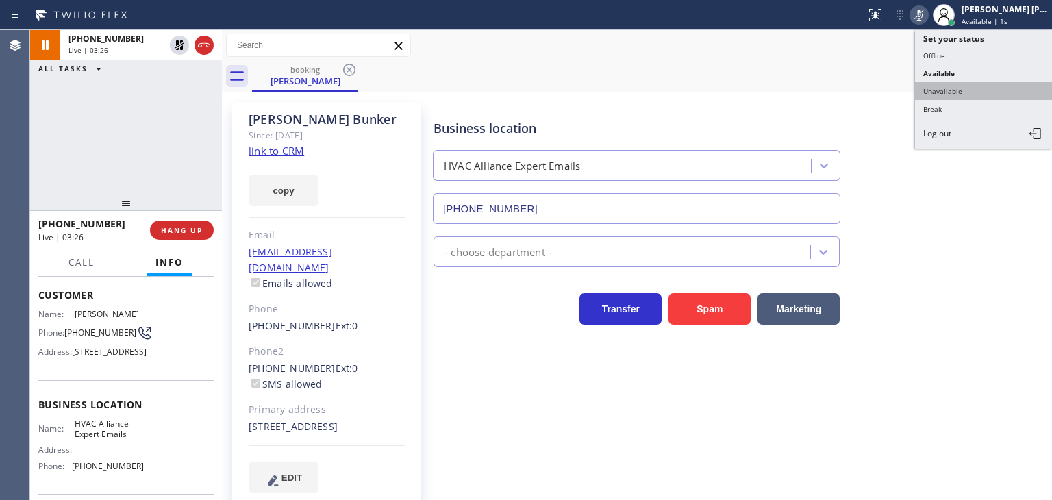
click at [978, 86] on button "Unavailable" at bounding box center [983, 91] width 137 height 18
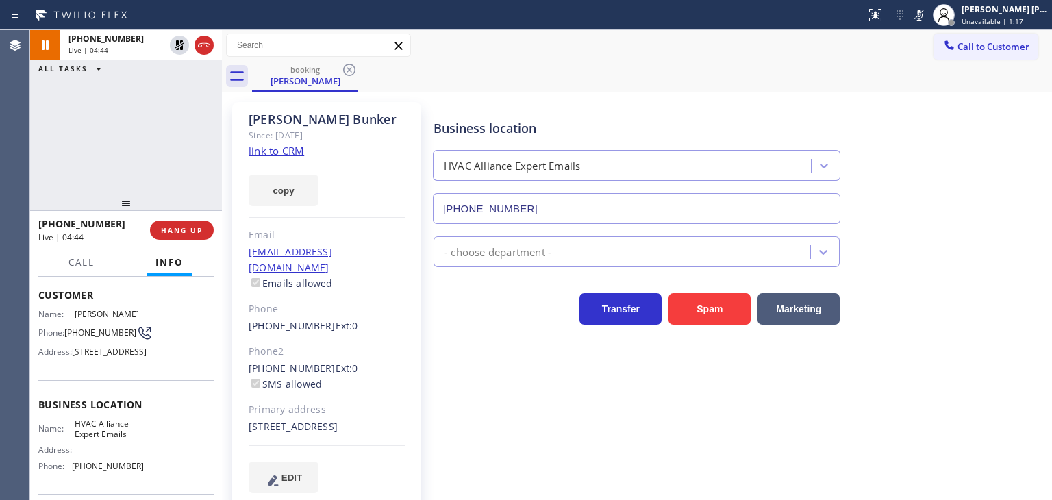
drag, startPoint x: 943, startPoint y: 13, endPoint x: 931, endPoint y: 6, distance: 13.5
click at [928, 13] on icon at bounding box center [919, 15] width 16 height 16
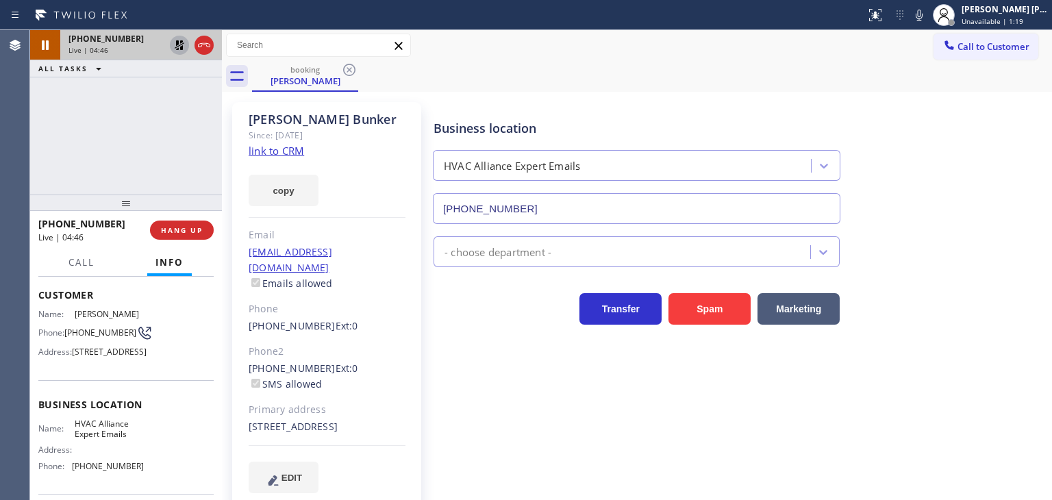
click at [179, 39] on icon at bounding box center [179, 45] width 16 height 16
click at [639, 62] on div "booking [PERSON_NAME]" at bounding box center [652, 76] width 800 height 31
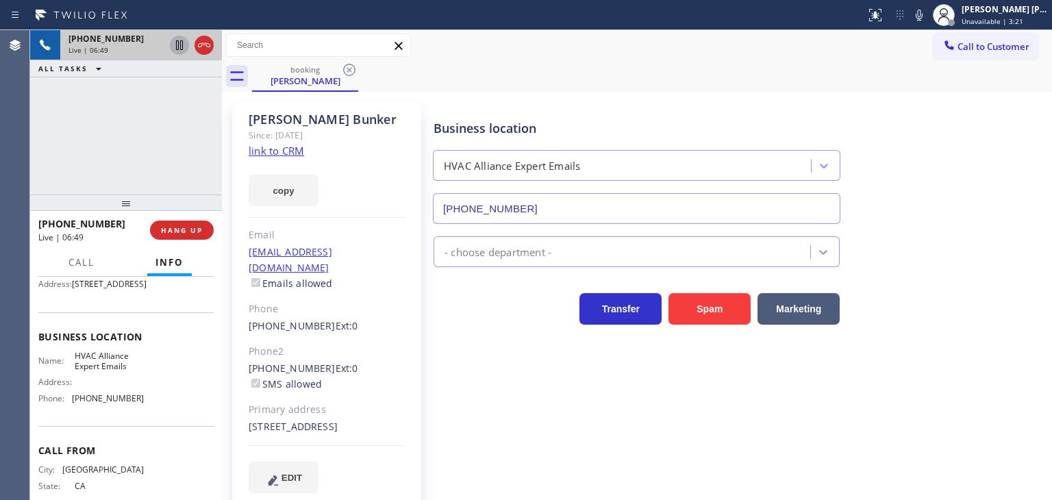
scroll to position [137, 0]
drag, startPoint x: 140, startPoint y: 414, endPoint x: 73, endPoint y: 421, distance: 68.1
click at [73, 409] on div "Name: HVAC Alliance Expert Emails Address: Phone: [PHONE_NUMBER]" at bounding box center [125, 379] width 175 height 59
copy span "[PHONE_NUMBER]"
click at [923, 20] on icon at bounding box center [919, 15] width 7 height 11
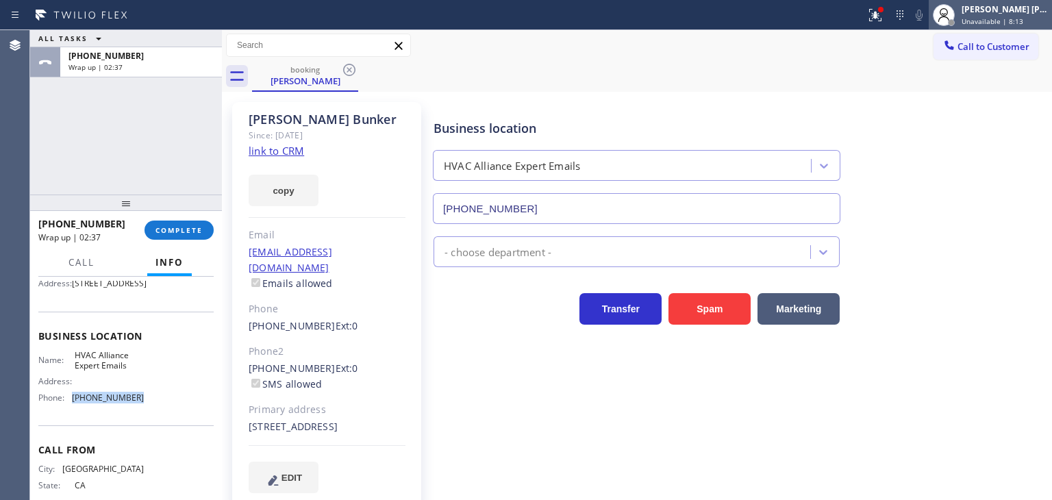
click at [981, 7] on div "[PERSON_NAME] [PERSON_NAME] Unavailable | 8:13" at bounding box center [1005, 15] width 93 height 24
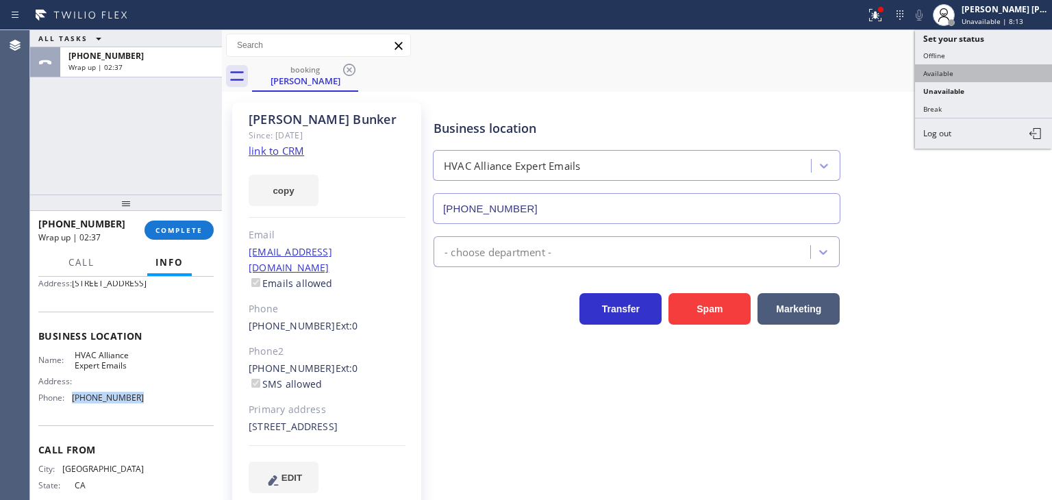
click at [1000, 64] on button "Available" at bounding box center [983, 73] width 137 height 18
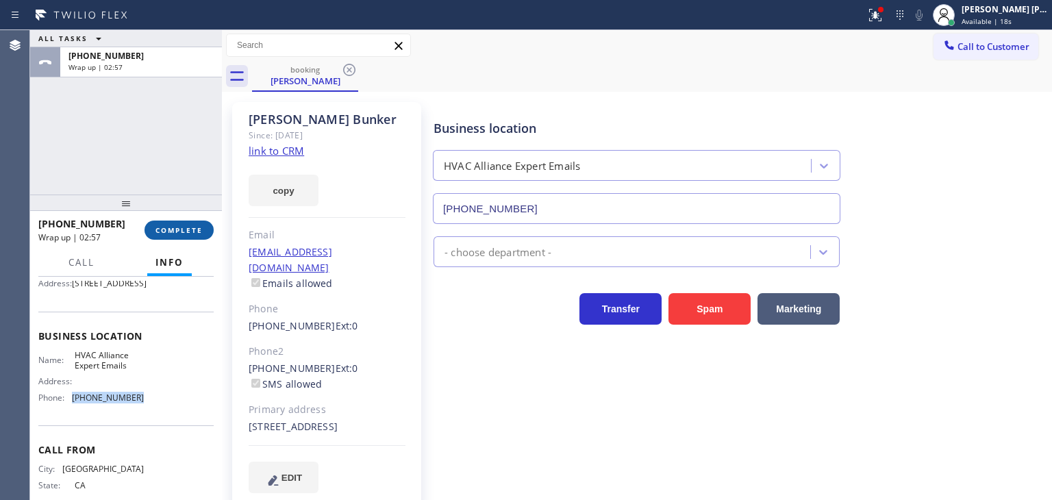
click at [175, 234] on span "COMPLETE" at bounding box center [179, 230] width 47 height 10
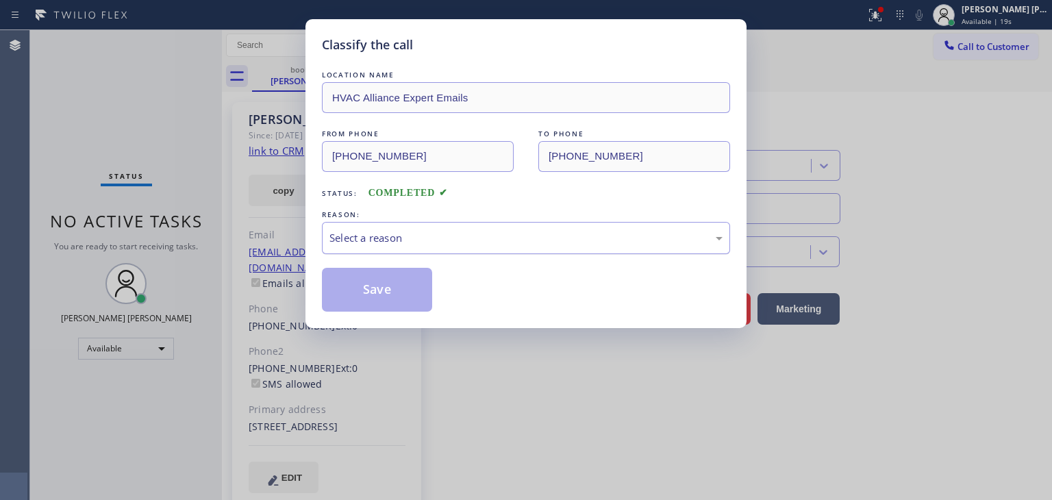
click at [357, 231] on div "Select a reason" at bounding box center [526, 238] width 393 height 16
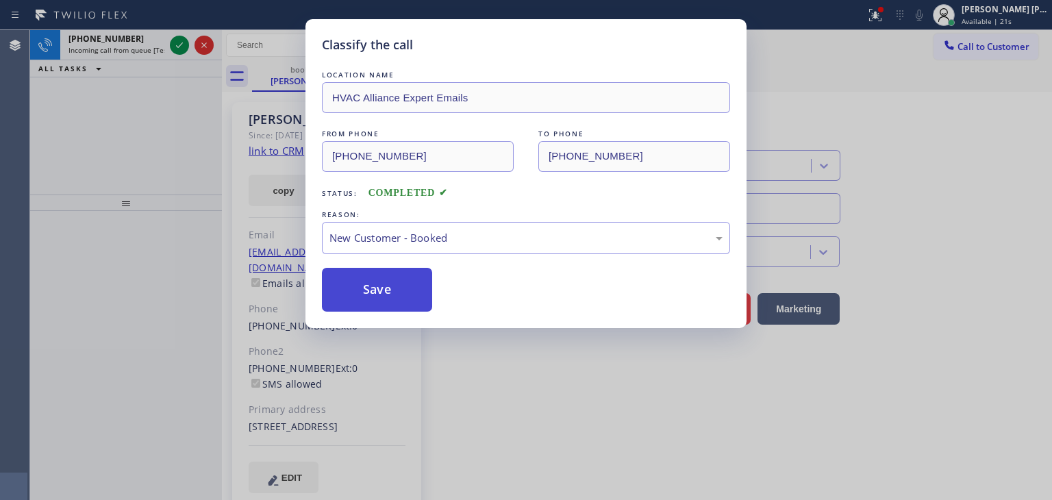
click at [373, 284] on button "Save" at bounding box center [377, 290] width 110 height 44
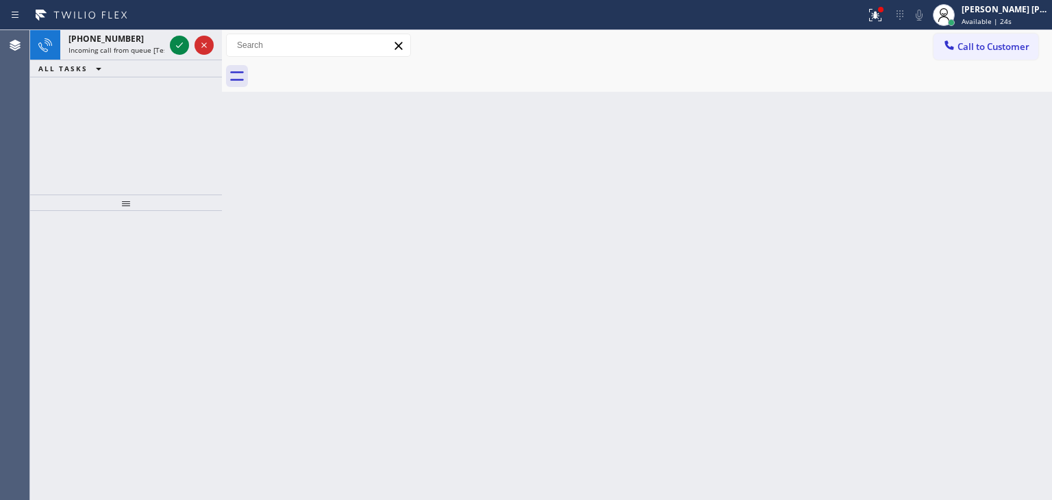
click at [176, 44] on icon at bounding box center [179, 45] width 16 height 16
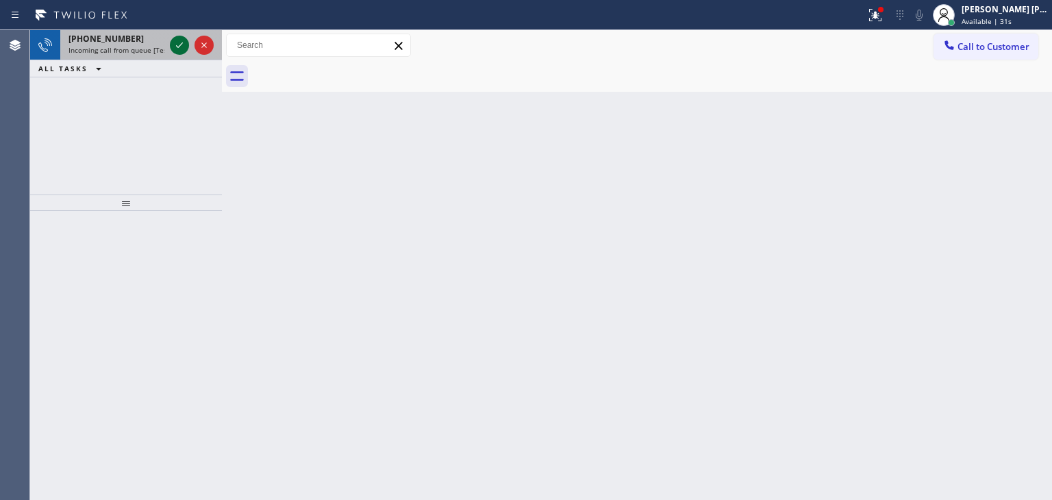
click at [175, 49] on icon at bounding box center [179, 45] width 16 height 16
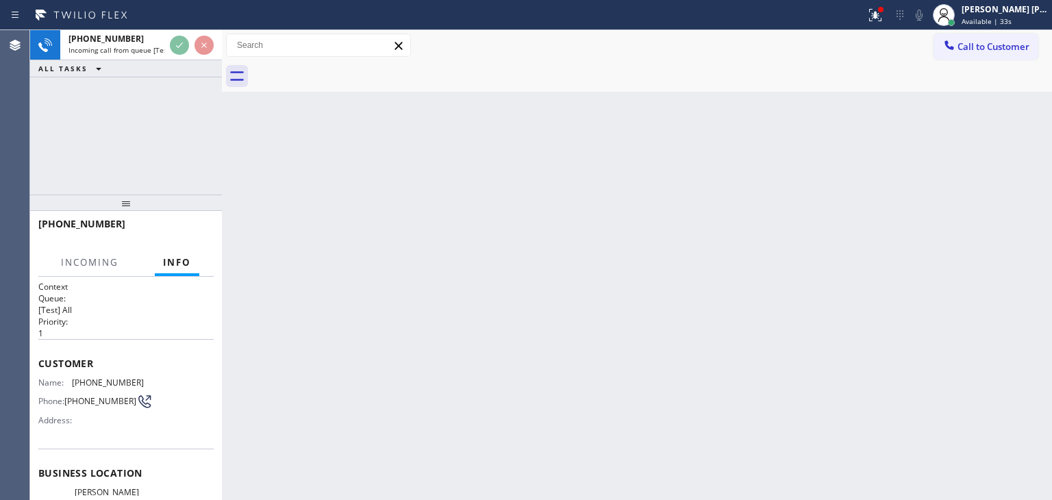
scroll to position [137, 0]
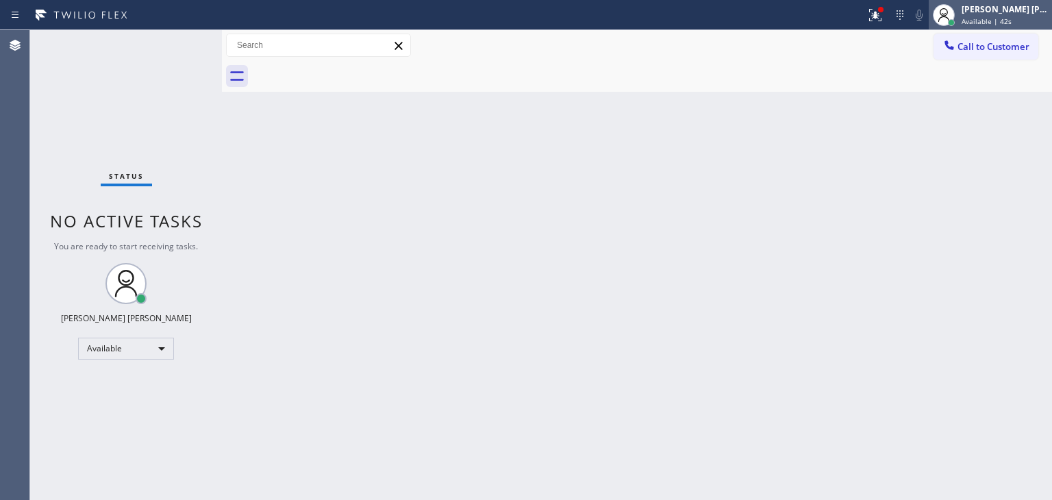
click at [1037, 23] on div "Available | 42s" at bounding box center [1005, 21] width 86 height 10
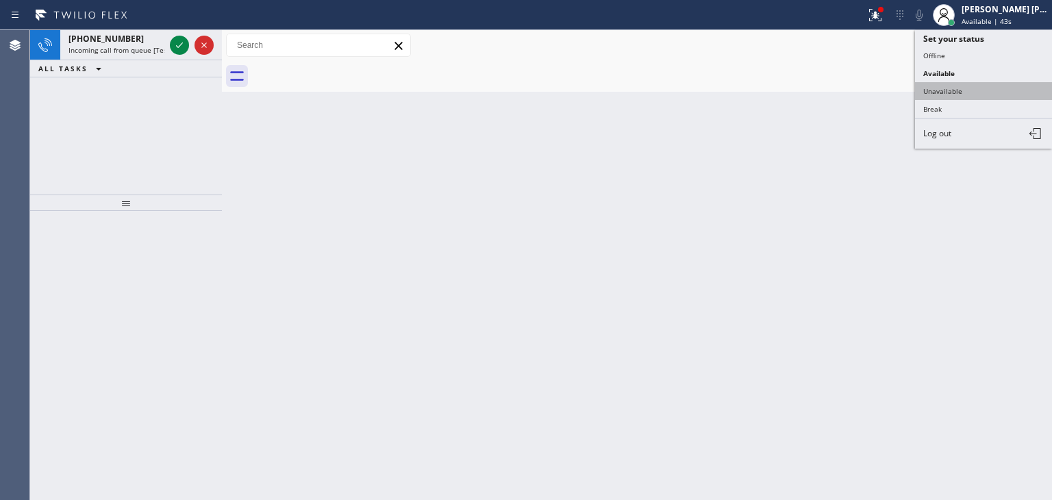
click at [984, 82] on button "Unavailable" at bounding box center [983, 91] width 137 height 18
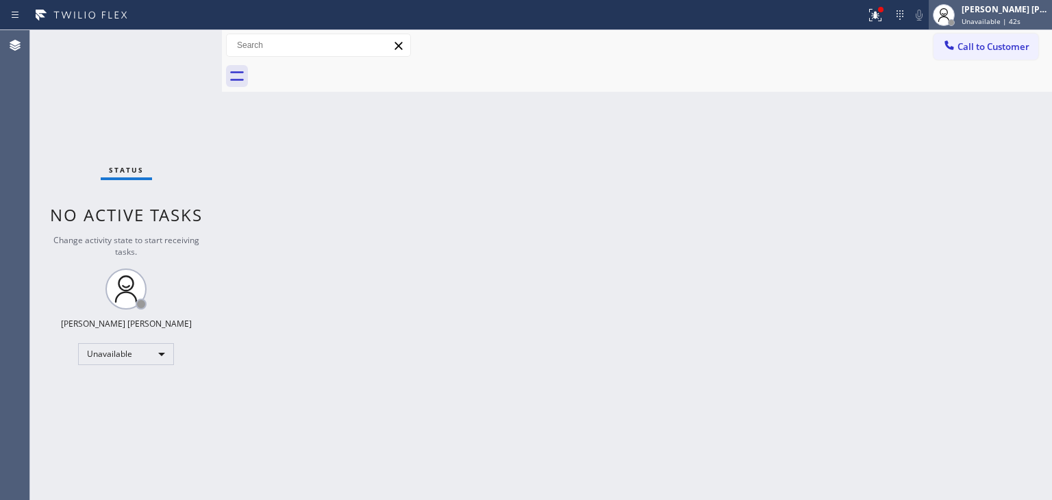
click at [998, 6] on div "[PERSON_NAME] [PERSON_NAME]" at bounding box center [1005, 9] width 86 height 12
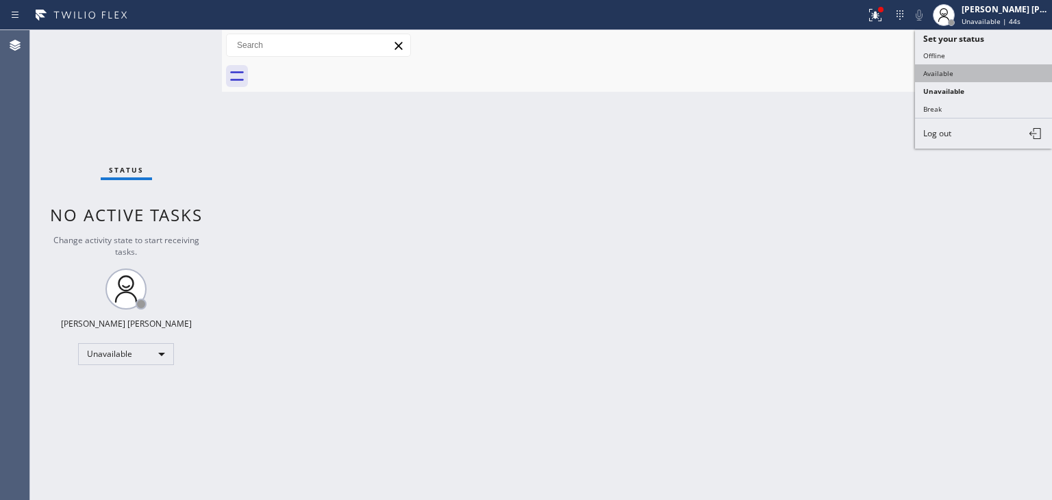
click at [981, 71] on button "Available" at bounding box center [983, 73] width 137 height 18
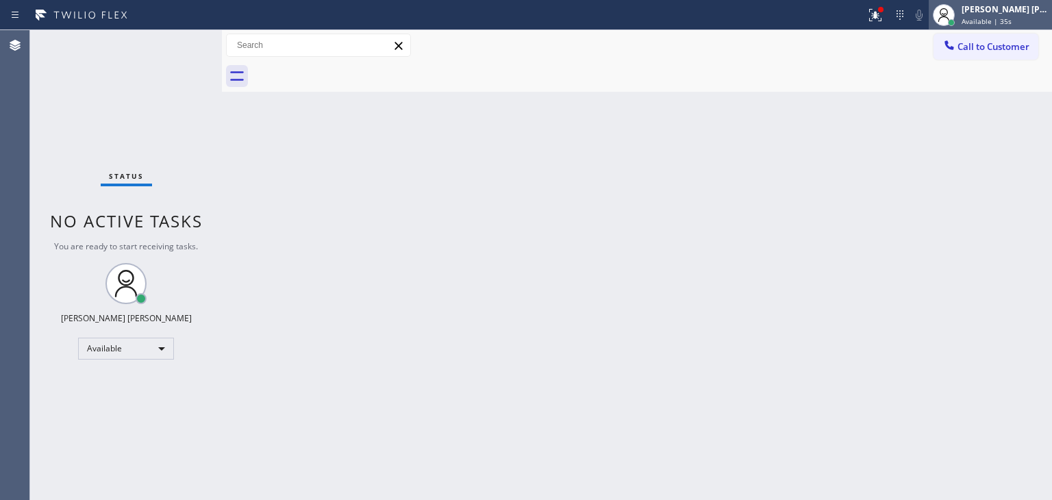
click at [1012, 18] on span "Available | 35s" at bounding box center [987, 21] width 50 height 10
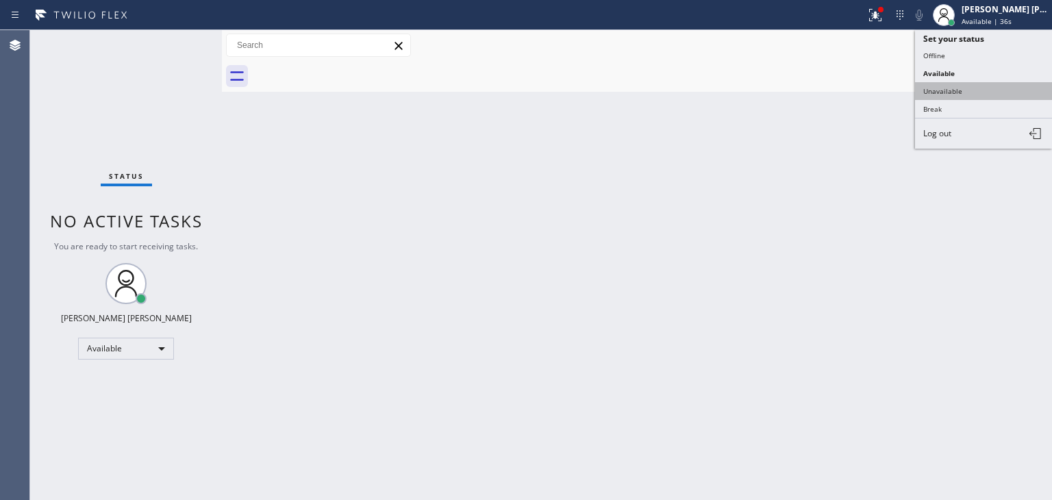
click at [977, 91] on button "Unavailable" at bounding box center [983, 91] width 137 height 18
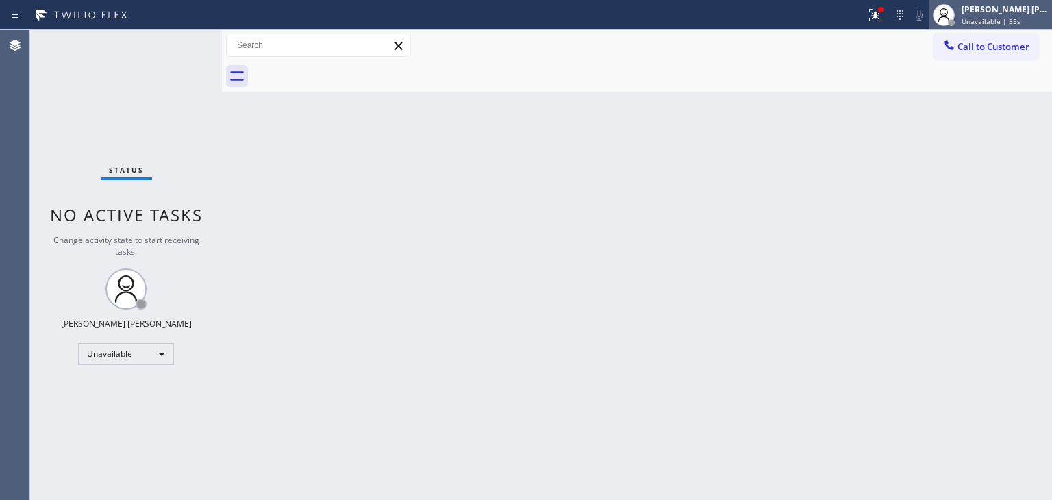
click at [1007, 13] on div "[PERSON_NAME] [PERSON_NAME]" at bounding box center [1005, 9] width 86 height 12
drag, startPoint x: 1038, startPoint y: 0, endPoint x: 699, endPoint y: 106, distance: 355.2
click at [699, 106] on div "Back to Dashboard Change Sender ID Customers Technicians Select a contact Outbo…" at bounding box center [637, 265] width 830 height 470
click at [1011, 20] on span "Unavailable | 2h 7min" at bounding box center [999, 21] width 74 height 10
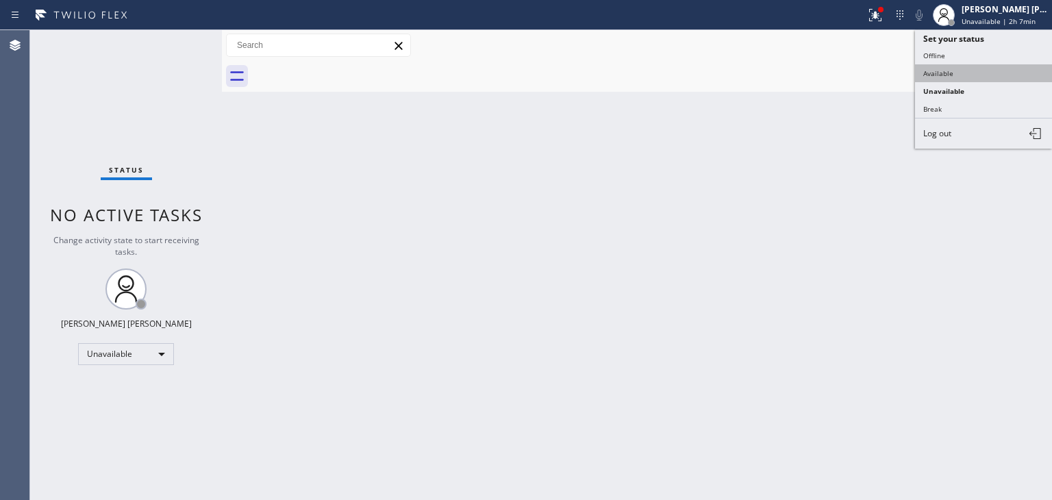
click at [949, 77] on button "Available" at bounding box center [983, 73] width 137 height 18
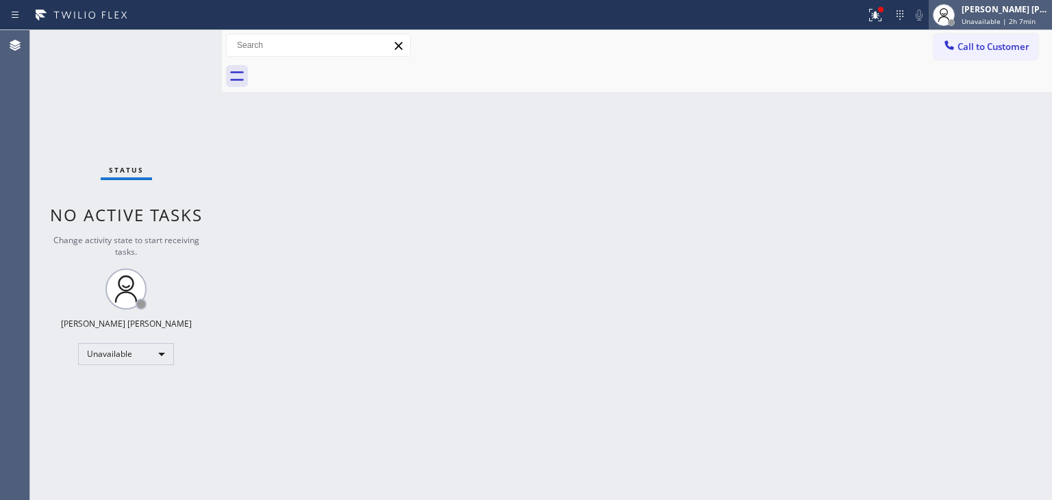
click at [1003, 21] on span "Unavailable | 2h 7min" at bounding box center [999, 21] width 74 height 10
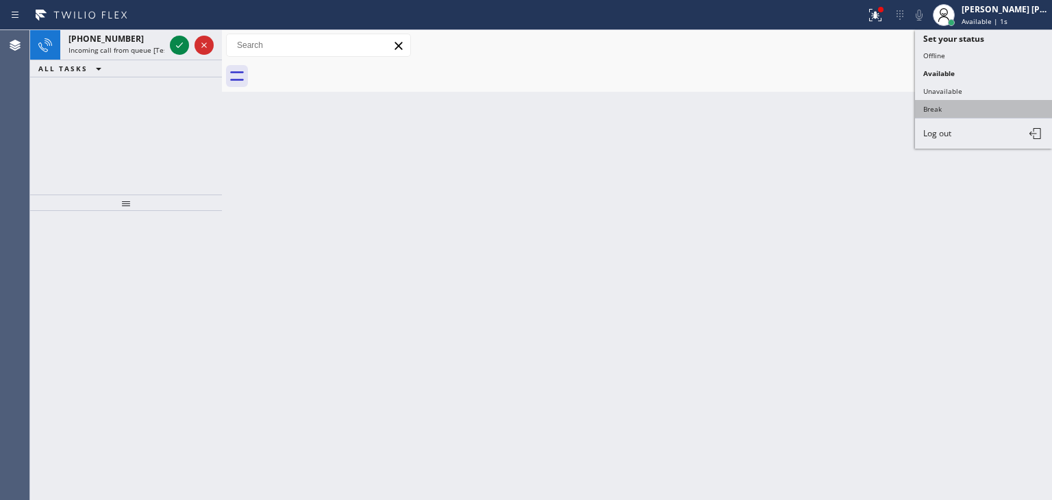
click at [946, 105] on button "Break" at bounding box center [983, 109] width 137 height 18
